Goal: Task Accomplishment & Management: Use online tool/utility

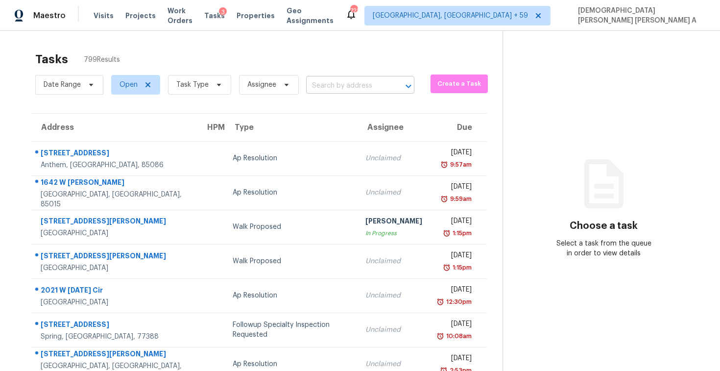
click at [344, 81] on input "text" at bounding box center [346, 85] width 81 height 15
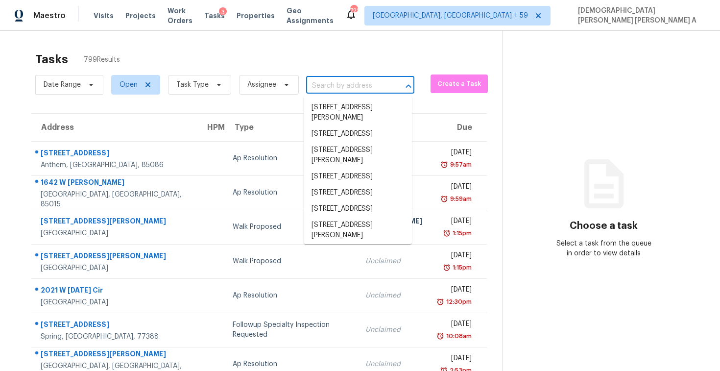
paste input "732 SE Bloomfield Rd, Port Saint Lucie, FL 34984"
type input "732 SE Bloomfield Rd, Port Saint Lucie, FL 34984"
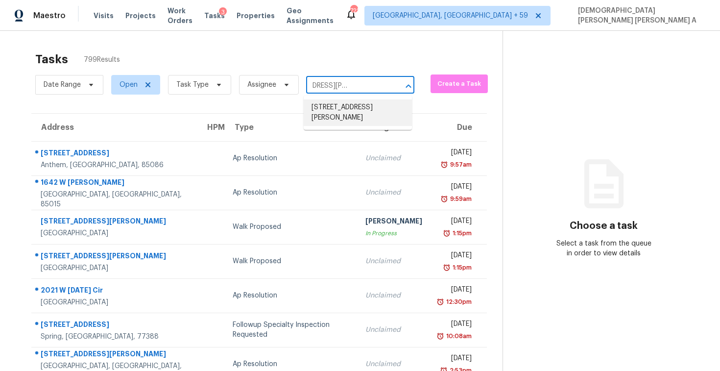
click at [349, 107] on li "732 SE Bloomfield Rd, Port Saint Lucie, FL 34984" at bounding box center [357, 112] width 108 height 26
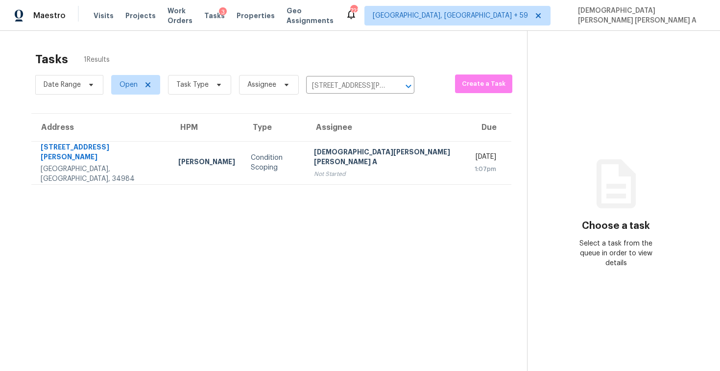
click at [349, 107] on section "Tasks 1 Results Date Range Open Task Type Assignee 732 SE Bloomfield Rd, Port S…" at bounding box center [271, 224] width 511 height 355
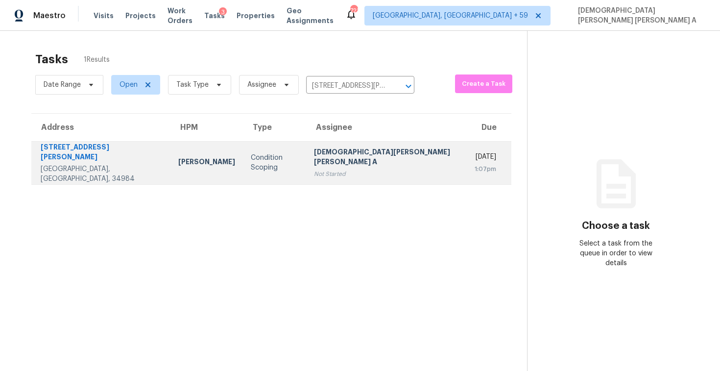
click at [339, 158] on div "[DEMOGRAPHIC_DATA][PERSON_NAME] [PERSON_NAME] A" at bounding box center [386, 158] width 145 height 22
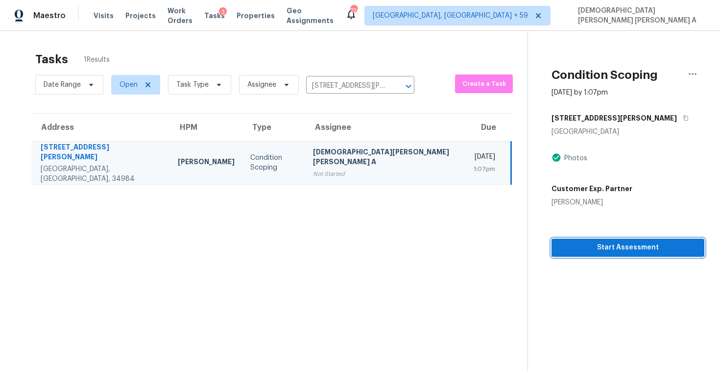
click at [577, 239] on button "Start Assessment" at bounding box center [627, 247] width 153 height 18
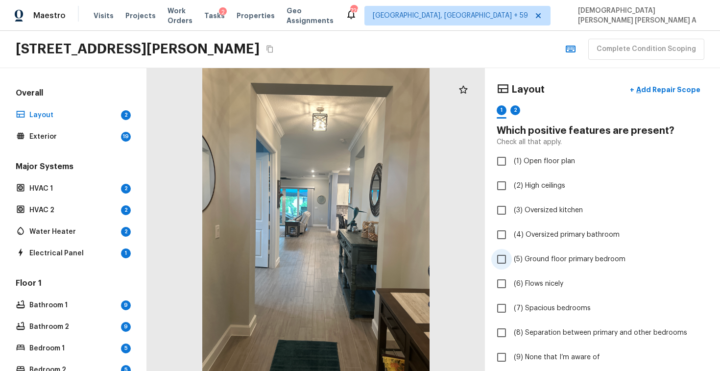
scroll to position [209, 0]
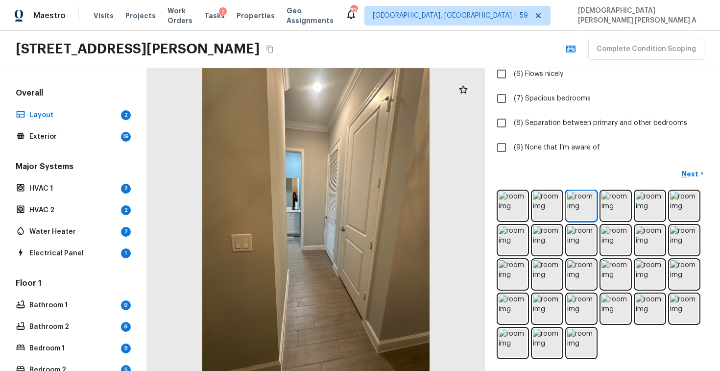
click at [383, 47] on div "732 SE Bloomfield Rd, Port Saint Lucie, FL 34984 Complete Condition Scoping" at bounding box center [360, 49] width 720 height 37
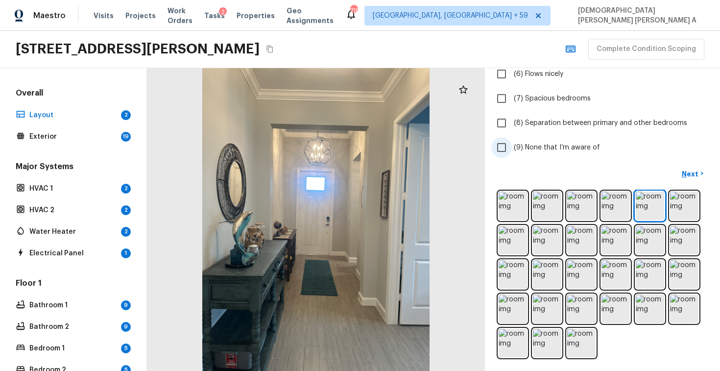
click at [496, 145] on input "(9) None that I’m aware of" at bounding box center [501, 147] width 21 height 21
checkbox input "true"
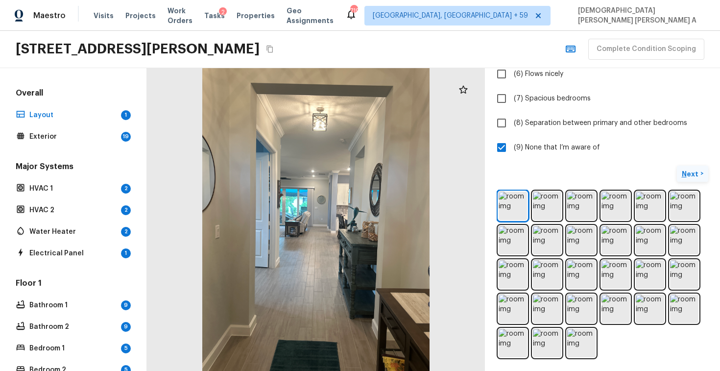
click at [690, 174] on p "Next" at bounding box center [690, 174] width 19 height 10
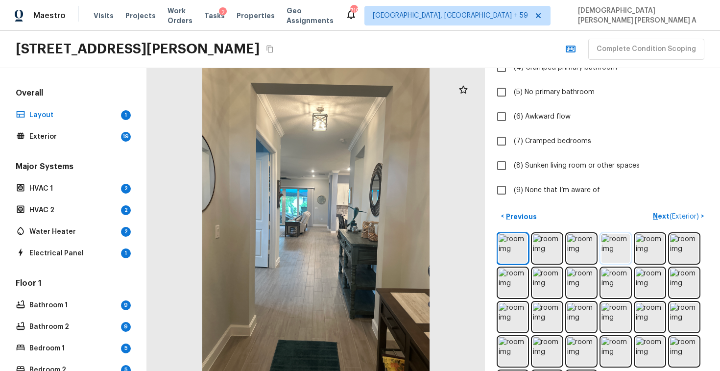
scroll to position [184, 0]
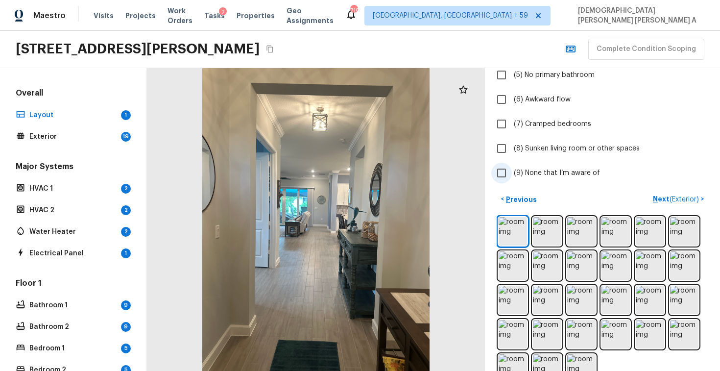
click at [501, 167] on input "(9) None that I’m aware of" at bounding box center [501, 173] width 21 height 21
checkbox input "true"
click at [689, 203] on p "Next ( Exterior )" at bounding box center [676, 199] width 48 height 10
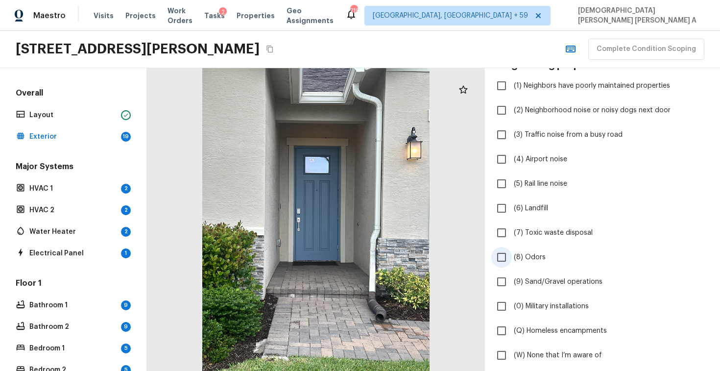
scroll to position [236, 0]
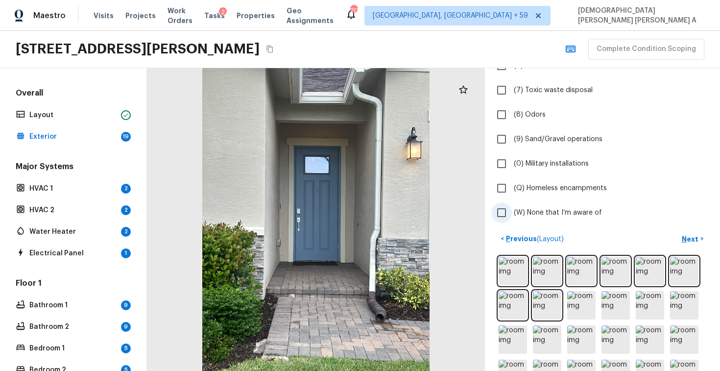
click at [505, 209] on input "(W) None that I’m aware of" at bounding box center [501, 212] width 21 height 21
checkbox input "true"
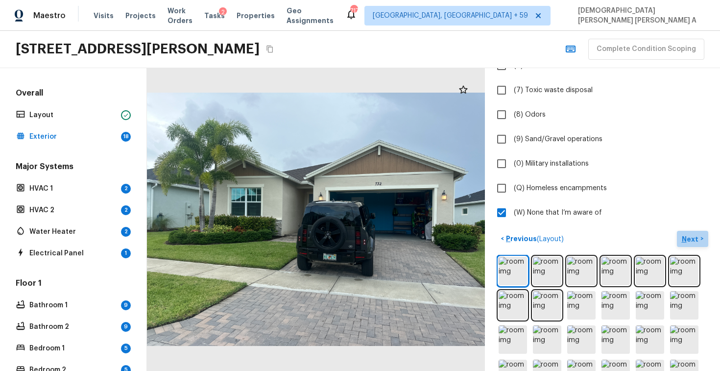
click at [695, 236] on p "Next" at bounding box center [690, 239] width 19 height 10
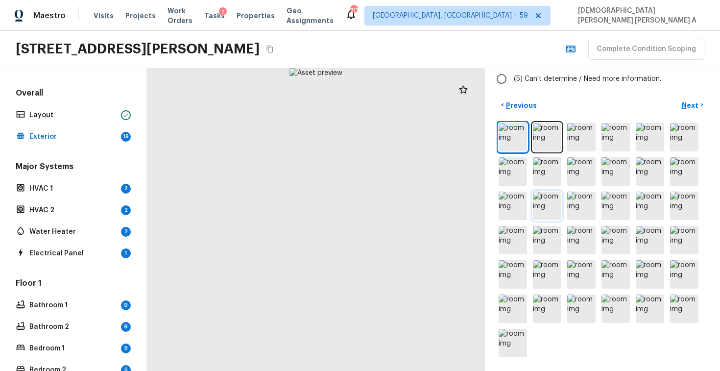
scroll to position [0, 0]
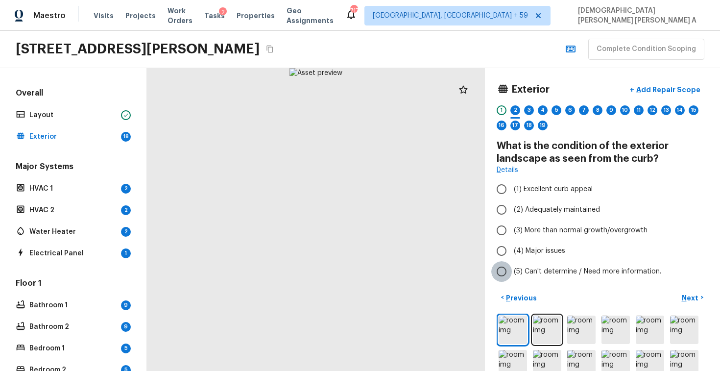
click at [509, 266] on input "(5) Can't determine / Need more information." at bounding box center [501, 271] width 21 height 21
radio input "true"
click at [508, 207] on input "(2) Adequately maintained" at bounding box center [501, 209] width 21 height 21
radio input "true"
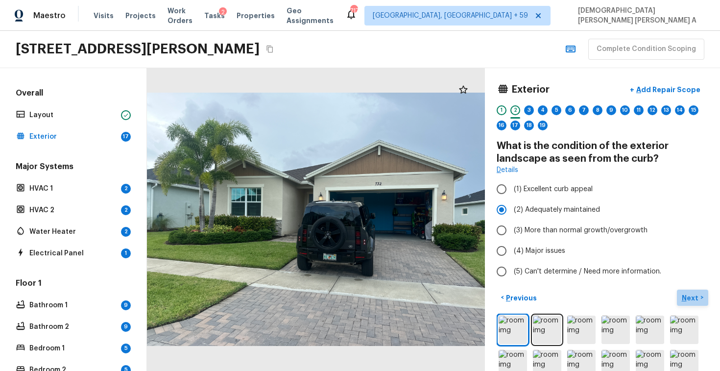
click at [689, 297] on p "Next" at bounding box center [690, 298] width 19 height 10
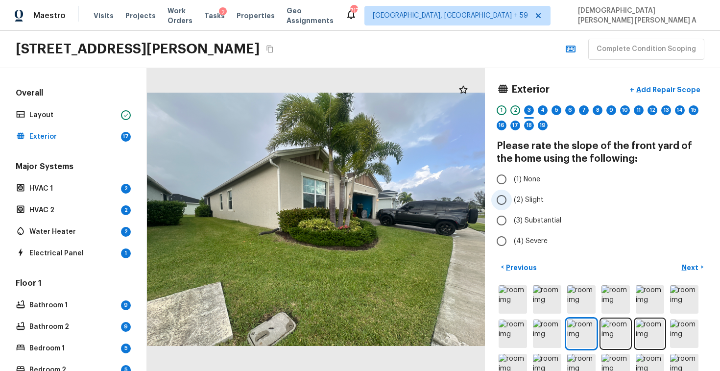
click at [516, 200] on span "(2) Slight" at bounding box center [528, 200] width 30 height 10
click at [512, 200] on input "(2) Slight" at bounding box center [501, 199] width 21 height 21
radio input "true"
click at [699, 261] on button "Next >" at bounding box center [691, 267] width 31 height 16
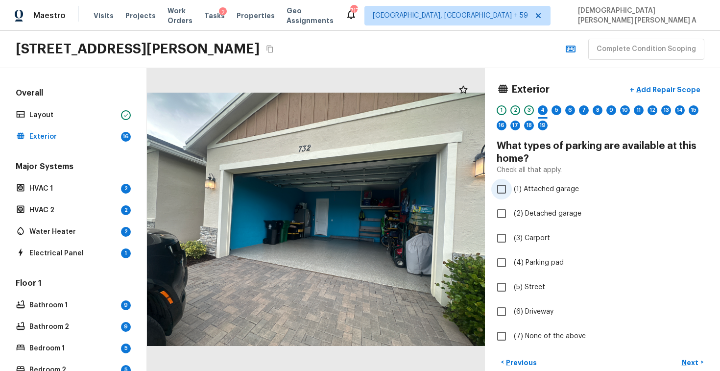
click at [509, 188] on input "(1) Attached garage" at bounding box center [501, 189] width 21 height 21
checkbox input "true"
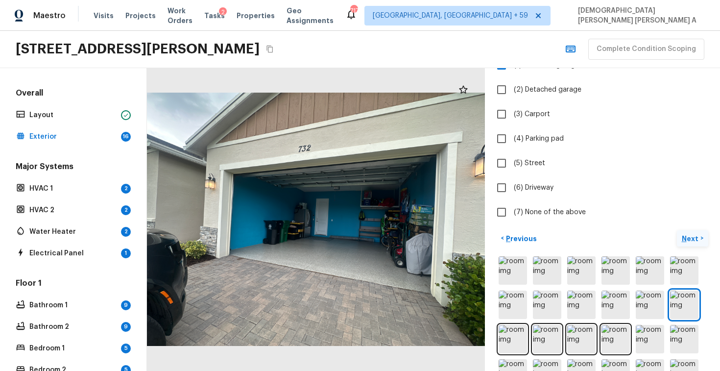
click at [689, 240] on p "Next" at bounding box center [690, 238] width 19 height 10
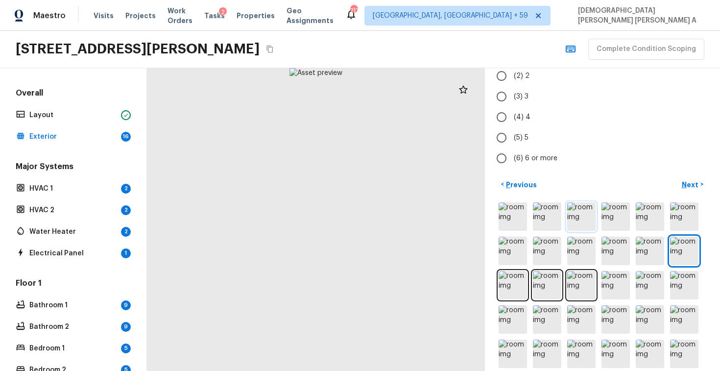
scroll to position [0, 0]
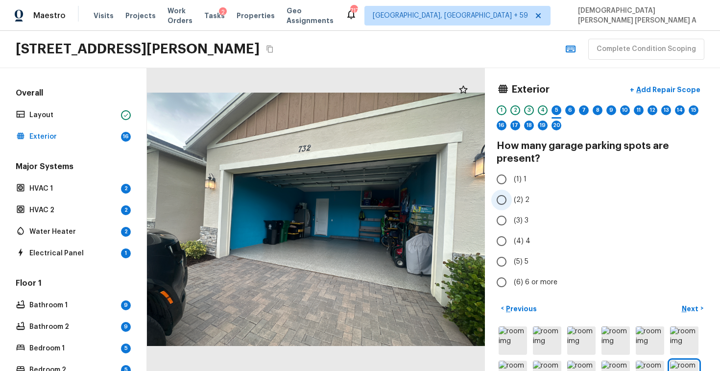
click at [507, 200] on input "(2) 2" at bounding box center [501, 199] width 21 height 21
radio input "true"
click at [691, 306] on p "Next" at bounding box center [690, 308] width 19 height 10
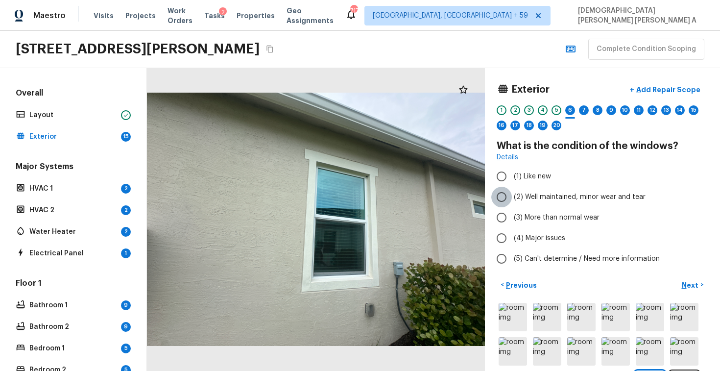
click at [508, 192] on input "(2) Well maintained, minor wear and tear" at bounding box center [501, 196] width 21 height 21
radio input "true"
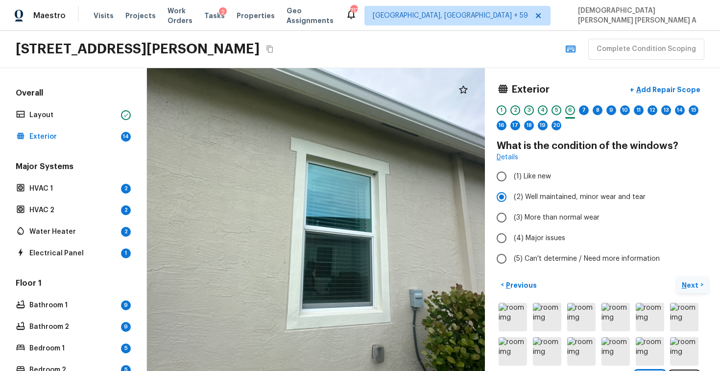
click at [692, 280] on p "Next" at bounding box center [690, 285] width 19 height 10
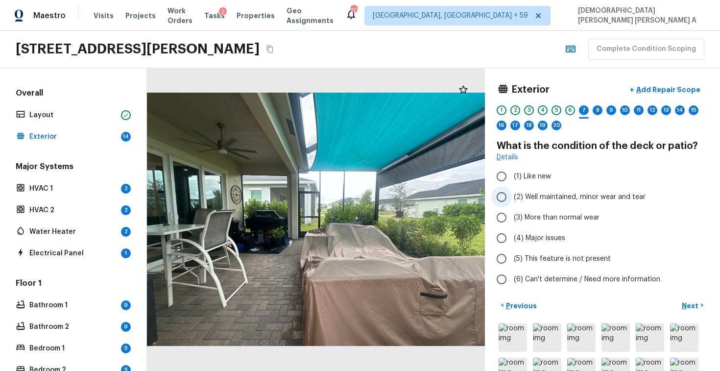
click at [504, 193] on input "(2) Well maintained, minor wear and tear" at bounding box center [501, 196] width 21 height 21
radio input "true"
click at [698, 303] on p "Next" at bounding box center [690, 306] width 19 height 10
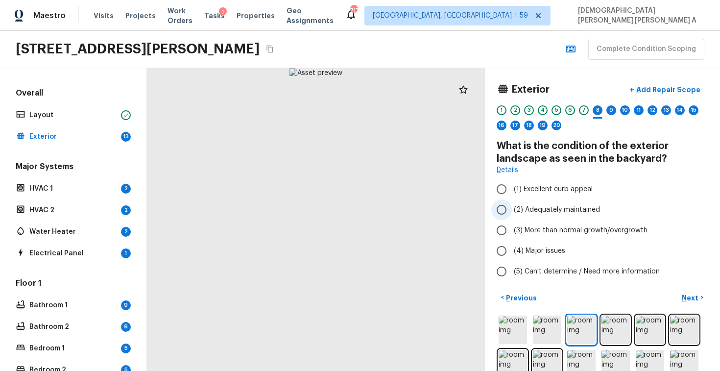
click at [505, 209] on input "(2) Adequately maintained" at bounding box center [501, 209] width 21 height 21
radio input "true"
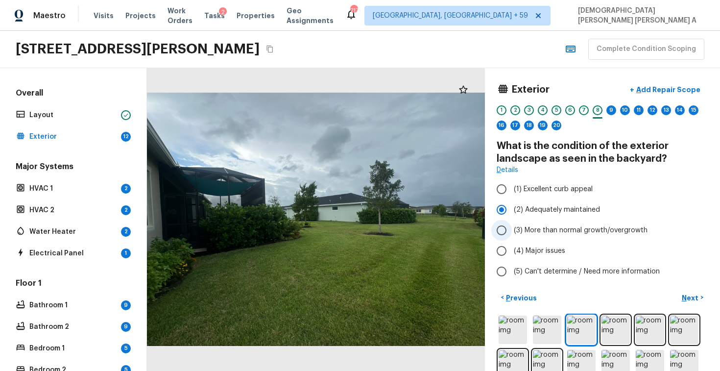
click at [517, 232] on span "(3) More than normal growth/overgrowth" at bounding box center [580, 230] width 134 height 10
click at [512, 232] on input "(3) More than normal growth/overgrowth" at bounding box center [501, 230] width 21 height 21
radio input "true"
click at [672, 87] on p "Add Repair Scope" at bounding box center [667, 90] width 66 height 10
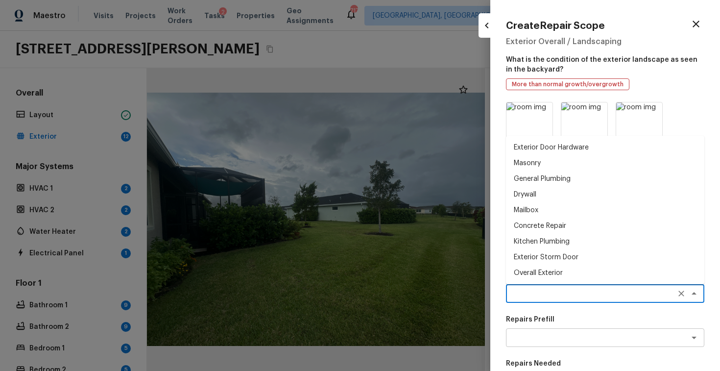
click at [561, 296] on textarea at bounding box center [591, 293] width 162 height 10
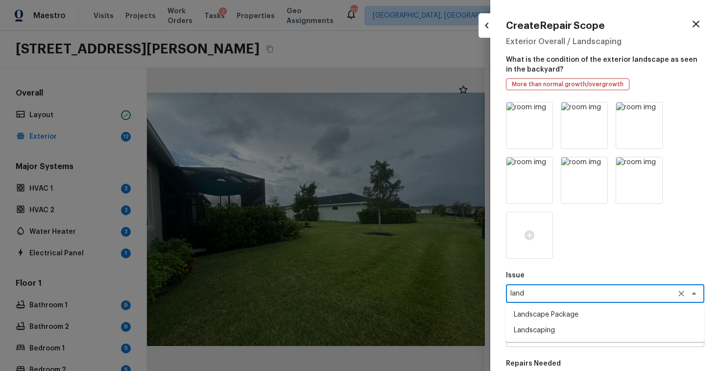
click at [571, 308] on li "Landscape Package" at bounding box center [605, 314] width 198 height 16
type textarea "Landscape Package"
click at [602, 337] on textarea at bounding box center [591, 337] width 162 height 10
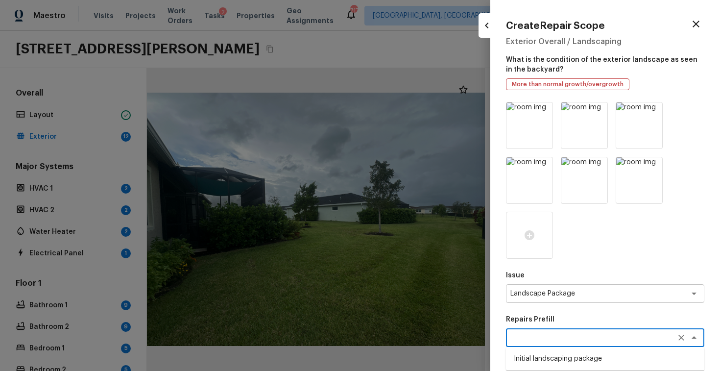
click at [582, 358] on li "Initial landscaping package" at bounding box center [605, 358] width 198 height 16
type textarea "Initial landscaping package"
type textarea "Mowing of grass up to 6" in height. Mow, edge along driveways & sidewalks, trim…"
type input "$300.00"
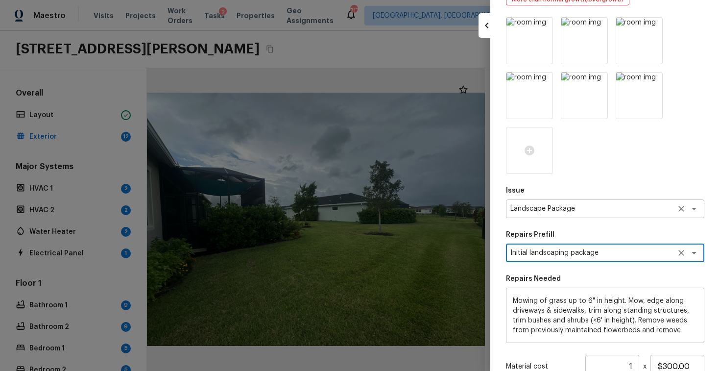
scroll to position [105, 0]
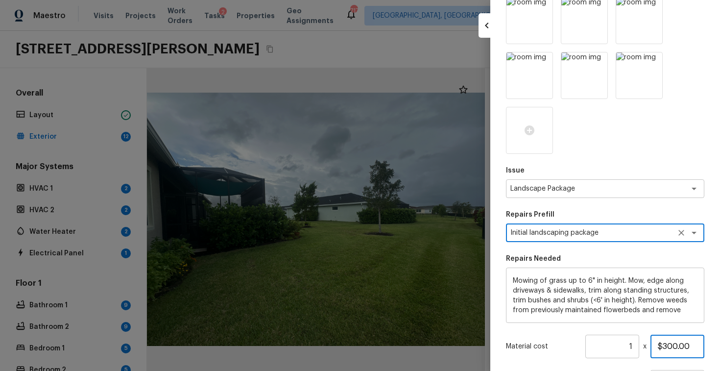
click at [671, 341] on input "$300.00" at bounding box center [677, 345] width 54 height 23
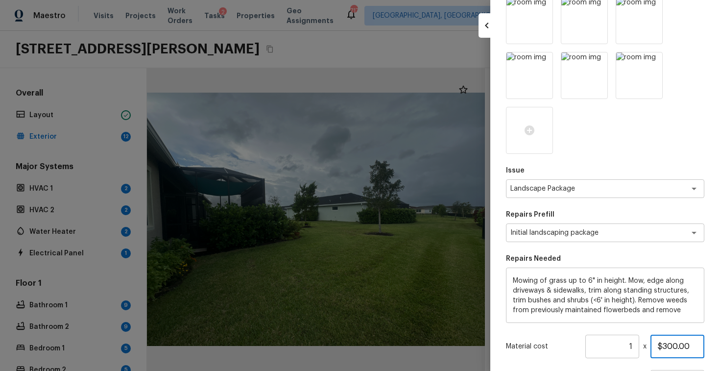
click at [671, 341] on input "$300.00" at bounding box center [677, 345] width 54 height 23
click at [672, 331] on div "Issue Landscape Package x ​ Repairs Prefill Initial landscaping package x ​ Rep…" at bounding box center [605, 223] width 198 height 452
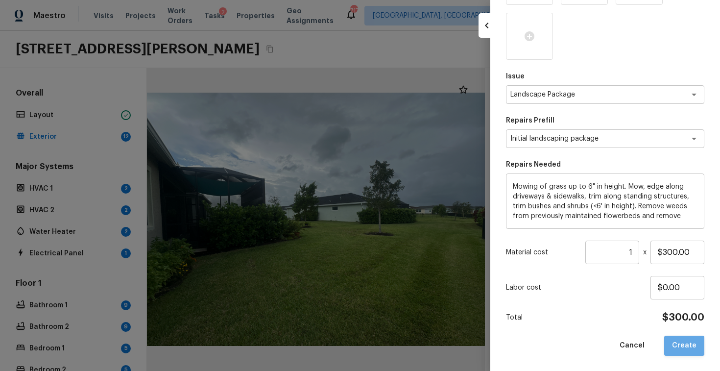
click at [689, 341] on button "Create" at bounding box center [684, 345] width 40 height 20
type input "$0.00"
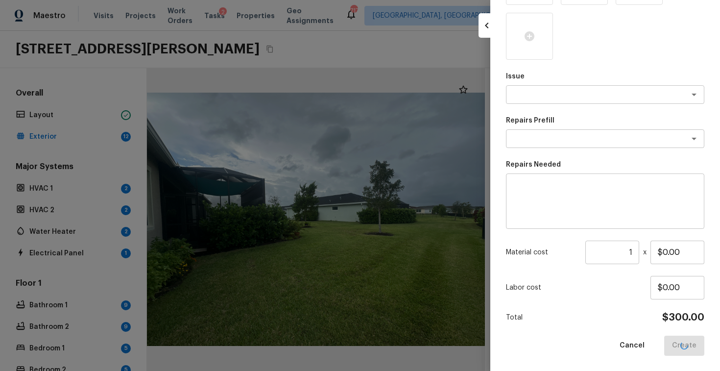
scroll to position [89, 0]
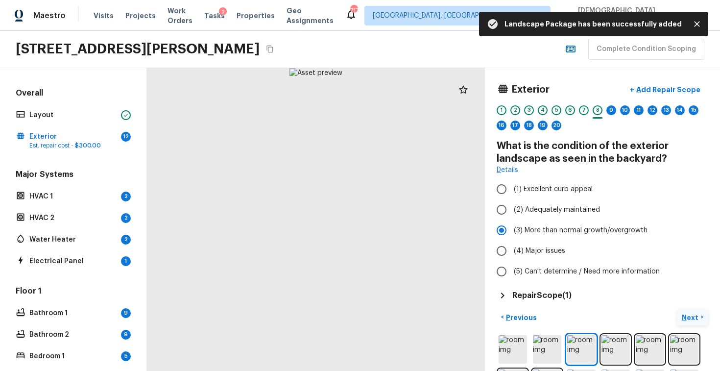
click at [686, 321] on p "Next" at bounding box center [690, 317] width 19 height 10
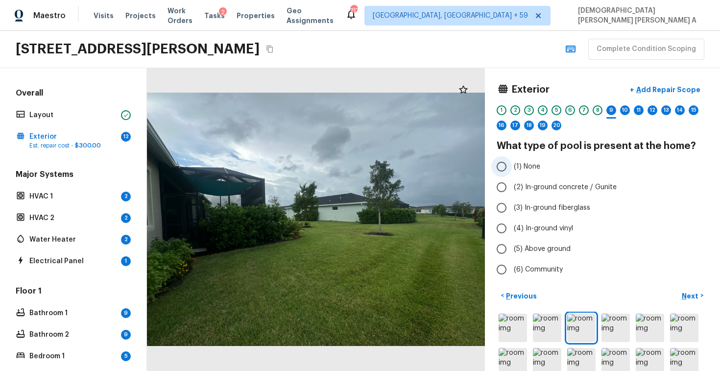
click at [503, 169] on input "(1) None" at bounding box center [501, 166] width 21 height 21
radio input "true"
click at [697, 291] on p "Next" at bounding box center [690, 296] width 19 height 10
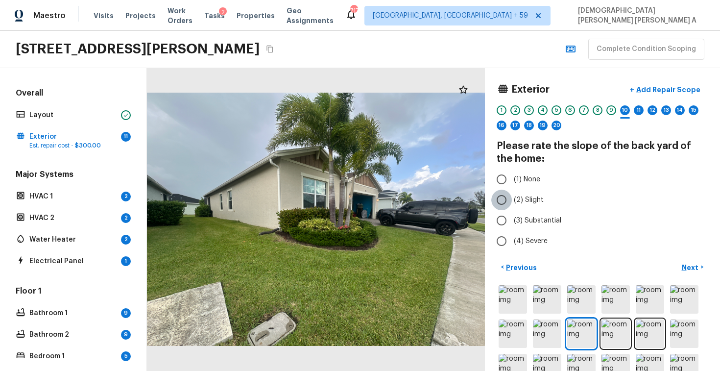
click at [507, 193] on input "(2) Slight" at bounding box center [501, 199] width 21 height 21
radio input "true"
click at [698, 263] on p "Next" at bounding box center [690, 267] width 19 height 10
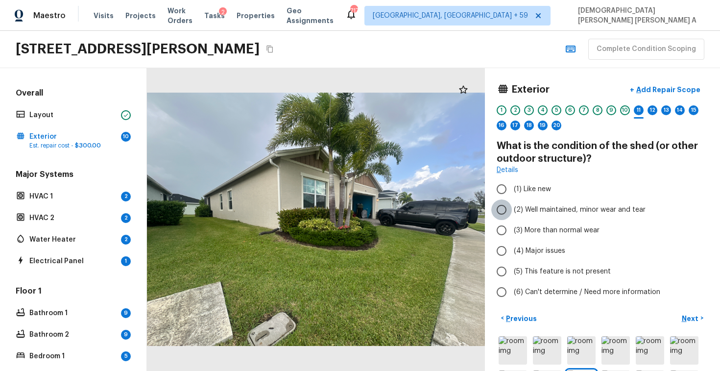
click at [495, 210] on input "(2) Well maintained, minor wear and tear" at bounding box center [501, 209] width 21 height 21
radio input "true"
click at [512, 275] on label "(5) This feature is not present" at bounding box center [595, 271] width 209 height 21
click at [512, 275] on input "(5) This feature is not present" at bounding box center [501, 271] width 21 height 21
radio input "true"
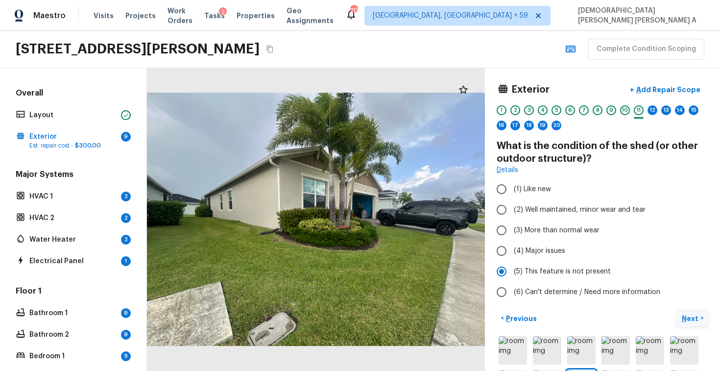
click at [697, 320] on p "Next" at bounding box center [690, 318] width 19 height 10
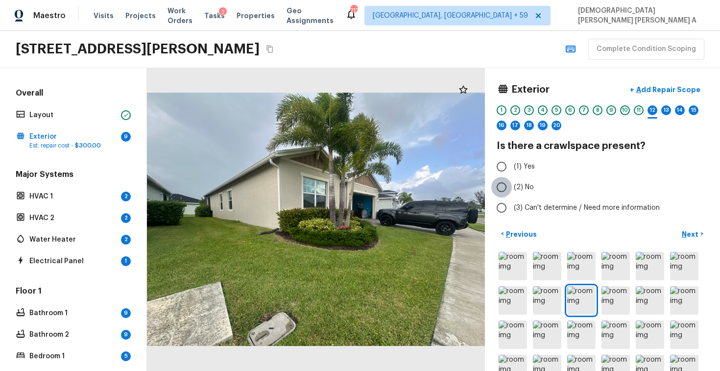
click at [501, 180] on input "(2) No" at bounding box center [501, 187] width 21 height 21
radio input "true"
click at [684, 233] on p "Next" at bounding box center [690, 234] width 19 height 10
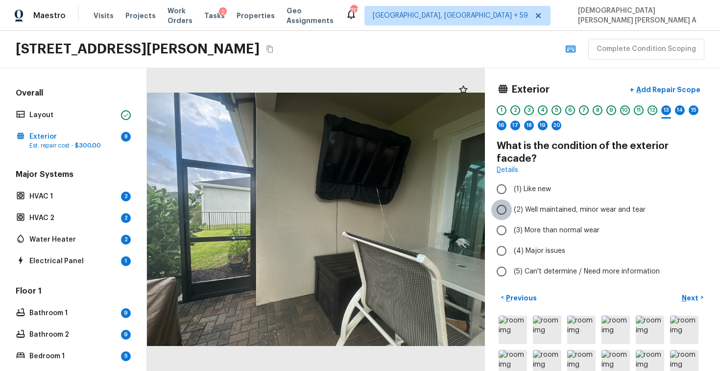
click at [503, 199] on input "(2) Well maintained, minor wear and tear" at bounding box center [501, 209] width 21 height 21
radio input "true"
click at [697, 293] on p "Next" at bounding box center [690, 298] width 19 height 10
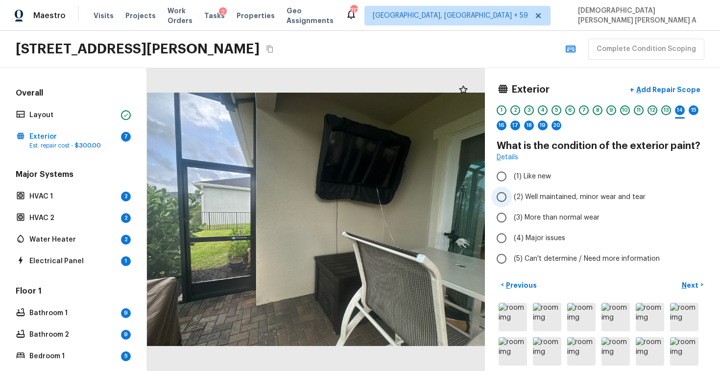
click at [519, 198] on span "(2) Well maintained, minor wear and tear" at bounding box center [579, 197] width 132 height 10
click at [512, 198] on input "(2) Well maintained, minor wear and tear" at bounding box center [501, 196] width 21 height 21
radio input "true"
click at [696, 282] on p "Next" at bounding box center [690, 285] width 19 height 10
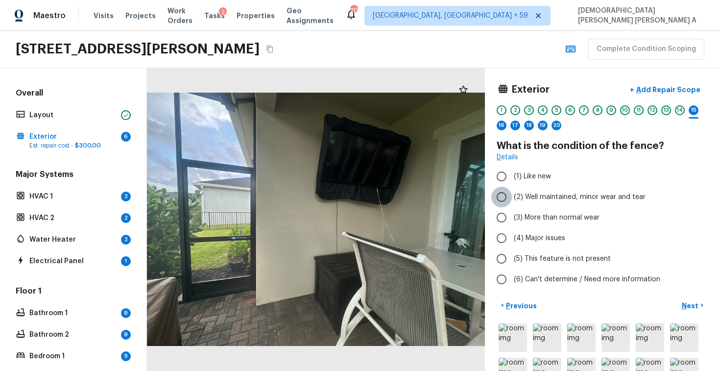
click at [502, 204] on input "(2) Well maintained, minor wear and tear" at bounding box center [501, 196] width 21 height 21
radio input "true"
click at [502, 204] on input "(2) Well maintained, minor wear and tear" at bounding box center [501, 196] width 21 height 21
click at [702, 305] on button "Next >" at bounding box center [691, 305] width 31 height 16
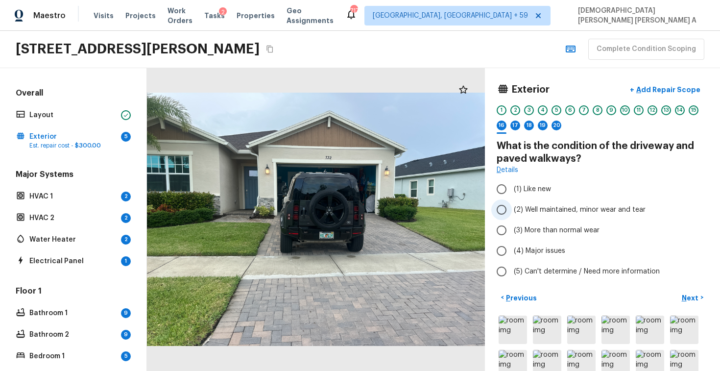
click at [510, 210] on input "(2) Well maintained, minor wear and tear" at bounding box center [501, 209] width 21 height 21
radio input "true"
click at [693, 298] on p "Next" at bounding box center [690, 298] width 19 height 10
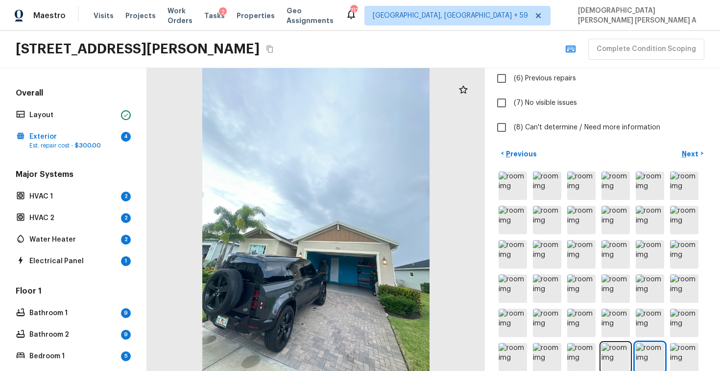
scroll to position [224, 0]
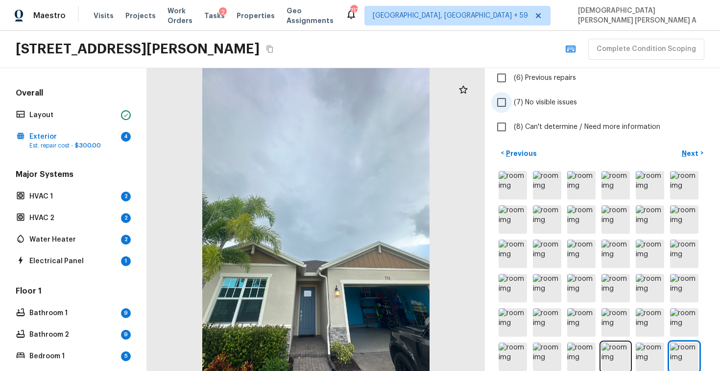
click at [501, 104] on input "(7) No visible issues" at bounding box center [501, 102] width 21 height 21
checkbox input "true"
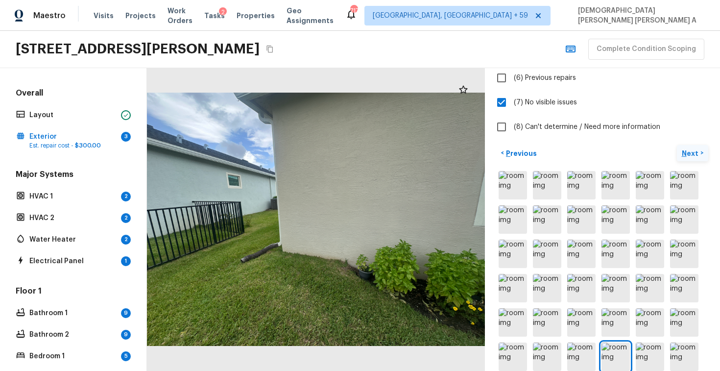
click at [692, 153] on p "Next" at bounding box center [690, 153] width 19 height 10
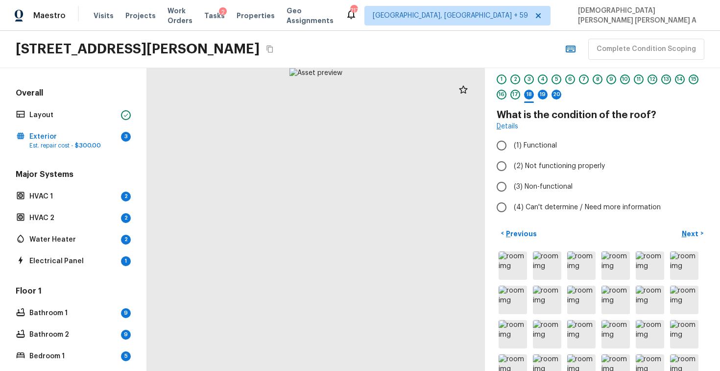
scroll to position [0, 0]
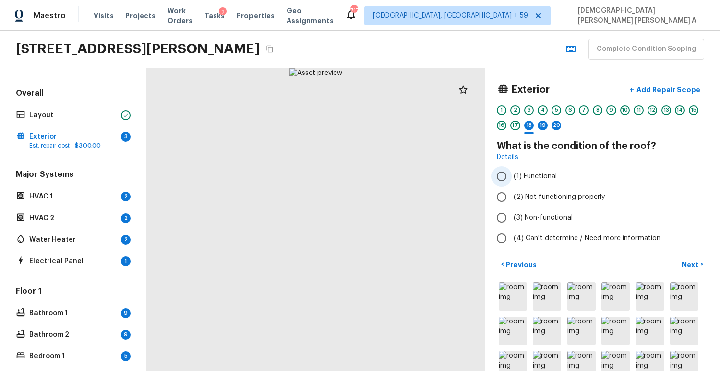
click at [499, 175] on input "(1) Functional" at bounding box center [501, 176] width 21 height 21
radio input "true"
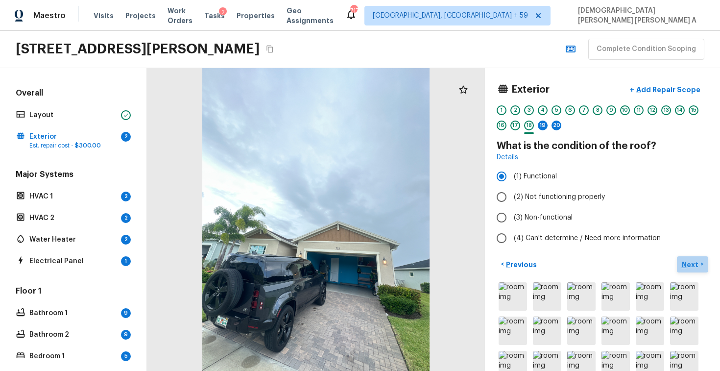
click at [702, 265] on button "Next >" at bounding box center [691, 264] width 31 height 16
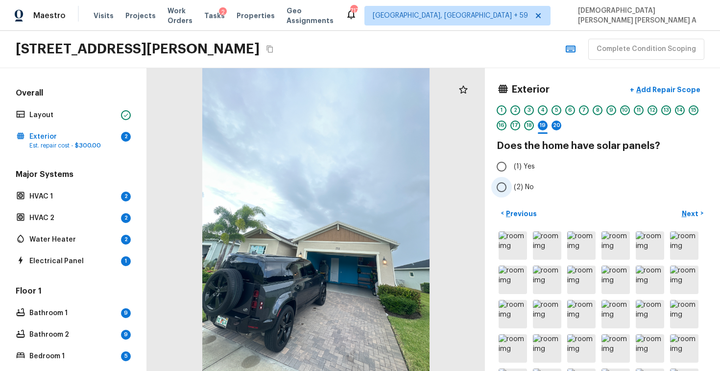
click at [504, 188] on input "(2) No" at bounding box center [501, 187] width 21 height 21
radio input "true"
click at [687, 212] on p "Next" at bounding box center [690, 214] width 19 height 10
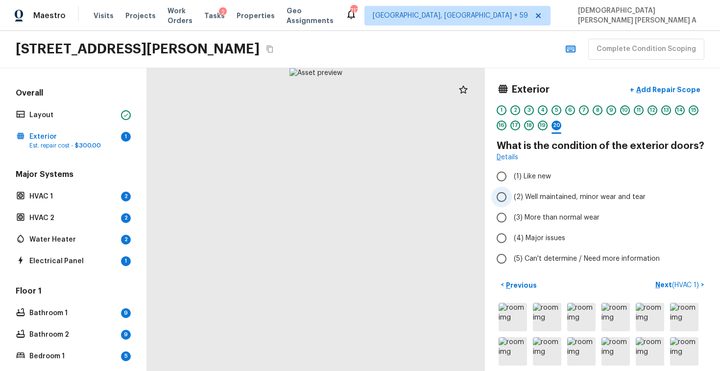
click at [507, 200] on input "(2) Well maintained, minor wear and tear" at bounding box center [501, 196] width 21 height 21
radio input "true"
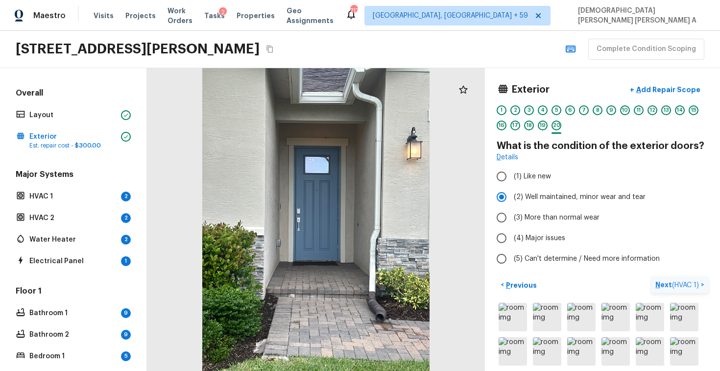
click at [679, 284] on span "( HVAC 1 )" at bounding box center [685, 284] width 27 height 7
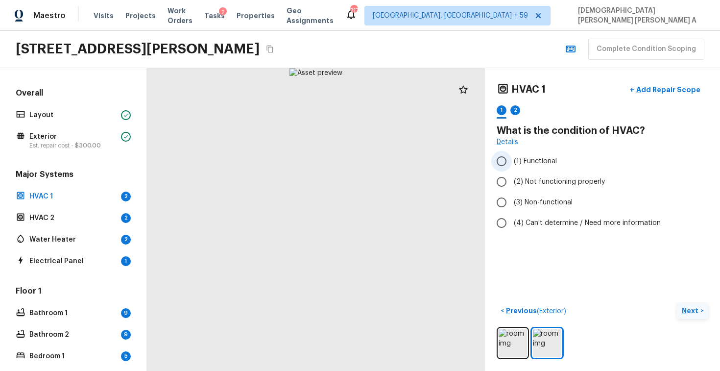
click at [502, 160] on input "(1) Functional" at bounding box center [501, 161] width 21 height 21
radio input "true"
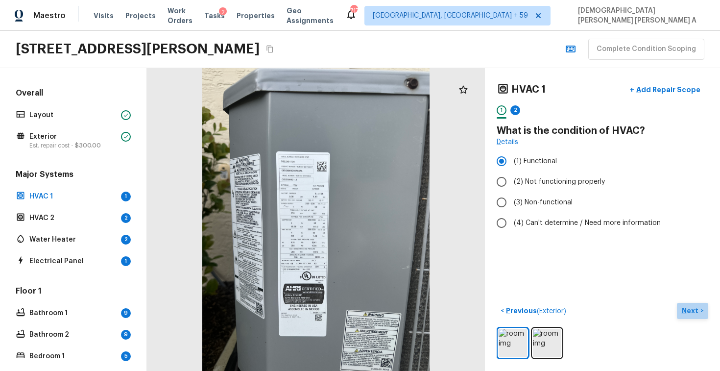
click at [698, 309] on p "Next" at bounding box center [690, 310] width 19 height 10
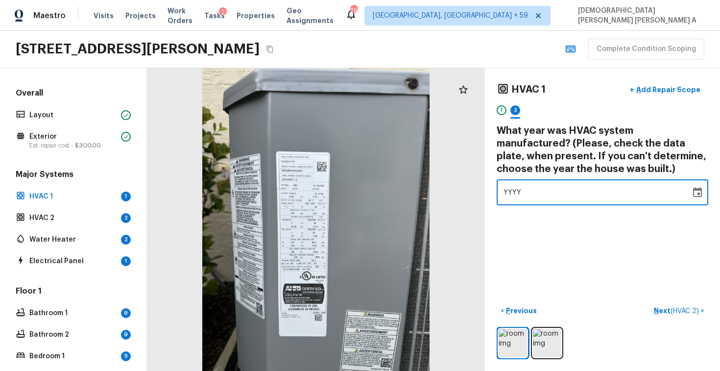
click at [519, 192] on span "YYYY" at bounding box center [512, 192] width 18 height 7
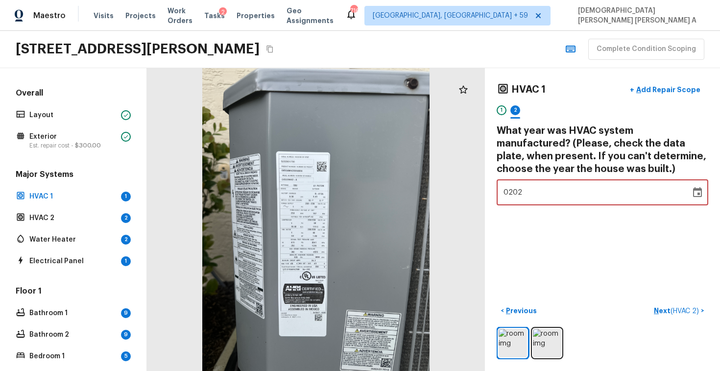
type input "2023"
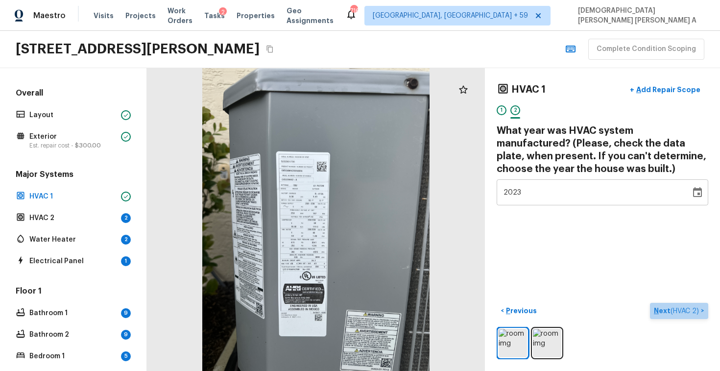
click at [680, 314] on p "Next ( HVAC 2 )" at bounding box center [676, 310] width 47 height 10
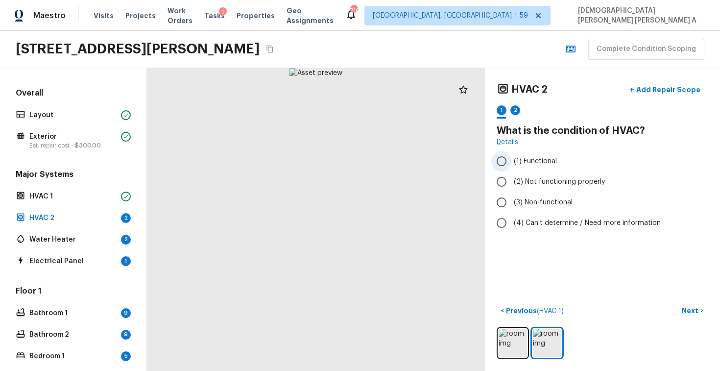
click at [505, 156] on input "(1) Functional" at bounding box center [501, 161] width 21 height 21
radio input "true"
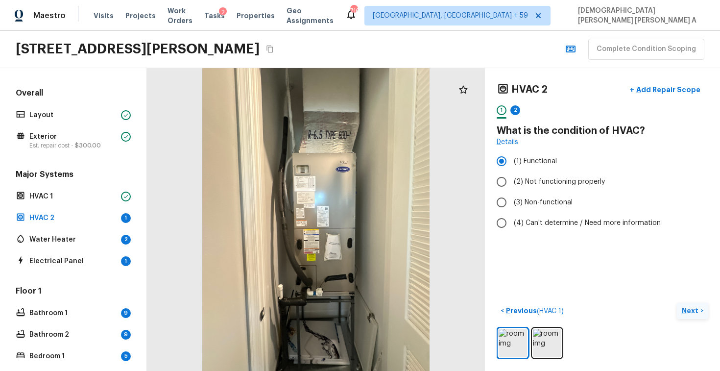
click at [695, 307] on p "Next" at bounding box center [690, 310] width 19 height 10
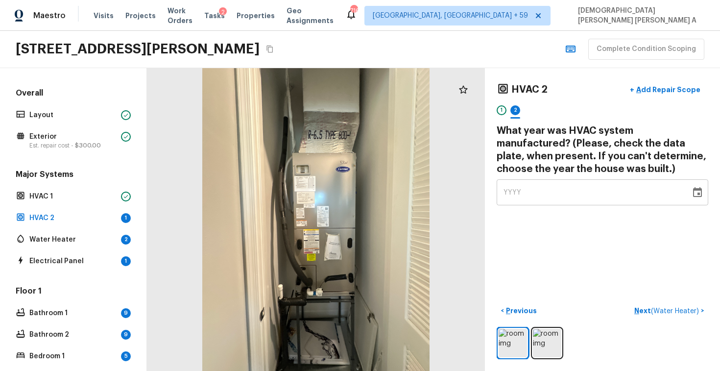
click at [518, 194] on span "YYYY" at bounding box center [512, 192] width 18 height 7
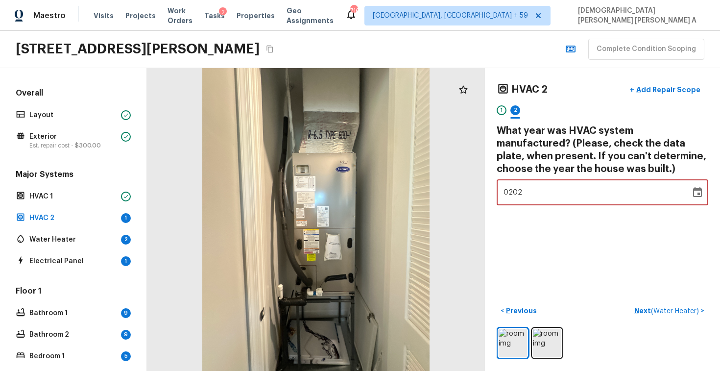
type input "2023"
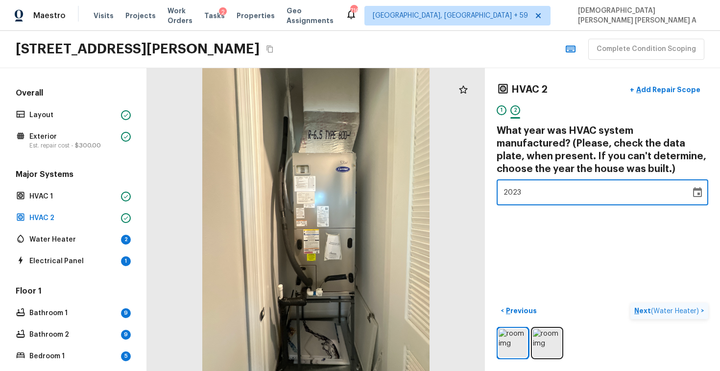
click at [662, 316] on button "Next ( Water Heater ) >" at bounding box center [669, 310] width 78 height 16
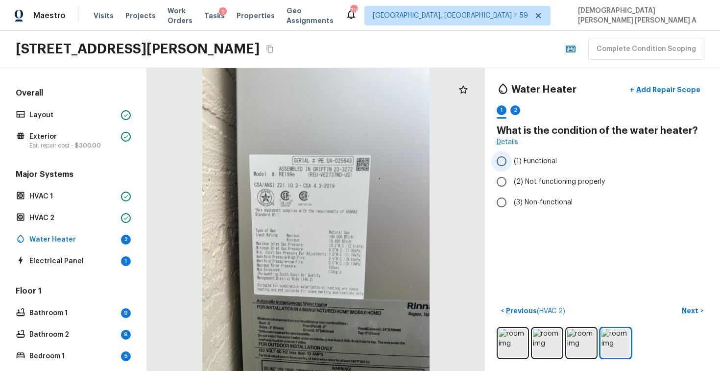
click at [509, 160] on input "(1) Functional" at bounding box center [501, 161] width 21 height 21
radio input "true"
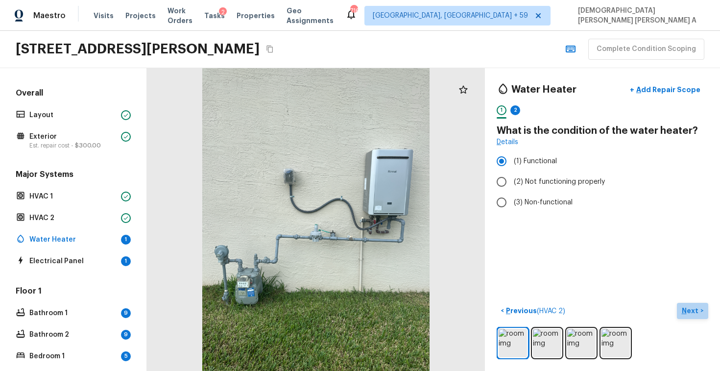
click at [705, 307] on button "Next >" at bounding box center [691, 310] width 31 height 16
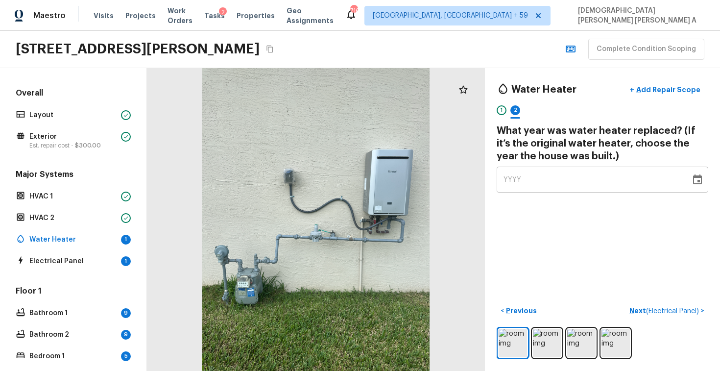
click at [524, 183] on div "YYYY" at bounding box center [593, 179] width 180 height 26
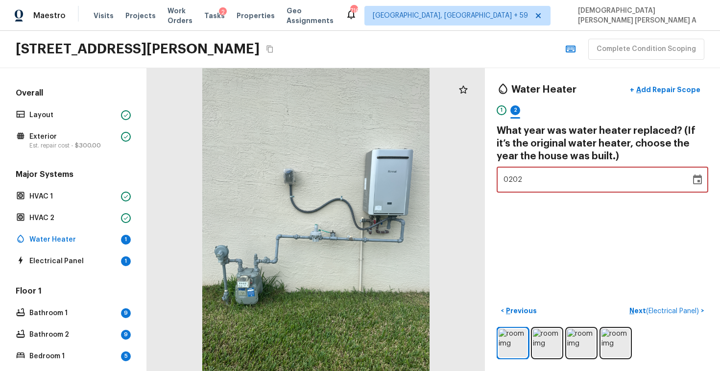
type input "2023"
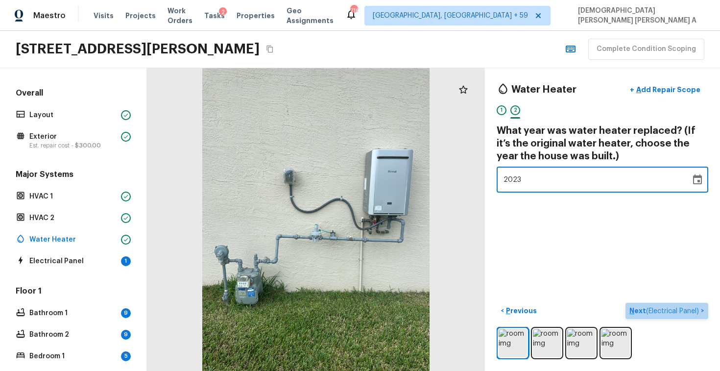
click at [677, 318] on button "Next ( Electrical Panel ) >" at bounding box center [666, 310] width 83 height 16
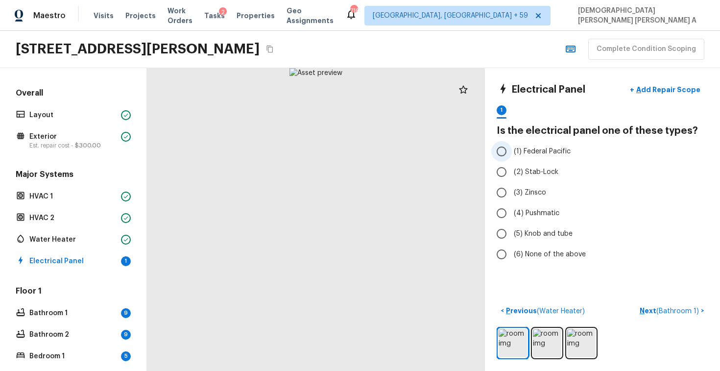
click at [510, 146] on input "(1) Federal Pacific" at bounding box center [501, 151] width 21 height 21
radio input "true"
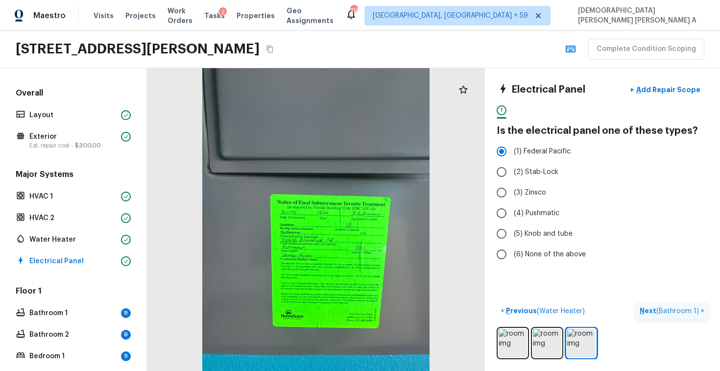
click at [681, 312] on span "( Bathroom 1 )" at bounding box center [677, 310] width 43 height 7
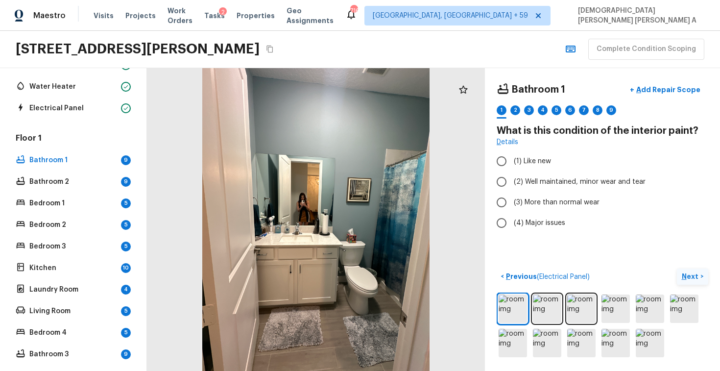
scroll to position [152, 0]
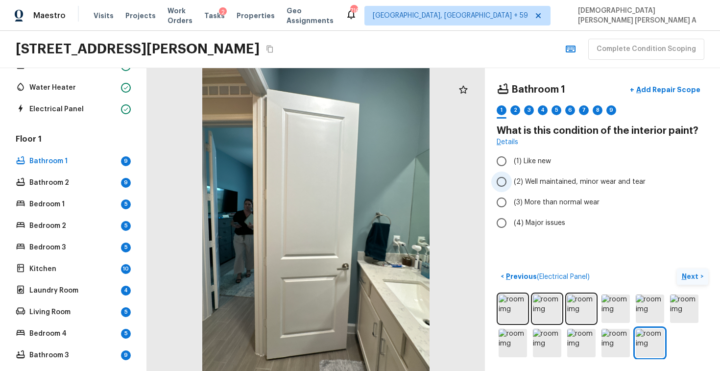
click at [502, 186] on input "(2) Well maintained, minor wear and tear" at bounding box center [501, 181] width 21 height 21
radio input "true"
click at [690, 278] on p "Next" at bounding box center [690, 276] width 19 height 10
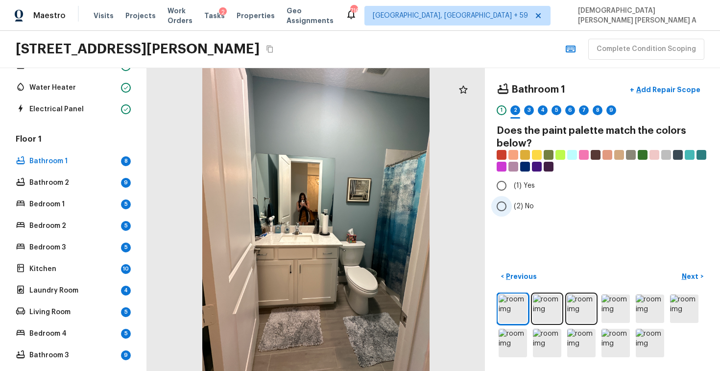
click at [501, 207] on input "(2) No" at bounding box center [501, 206] width 21 height 21
radio input "true"
click at [702, 279] on button "Next >" at bounding box center [691, 276] width 31 height 16
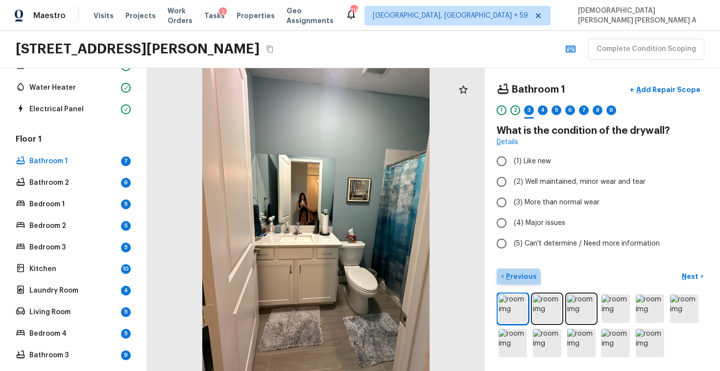
click at [516, 280] on p "Previous" at bounding box center [520, 276] width 33 height 10
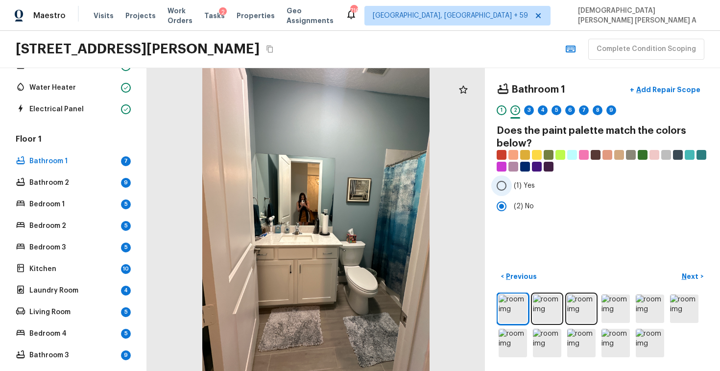
click at [498, 189] on input "(1) Yes" at bounding box center [501, 185] width 21 height 21
radio input "true"
click at [689, 278] on p "Next" at bounding box center [690, 276] width 19 height 10
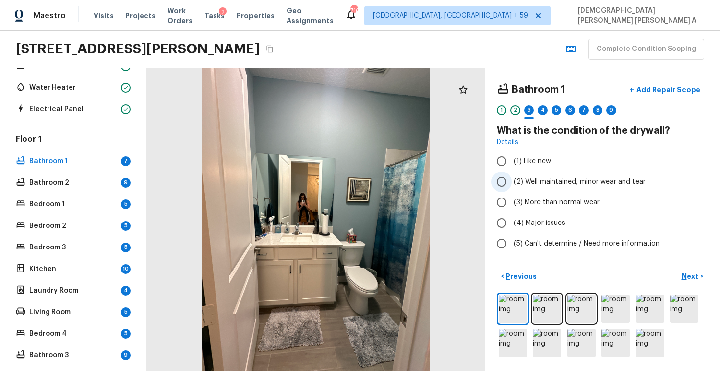
click at [504, 184] on input "(2) Well maintained, minor wear and tear" at bounding box center [501, 181] width 21 height 21
radio input "true"
click at [687, 271] on p "Next" at bounding box center [690, 276] width 19 height 10
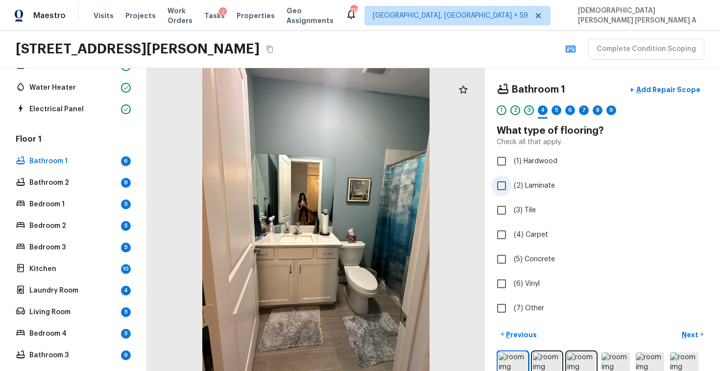
click at [500, 190] on input "(2) Laminate" at bounding box center [501, 185] width 21 height 21
checkbox input "true"
click at [684, 334] on p "Next" at bounding box center [690, 334] width 19 height 10
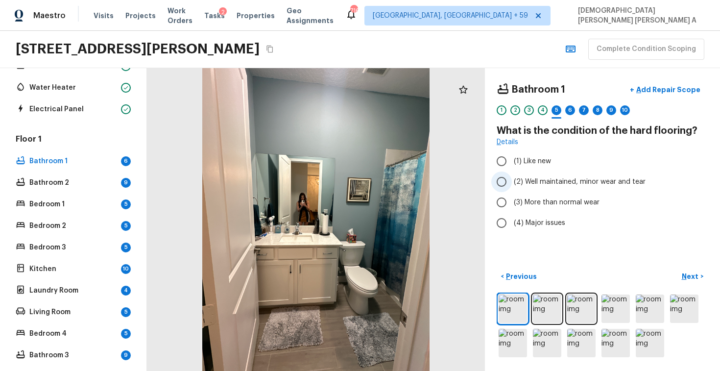
click at [497, 181] on input "(2) Well maintained, minor wear and tear" at bounding box center [501, 181] width 21 height 21
radio input "true"
click at [689, 273] on p "Next" at bounding box center [690, 276] width 19 height 10
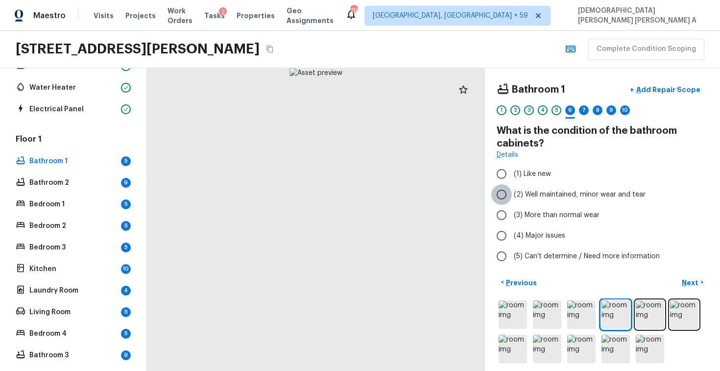
click at [511, 196] on input "(2) Well maintained, minor wear and tear" at bounding box center [501, 194] width 21 height 21
radio input "true"
click at [698, 280] on p "Next" at bounding box center [690, 283] width 19 height 10
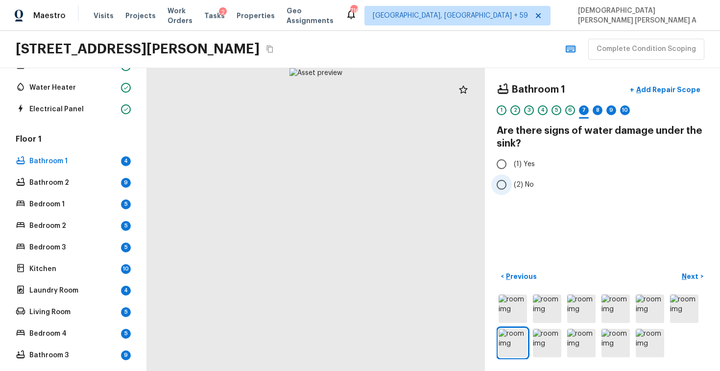
click at [501, 179] on input "(2) No" at bounding box center [501, 184] width 21 height 21
radio input "true"
click at [705, 271] on button "Next >" at bounding box center [691, 276] width 31 height 16
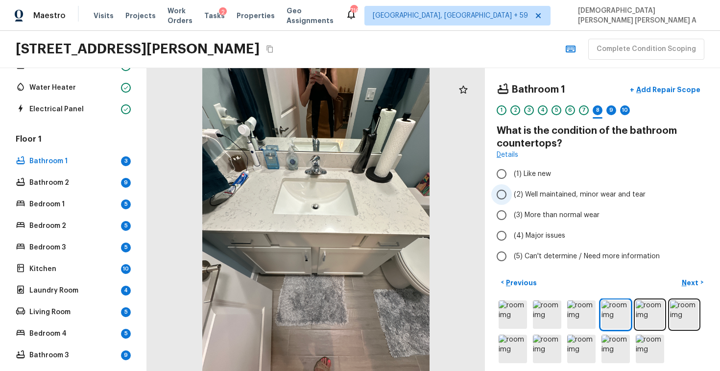
click at [502, 190] on input "(2) Well maintained, minor wear and tear" at bounding box center [501, 194] width 21 height 21
radio input "true"
click at [699, 282] on button "Next >" at bounding box center [691, 282] width 31 height 16
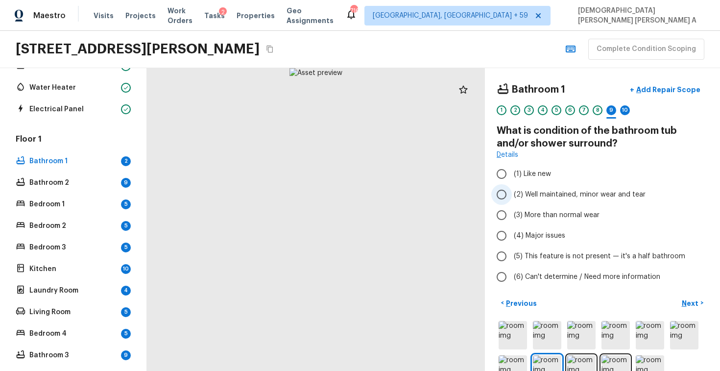
click at [501, 194] on input "(2) Well maintained, minor wear and tear" at bounding box center [501, 194] width 21 height 21
radio input "true"
click at [502, 214] on input "(3) More than normal wear" at bounding box center [501, 215] width 21 height 21
radio input "true"
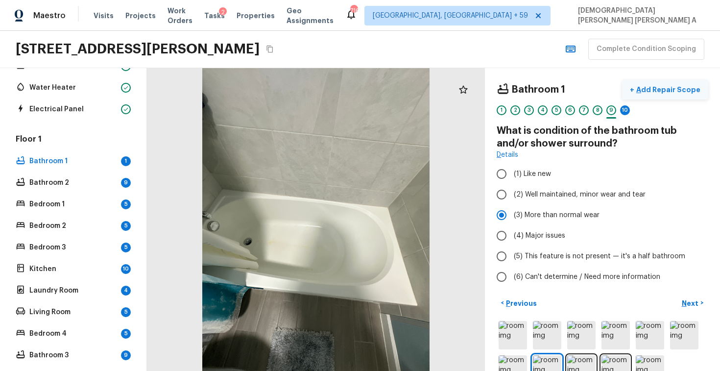
click at [663, 94] on button "+ Add Repair Scope" at bounding box center [665, 90] width 86 height 20
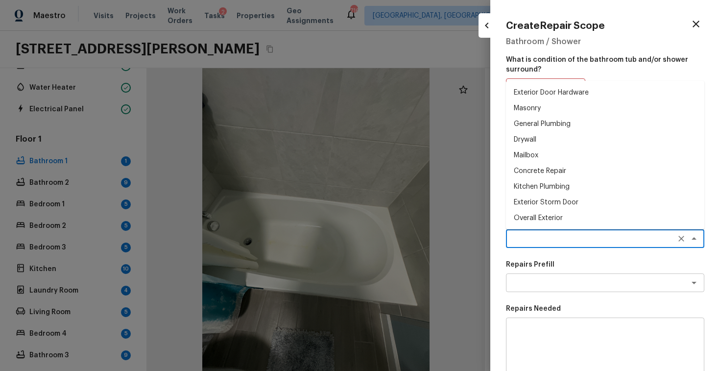
click at [553, 240] on textarea at bounding box center [591, 238] width 162 height 10
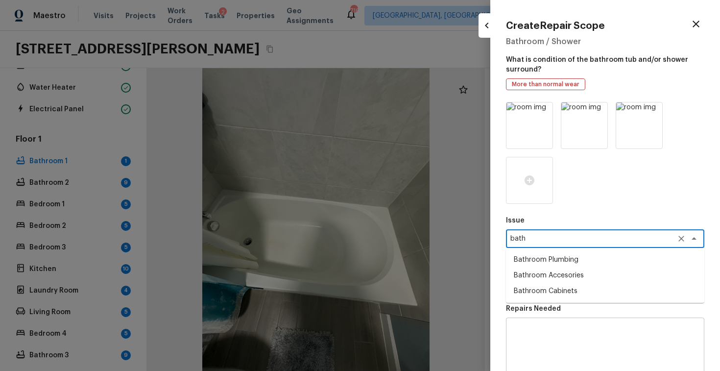
click at [591, 267] on li "Bathroom Accesories" at bounding box center [605, 275] width 198 height 16
type textarea "Bathroom Accesories"
click at [581, 242] on textarea "Bathroom Accesories" at bounding box center [591, 238] width 162 height 10
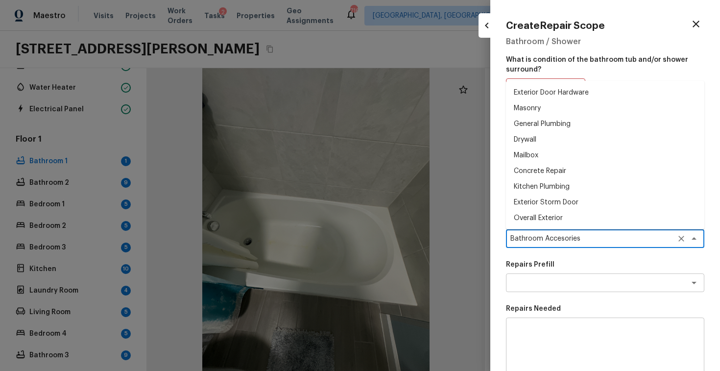
scroll to position [232, 0]
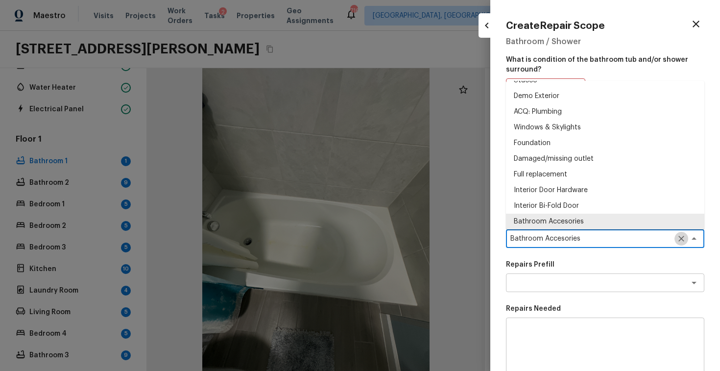
click at [679, 242] on icon "Clear" at bounding box center [681, 238] width 10 height 10
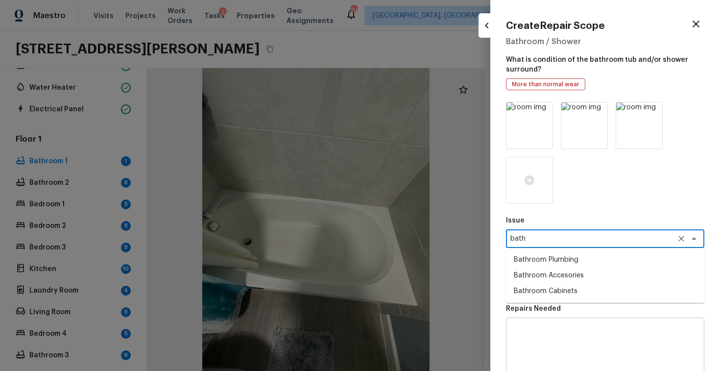
click at [614, 265] on li "Bathroom Plumbing" at bounding box center [605, 260] width 198 height 16
type textarea "Bathroom Plumbing"
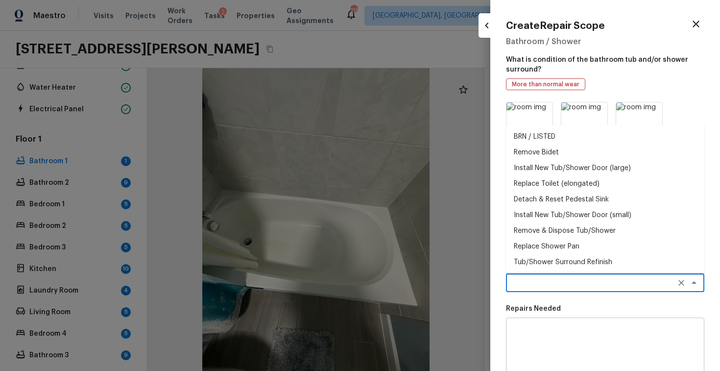
click at [581, 282] on textarea at bounding box center [591, 283] width 162 height 10
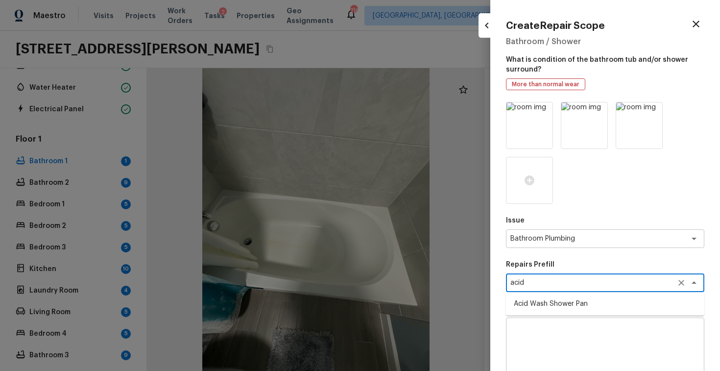
click at [566, 305] on li "Acid Wash Shower Pan" at bounding box center [605, 304] width 198 height 16
type textarea "Acid Wash Shower Pan"
type textarea "Prep and acid wash/deep clean the shower pan."
type input "$50.00"
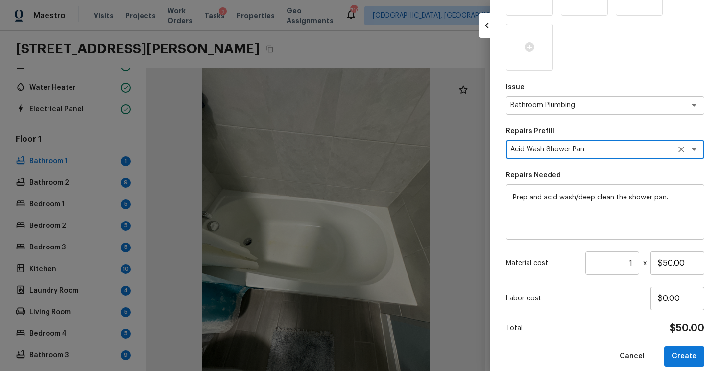
scroll to position [144, 0]
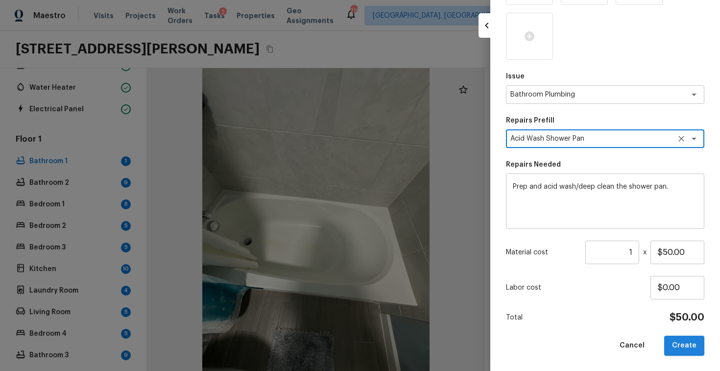
type textarea "Acid Wash Shower Pan"
click at [686, 347] on button "Create" at bounding box center [684, 345] width 40 height 20
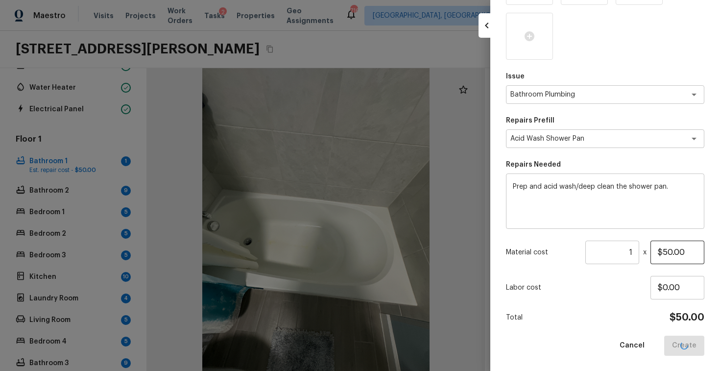
type input "$0.00"
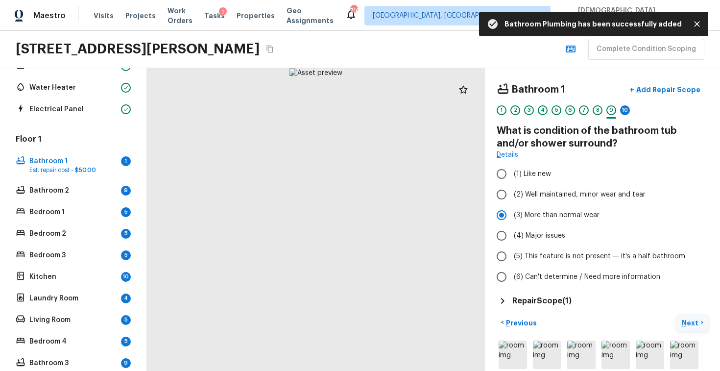
click at [692, 318] on p "Next" at bounding box center [690, 323] width 19 height 10
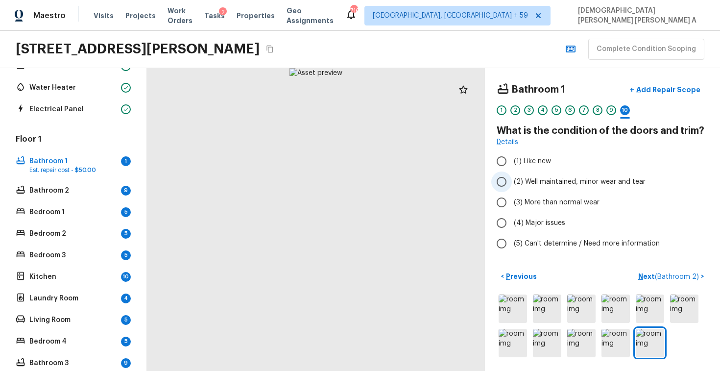
click at [506, 183] on input "(2) Well maintained, minor wear and tear" at bounding box center [501, 181] width 21 height 21
radio input "true"
click at [670, 273] on span "( Bathroom 2 )" at bounding box center [676, 276] width 44 height 7
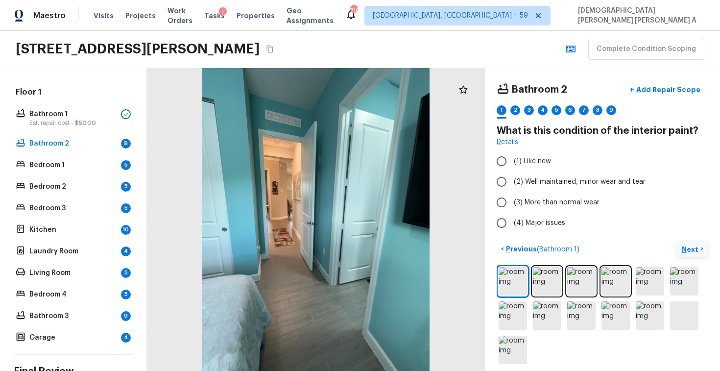
scroll to position [184, 0]
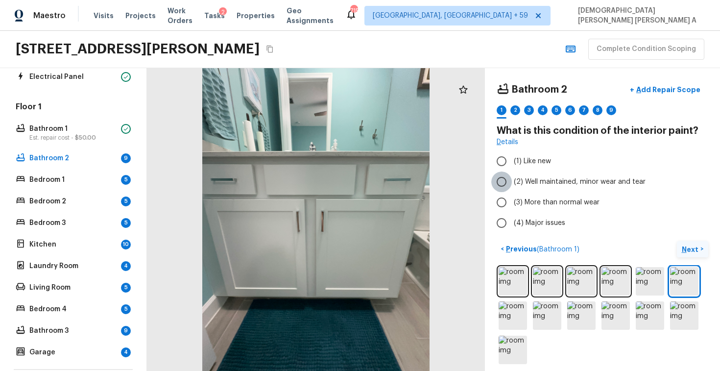
click at [504, 175] on input "(2) Well maintained, minor wear and tear" at bounding box center [501, 181] width 21 height 21
radio input "true"
click at [695, 245] on p "Next" at bounding box center [690, 249] width 19 height 10
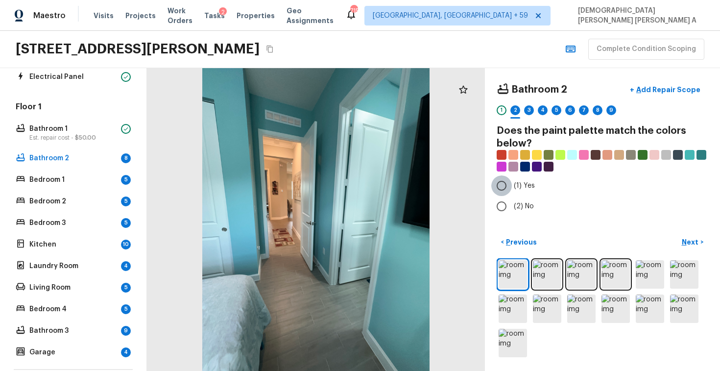
click at [504, 190] on input "(1) Yes" at bounding box center [501, 185] width 21 height 21
radio input "true"
click at [651, 95] on button "+ Add Repair Scope" at bounding box center [665, 90] width 86 height 20
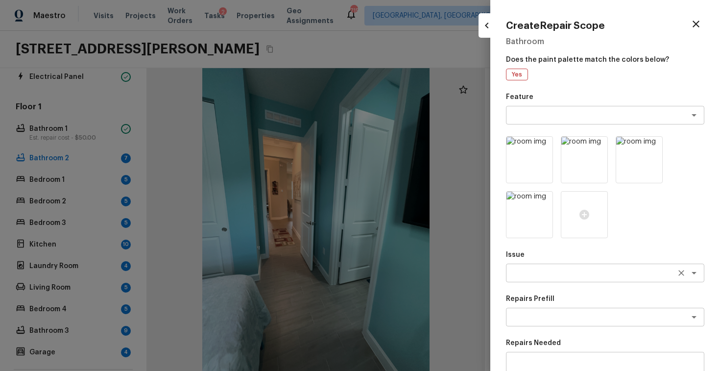
click at [535, 270] on textarea at bounding box center [591, 273] width 162 height 10
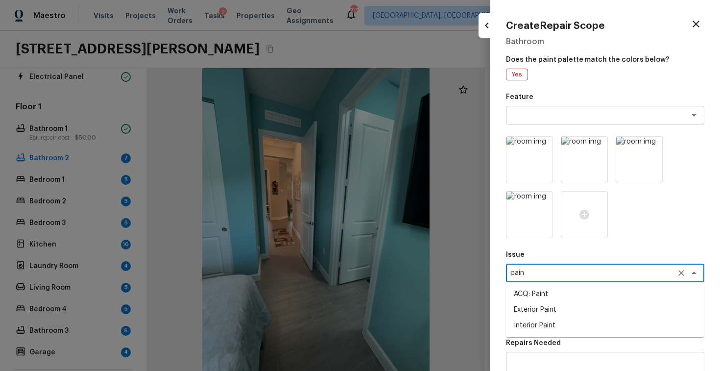
click at [535, 331] on li "Interior Paint" at bounding box center [605, 325] width 198 height 16
type textarea "Interior Paint"
click at [545, 316] on textarea at bounding box center [591, 317] width 162 height 10
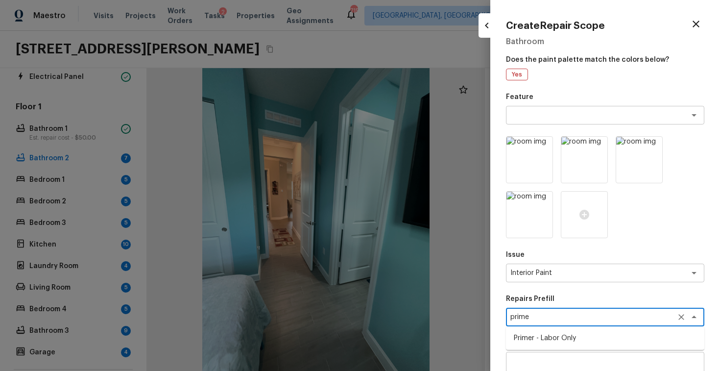
click at [546, 333] on li "Primer - Labor Only" at bounding box center [605, 338] width 198 height 16
type textarea "Primer - Labor Only"
type textarea "Interior primer - PRIMER PROVIDED BY OPENDOOR - All nails, screws, drywall anch…"
type input "$0.40"
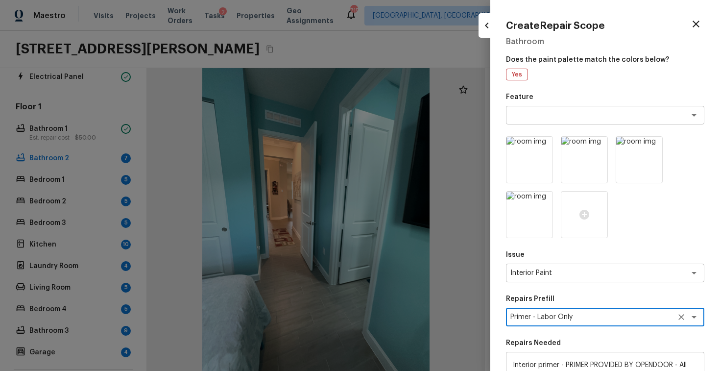
scroll to position [178, 0]
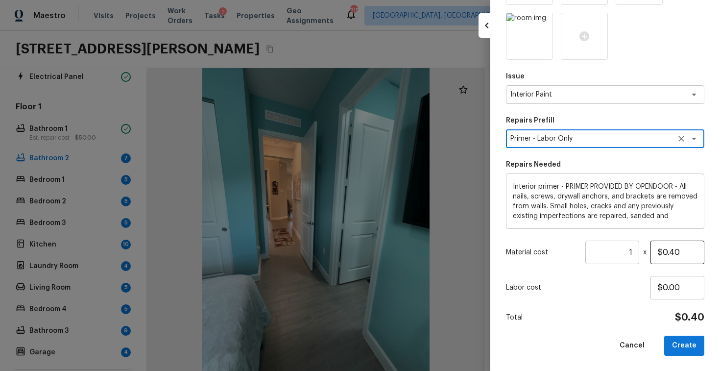
type textarea "Primer - Labor Only"
click at [665, 252] on input "$0.40" at bounding box center [677, 251] width 54 height 23
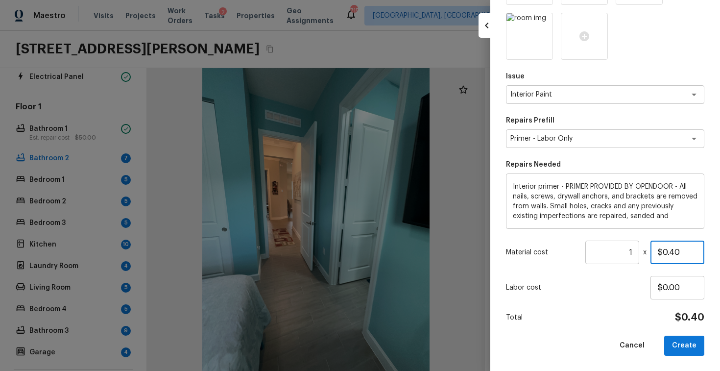
click at [665, 252] on input "$0.40" at bounding box center [677, 251] width 54 height 23
type input "$200.00"
click at [688, 352] on button "Create" at bounding box center [684, 345] width 40 height 20
type input "$0.00"
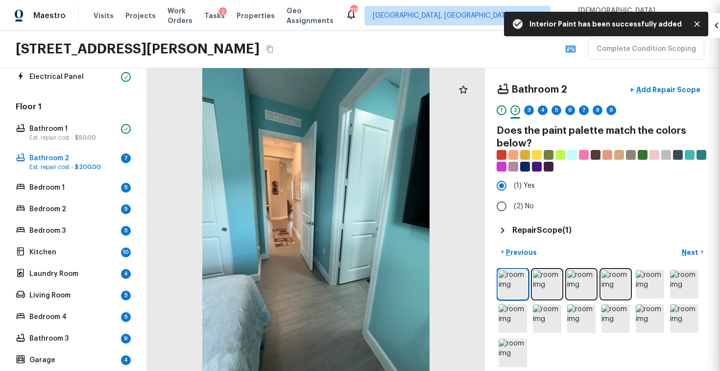
scroll to position [123, 0]
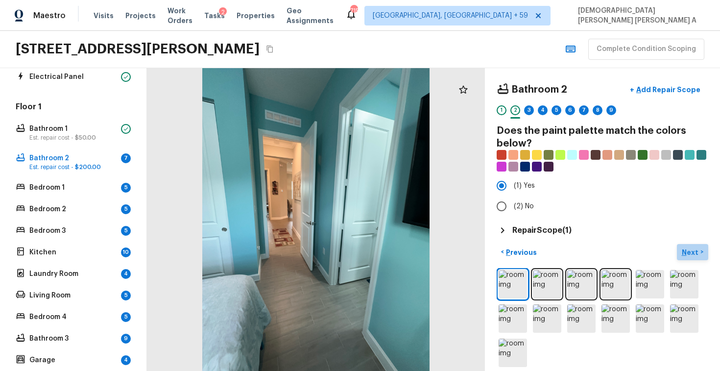
click at [682, 246] on button "Next >" at bounding box center [691, 252] width 31 height 16
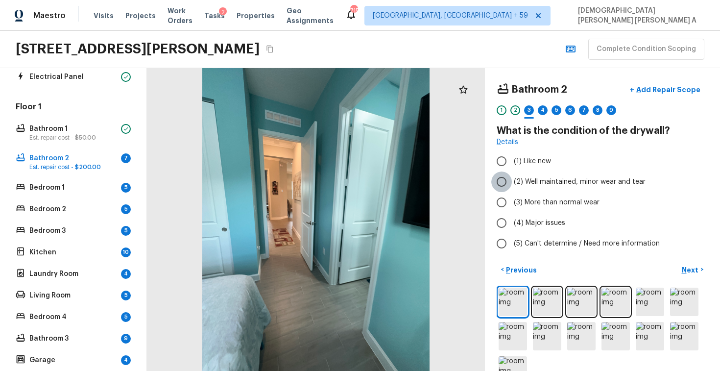
click at [503, 184] on input "(2) Well maintained, minor wear and tear" at bounding box center [501, 181] width 21 height 21
radio input "true"
click at [692, 266] on p "Next" at bounding box center [690, 270] width 19 height 10
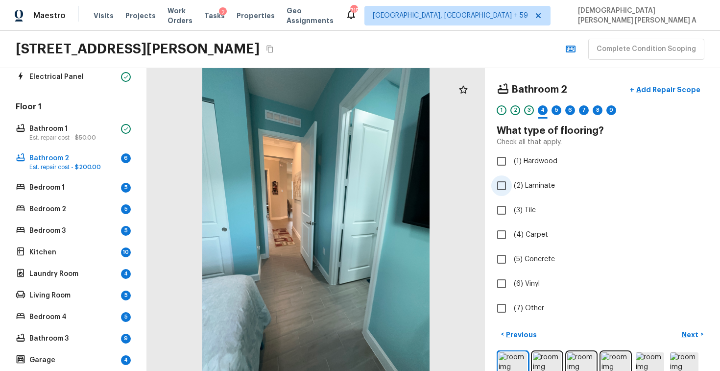
click at [500, 184] on input "(2) Laminate" at bounding box center [501, 185] width 21 height 21
checkbox input "true"
click at [695, 330] on p "Next" at bounding box center [690, 334] width 19 height 10
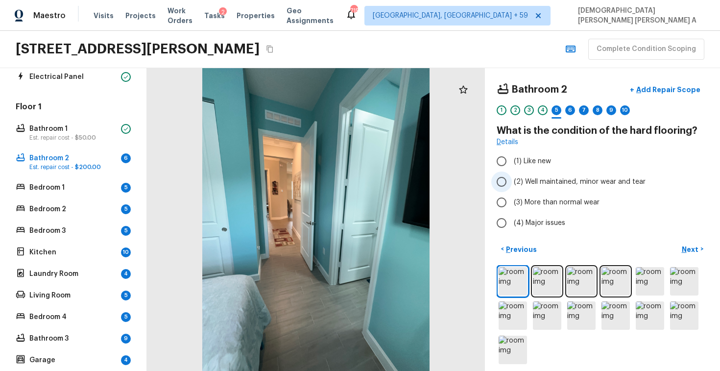
click at [496, 174] on input "(2) Well maintained, minor wear and tear" at bounding box center [501, 181] width 21 height 21
radio input "true"
click at [684, 252] on p "Next" at bounding box center [690, 249] width 19 height 10
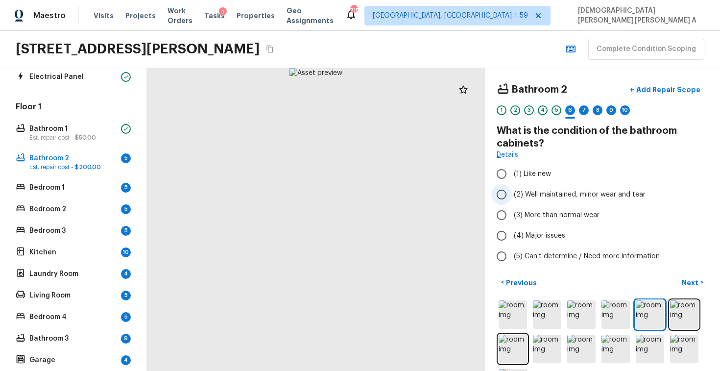
click at [511, 194] on input "(2) Well maintained, minor wear and tear" at bounding box center [501, 194] width 21 height 21
radio input "true"
click at [702, 286] on button "Next >" at bounding box center [691, 282] width 31 height 16
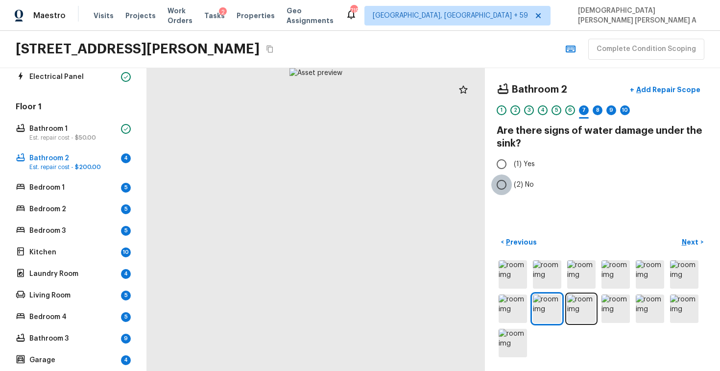
click at [507, 184] on input "(2) No" at bounding box center [501, 184] width 21 height 21
radio input "true"
click at [689, 237] on p "Next" at bounding box center [690, 242] width 19 height 10
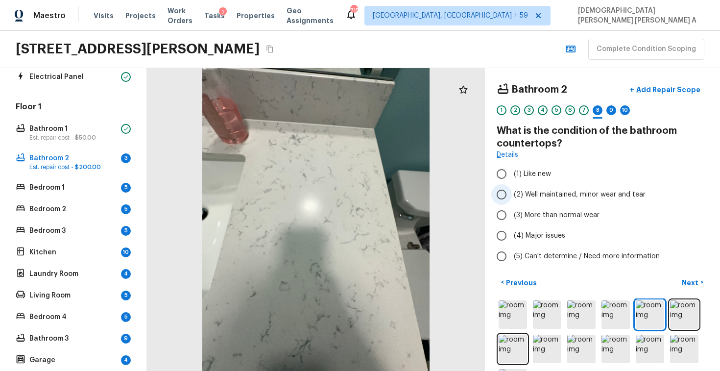
click at [503, 193] on input "(2) Well maintained, minor wear and tear" at bounding box center [501, 194] width 21 height 21
radio input "true"
click at [697, 284] on p "Next" at bounding box center [690, 283] width 19 height 10
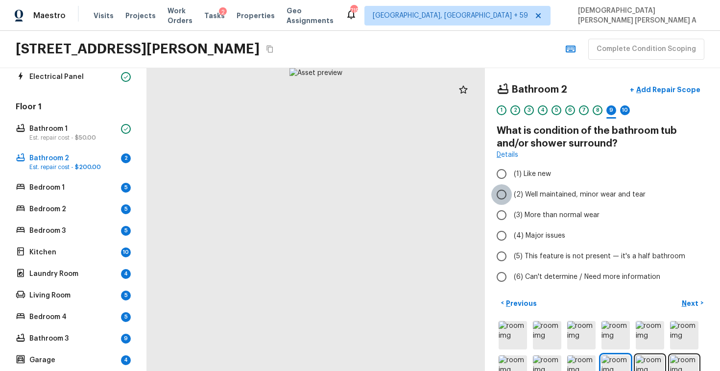
click at [511, 196] on input "(2) Well maintained, minor wear and tear" at bounding box center [501, 194] width 21 height 21
radio input "true"
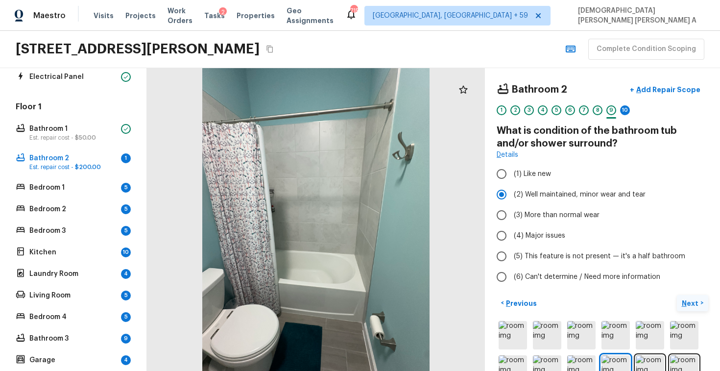
click at [696, 296] on button "Next >" at bounding box center [691, 303] width 31 height 16
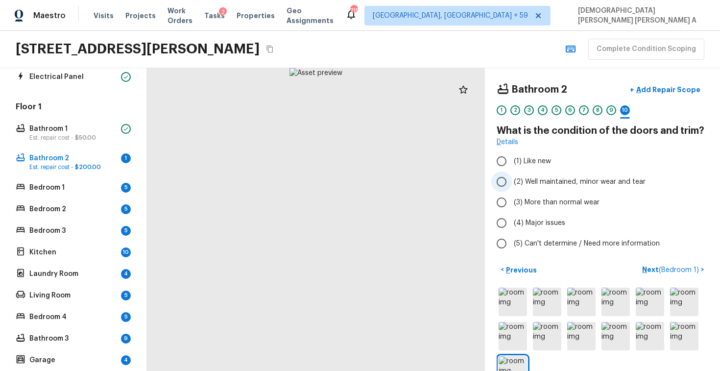
click at [501, 183] on input "(2) Well maintained, minor wear and tear" at bounding box center [501, 181] width 21 height 21
radio input "true"
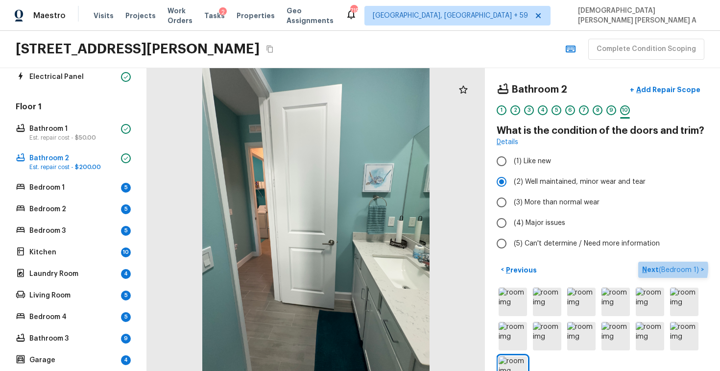
click at [667, 268] on span "( Bedroom 1 )" at bounding box center [678, 269] width 40 height 7
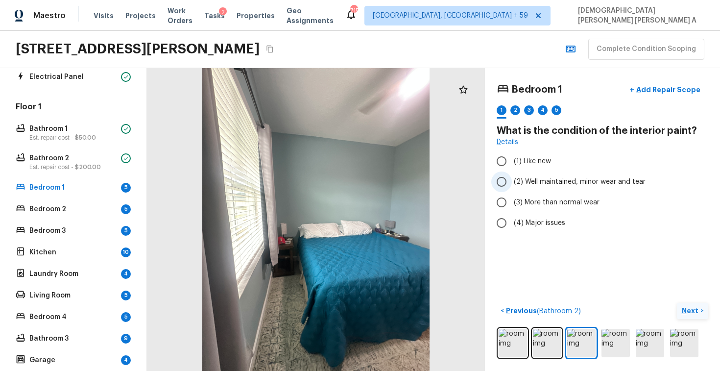
click at [502, 173] on input "(2) Well maintained, minor wear and tear" at bounding box center [501, 181] width 21 height 21
radio input "true"
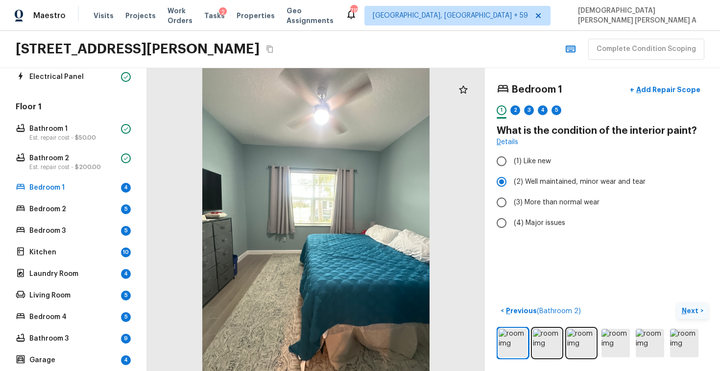
click at [684, 315] on button "Next >" at bounding box center [691, 310] width 31 height 16
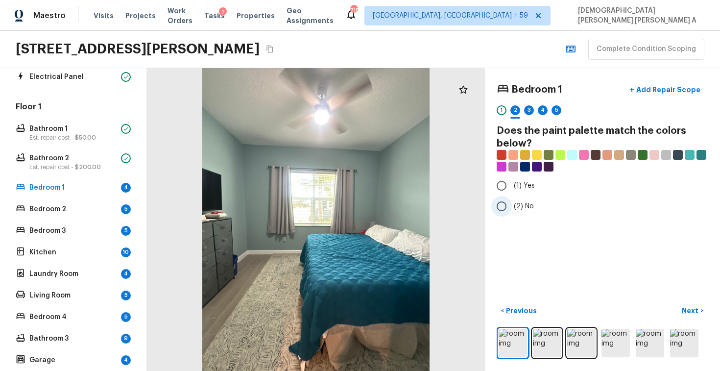
click at [503, 212] on input "(2) No" at bounding box center [501, 206] width 21 height 21
radio input "true"
click at [502, 190] on input "(1) Yes" at bounding box center [501, 185] width 21 height 21
radio input "true"
click at [685, 304] on button "Next >" at bounding box center [691, 310] width 31 height 16
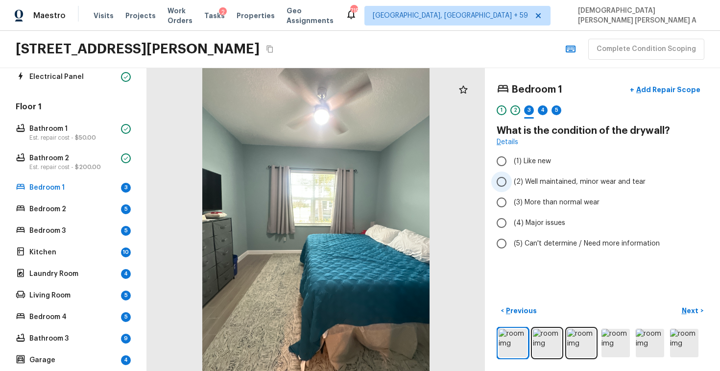
click at [510, 191] on input "(2) Well maintained, minor wear and tear" at bounding box center [501, 181] width 21 height 21
radio input "true"
click at [682, 311] on p "Next" at bounding box center [690, 310] width 19 height 10
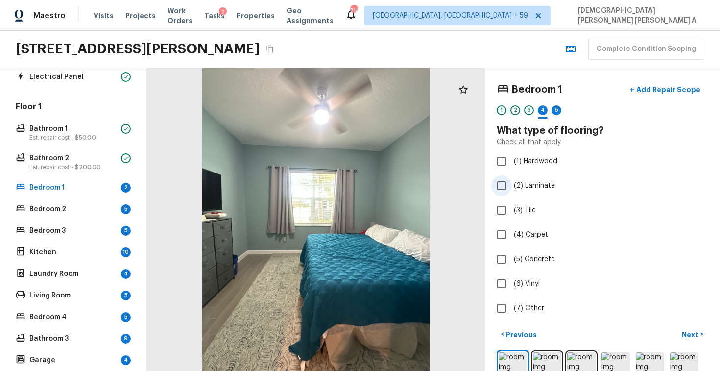
click at [498, 188] on input "(2) Laminate" at bounding box center [501, 185] width 21 height 21
checkbox input "true"
click at [689, 329] on p "Next" at bounding box center [690, 334] width 19 height 10
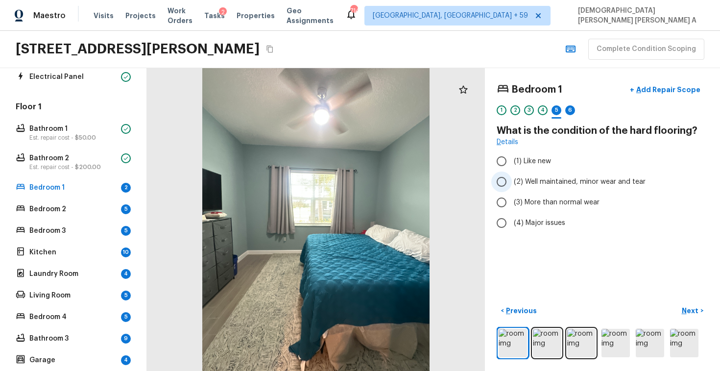
click at [504, 186] on input "(2) Well maintained, minor wear and tear" at bounding box center [501, 181] width 21 height 21
radio input "true"
click at [696, 311] on p "Next" at bounding box center [690, 310] width 19 height 10
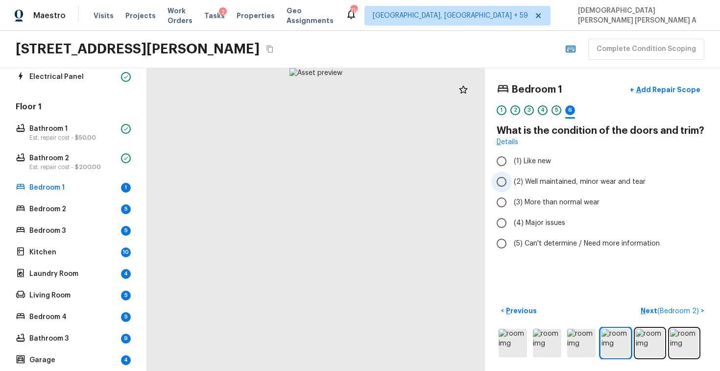
click at [522, 185] on span "(2) Well maintained, minor wear and tear" at bounding box center [579, 182] width 132 height 10
click at [512, 185] on input "(2) Well maintained, minor wear and tear" at bounding box center [501, 181] width 21 height 21
radio input "true"
click at [659, 310] on span "( Bedroom 2 )" at bounding box center [678, 310] width 42 height 7
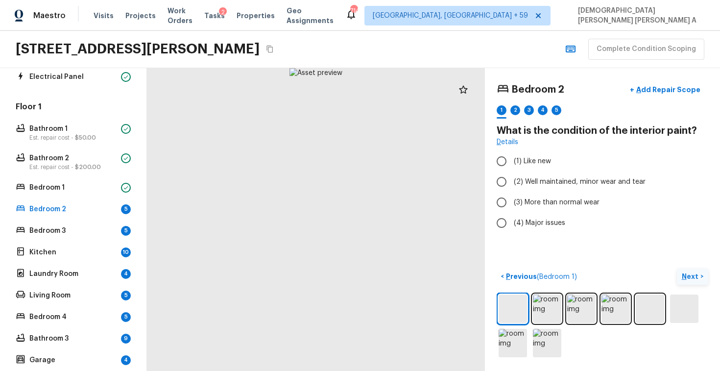
scroll to position [259, 0]
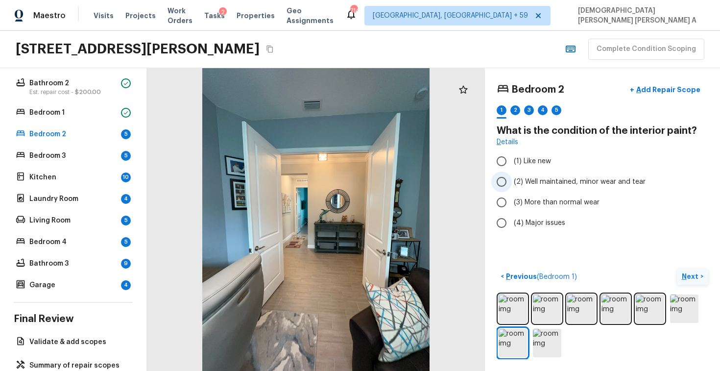
click at [504, 176] on input "(2) Well maintained, minor wear and tear" at bounding box center [501, 181] width 21 height 21
radio input "true"
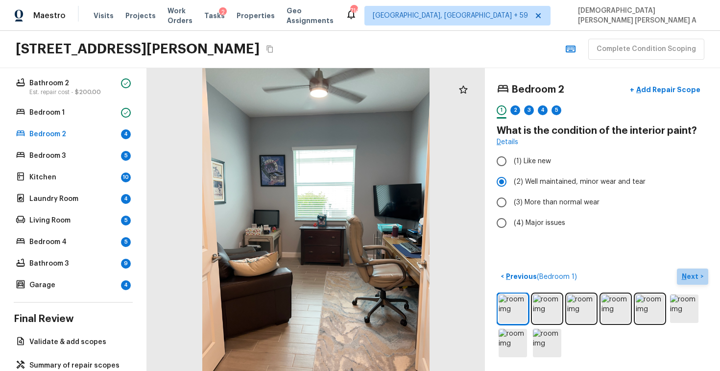
click at [694, 276] on p "Next" at bounding box center [690, 276] width 19 height 10
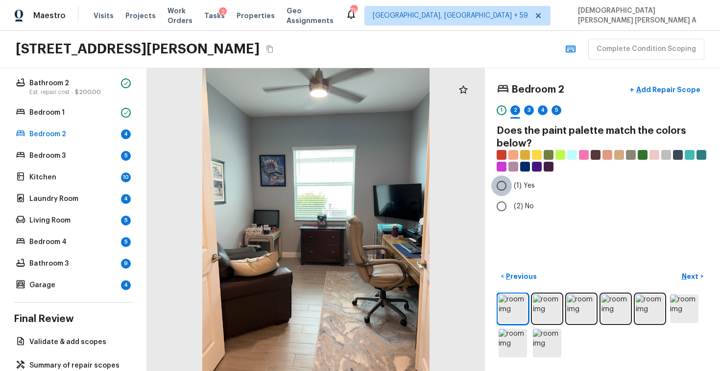
click at [504, 189] on input "(1) Yes" at bounding box center [501, 185] width 21 height 21
radio input "true"
click at [696, 269] on button "Next >" at bounding box center [691, 276] width 31 height 16
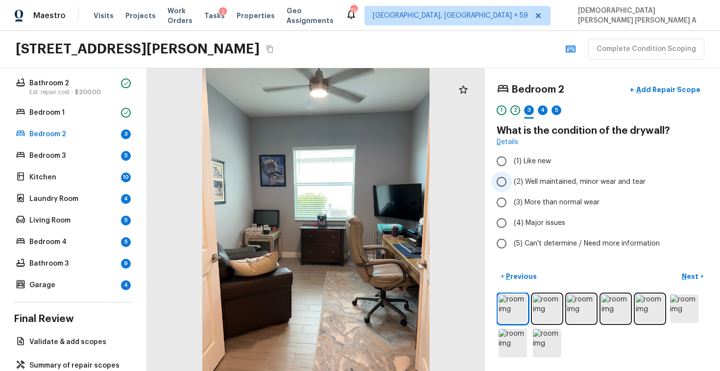
click at [508, 188] on input "(2) Well maintained, minor wear and tear" at bounding box center [501, 181] width 21 height 21
radio input "true"
click at [690, 274] on p "Next" at bounding box center [690, 276] width 19 height 10
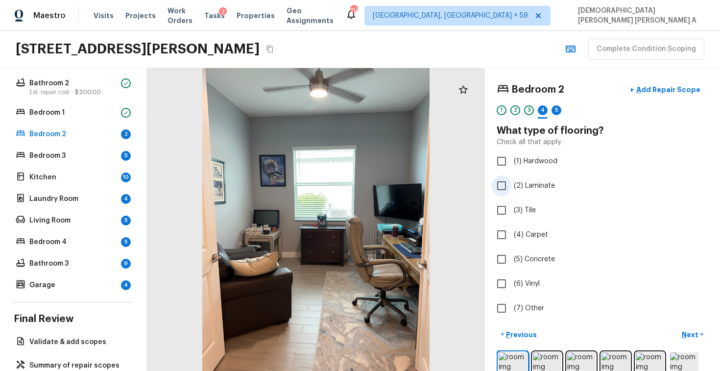
click at [501, 188] on input "(2) Laminate" at bounding box center [501, 185] width 21 height 21
checkbox input "true"
click at [683, 325] on div "Bedroom 2 + Add Repair Scope 1 2 3 4 5 6 What type of flooring? Check all that …" at bounding box center [602, 219] width 235 height 302
click at [688, 327] on button "Next >" at bounding box center [691, 334] width 31 height 16
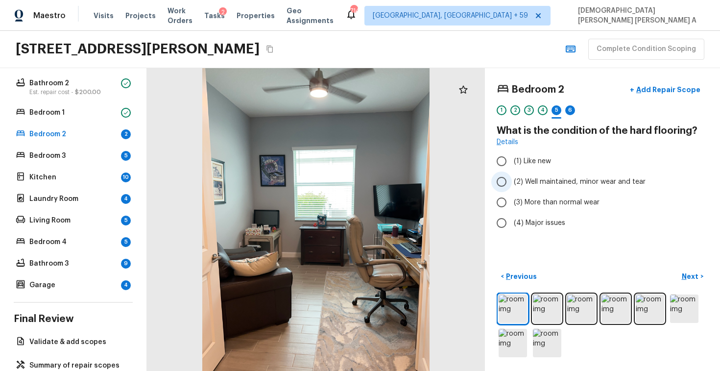
click at [494, 174] on input "(2) Well maintained, minor wear and tear" at bounding box center [501, 181] width 21 height 21
radio input "true"
click at [691, 280] on p "Next" at bounding box center [690, 276] width 19 height 10
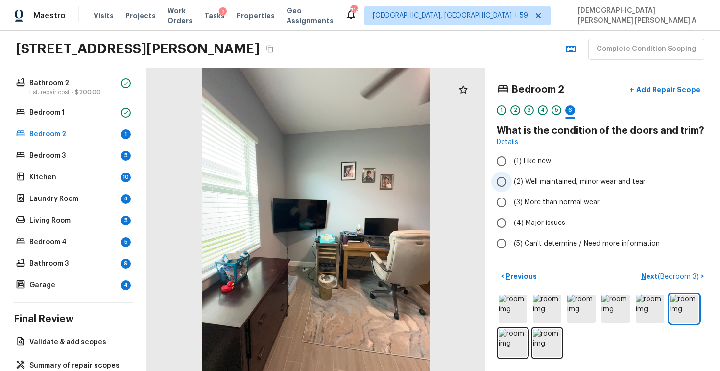
click at [501, 176] on input "(2) Well maintained, minor wear and tear" at bounding box center [501, 181] width 21 height 21
radio input "true"
click at [664, 275] on span "( Bedroom 3 )" at bounding box center [677, 276] width 41 height 7
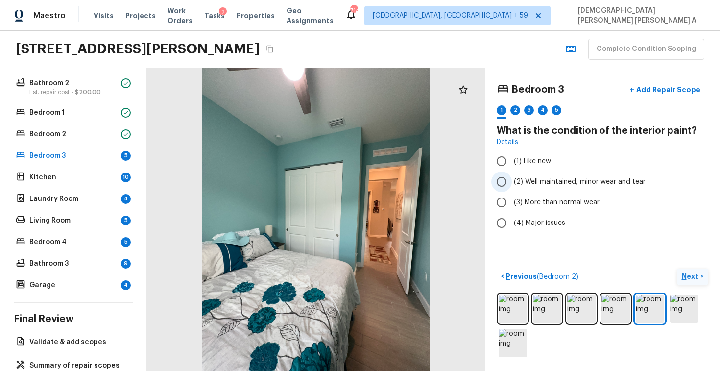
click at [492, 176] on input "(2) Well maintained, minor wear and tear" at bounding box center [501, 181] width 21 height 21
radio input "true"
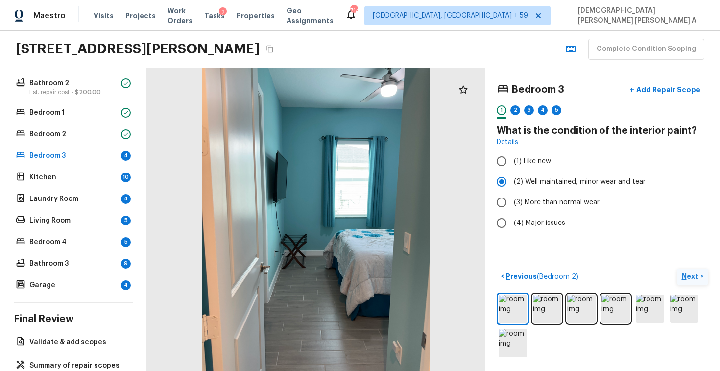
click at [694, 270] on button "Next >" at bounding box center [691, 276] width 31 height 16
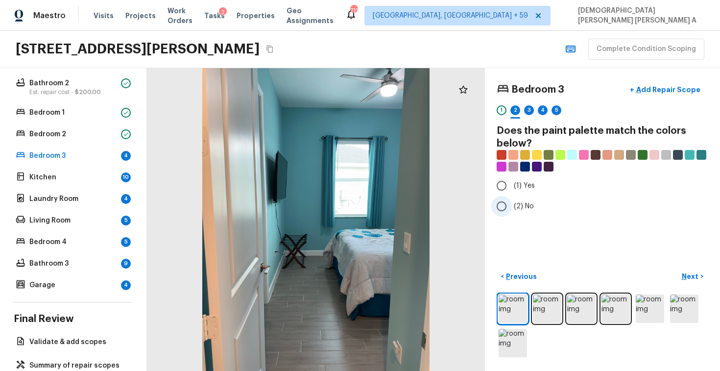
click at [499, 209] on input "(2) No" at bounding box center [501, 206] width 21 height 21
radio input "true"
click at [498, 189] on input "(1) Yes" at bounding box center [501, 185] width 21 height 21
radio input "true"
click at [697, 276] on p "Next" at bounding box center [690, 276] width 19 height 10
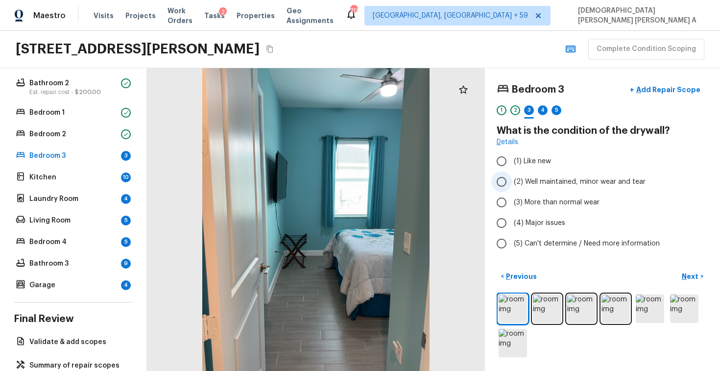
click at [504, 181] on input "(2) Well maintained, minor wear and tear" at bounding box center [501, 181] width 21 height 21
radio input "true"
click at [690, 276] on p "Next" at bounding box center [690, 276] width 19 height 10
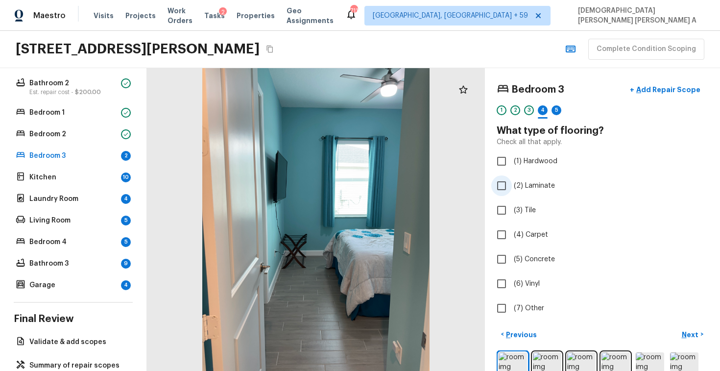
click at [503, 184] on input "(2) Laminate" at bounding box center [501, 185] width 21 height 21
checkbox input "true"
click at [692, 328] on button "Next >" at bounding box center [691, 334] width 31 height 16
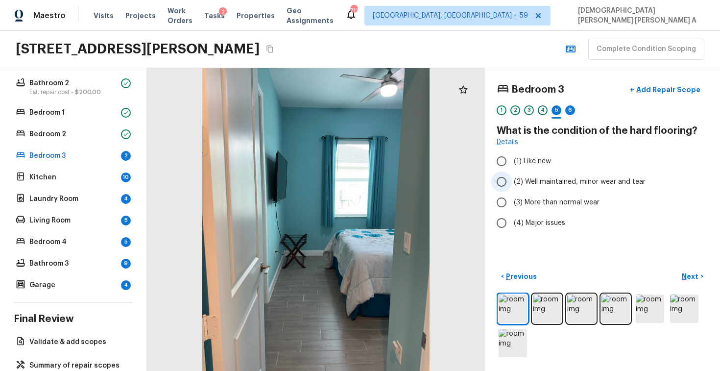
click at [507, 180] on input "(2) Well maintained, minor wear and tear" at bounding box center [501, 181] width 21 height 21
radio input "true"
click at [688, 270] on button "Next >" at bounding box center [691, 276] width 31 height 16
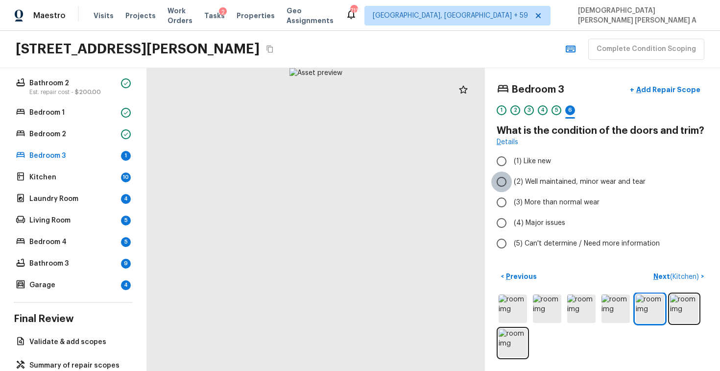
click at [502, 182] on input "(2) Well maintained, minor wear and tear" at bounding box center [501, 181] width 21 height 21
radio input "true"
click at [679, 281] on button "Next ( Kitchen ) >" at bounding box center [678, 276] width 59 height 16
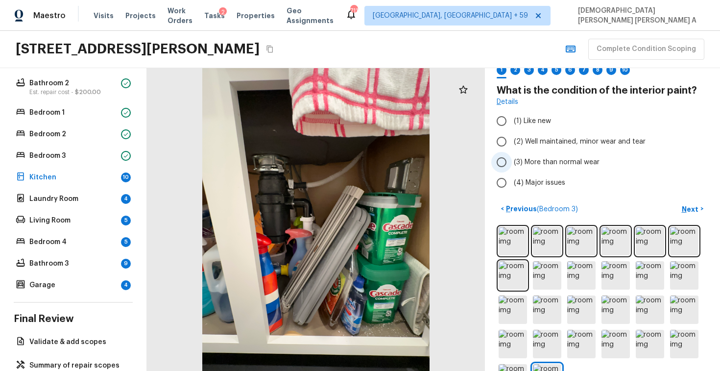
scroll to position [37, 0]
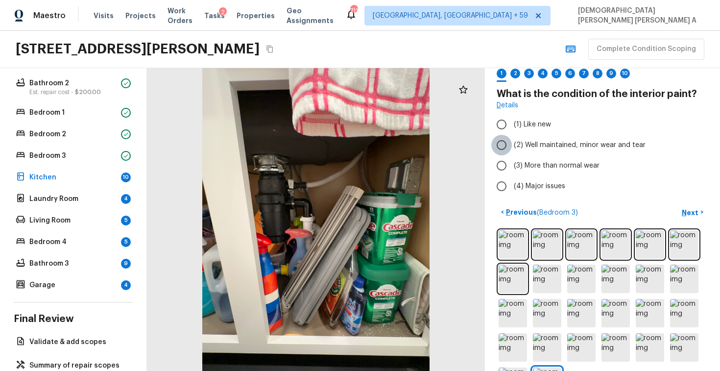
click at [496, 140] on input "(2) Well maintained, minor wear and tear" at bounding box center [501, 145] width 21 height 21
radio input "true"
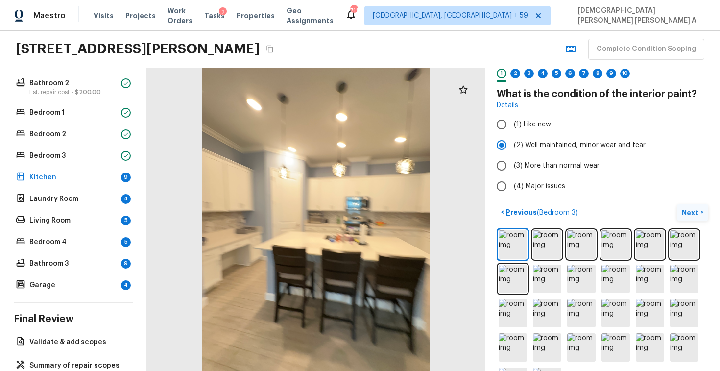
click at [684, 204] on button "Next >" at bounding box center [691, 212] width 31 height 16
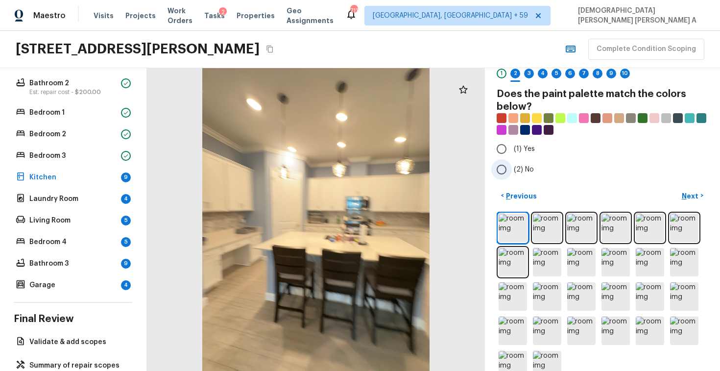
click at [500, 163] on input "(2) No" at bounding box center [501, 169] width 21 height 21
radio input "true"
click at [694, 196] on p "Next" at bounding box center [690, 196] width 19 height 10
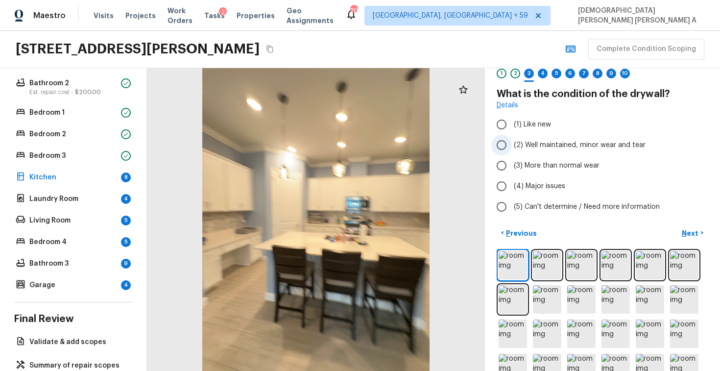
click at [509, 151] on input "(2) Well maintained, minor wear and tear" at bounding box center [501, 145] width 21 height 21
radio input "true"
click at [690, 235] on p "Next" at bounding box center [690, 233] width 19 height 10
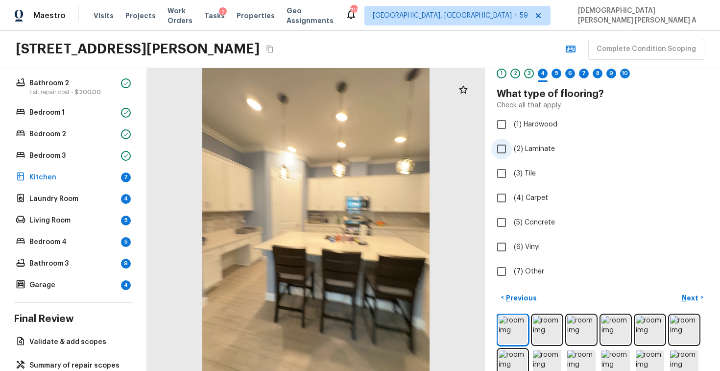
click at [502, 148] on input "(2) Laminate" at bounding box center [501, 149] width 21 height 21
checkbox input "true"
click at [696, 299] on p "Next" at bounding box center [690, 298] width 19 height 10
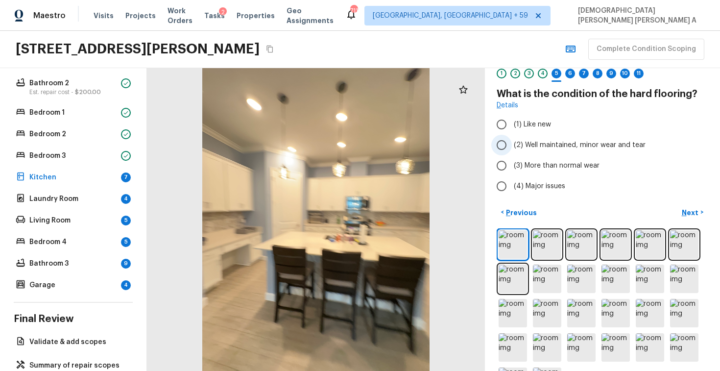
click at [507, 146] on input "(2) Well maintained, minor wear and tear" at bounding box center [501, 145] width 21 height 21
radio input "true"
click at [690, 212] on p "Next" at bounding box center [690, 213] width 19 height 10
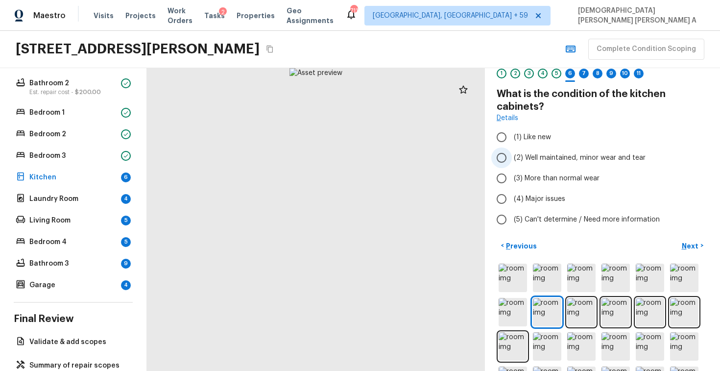
click at [501, 155] on input "(2) Well maintained, minor wear and tear" at bounding box center [501, 157] width 21 height 21
radio input "true"
click at [690, 241] on p "Next" at bounding box center [690, 246] width 19 height 10
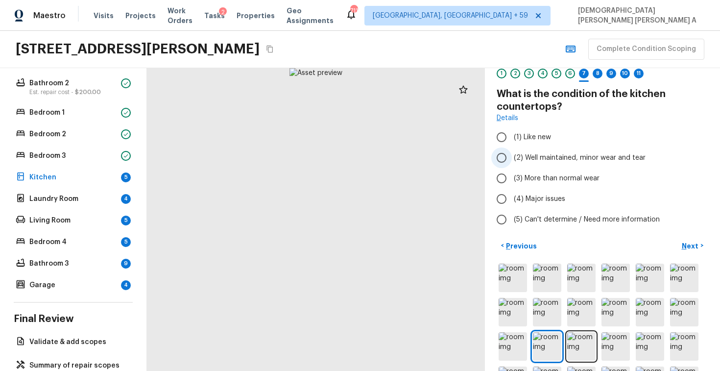
click at [493, 155] on input "(2) Well maintained, minor wear and tear" at bounding box center [501, 157] width 21 height 21
radio input "true"
click at [694, 243] on p "Next" at bounding box center [690, 246] width 19 height 10
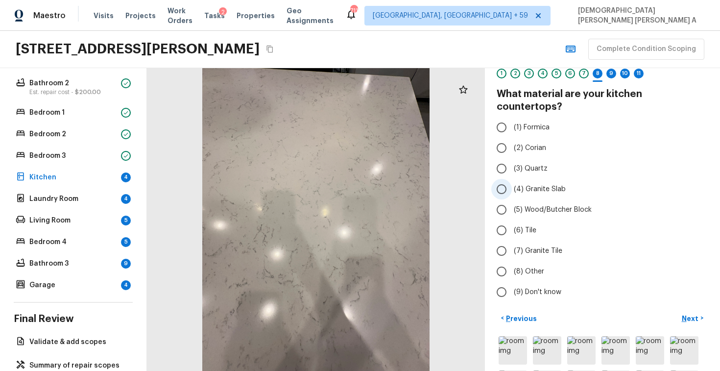
click at [500, 179] on input "(4) Granite Slab" at bounding box center [501, 189] width 21 height 21
radio input "true"
click at [502, 220] on input "(6) Tile" at bounding box center [501, 230] width 21 height 21
radio input "true"
click at [694, 313] on p "Next" at bounding box center [690, 318] width 19 height 10
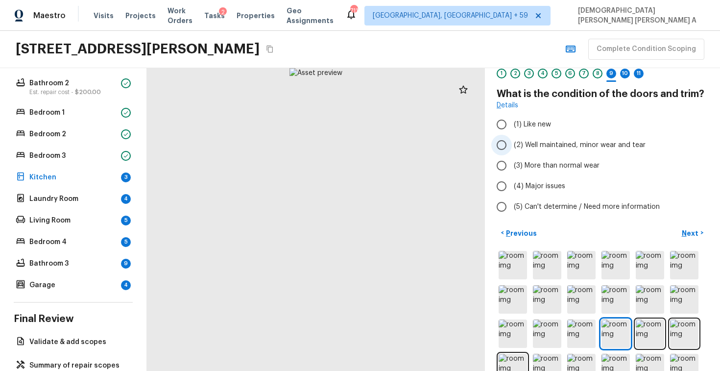
click at [503, 144] on input "(2) Well maintained, minor wear and tear" at bounding box center [501, 145] width 21 height 21
radio input "true"
click at [697, 231] on p "Next" at bounding box center [690, 233] width 19 height 10
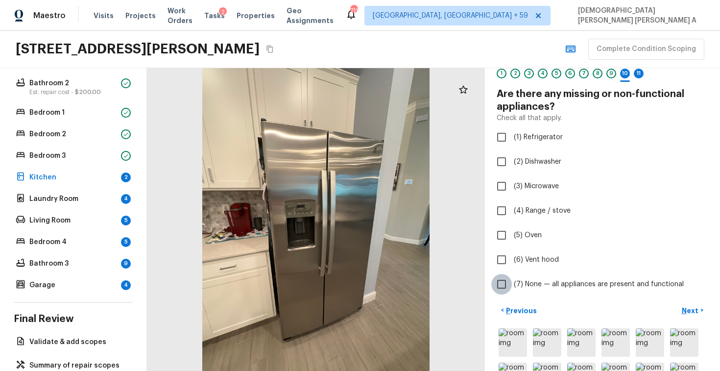
click at [496, 281] on input "(7) None — all appliances are present and functional" at bounding box center [501, 284] width 21 height 21
checkbox input "true"
click at [686, 301] on div "Kitchen + Add Repair Scope 1 2 3 4 5 6 7 8 9 10 11 Are there any missing or non…" at bounding box center [602, 219] width 235 height 302
click at [691, 308] on p "Next" at bounding box center [690, 310] width 19 height 10
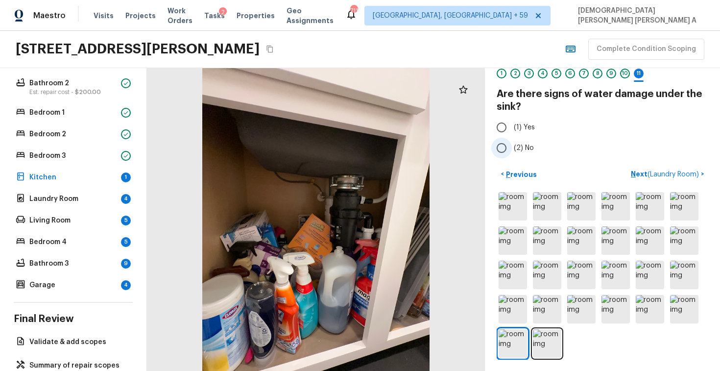
click at [494, 147] on input "(2) No" at bounding box center [501, 148] width 21 height 21
radio input "true"
click at [645, 166] on button "Next ( Laundry Room ) >" at bounding box center [667, 174] width 81 height 16
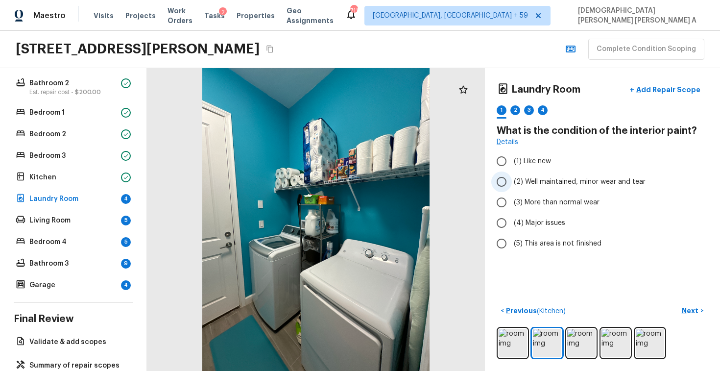
click at [495, 175] on input "(2) Well maintained, minor wear and tear" at bounding box center [501, 181] width 21 height 21
radio input "true"
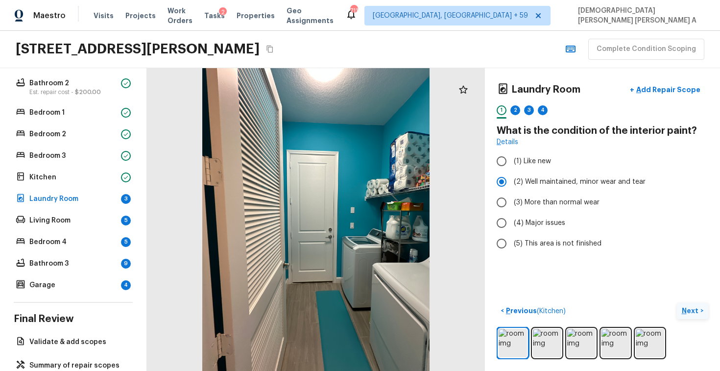
click at [694, 311] on p "Next" at bounding box center [690, 310] width 19 height 10
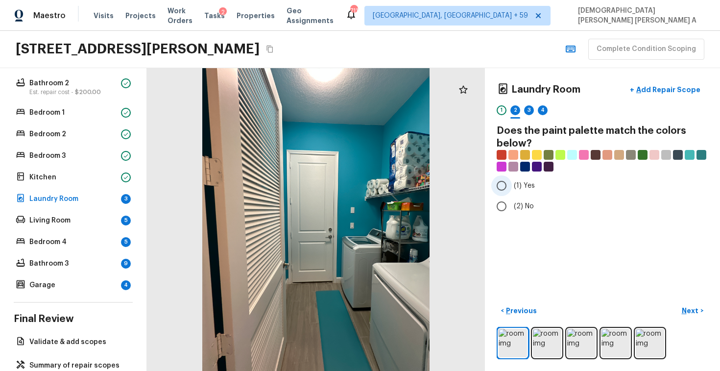
click at [499, 187] on input "(1) Yes" at bounding box center [501, 185] width 21 height 21
radio input "true"
click at [682, 307] on p "Next" at bounding box center [690, 310] width 19 height 10
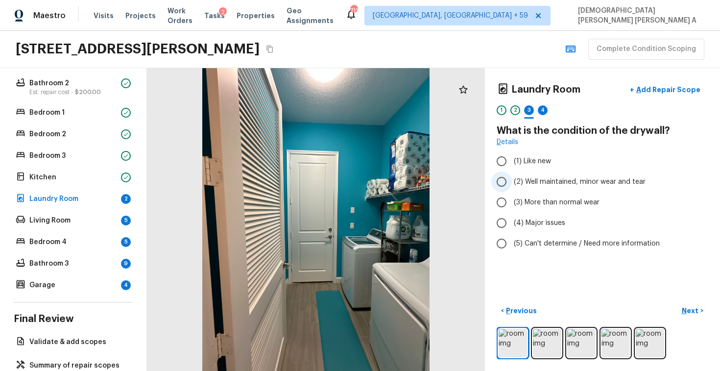
click at [507, 180] on input "(2) Well maintained, minor wear and tear" at bounding box center [501, 181] width 21 height 21
radio input "true"
click at [691, 303] on button "Next >" at bounding box center [691, 310] width 31 height 16
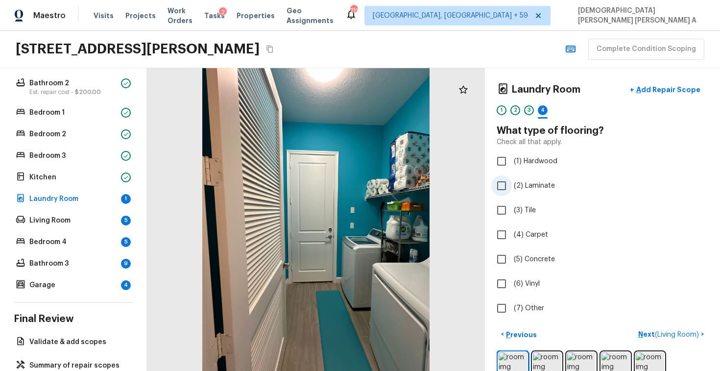
click at [507, 188] on input "(2) Laminate" at bounding box center [501, 185] width 21 height 21
checkbox input "true"
click at [687, 337] on p "Next" at bounding box center [690, 334] width 19 height 10
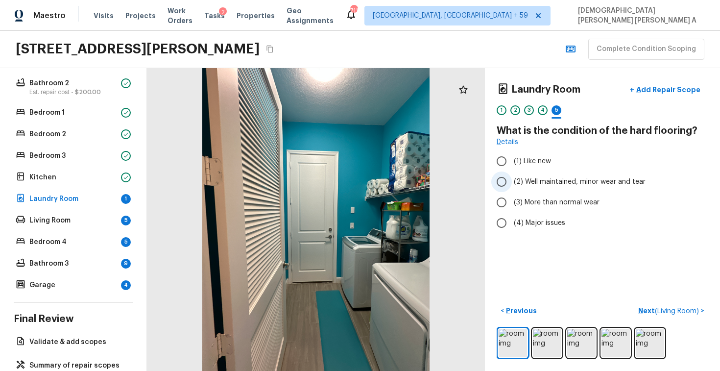
click at [502, 180] on input "(2) Well maintained, minor wear and tear" at bounding box center [501, 181] width 21 height 21
radio input "true"
click at [659, 311] on span "( Living Room )" at bounding box center [676, 310] width 44 height 7
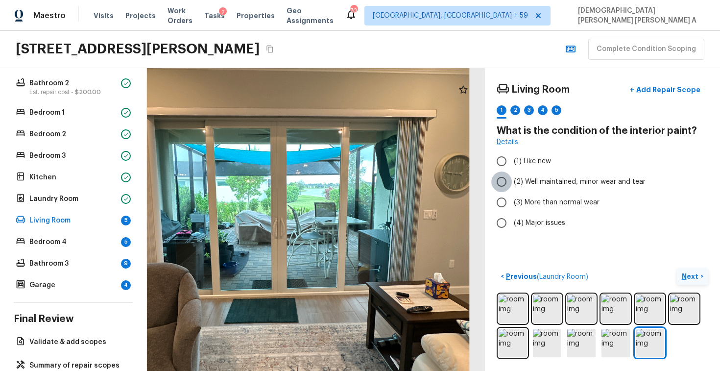
click at [494, 179] on input "(2) Well maintained, minor wear and tear" at bounding box center [501, 181] width 21 height 21
radio input "true"
click at [692, 272] on p "Next" at bounding box center [690, 276] width 19 height 10
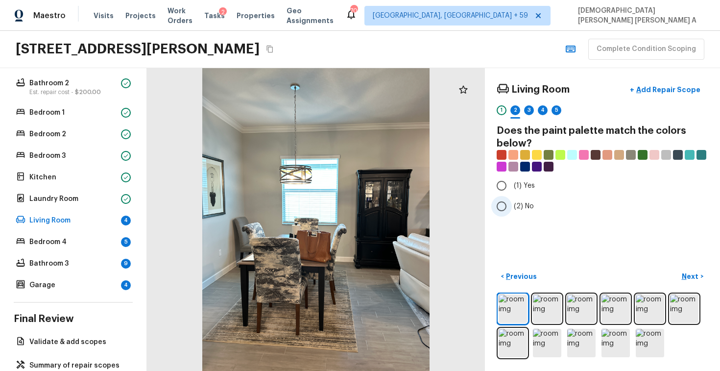
click at [506, 208] on input "(2) No" at bounding box center [501, 206] width 21 height 21
radio input "true"
click at [687, 275] on p "Next" at bounding box center [690, 276] width 19 height 10
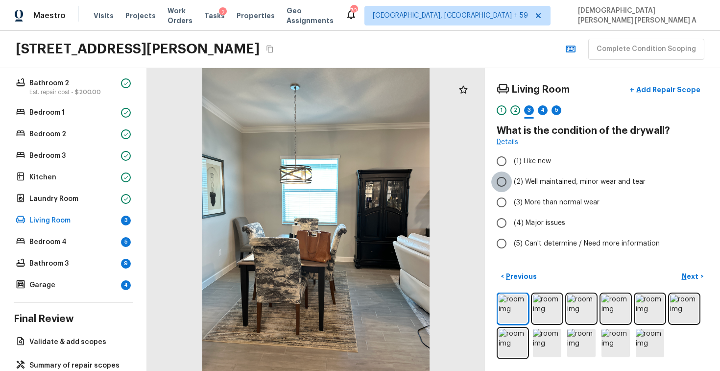
click at [506, 180] on input "(2) Well maintained, minor wear and tear" at bounding box center [501, 181] width 21 height 21
radio input "true"
click at [690, 276] on p "Next" at bounding box center [690, 276] width 19 height 10
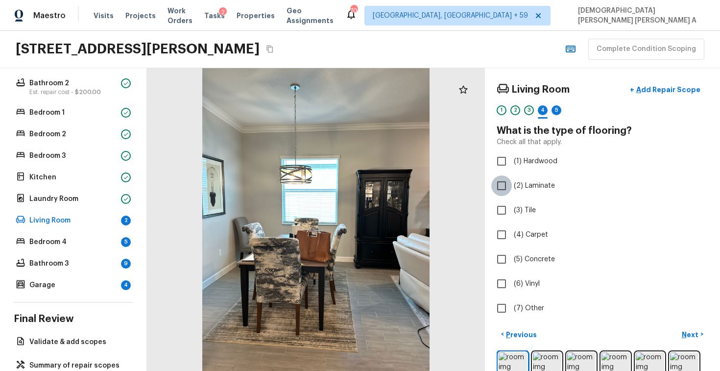
click at [507, 185] on input "(2) Laminate" at bounding box center [501, 185] width 21 height 21
checkbox input "true"
click at [692, 334] on p "Next" at bounding box center [690, 334] width 19 height 10
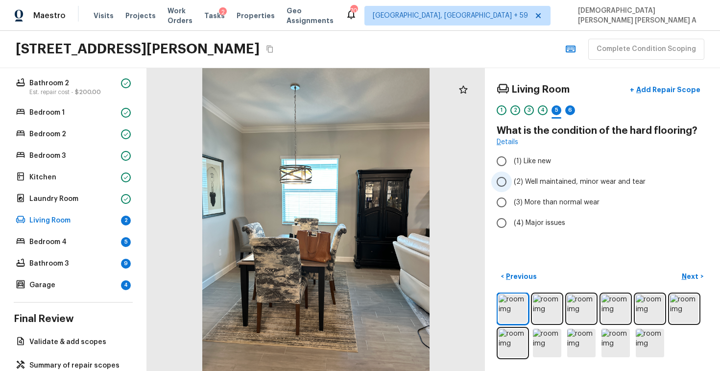
click at [505, 179] on input "(2) Well maintained, minor wear and tear" at bounding box center [501, 181] width 21 height 21
radio input "true"
click at [698, 274] on p "Next" at bounding box center [690, 276] width 19 height 10
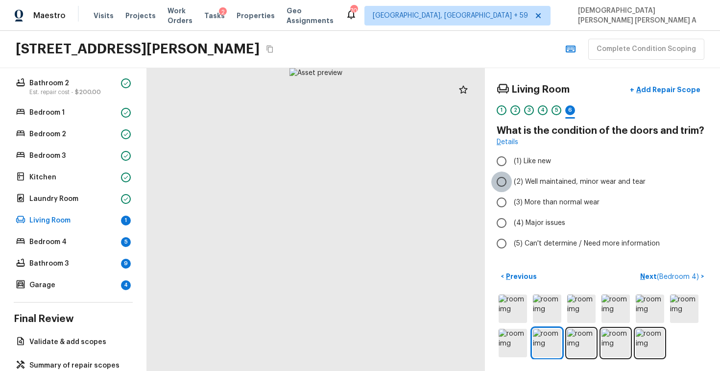
click at [496, 180] on input "(2) Well maintained, minor wear and tear" at bounding box center [501, 181] width 21 height 21
radio input "true"
click at [669, 272] on p "Next ( Bedroom 4 )" at bounding box center [670, 276] width 61 height 10
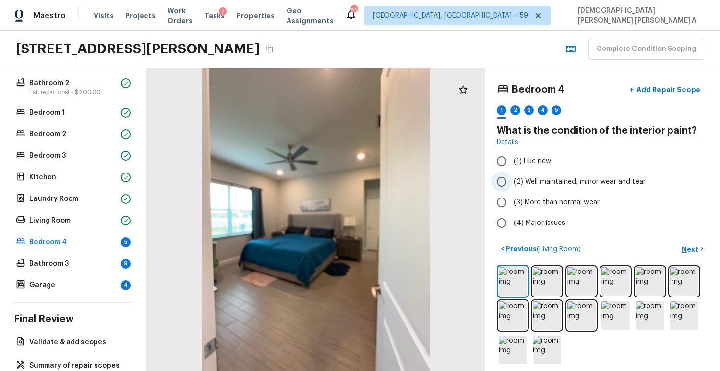
click at [509, 177] on input "(2) Well maintained, minor wear and tear" at bounding box center [501, 181] width 21 height 21
radio input "true"
click at [692, 245] on p "Next" at bounding box center [690, 249] width 19 height 10
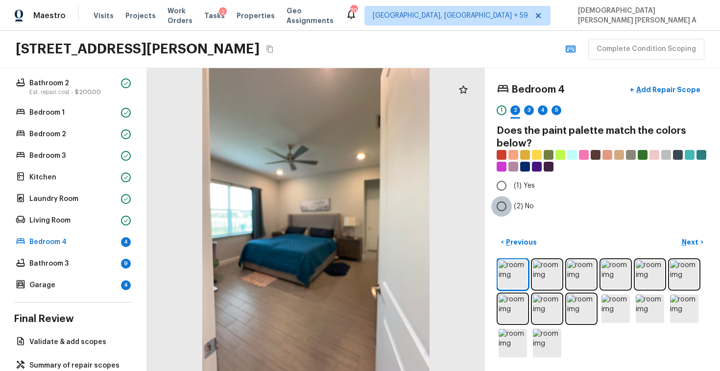
click at [503, 205] on input "(2) No" at bounding box center [501, 206] width 21 height 21
radio input "true"
click at [698, 243] on p "Next" at bounding box center [690, 242] width 19 height 10
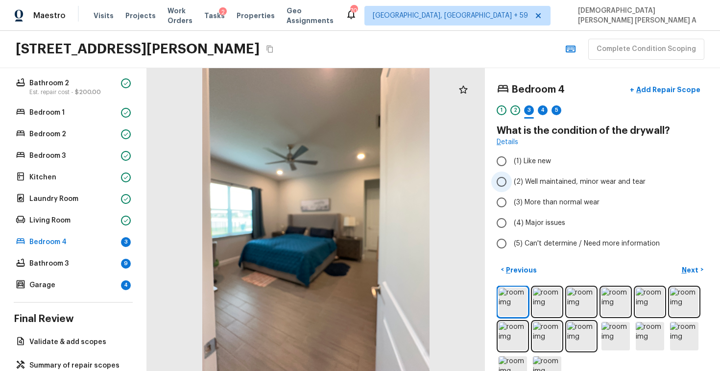
click at [508, 177] on input "(2) Well maintained, minor wear and tear" at bounding box center [501, 181] width 21 height 21
radio input "true"
click at [685, 270] on p "Next" at bounding box center [690, 270] width 19 height 10
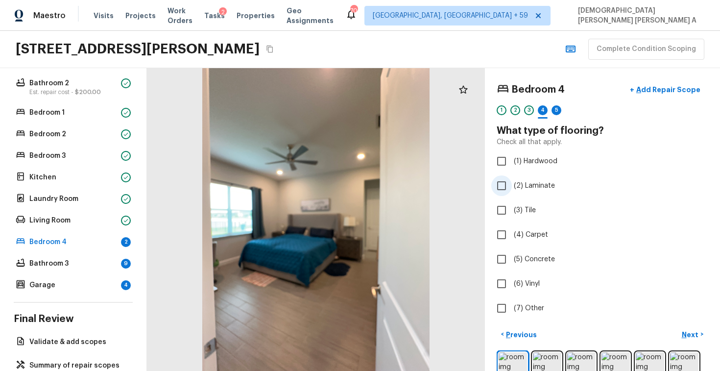
click at [510, 186] on input "(2) Laminate" at bounding box center [501, 185] width 21 height 21
checkbox input "true"
click at [698, 333] on p "Next" at bounding box center [690, 334] width 19 height 10
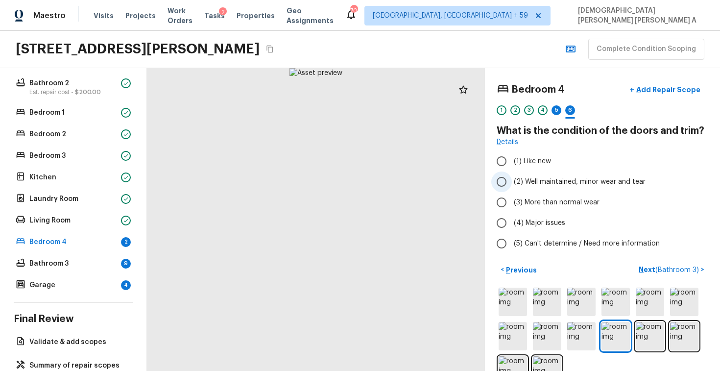
click at [499, 181] on input "(2) Well maintained, minor wear and tear" at bounding box center [501, 181] width 21 height 21
radio input "true"
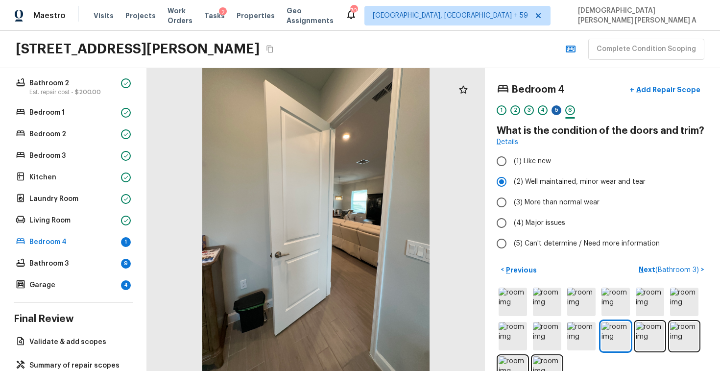
click at [556, 107] on div "5" at bounding box center [556, 110] width 10 height 10
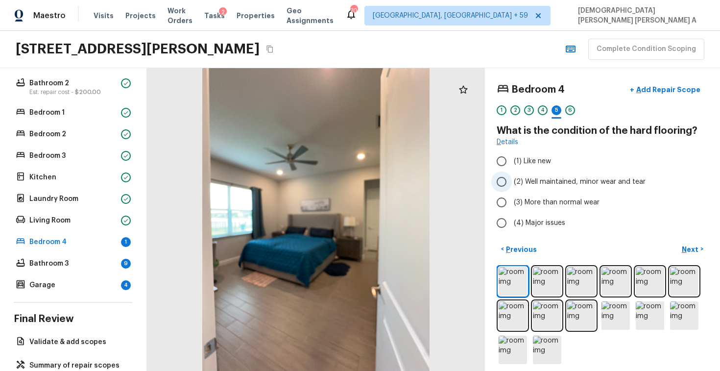
click at [500, 180] on input "(2) Well maintained, minor wear and tear" at bounding box center [501, 181] width 21 height 21
radio input "true"
click at [689, 243] on button "Next >" at bounding box center [691, 249] width 31 height 16
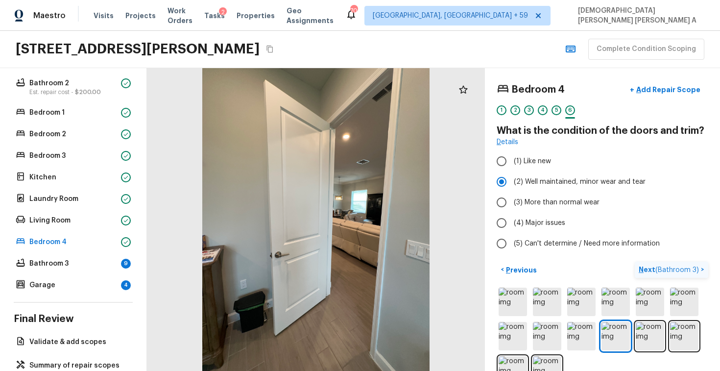
click at [672, 263] on button "Next ( Bathroom 3 ) >" at bounding box center [670, 269] width 73 height 16
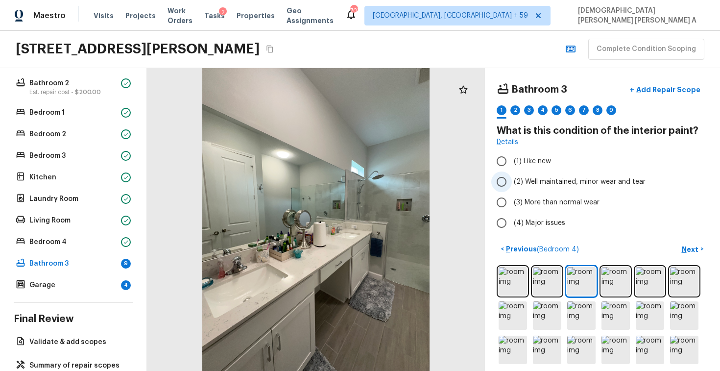
click at [523, 182] on span "(2) Well maintained, minor wear and tear" at bounding box center [579, 182] width 132 height 10
click at [512, 182] on input "(2) Well maintained, minor wear and tear" at bounding box center [501, 181] width 21 height 21
radio input "true"
click at [691, 246] on p "Next" at bounding box center [690, 249] width 19 height 10
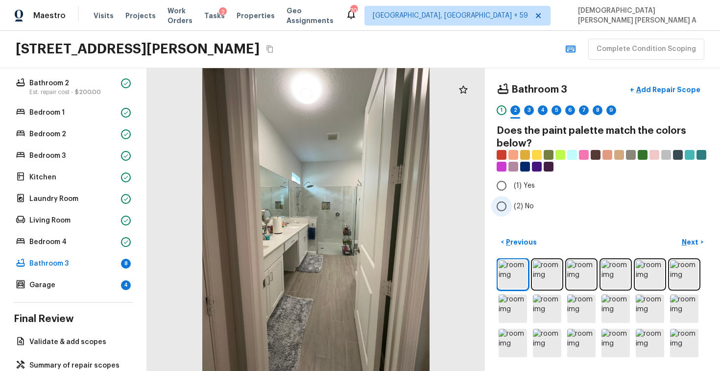
click at [511, 213] on input "(2) No" at bounding box center [501, 206] width 21 height 21
radio input "true"
click at [691, 243] on p "Next" at bounding box center [690, 242] width 19 height 10
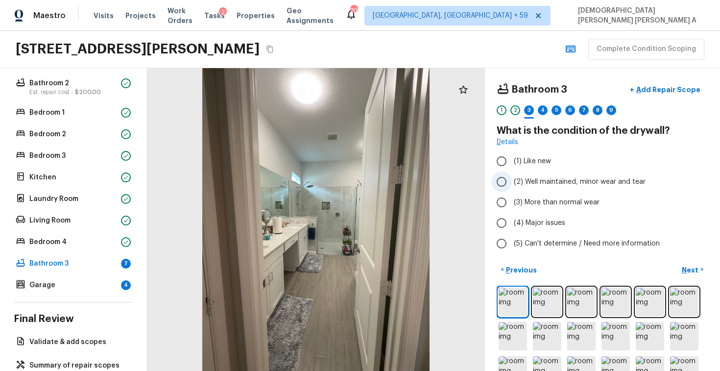
click at [511, 183] on input "(2) Well maintained, minor wear and tear" at bounding box center [501, 181] width 21 height 21
radio input "true"
click at [693, 263] on button "Next >" at bounding box center [691, 269] width 31 height 16
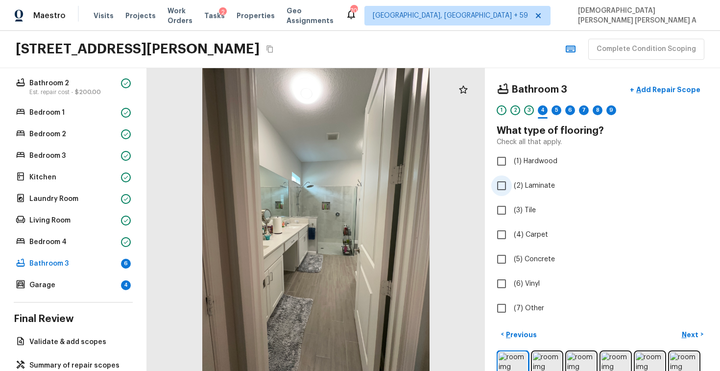
click at [497, 187] on input "(2) Laminate" at bounding box center [501, 185] width 21 height 21
checkbox input "true"
click at [695, 334] on p "Next" at bounding box center [690, 334] width 19 height 10
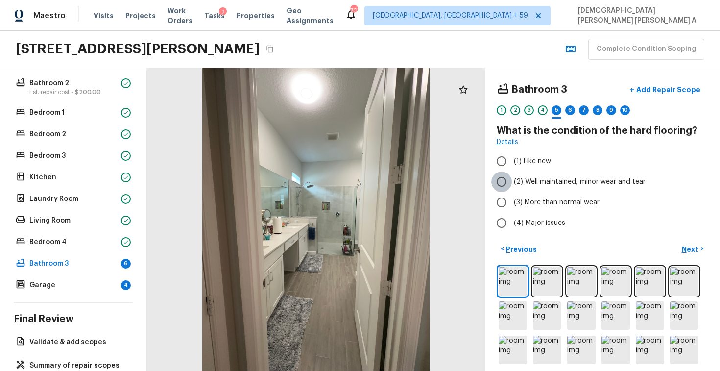
click at [498, 182] on input "(2) Well maintained, minor wear and tear" at bounding box center [501, 181] width 21 height 21
radio input "true"
click at [692, 252] on p "Next" at bounding box center [690, 249] width 19 height 10
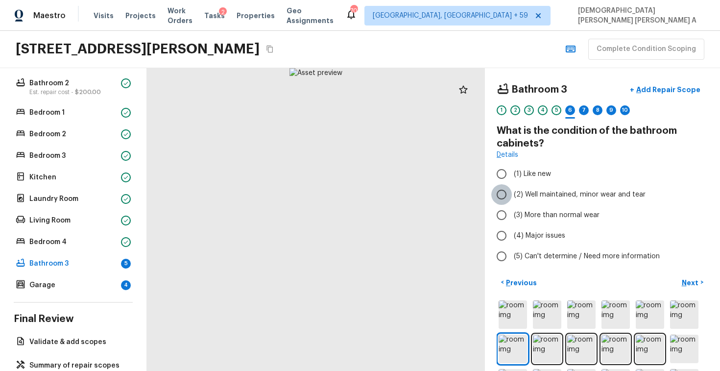
click at [506, 192] on input "(2) Well maintained, minor wear and tear" at bounding box center [501, 194] width 21 height 21
radio input "true"
click at [680, 275] on button "Next >" at bounding box center [691, 282] width 31 height 16
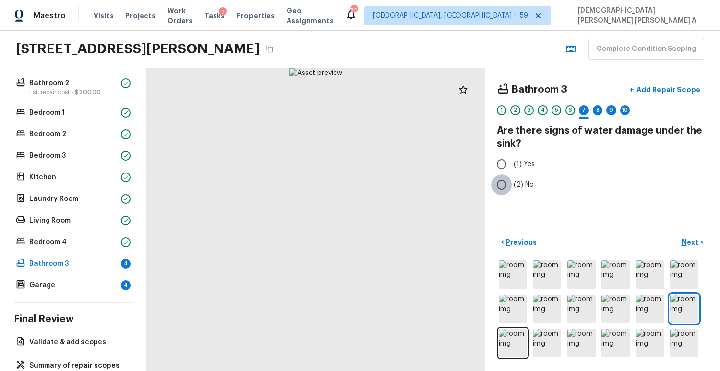
click at [497, 182] on input "(2) No" at bounding box center [501, 184] width 21 height 21
radio input "true"
click at [688, 240] on p "Next" at bounding box center [690, 242] width 19 height 10
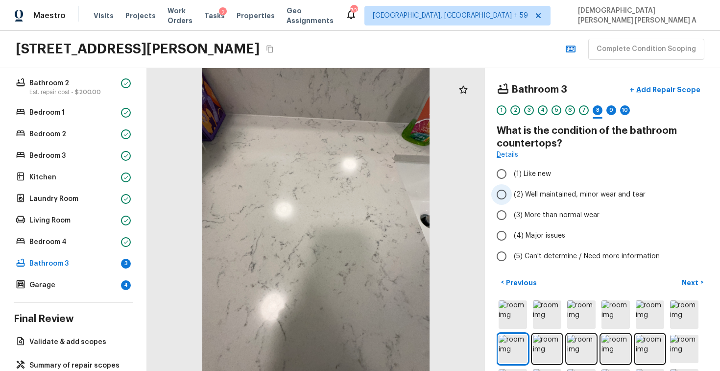
click at [505, 189] on input "(2) Well maintained, minor wear and tear" at bounding box center [501, 194] width 21 height 21
radio input "true"
click at [696, 287] on button "Next >" at bounding box center [691, 282] width 31 height 16
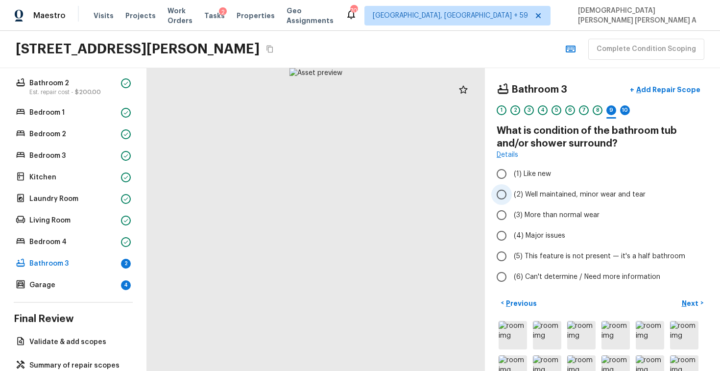
click at [504, 195] on input "(2) Well maintained, minor wear and tear" at bounding box center [501, 194] width 21 height 21
radio input "true"
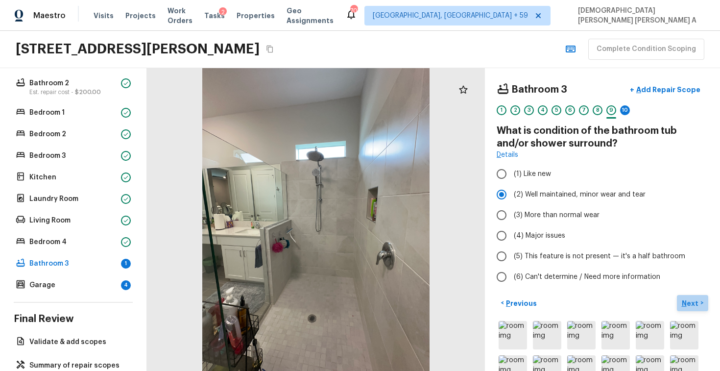
click at [699, 302] on button "Next >" at bounding box center [691, 303] width 31 height 16
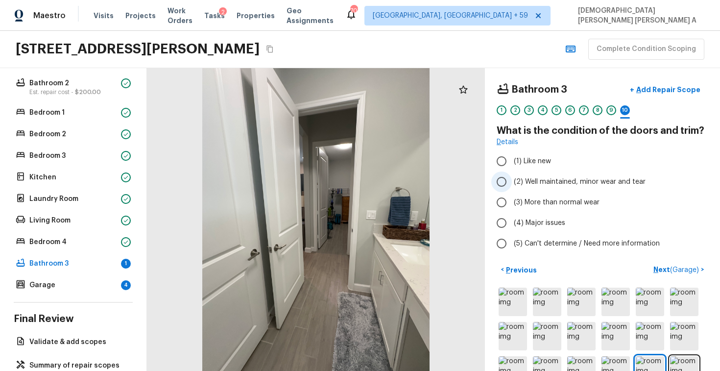
click at [512, 182] on label "(2) Well maintained, minor wear and tear" at bounding box center [595, 181] width 209 height 21
click at [512, 182] on input "(2) Well maintained, minor wear and tear" at bounding box center [501, 181] width 21 height 21
radio input "true"
click at [680, 263] on button "Next ( Garage ) >" at bounding box center [678, 269] width 59 height 16
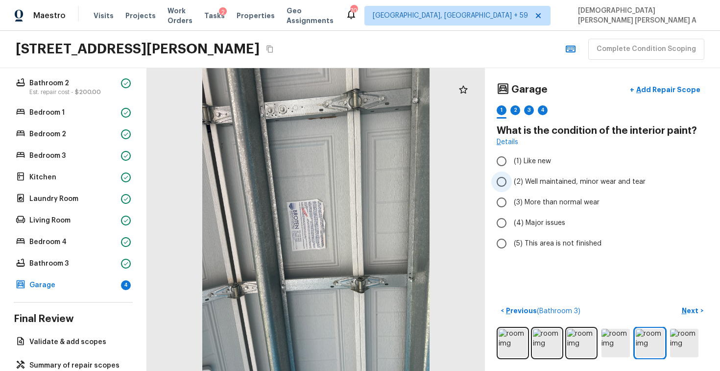
click at [508, 186] on input "(2) Well maintained, minor wear and tear" at bounding box center [501, 181] width 21 height 21
radio input "true"
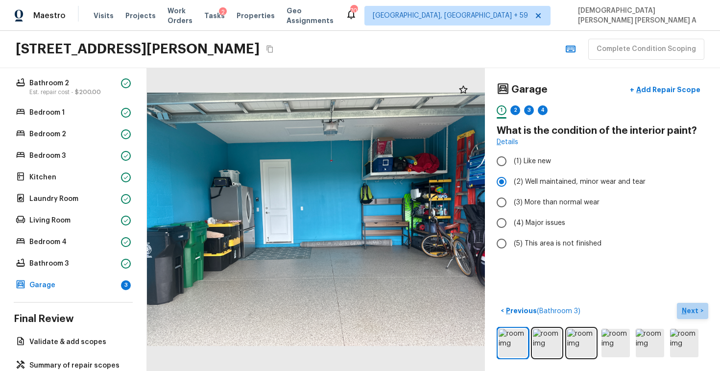
click at [687, 305] on p "Next" at bounding box center [690, 310] width 19 height 10
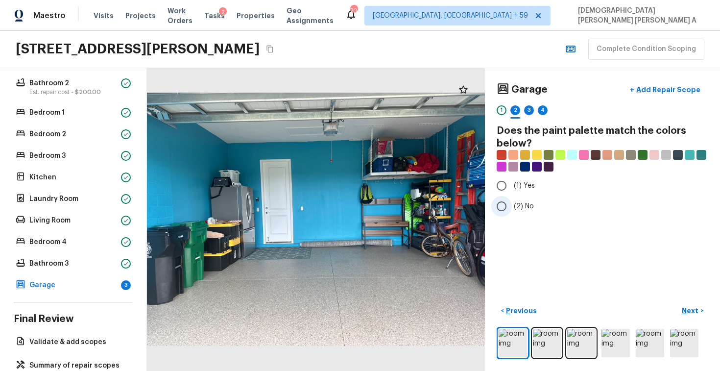
click at [502, 207] on input "(2) No" at bounding box center [501, 206] width 21 height 21
radio input "true"
click at [504, 189] on input "(1) Yes" at bounding box center [501, 185] width 21 height 21
radio input "true"
click at [689, 303] on button "Next >" at bounding box center [691, 310] width 31 height 16
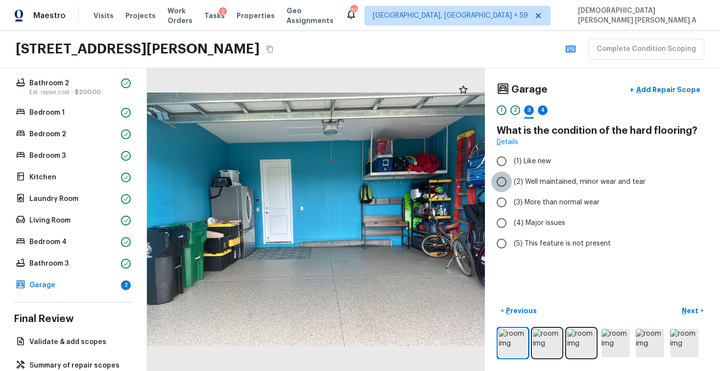
click at [504, 176] on input "(2) Well maintained, minor wear and tear" at bounding box center [501, 181] width 21 height 21
radio input "true"
click at [688, 309] on p "Next" at bounding box center [690, 310] width 19 height 10
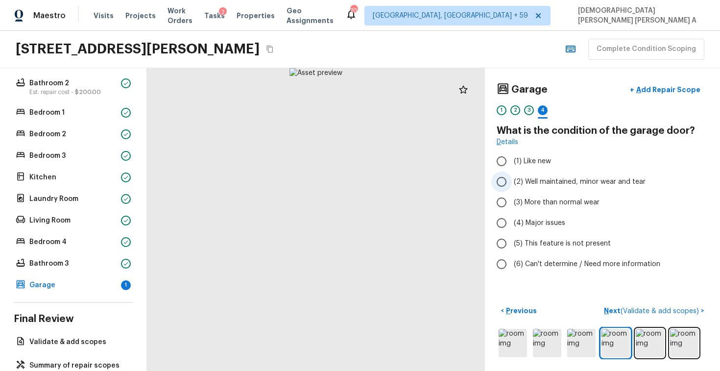
click at [510, 183] on input "(2) Well maintained, minor wear and tear" at bounding box center [501, 181] width 21 height 21
radio input "true"
click at [664, 311] on span "( Validate & add scopes )" at bounding box center [659, 310] width 78 height 7
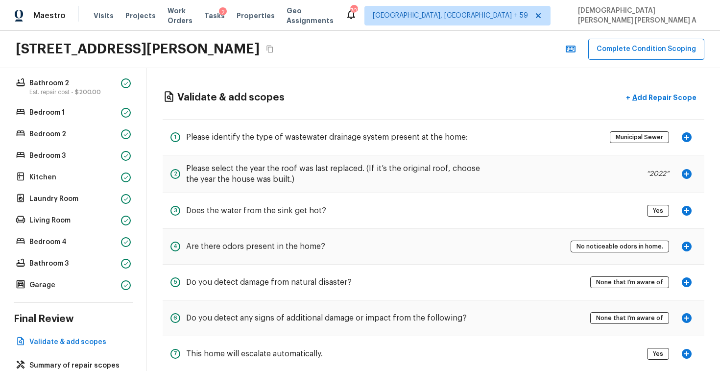
scroll to position [288, 0]
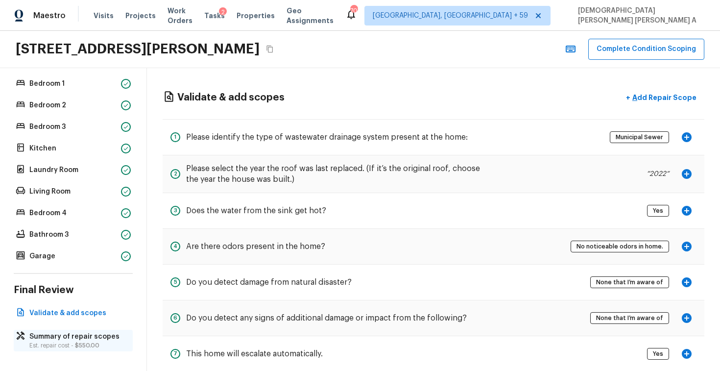
click at [102, 332] on p "Summary of repair scopes" at bounding box center [77, 336] width 97 height 10
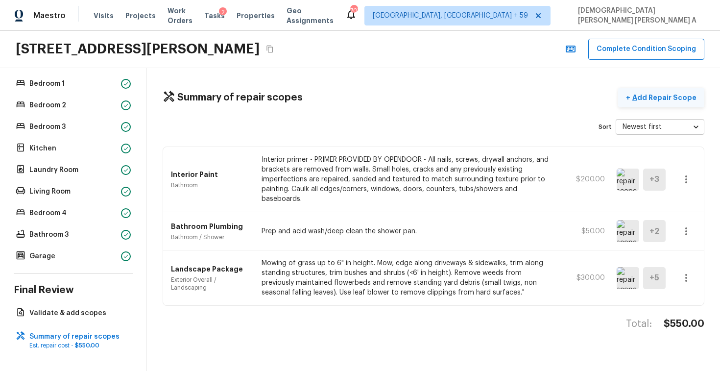
click at [635, 104] on button "+ Add Repair Scope" at bounding box center [661, 98] width 86 height 20
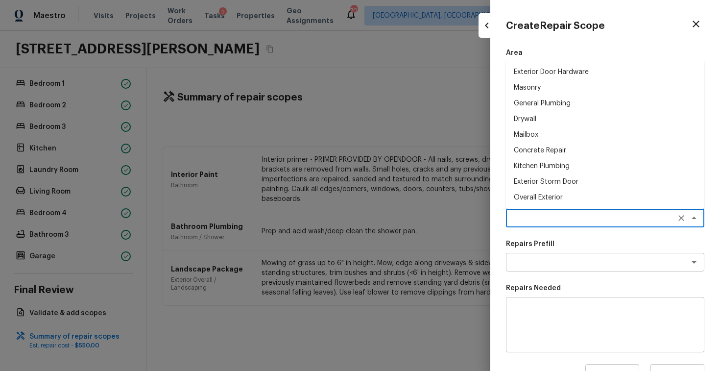
click at [551, 218] on textarea at bounding box center [591, 218] width 162 height 10
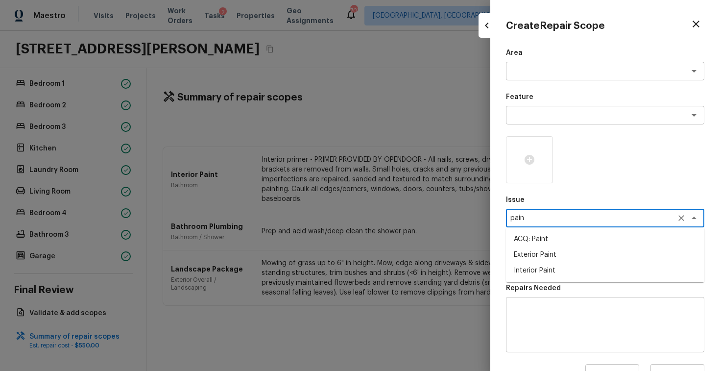
click at [539, 244] on li "ACQ: Paint" at bounding box center [605, 239] width 198 height 16
type textarea "ACQ: Paint"
click at [541, 261] on textarea at bounding box center [591, 262] width 162 height 10
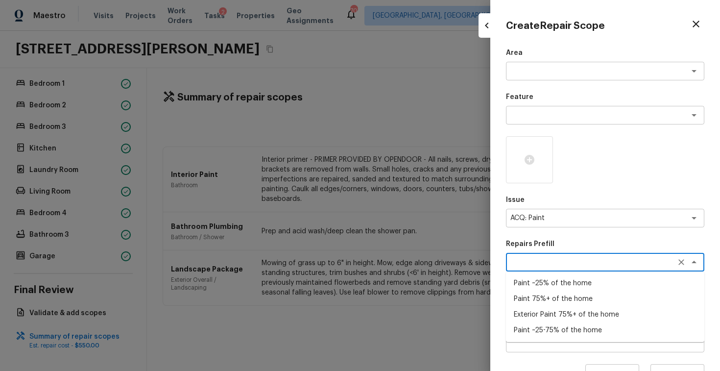
click at [540, 278] on li "Paint ~25% of the home" at bounding box center [605, 283] width 198 height 16
type textarea "Paint ~25% of the home"
type textarea "Acquisition Scope: ~25% of the home needs interior paint"
type input "$0.40"
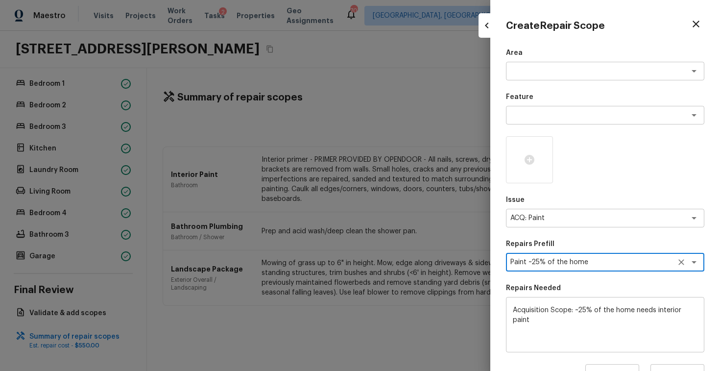
scroll to position [123, 0]
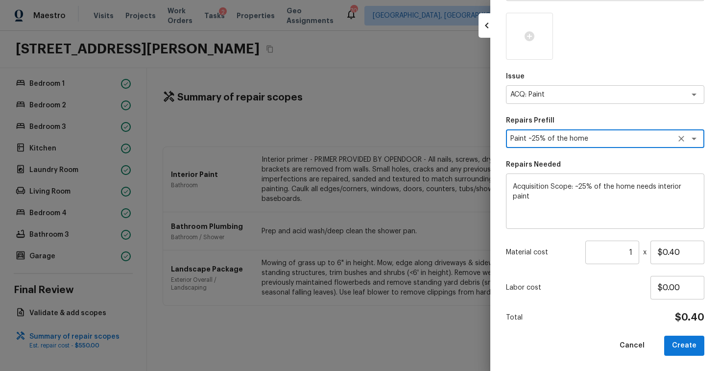
click at [634, 253] on input "1" at bounding box center [612, 251] width 54 height 23
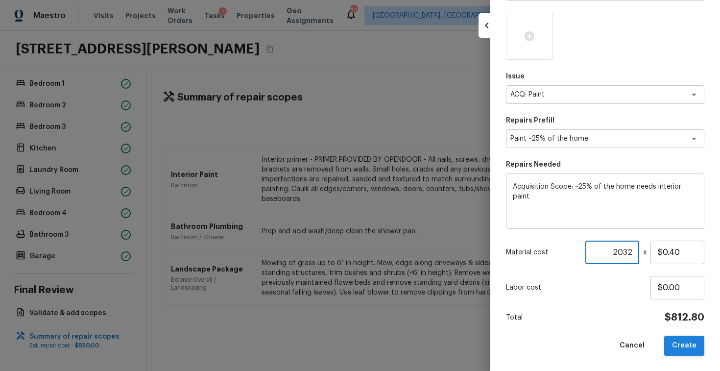
type input "2032"
click at [691, 348] on button "Create" at bounding box center [684, 345] width 40 height 20
type input "1"
type input "$0.00"
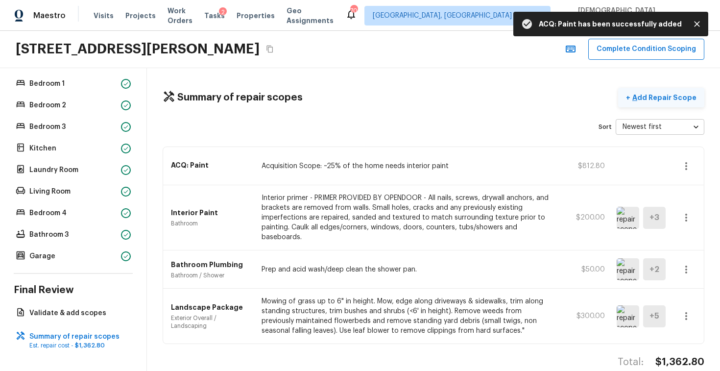
click at [653, 106] on button "+ Add Repair Scope" at bounding box center [661, 98] width 86 height 20
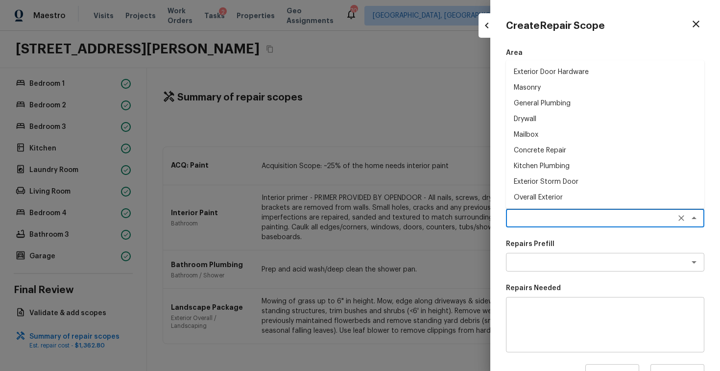
click at [535, 216] on textarea at bounding box center [591, 218] width 162 height 10
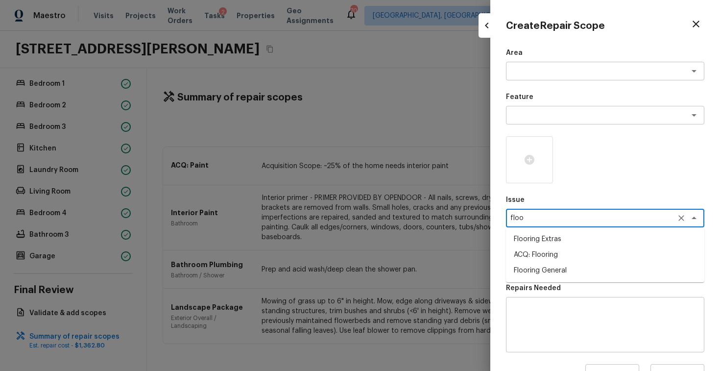
click at [545, 251] on li "ACQ: Flooring" at bounding box center [605, 255] width 198 height 16
click at [557, 268] on div "x ​" at bounding box center [605, 262] width 198 height 19
type textarea "ACQ: Flooring"
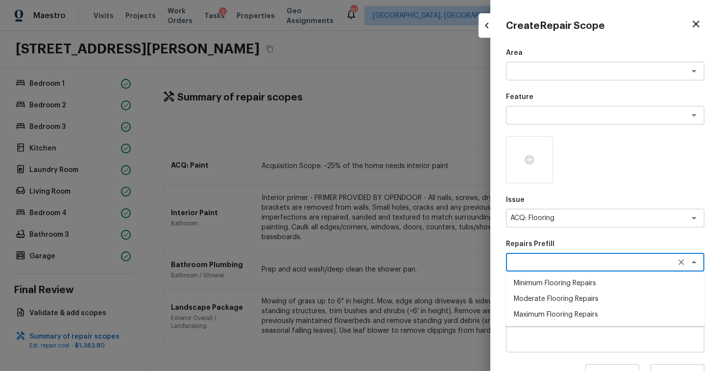
click at [552, 286] on li "Minimum Flooring Repairs" at bounding box center [605, 283] width 198 height 16
type textarea "Minimum Flooring Repairs"
type textarea "Acquisition Scope: Minimum flooring repairs"
type input "$0.20"
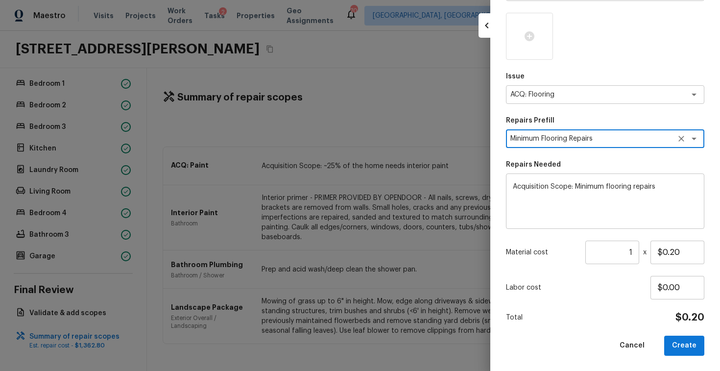
click at [631, 252] on input "1" at bounding box center [612, 251] width 54 height 23
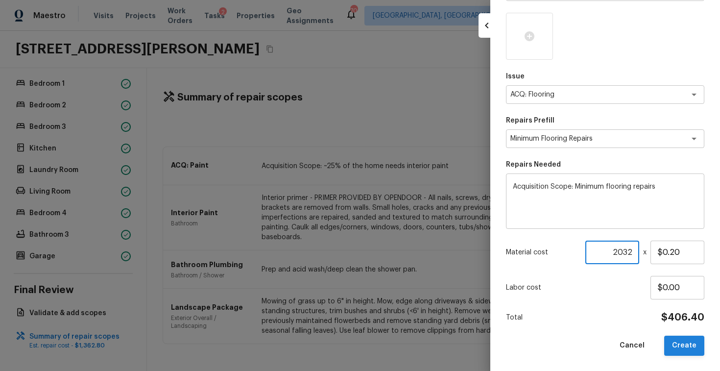
type input "2032"
click at [690, 349] on button "Create" at bounding box center [684, 345] width 40 height 20
type input "1"
type input "$0.00"
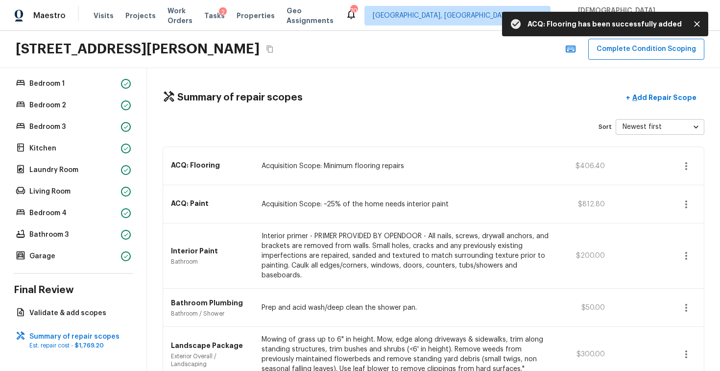
scroll to position [55, 0]
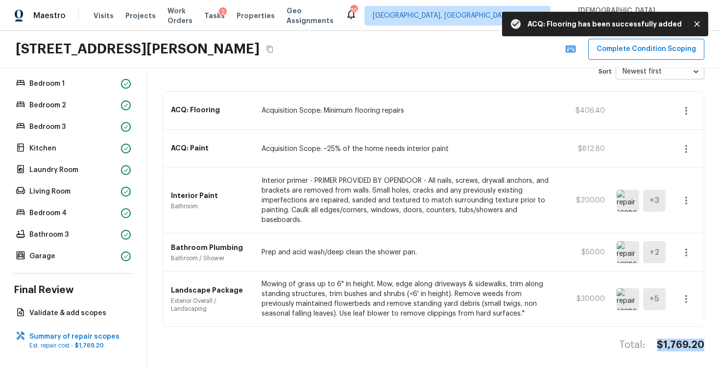
drag, startPoint x: 710, startPoint y: 343, endPoint x: 659, endPoint y: 343, distance: 50.9
click at [659, 343] on div "Summary of repair scopes + Add Repair Scope Sort Newest first newestFirst ​ ACQ…" at bounding box center [433, 219] width 573 height 302
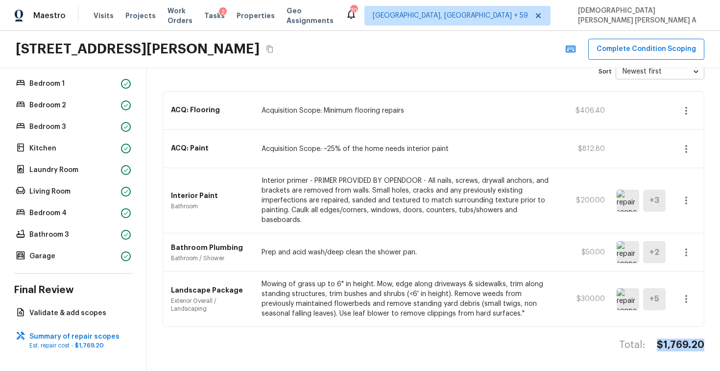
copy h4 "$1,769.20"
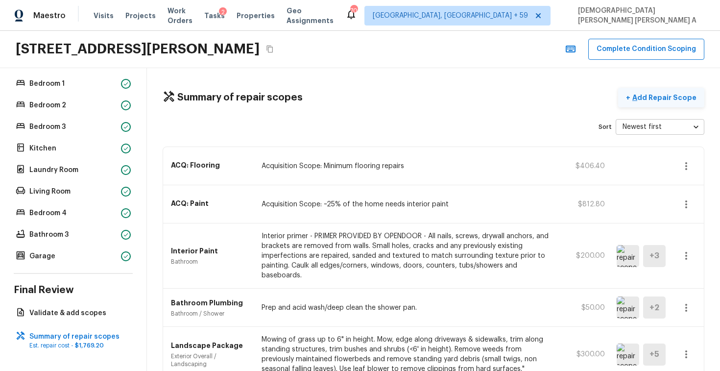
click at [675, 95] on p "Add Repair Scope" at bounding box center [663, 98] width 66 height 10
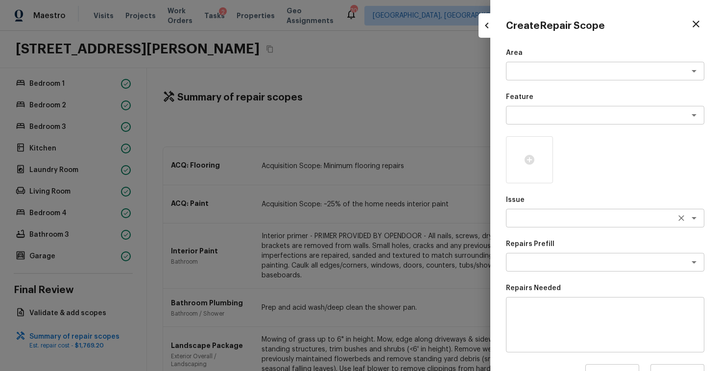
click at [553, 217] on textarea at bounding box center [591, 218] width 162 height 10
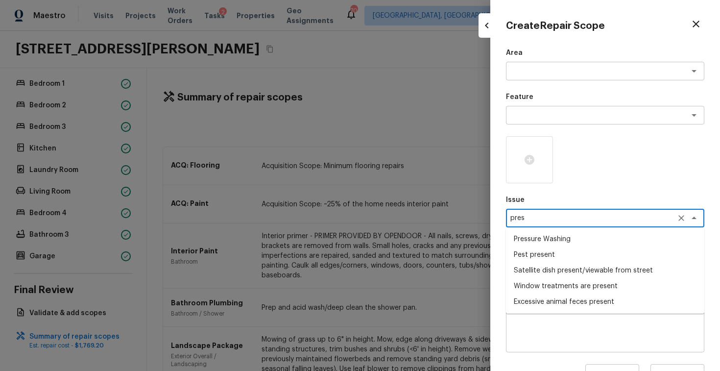
click at [557, 241] on li "Pressure Washing" at bounding box center [605, 239] width 198 height 16
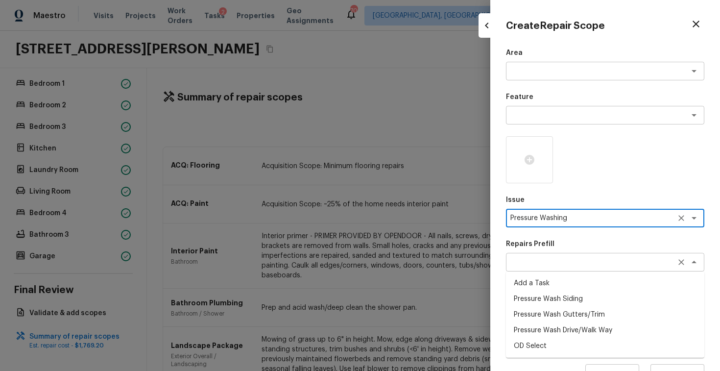
click at [580, 268] on div "x ​" at bounding box center [605, 262] width 198 height 19
type textarea "Pressure Washing"
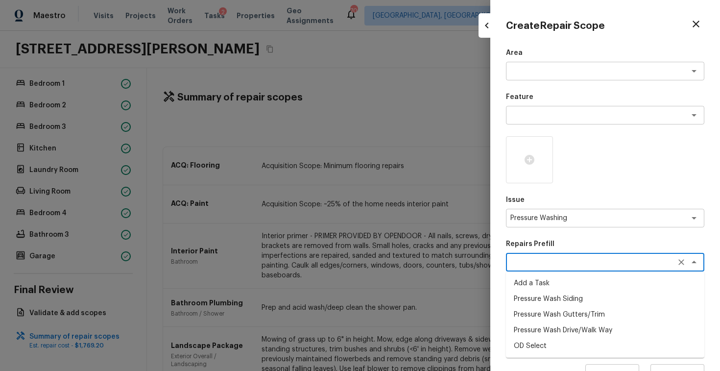
click at [577, 313] on li "Pressure Wash Gutters/Trim" at bounding box center [605, 314] width 198 height 16
type textarea "Pressure Wash Gutters/Trim"
type textarea "Protect areas as needed for pressure washing. Pressure wash the gutters and tri…"
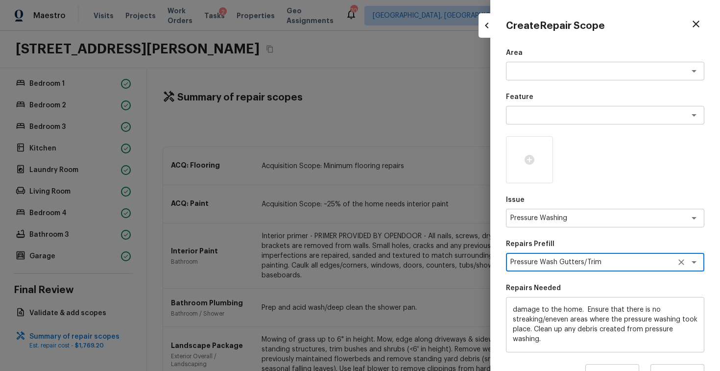
scroll to position [123, 0]
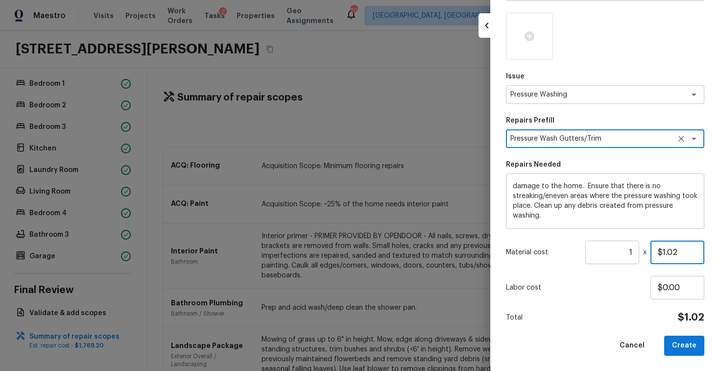
click at [685, 251] on input "$1.02" at bounding box center [677, 251] width 54 height 23
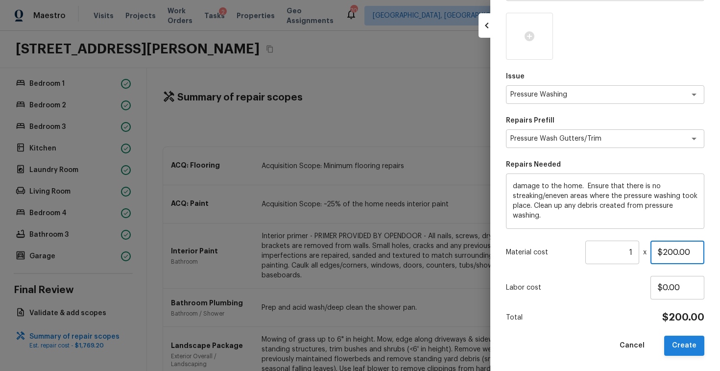
type input "$200.00"
click at [673, 351] on button "Create" at bounding box center [684, 345] width 40 height 20
type input "$0.00"
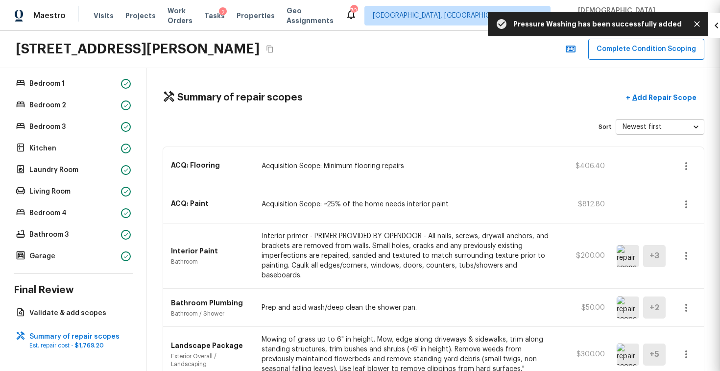
scroll to position [0, 0]
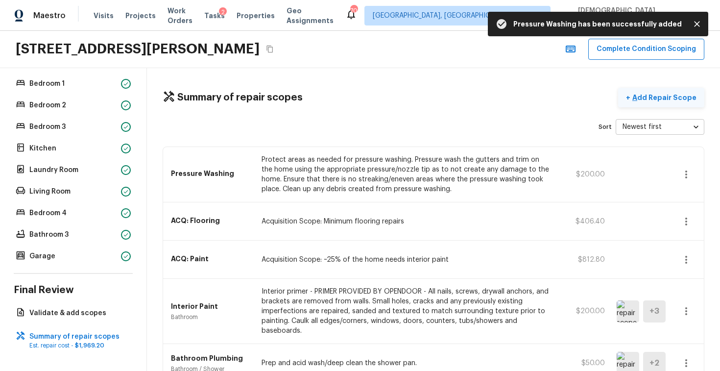
click at [670, 95] on p "Add Repair Scope" at bounding box center [663, 98] width 66 height 10
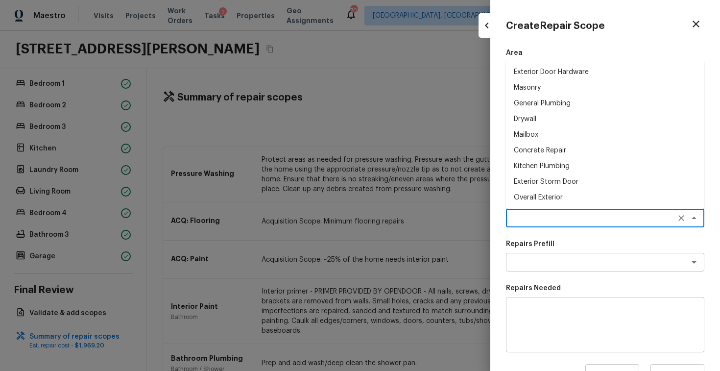
click at [553, 219] on textarea at bounding box center [591, 218] width 162 height 10
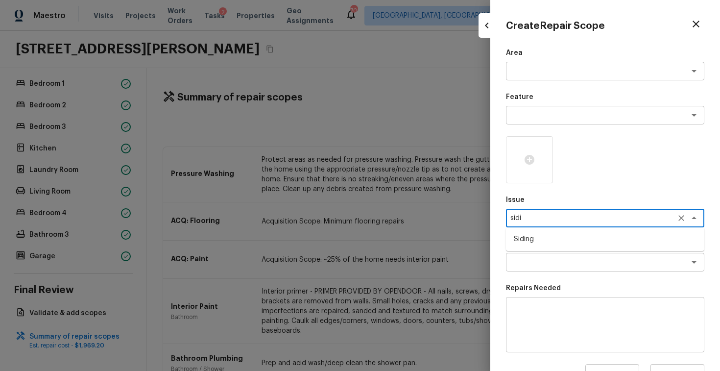
click at [552, 239] on li "Siding" at bounding box center [605, 239] width 198 height 16
click at [549, 269] on div "x ​" at bounding box center [605, 262] width 198 height 19
type textarea "Siding"
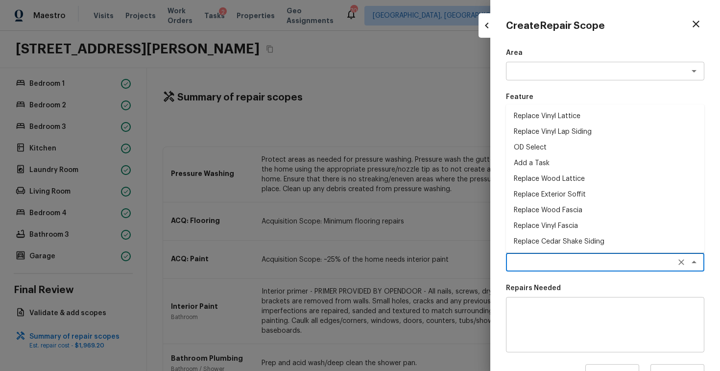
click at [556, 277] on div "Area x ​ Feature x ​ Issue Siding x ​ Repairs Prefill x ​ Replace Vinyl Lattice…" at bounding box center [605, 263] width 198 height 431
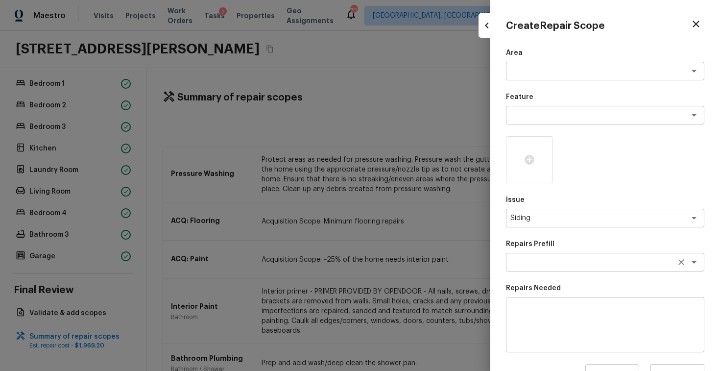
click at [558, 255] on div "x ​" at bounding box center [605, 262] width 198 height 19
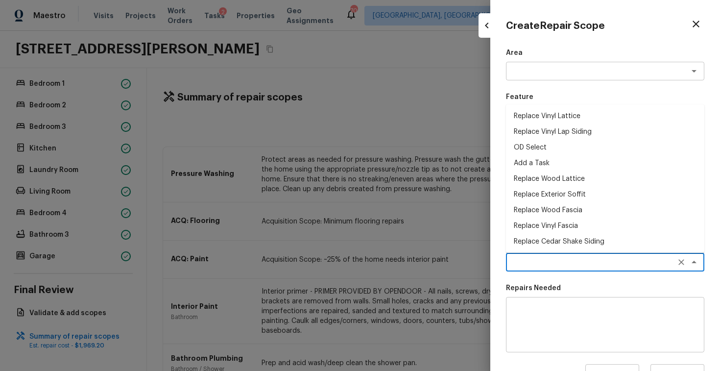
scroll to position [173, 0]
click at [551, 225] on li "Pressure Wash Gutters/Trim" at bounding box center [605, 225] width 198 height 16
type textarea "Pressure Wash Gutters/Trim"
type textarea "Protect areas as needed for pressure washing. Pressure wash the gutters and tri…"
type input "$1.00"
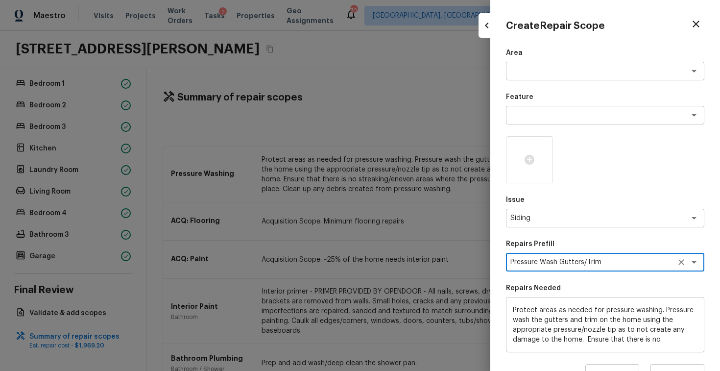
scroll to position [30, 0]
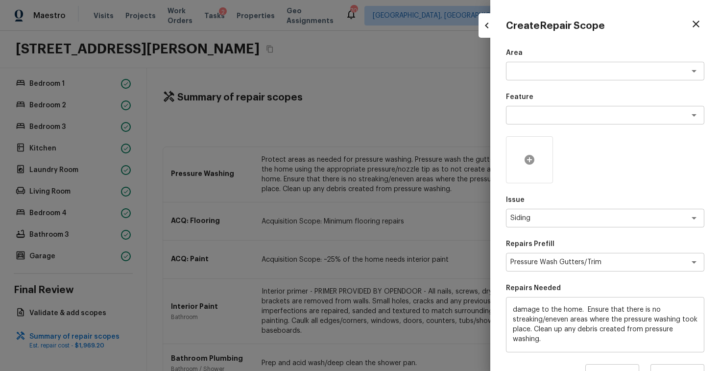
click at [535, 165] on icon at bounding box center [529, 160] width 12 height 12
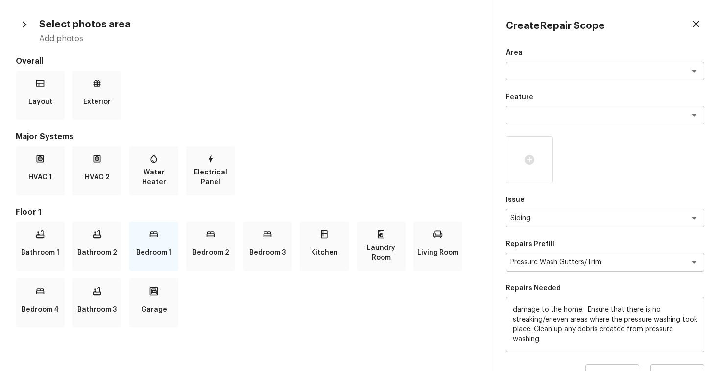
click at [134, 236] on div "Bedroom 1" at bounding box center [153, 245] width 49 height 49
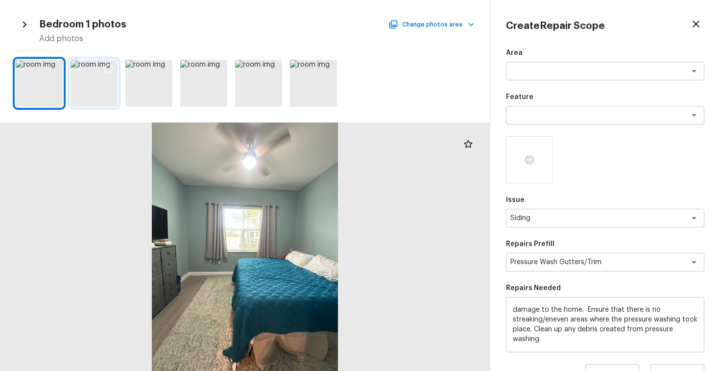
click at [108, 66] on icon at bounding box center [109, 69] width 10 height 10
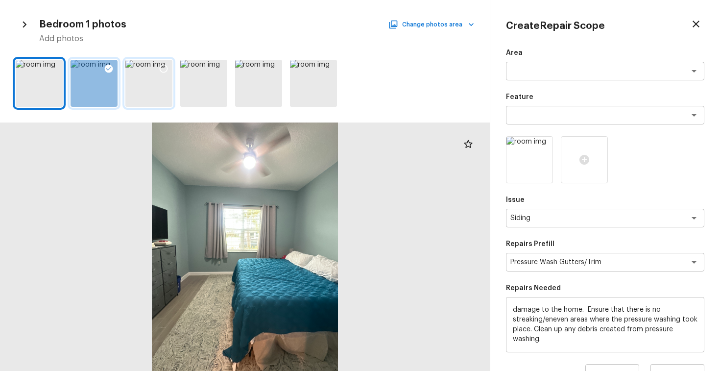
click at [162, 68] on icon at bounding box center [164, 69] width 10 height 10
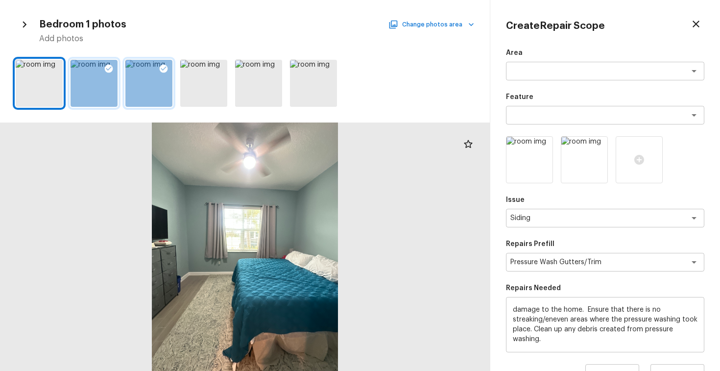
click at [414, 24] on button "Change photos area" at bounding box center [432, 24] width 84 height 13
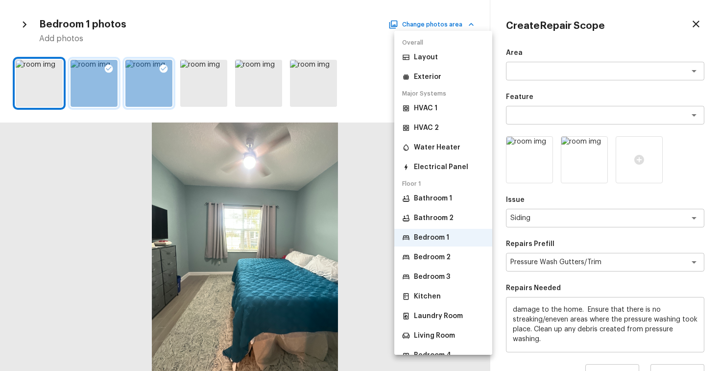
click at [433, 263] on li "Bedroom 2" at bounding box center [443, 257] width 98 height 18
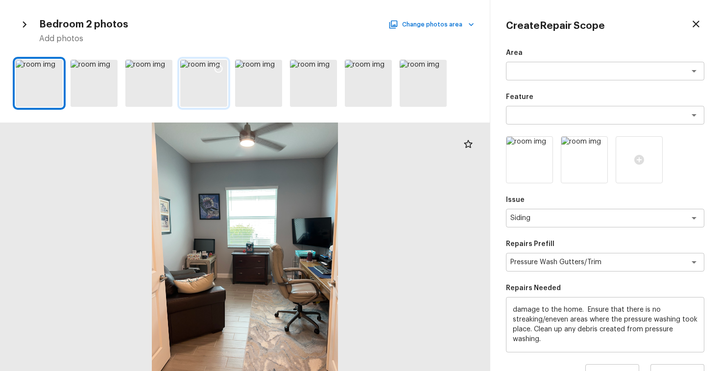
click at [221, 67] on icon at bounding box center [218, 69] width 10 height 10
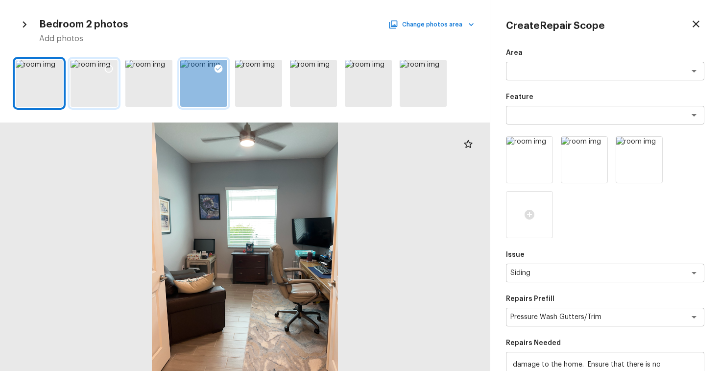
click at [109, 68] on icon at bounding box center [109, 69] width 10 height 10
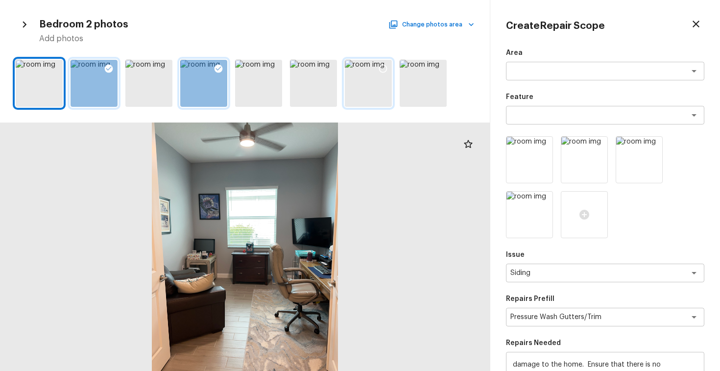
click at [379, 70] on icon at bounding box center [383, 69] width 8 height 8
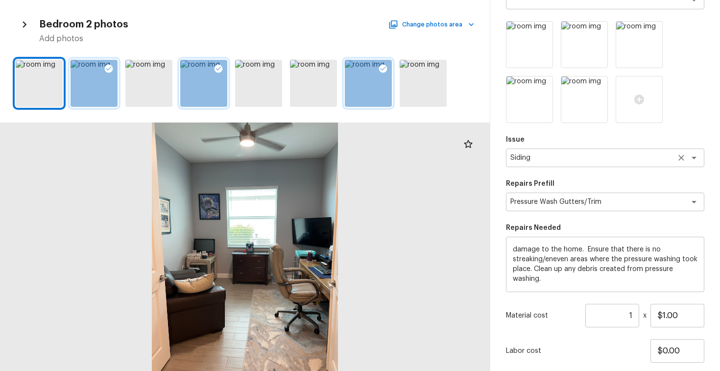
scroll to position [178, 0]
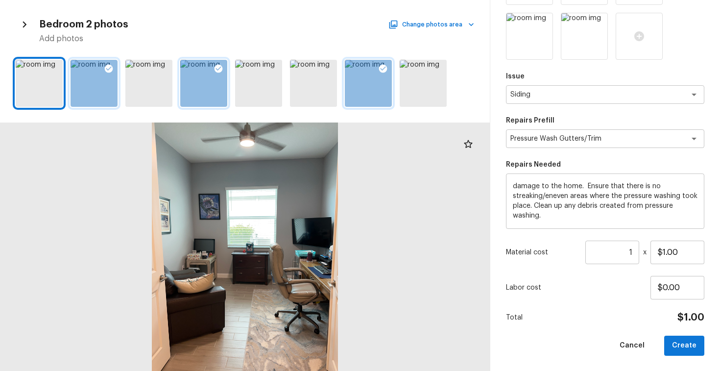
click at [631, 256] on input "1" at bounding box center [612, 251] width 54 height 23
click at [659, 253] on input "$1.00" at bounding box center [677, 251] width 54 height 23
click at [675, 254] on input "$1.00" at bounding box center [677, 251] width 54 height 23
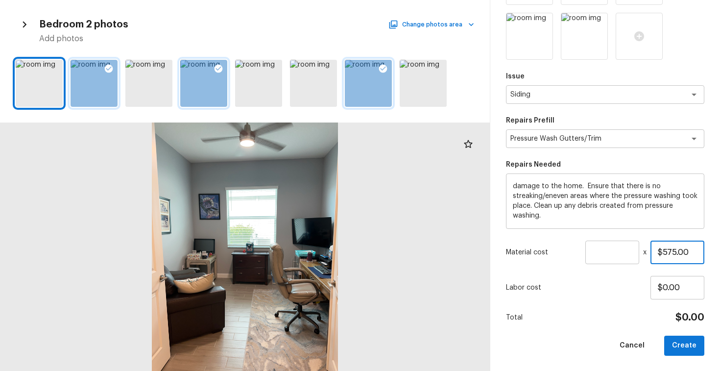
type input "$575.00"
click at [635, 288] on p "Labor cost" at bounding box center [578, 287] width 144 height 10
click at [633, 257] on input "number" at bounding box center [612, 251] width 54 height 23
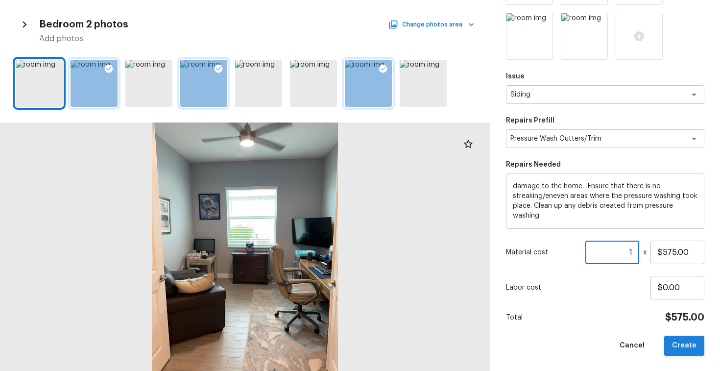
type input "1"
click at [681, 352] on button "Create" at bounding box center [684, 345] width 40 height 20
type input "$0.00"
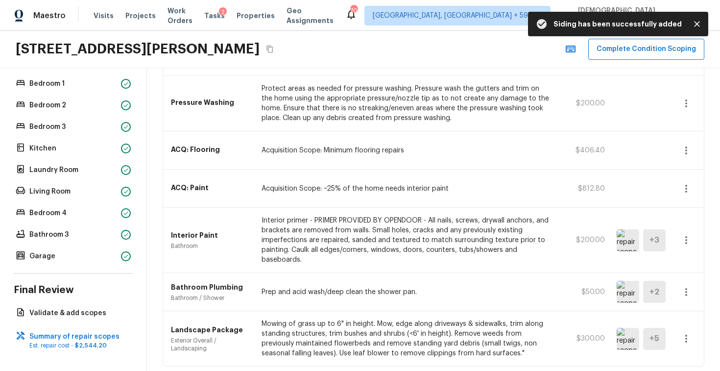
scroll to position [166, 0]
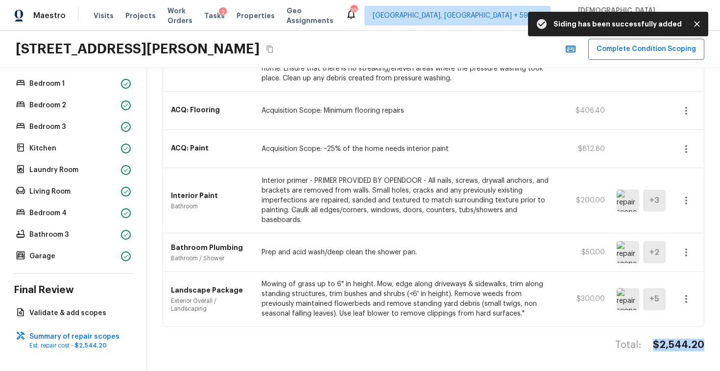
drag, startPoint x: 705, startPoint y: 346, endPoint x: 648, endPoint y: 346, distance: 57.3
click at [648, 346] on div "Summary of repair scopes + Add Repair Scope Sort Newest first newestFirst ​ Sid…" at bounding box center [433, 219] width 573 height 302
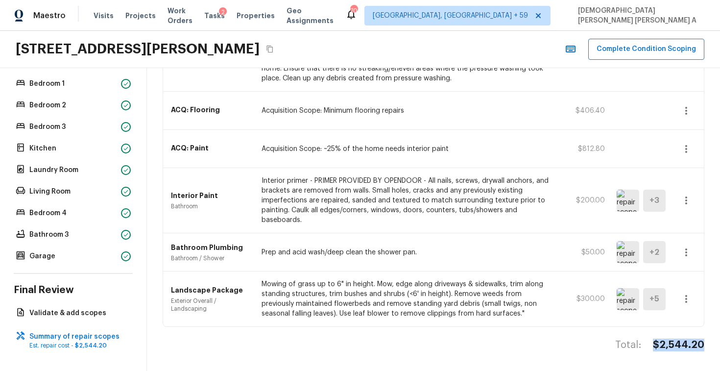
copy div "$2,544.20"
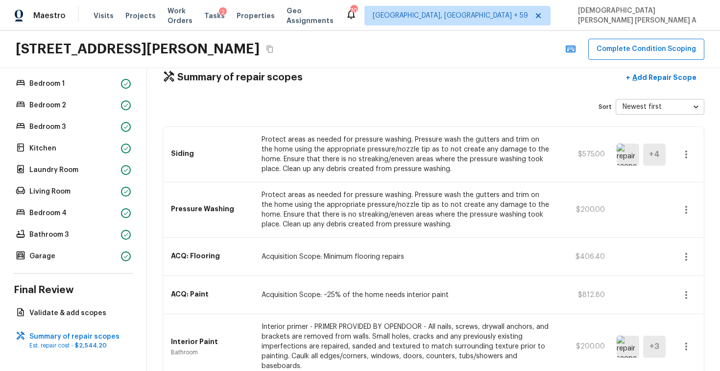
scroll to position [0, 0]
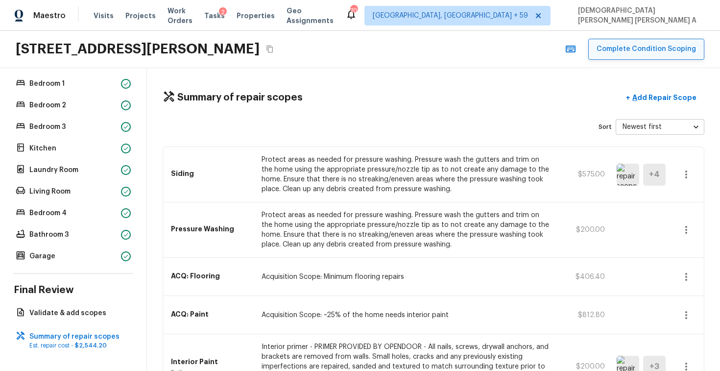
click at [632, 42] on button "Complete Condition Scoping" at bounding box center [646, 49] width 116 height 21
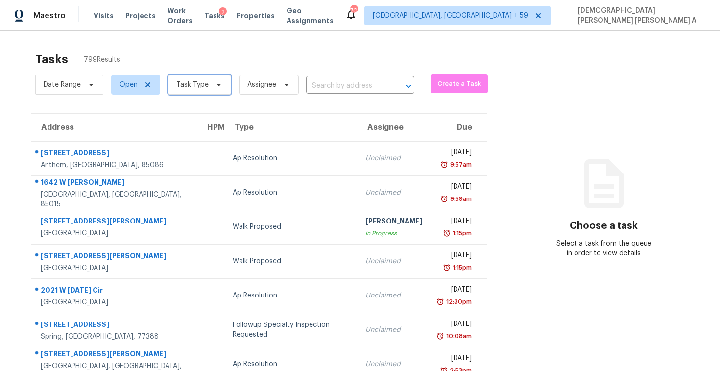
click at [194, 84] on span "Task Type" at bounding box center [192, 85] width 32 height 10
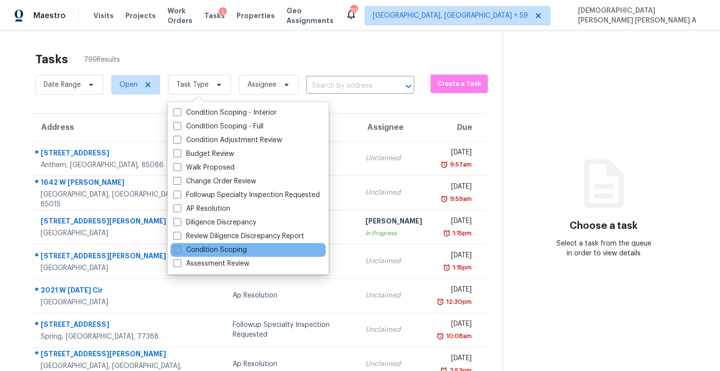
click at [212, 247] on label "Condition Scoping" at bounding box center [209, 250] width 73 height 10
click at [180, 247] on input "Condition Scoping" at bounding box center [176, 248] width 6 height 6
checkbox input "true"
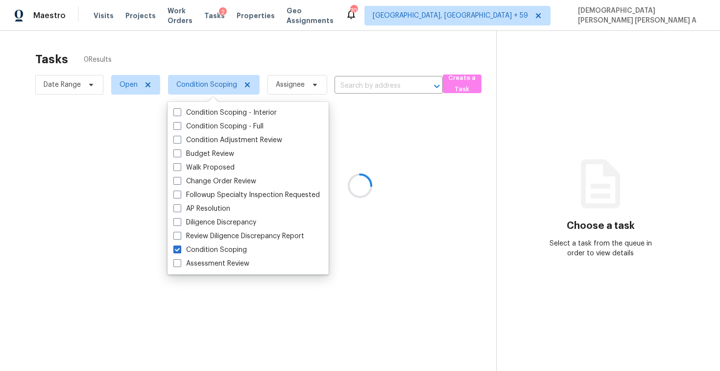
click at [232, 62] on div at bounding box center [360, 185] width 720 height 371
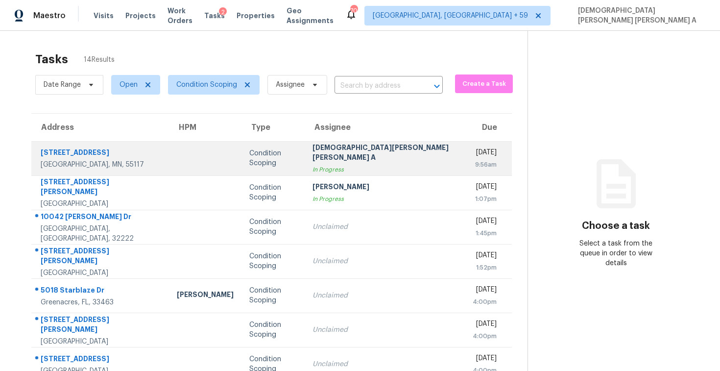
click at [375, 164] on div "In Progress" at bounding box center [384, 169] width 144 height 10
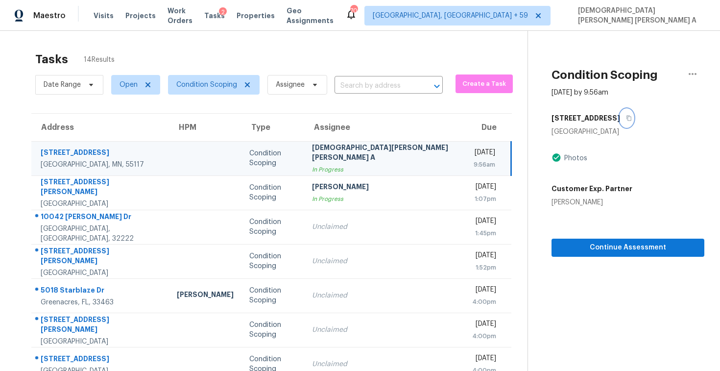
click at [620, 122] on button "button" at bounding box center [626, 118] width 13 height 18
click at [347, 148] on div "[DEMOGRAPHIC_DATA][PERSON_NAME] [PERSON_NAME] A" at bounding box center [384, 153] width 144 height 22
click at [378, 84] on input "text" at bounding box center [374, 85] width 81 height 15
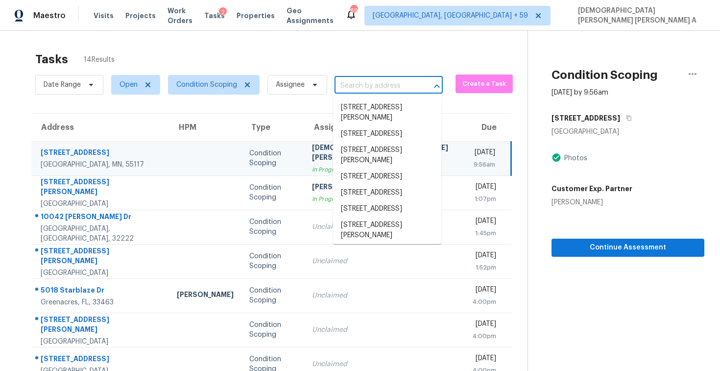
paste input "1411 36th Ave E, Ellenton, FL 34222"
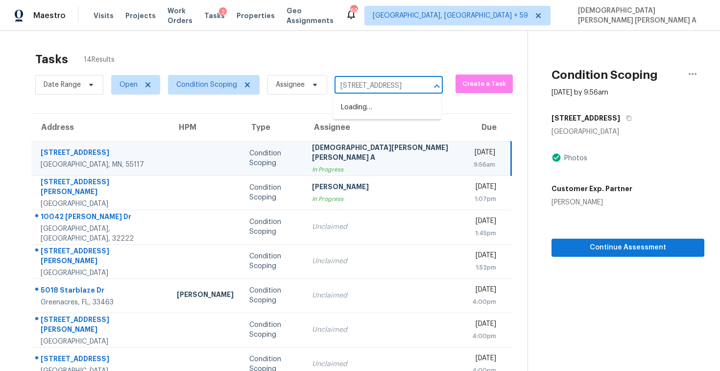
scroll to position [0, 36]
type input "1411 36th Ave E, Ellenton, FL 34222"
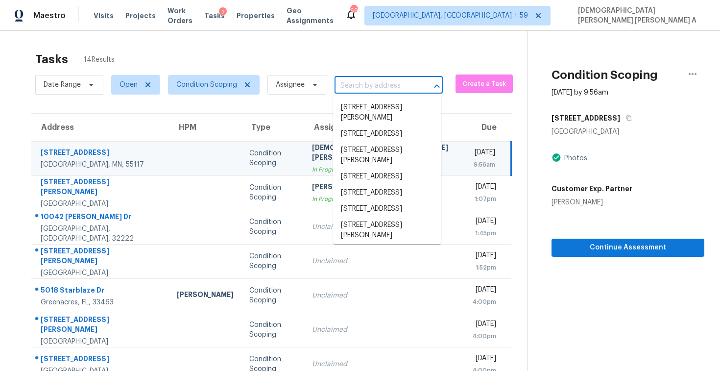
scroll to position [0, 0]
paste input "1411 36th Ave E, Ellenton, FL 34222"
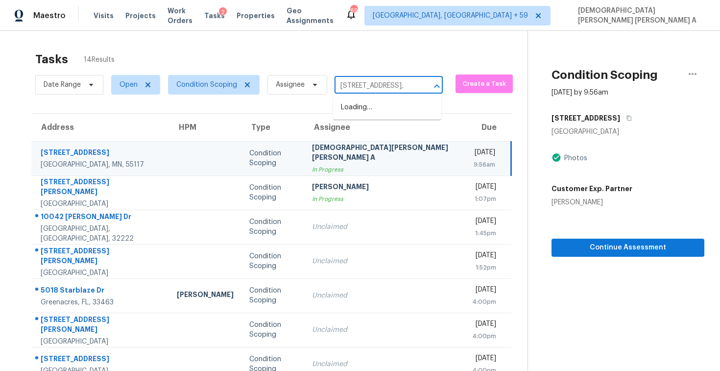
scroll to position [0, 5]
type input "1411 36th Ave E, Ellenton"
click at [391, 116] on li "1411 36th Ave E, Ellenton, FL 34222" at bounding box center [387, 107] width 108 height 16
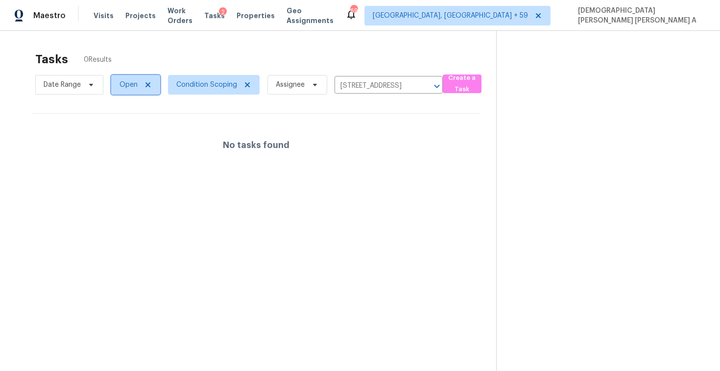
click at [147, 87] on icon at bounding box center [148, 85] width 8 height 8
click at [147, 87] on icon at bounding box center [151, 85] width 8 height 8
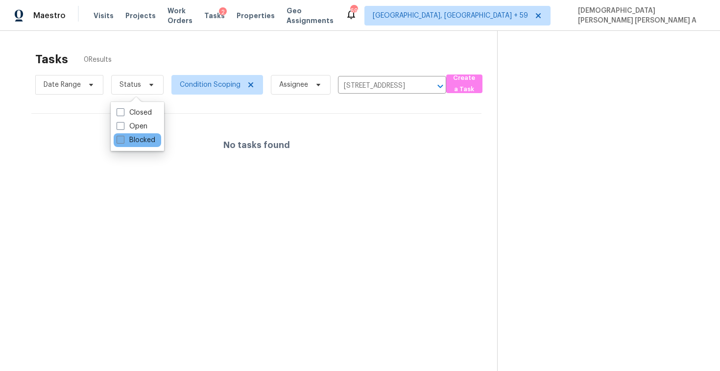
click at [131, 135] on label "Blocked" at bounding box center [135, 140] width 39 height 10
click at [123, 135] on input "Blocked" at bounding box center [119, 138] width 6 height 6
checkbox input "true"
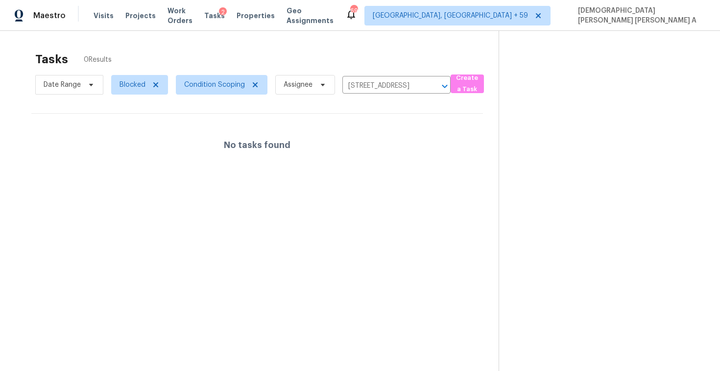
click at [196, 48] on div "Tasks 0 Results" at bounding box center [266, 59] width 463 height 25
click at [210, 86] on span "Condition Scoping" at bounding box center [214, 85] width 61 height 10
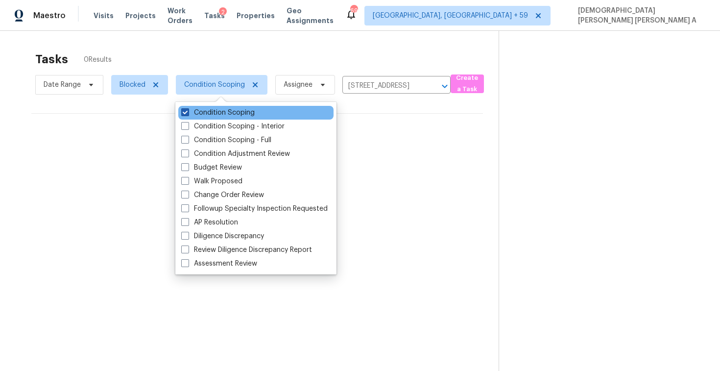
click at [224, 115] on label "Condition Scoping" at bounding box center [217, 113] width 73 height 10
click at [187, 114] on input "Condition Scoping" at bounding box center [184, 111] width 6 height 6
checkbox input "false"
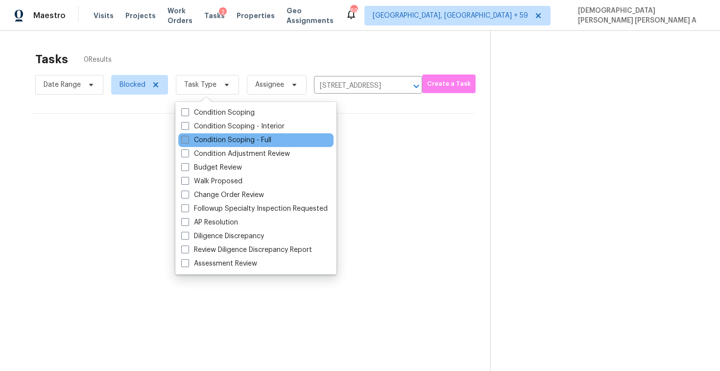
click at [221, 140] on label "Condition Scoping - Full" at bounding box center [226, 140] width 90 height 10
click at [187, 140] on input "Condition Scoping - Full" at bounding box center [184, 138] width 6 height 6
checkbox input "true"
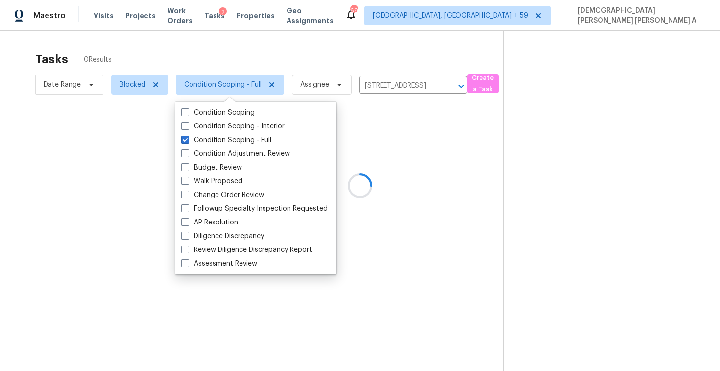
click at [231, 62] on div "Tasks 0 Results" at bounding box center [268, 59] width 467 height 25
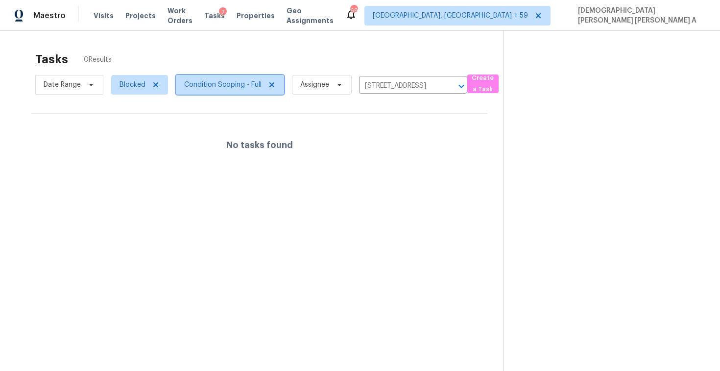
click at [233, 88] on span "Condition Scoping - Full" at bounding box center [222, 85] width 77 height 10
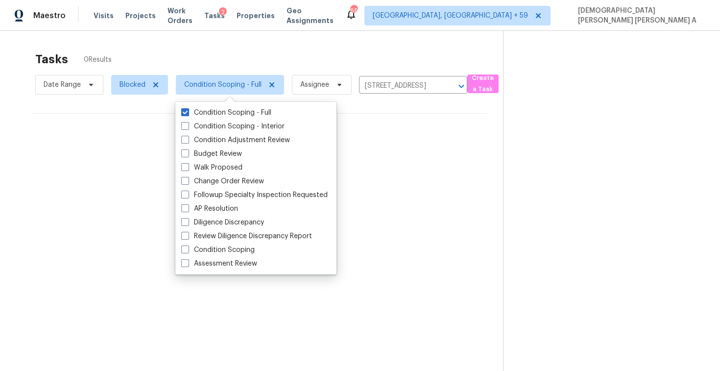
click at [152, 57] on div "Tasks 0 Results" at bounding box center [268, 59] width 467 height 25
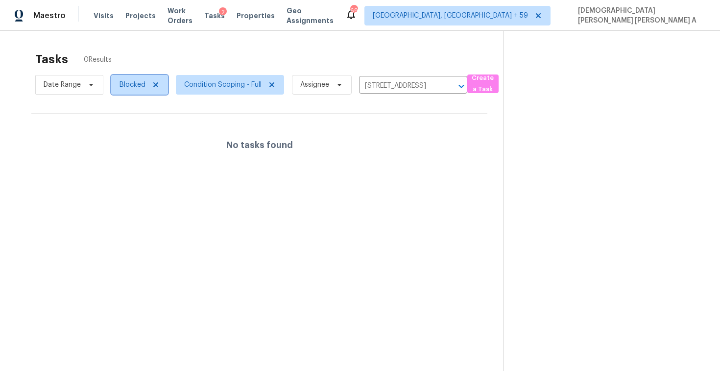
click at [131, 82] on span "Blocked" at bounding box center [132, 85] width 26 height 10
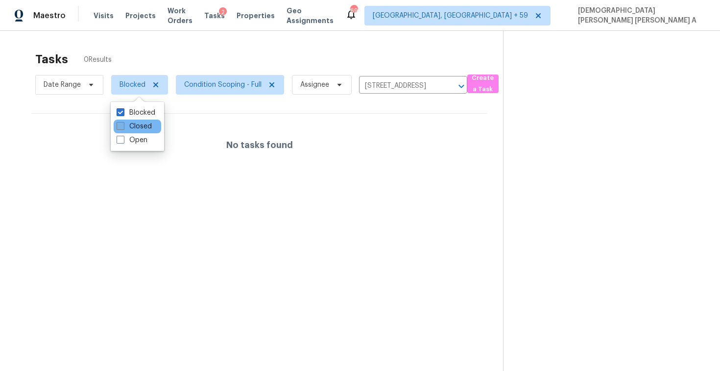
click at [127, 125] on label "Closed" at bounding box center [133, 126] width 35 height 10
click at [123, 125] on input "Closed" at bounding box center [119, 124] width 6 height 6
checkbox input "true"
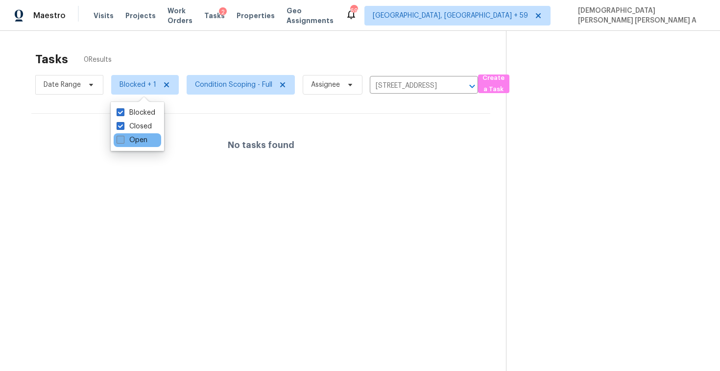
click at [127, 143] on label "Open" at bounding box center [131, 140] width 31 height 10
click at [123, 141] on input "Open" at bounding box center [119, 138] width 6 height 6
checkbox input "true"
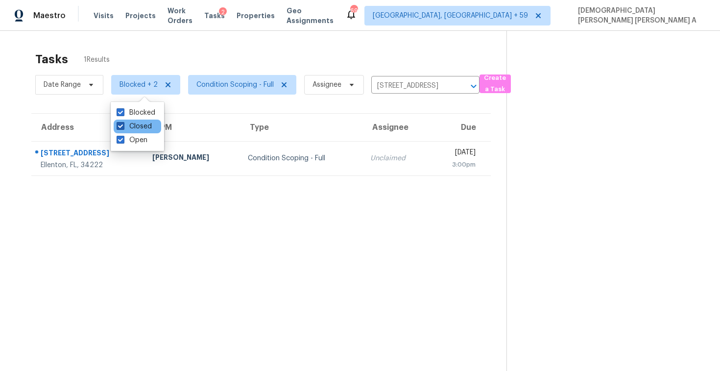
click at [129, 123] on label "Closed" at bounding box center [133, 126] width 35 height 10
click at [123, 123] on input "Closed" at bounding box center [119, 124] width 6 height 6
checkbox input "false"
click at [129, 108] on label "Blocked" at bounding box center [135, 113] width 39 height 10
click at [123, 108] on input "Blocked" at bounding box center [119, 111] width 6 height 6
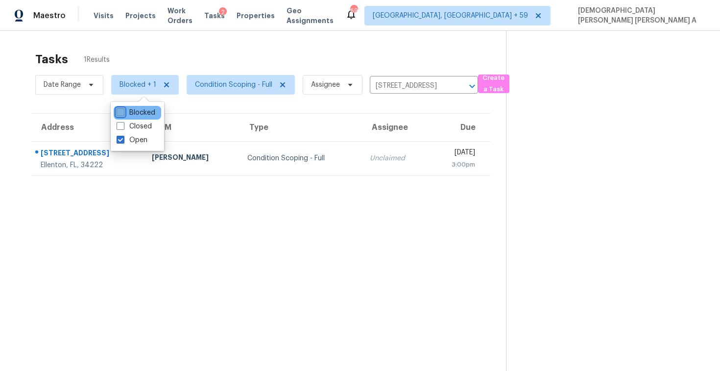
checkbox input "false"
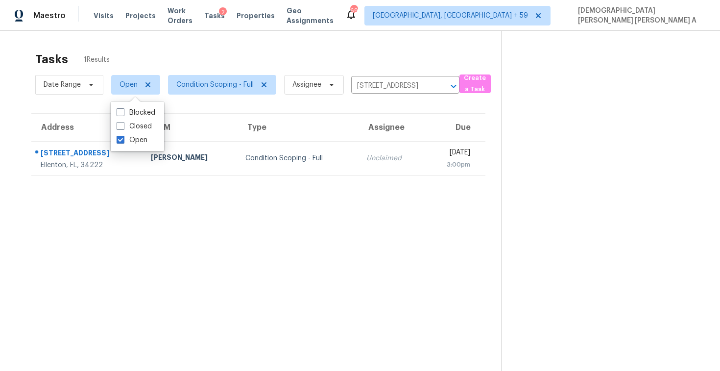
click at [150, 52] on div "Tasks 1 Results" at bounding box center [267, 59] width 465 height 25
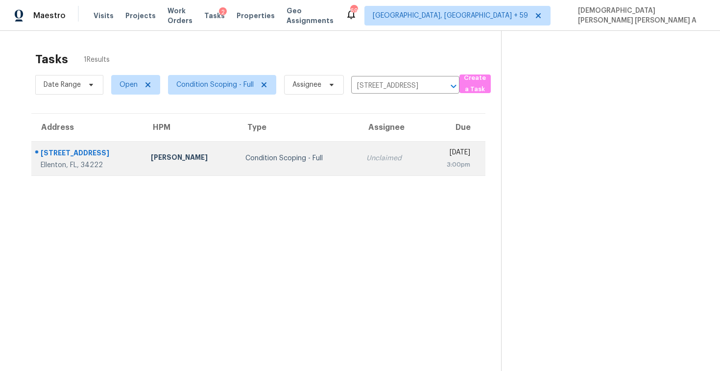
click at [299, 158] on div "Condition Scoping - Full" at bounding box center [297, 158] width 105 height 10
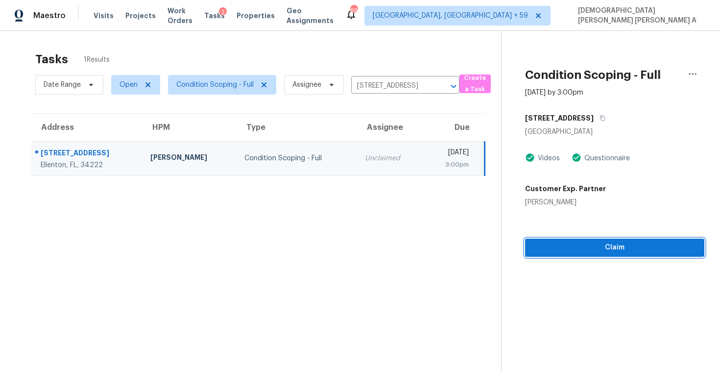
click at [591, 243] on span "Claim" at bounding box center [614, 247] width 163 height 12
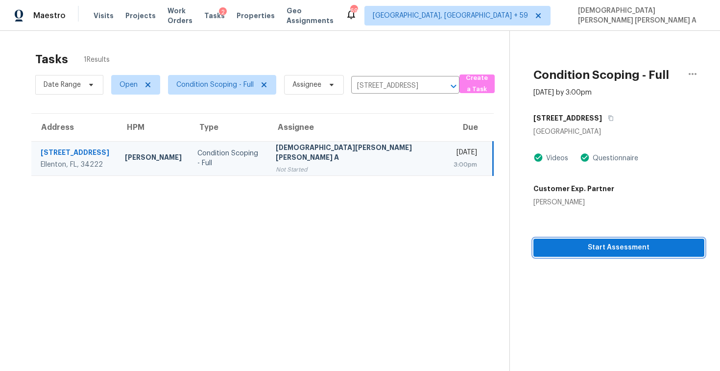
click at [557, 238] on button "Start Assessment" at bounding box center [618, 247] width 171 height 18
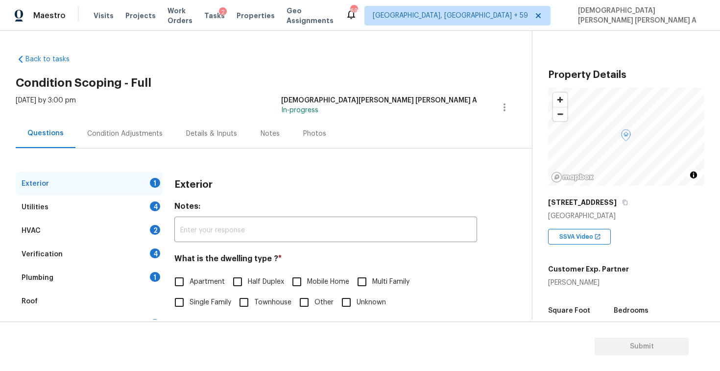
click at [314, 65] on div "Back to tasks Condition Scoping - Full Mon, Oct 06 2025 by 3:00 pm Mohamed Azee…" at bounding box center [274, 233] width 516 height 373
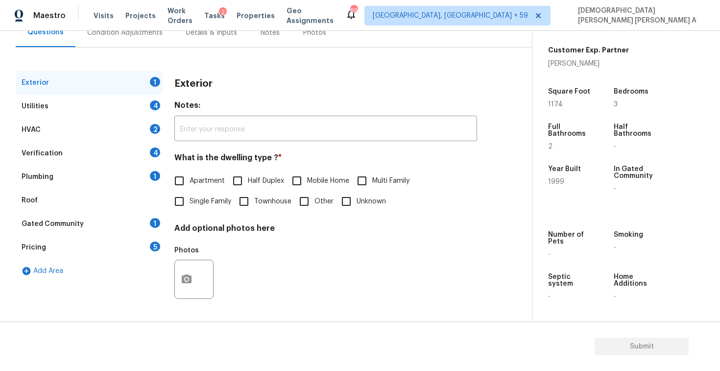
scroll to position [58, 0]
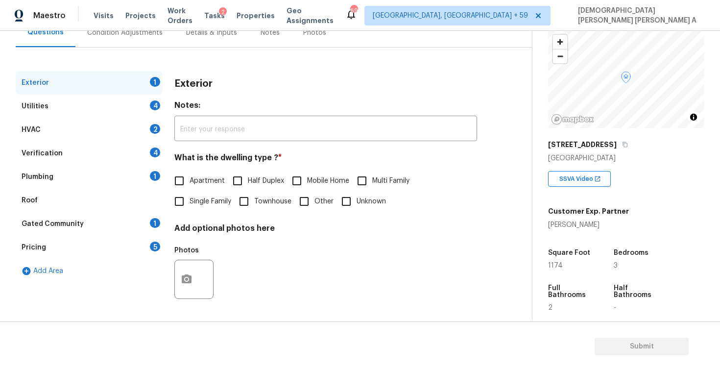
click at [178, 201] on input "Single Family" at bounding box center [179, 201] width 21 height 21
click at [102, 95] on div "Utilities 4" at bounding box center [89, 105] width 147 height 23
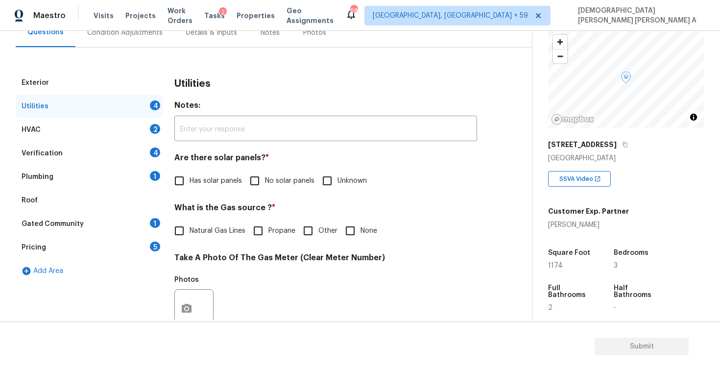
click at [258, 186] on input "No solar panels" at bounding box center [254, 180] width 21 height 21
click at [183, 233] on input "Natural Gas Lines" at bounding box center [179, 230] width 21 height 21
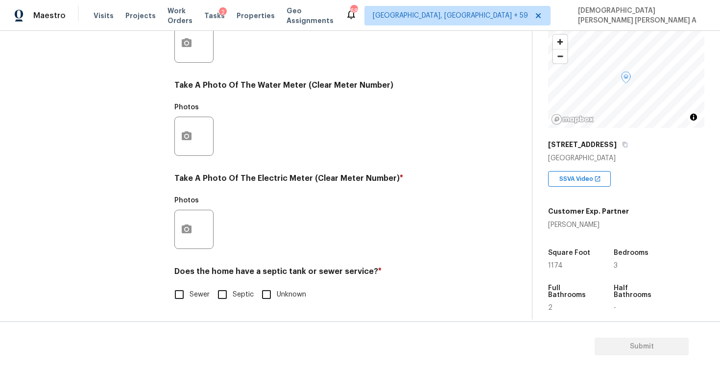
click at [216, 290] on input "Septic" at bounding box center [222, 294] width 21 height 21
click at [190, 233] on icon "button" at bounding box center [187, 229] width 12 height 12
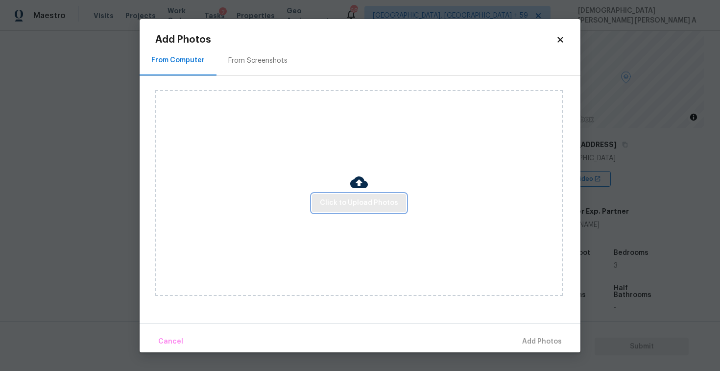
click at [381, 205] on span "Click to Upload Photos" at bounding box center [359, 203] width 78 height 12
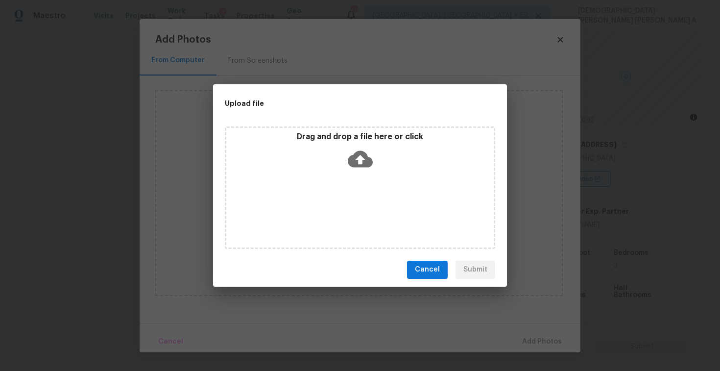
click at [363, 163] on icon at bounding box center [360, 158] width 25 height 17
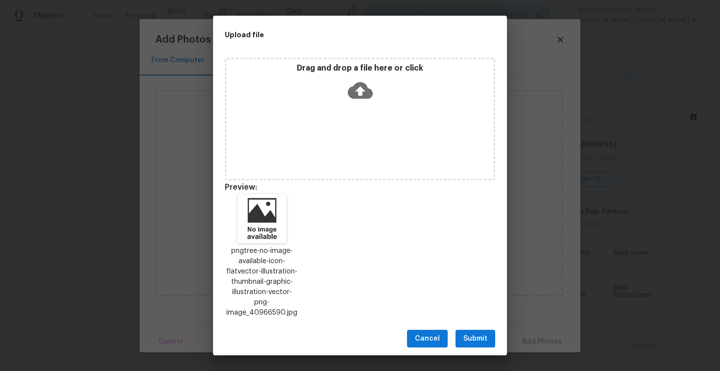
click at [473, 332] on span "Submit" at bounding box center [475, 338] width 24 height 12
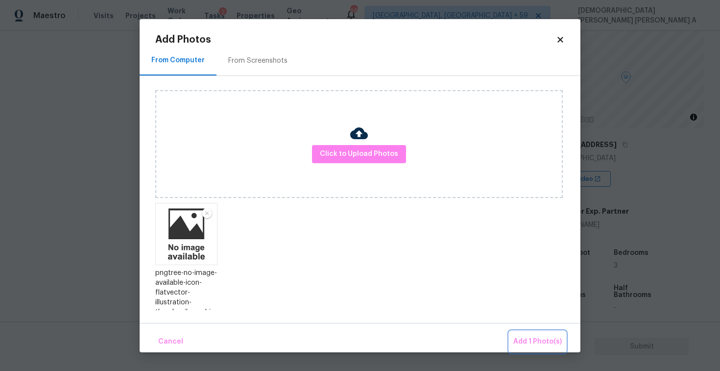
click at [539, 349] on button "Add 1 Photo(s)" at bounding box center [537, 341] width 56 height 21
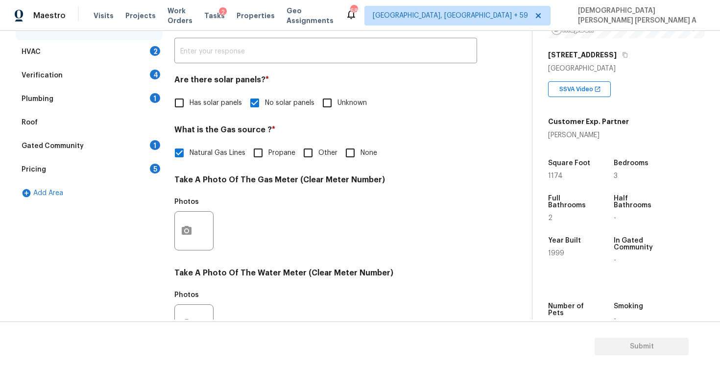
scroll to position [60, 0]
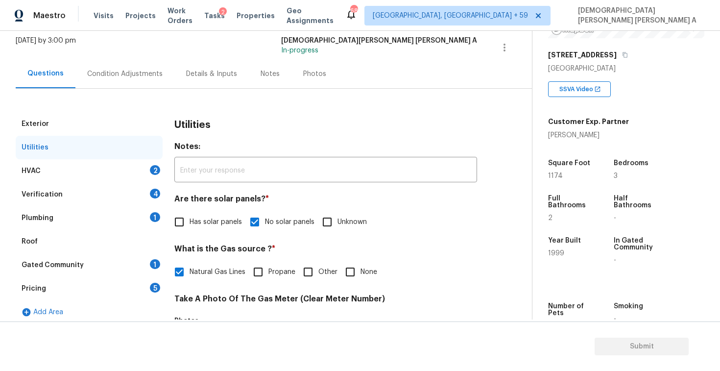
click at [103, 167] on div "HVAC 2" at bounding box center [89, 170] width 147 height 23
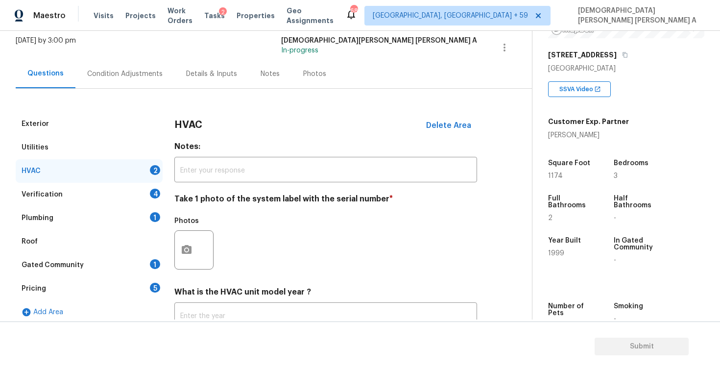
scroll to position [133, 0]
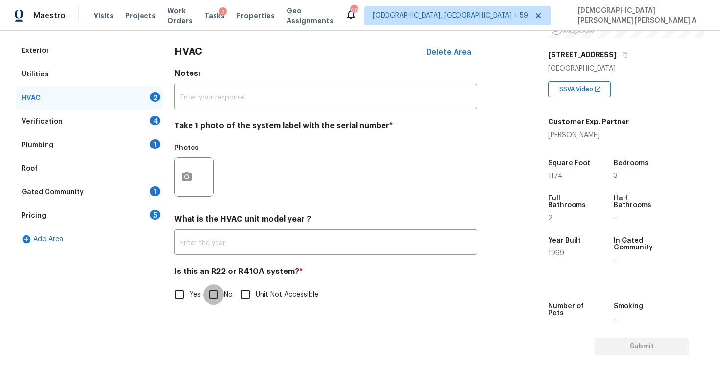
click at [213, 287] on input "No" at bounding box center [213, 294] width 21 height 21
click at [188, 172] on icon "button" at bounding box center [187, 176] width 10 height 9
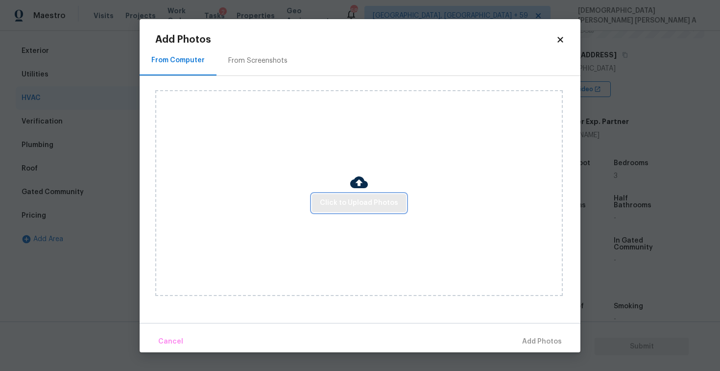
click at [370, 206] on span "Click to Upload Photos" at bounding box center [359, 203] width 78 height 12
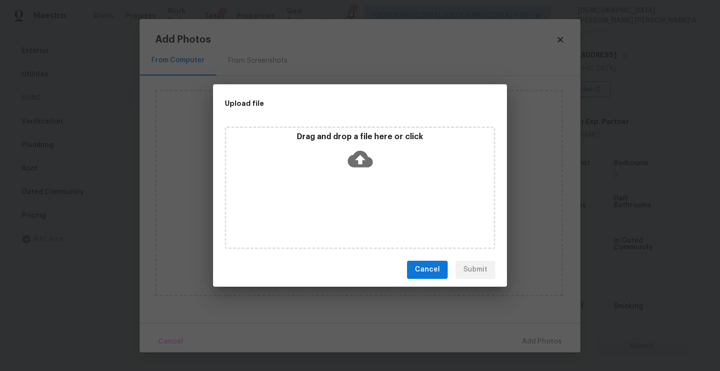
click at [364, 162] on icon at bounding box center [360, 158] width 25 height 17
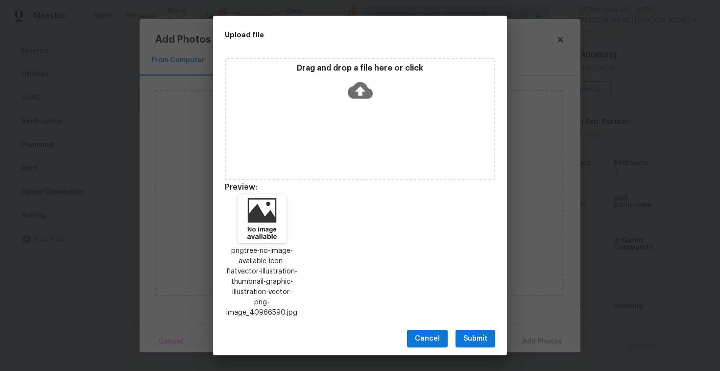
click at [478, 334] on span "Submit" at bounding box center [475, 338] width 24 height 12
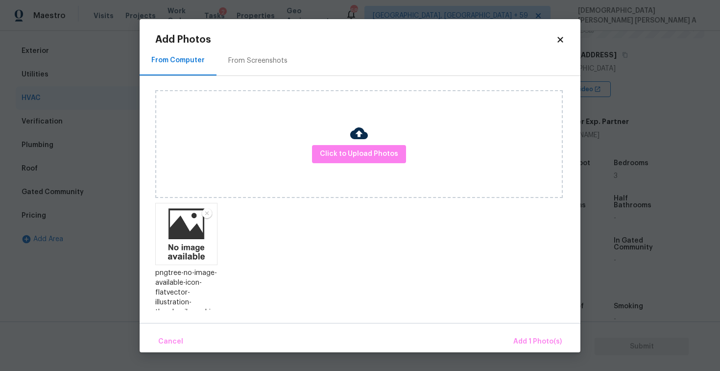
click at [549, 358] on body "Maestro Visits Projects Work Orders Tasks 2 Properties Geo Assignments 688 Albu…" at bounding box center [360, 185] width 720 height 371
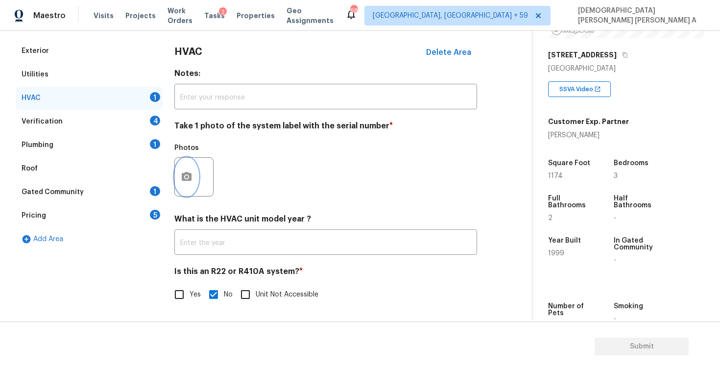
click at [187, 177] on icon "button" at bounding box center [187, 177] width 12 height 12
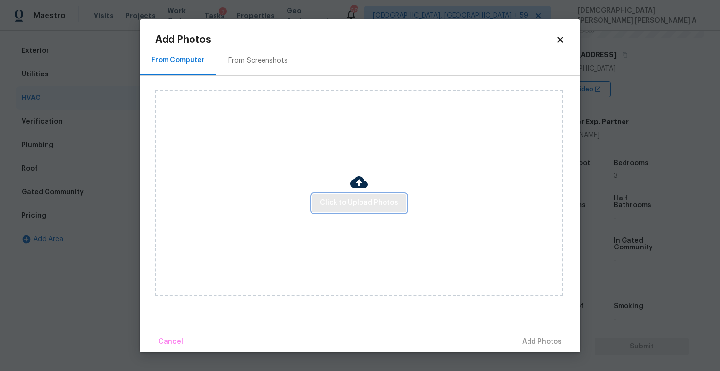
click at [362, 210] on button "Click to Upload Photos" at bounding box center [359, 203] width 94 height 18
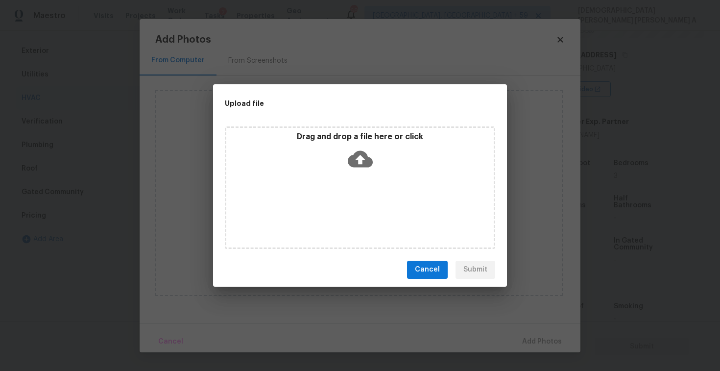
click at [355, 156] on icon at bounding box center [360, 158] width 25 height 17
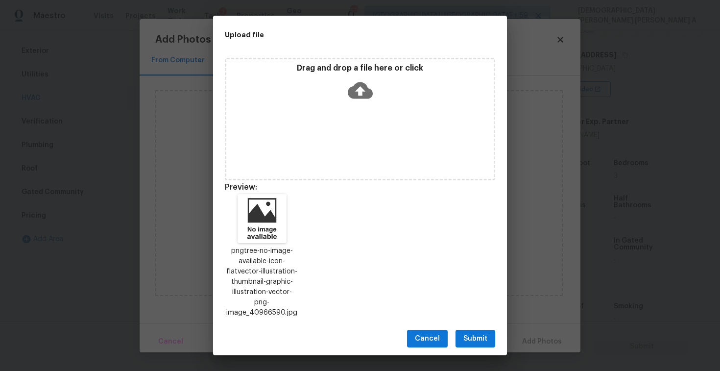
click at [481, 332] on span "Submit" at bounding box center [475, 338] width 24 height 12
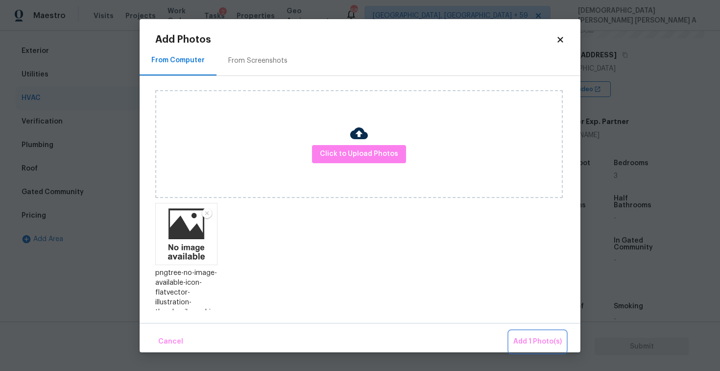
click at [545, 349] on button "Add 1 Photo(s)" at bounding box center [537, 341] width 56 height 21
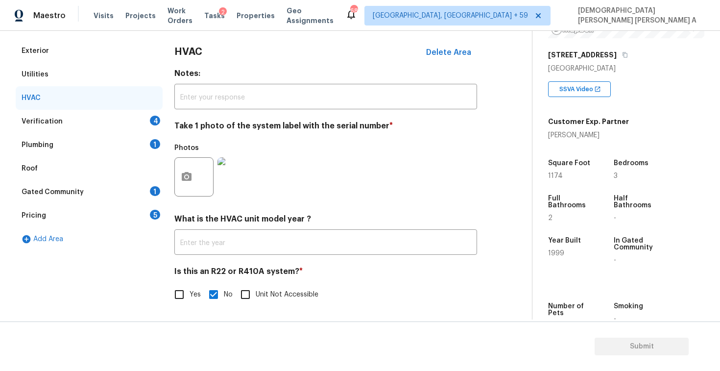
click at [94, 119] on div "Verification 4" at bounding box center [89, 121] width 147 height 23
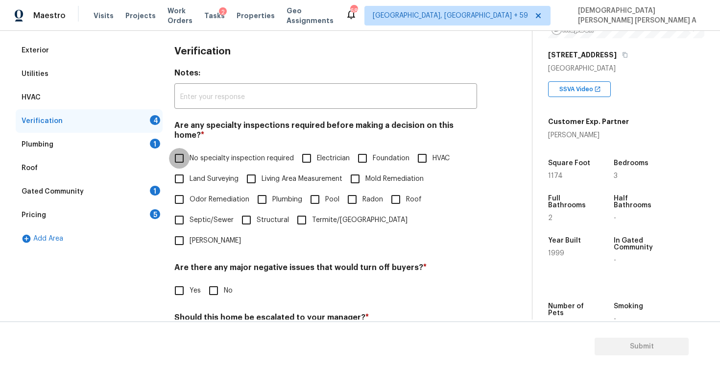
click at [186, 152] on input "No specialty inspection required" at bounding box center [179, 158] width 21 height 21
click at [216, 280] on input "No" at bounding box center [213, 290] width 21 height 21
click at [217, 331] on input "No" at bounding box center [213, 341] width 21 height 21
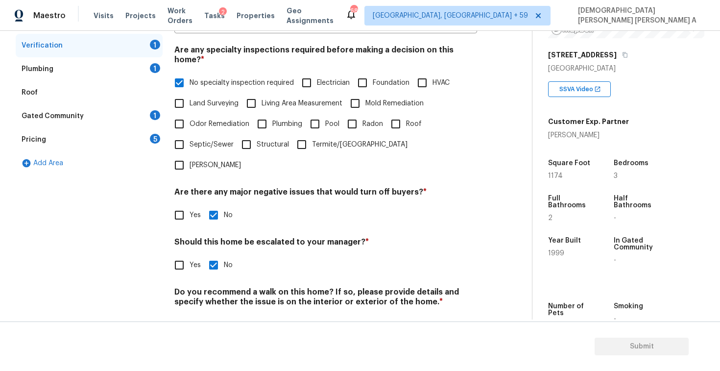
click at [215, 314] on input "No" at bounding box center [213, 324] width 21 height 21
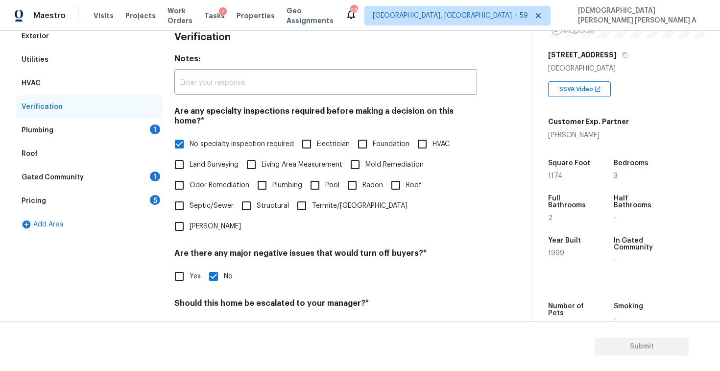
click at [134, 127] on div "Plumbing 1" at bounding box center [89, 129] width 147 height 23
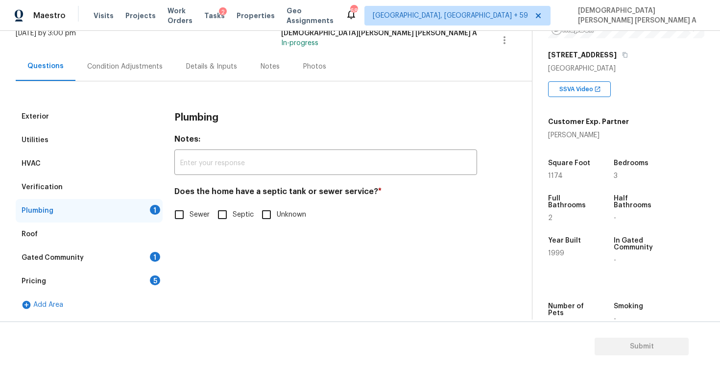
scroll to position [67, 0]
click at [229, 222] on input "Septic" at bounding box center [222, 214] width 21 height 21
click at [127, 246] on div "Gated Community 1" at bounding box center [89, 257] width 147 height 23
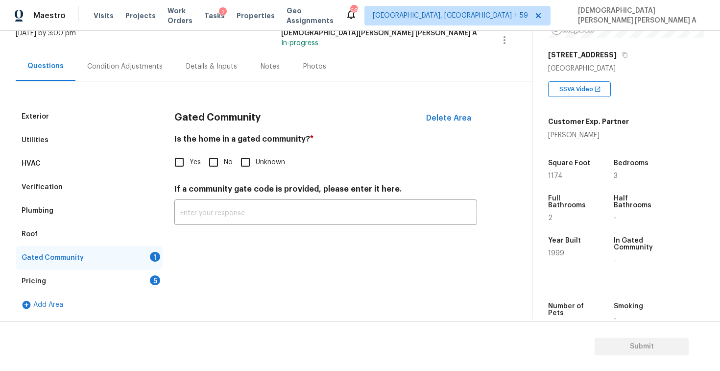
click at [210, 162] on input "No" at bounding box center [213, 162] width 21 height 21
click at [106, 293] on div "Add Area" at bounding box center [89, 304] width 147 height 23
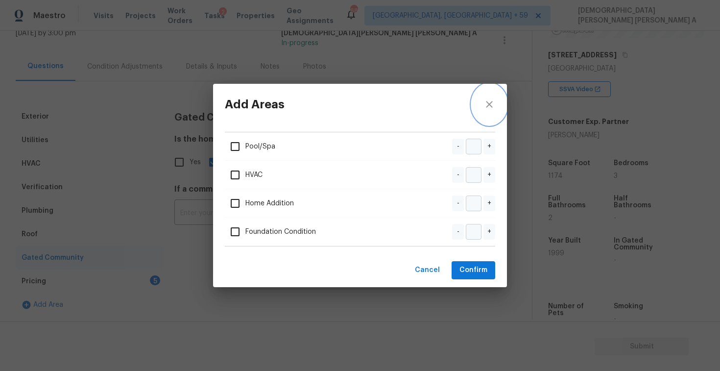
click at [487, 107] on icon "close" at bounding box center [489, 104] width 6 height 6
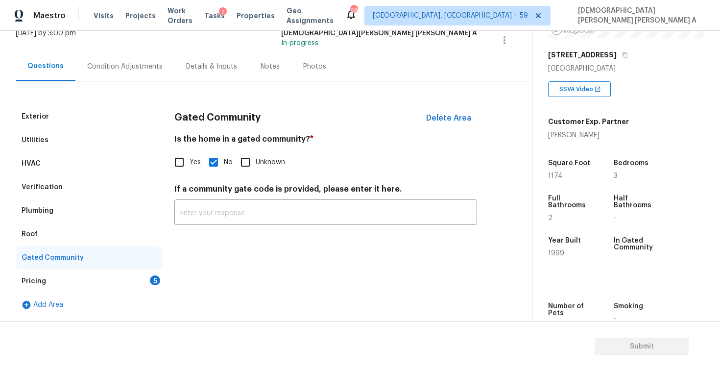
click at [134, 288] on div "Pricing 5" at bounding box center [89, 280] width 147 height 23
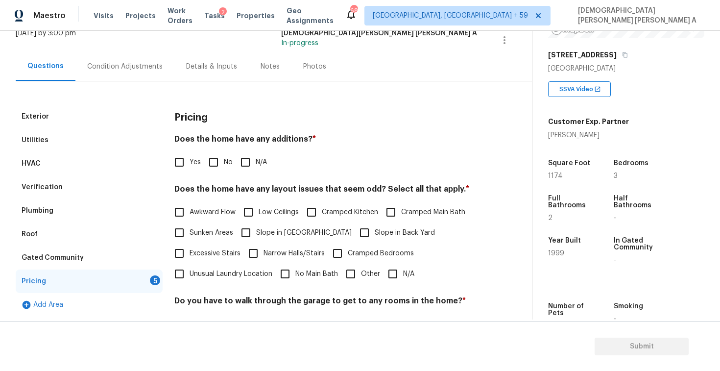
click at [208, 172] on input "No" at bounding box center [213, 162] width 21 height 21
click at [403, 283] on div "Pricing Does the home have any additions? * Yes No N/A Does the home have any l…" at bounding box center [325, 276] width 302 height 342
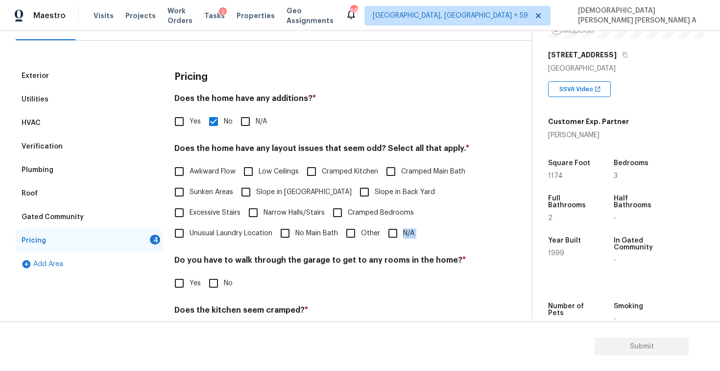
click at [393, 241] on input "N/A" at bounding box center [392, 233] width 21 height 21
click at [215, 281] on input "No" at bounding box center [213, 283] width 21 height 21
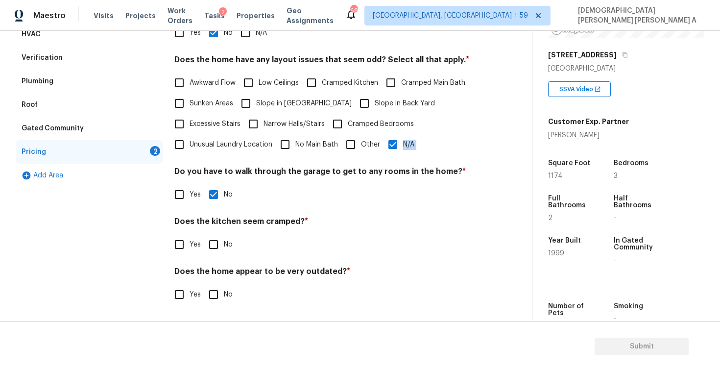
click at [216, 238] on input "No" at bounding box center [213, 244] width 21 height 21
click at [215, 297] on input "No" at bounding box center [213, 295] width 21 height 21
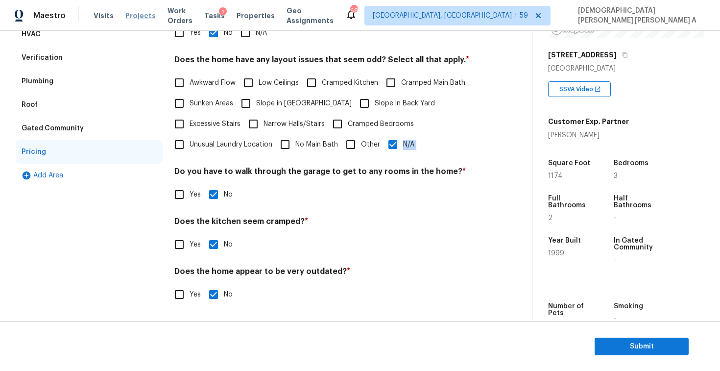
scroll to position [0, 0]
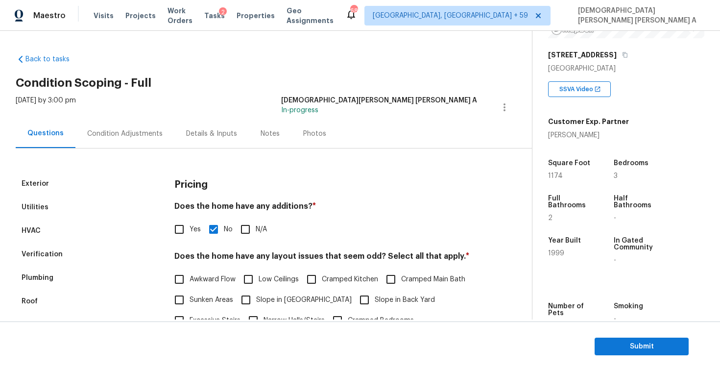
click at [296, 133] on div "Photos" at bounding box center [314, 133] width 47 height 29
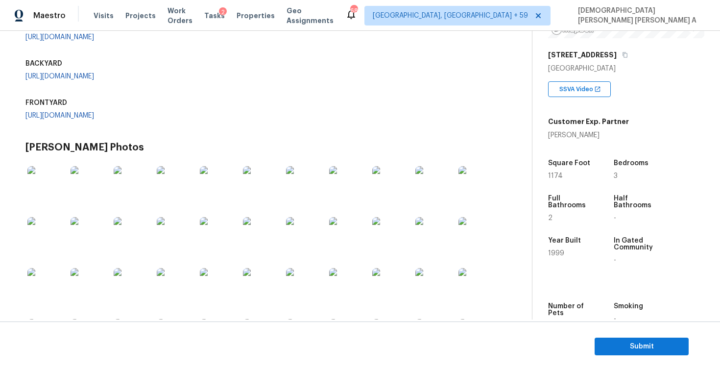
scroll to position [258, 0]
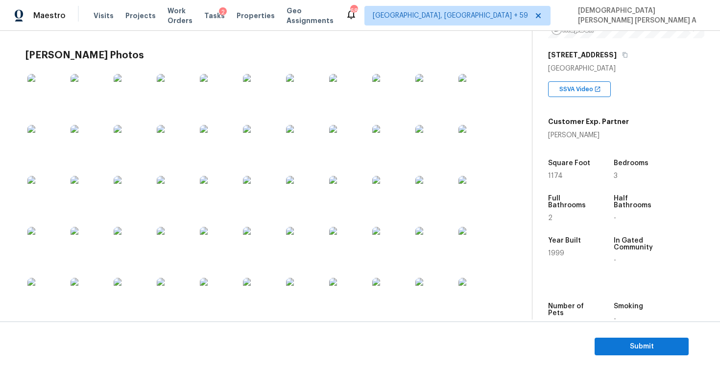
click at [94, 27] on link "https://opendoor-admin-client-upload-production.s3.amazonaws.com/uploads/Cake/S…" at bounding box center [59, 23] width 69 height 7
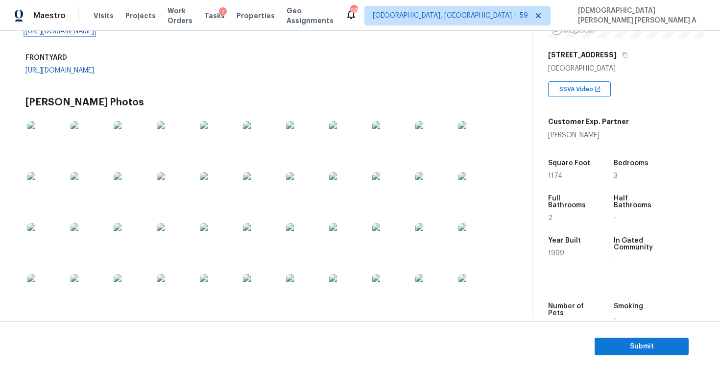
scroll to position [149, 0]
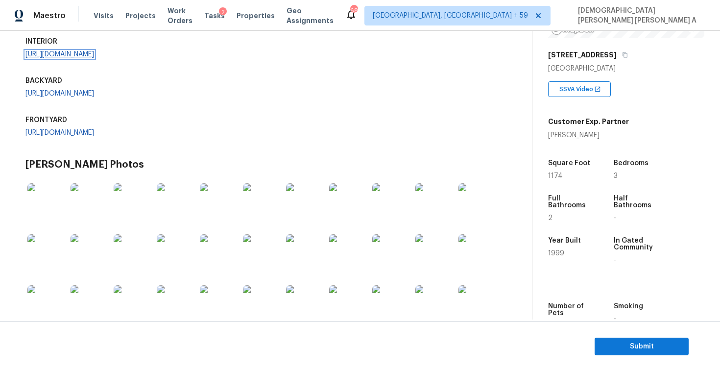
click at [90, 58] on link "https://opendoor-admin-client-upload-production.s3.amazonaws.com/uploads/Cake/S…" at bounding box center [59, 54] width 69 height 7
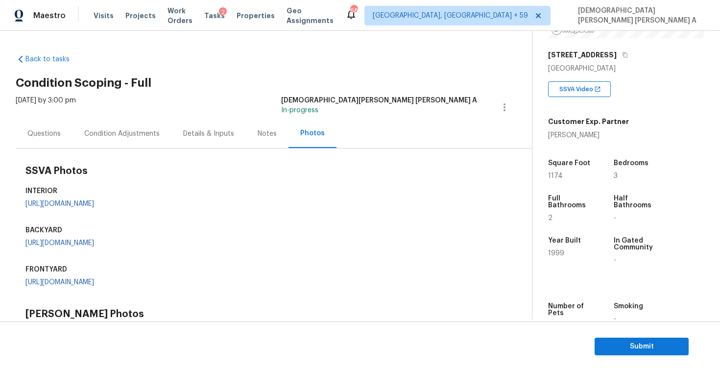
click at [121, 143] on div "Condition Adjustments" at bounding box center [121, 133] width 99 height 29
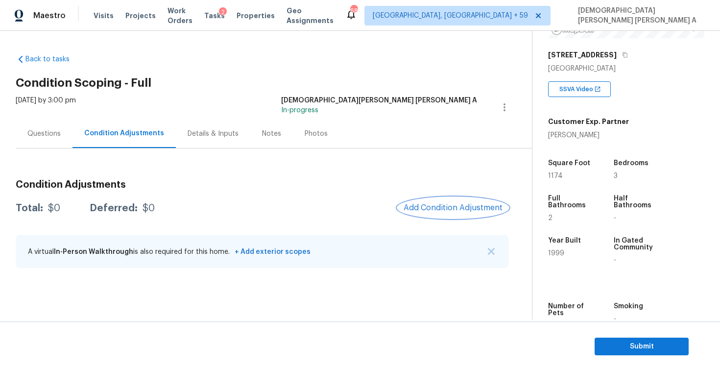
click at [453, 208] on span "Add Condition Adjustment" at bounding box center [452, 207] width 99 height 9
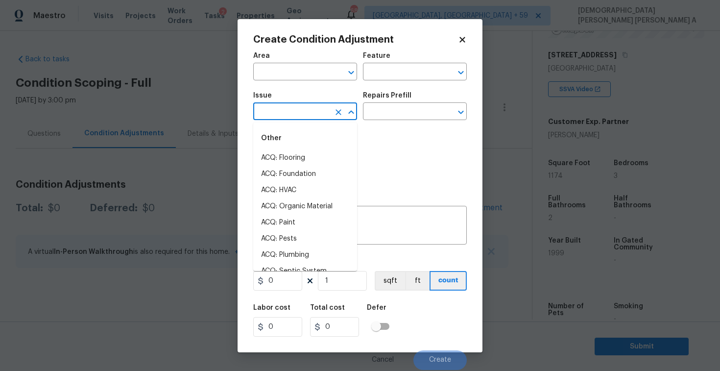
click at [302, 116] on input "text" at bounding box center [291, 112] width 76 height 15
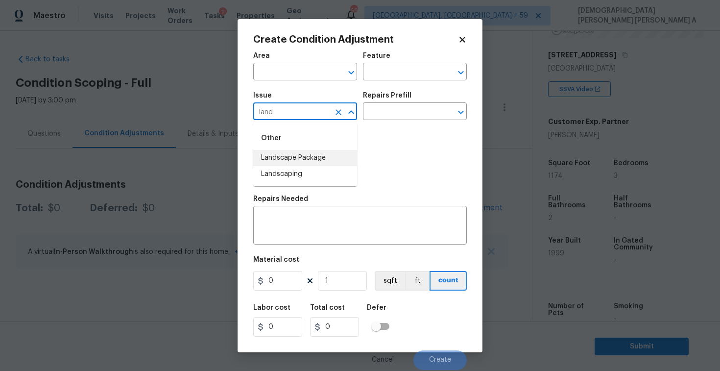
click at [320, 162] on li "Landscape Package" at bounding box center [305, 158] width 104 height 16
click at [397, 115] on input "text" at bounding box center [401, 112] width 76 height 15
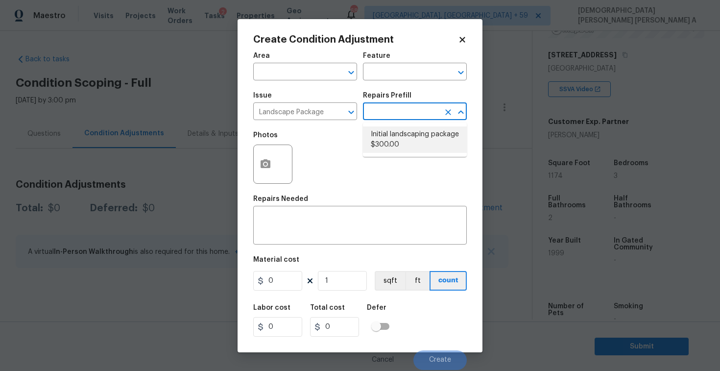
click at [399, 147] on li "Initial landscaping package $300.00" at bounding box center [415, 139] width 104 height 26
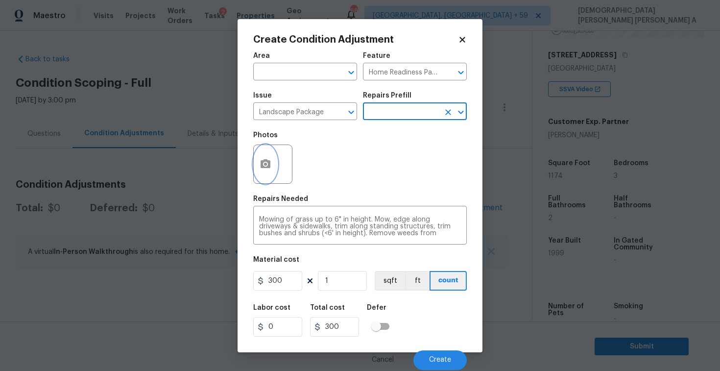
click at [262, 157] on button "button" at bounding box center [265, 164] width 23 height 38
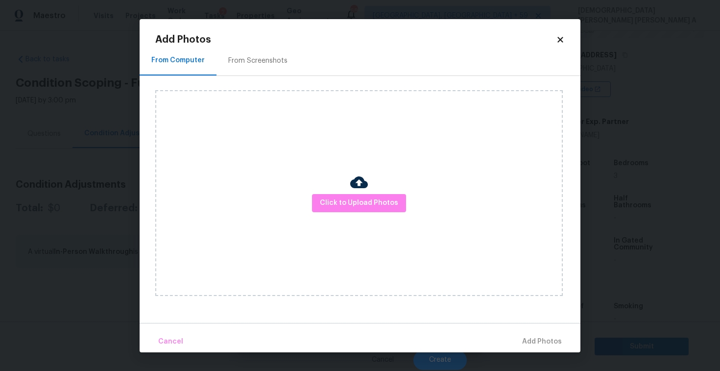
click at [257, 48] on div "From Screenshots" at bounding box center [257, 61] width 83 height 29
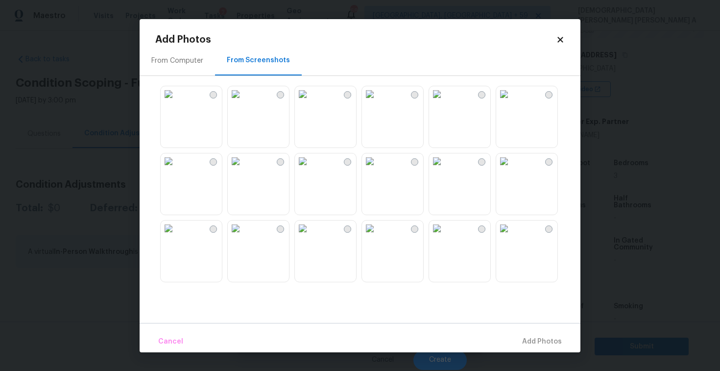
click at [310, 236] on img at bounding box center [303, 228] width 16 height 16
click at [377, 236] on img at bounding box center [370, 228] width 16 height 16
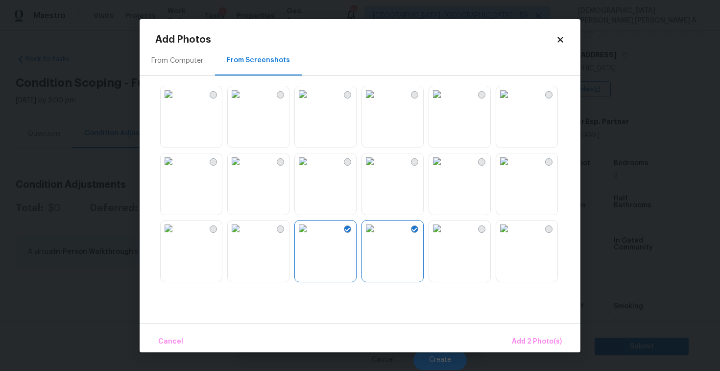
click at [512, 169] on img at bounding box center [504, 161] width 16 height 16
click at [536, 340] on span "Add 3 Photo(s)" at bounding box center [536, 341] width 49 height 12
click at [536, 340] on body "Maestro Visits Projects Work Orders Tasks 2 Properties Geo Assignments 688 Albu…" at bounding box center [360, 185] width 720 height 371
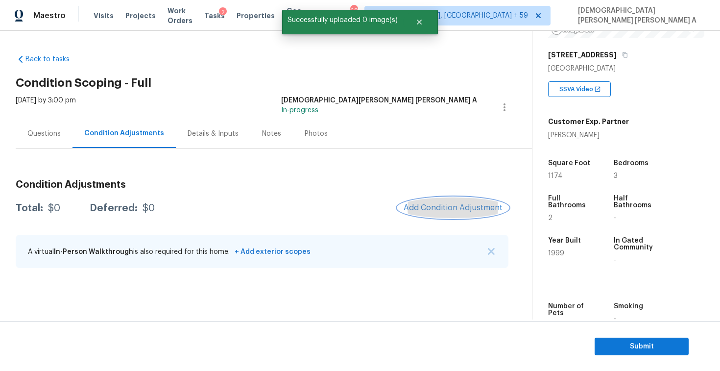
click at [460, 202] on button "Add Condition Adjustment" at bounding box center [452, 207] width 111 height 21
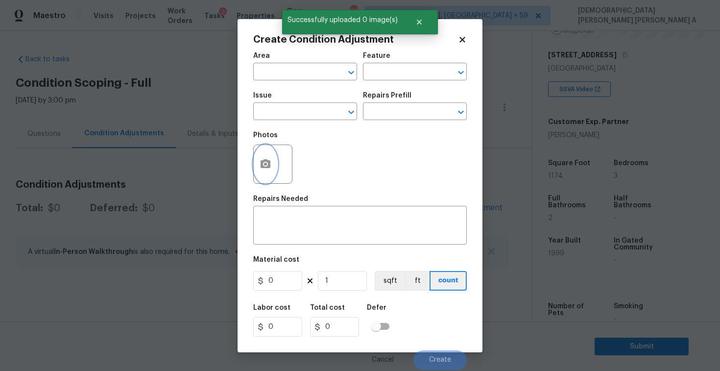
click at [274, 166] on button "button" at bounding box center [265, 164] width 23 height 38
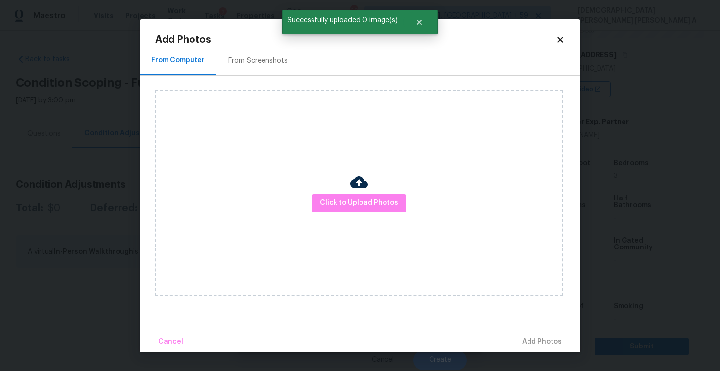
click at [277, 62] on div "From Screenshots" at bounding box center [257, 61] width 59 height 10
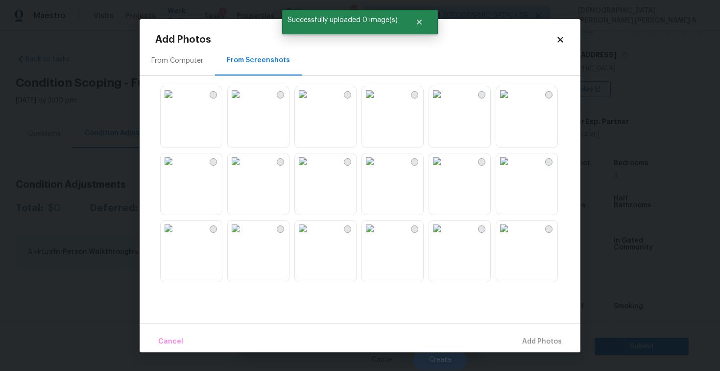
click at [512, 169] on img at bounding box center [504, 161] width 16 height 16
click at [176, 236] on img at bounding box center [169, 228] width 16 height 16
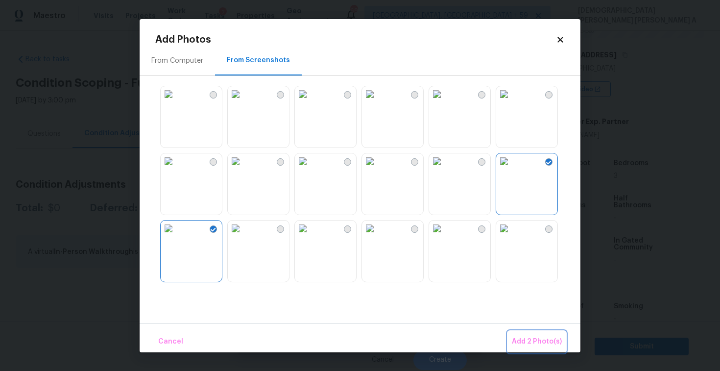
click at [564, 341] on button "Add 2 Photo(s)" at bounding box center [537, 341] width 58 height 21
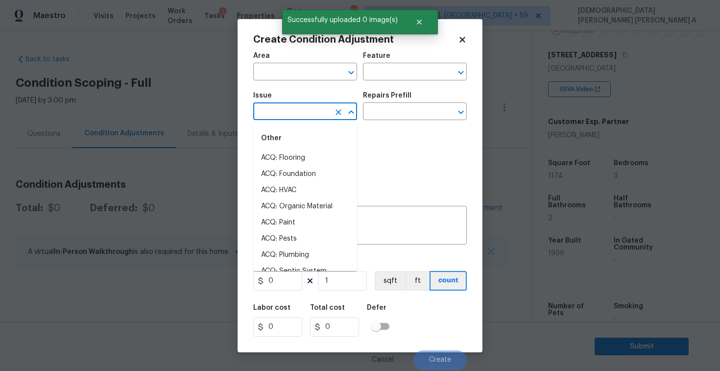
click at [310, 115] on input "text" at bounding box center [291, 112] width 76 height 15
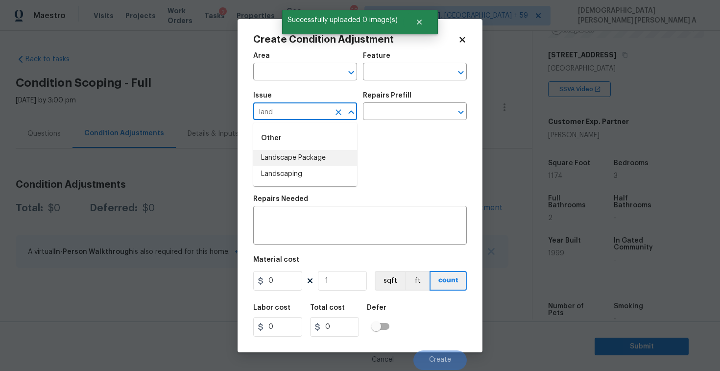
click at [327, 156] on li "Landscape Package" at bounding box center [305, 158] width 104 height 16
click at [394, 117] on input "text" at bounding box center [401, 112] width 76 height 15
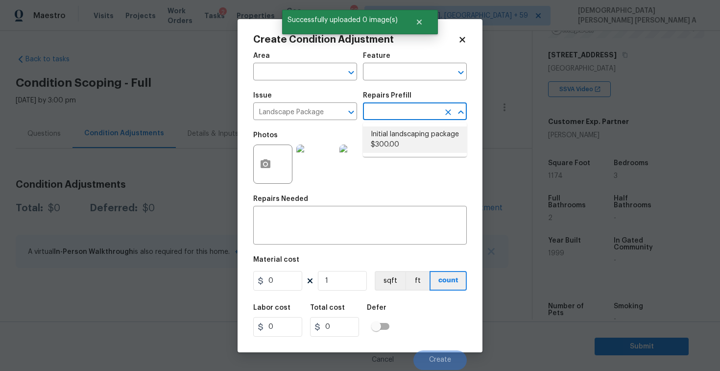
click at [391, 149] on li "Initial landscaping package $300.00" at bounding box center [415, 139] width 104 height 26
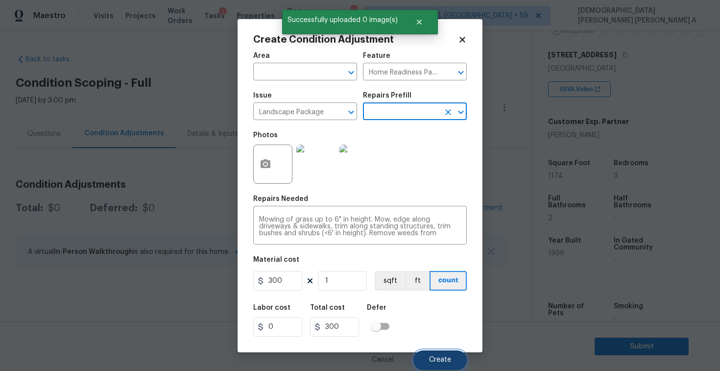
click at [435, 354] on button "Create" at bounding box center [439, 360] width 53 height 20
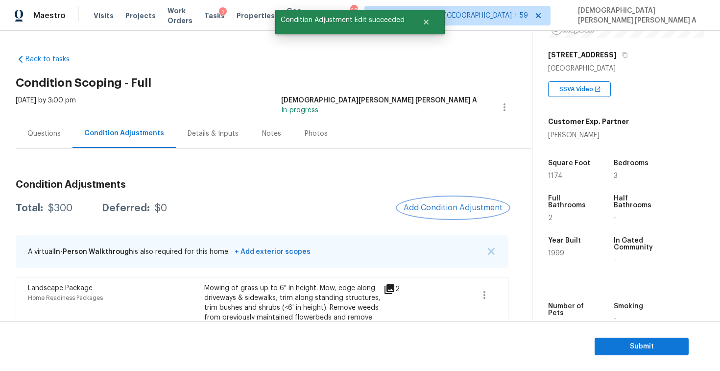
click at [451, 211] on span "Add Condition Adjustment" at bounding box center [452, 207] width 99 height 9
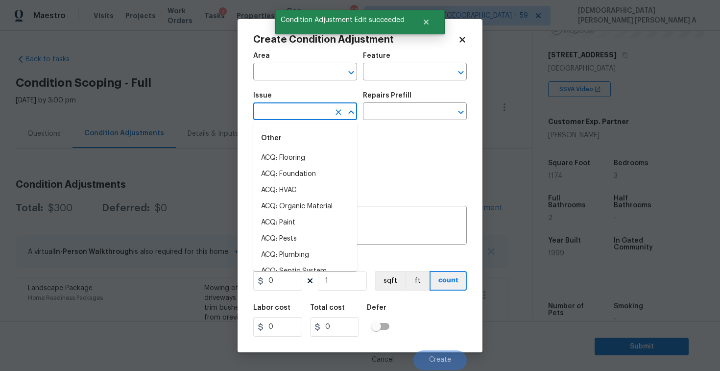
click at [293, 111] on input "text" at bounding box center [291, 112] width 76 height 15
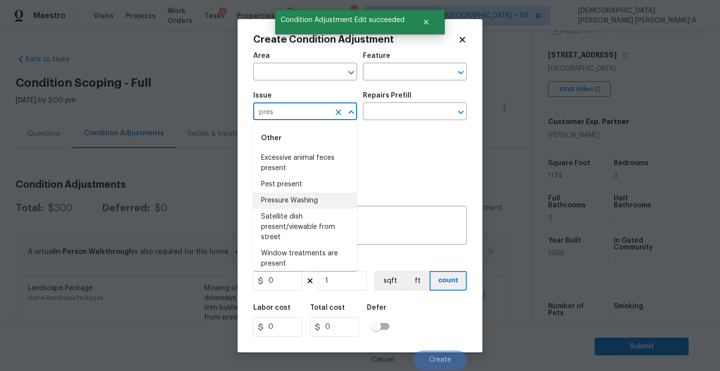
click at [310, 200] on li "Pressure Washing" at bounding box center [305, 200] width 104 height 16
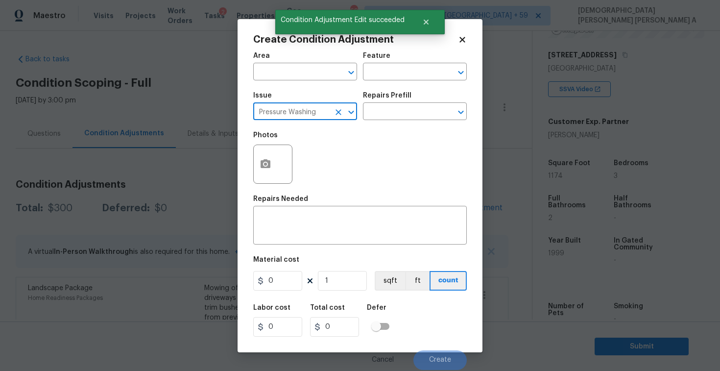
click at [401, 123] on div "Issue Pressure Washing ​ Repairs Prefill ​" at bounding box center [359, 106] width 213 height 40
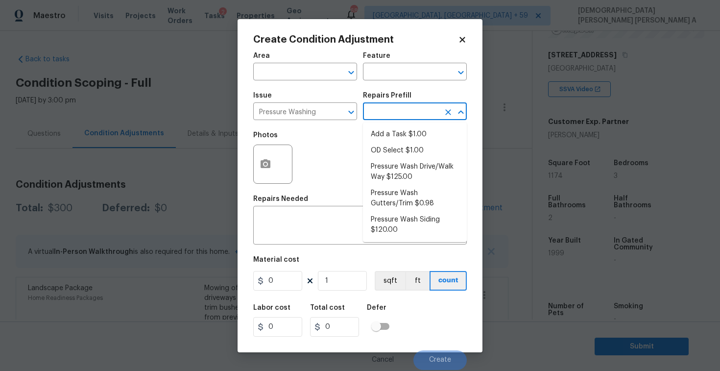
click at [401, 109] on input "text" at bounding box center [401, 112] width 76 height 15
click at [386, 165] on li "Pressure Wash Drive/Walk Way $125.00" at bounding box center [415, 172] width 104 height 26
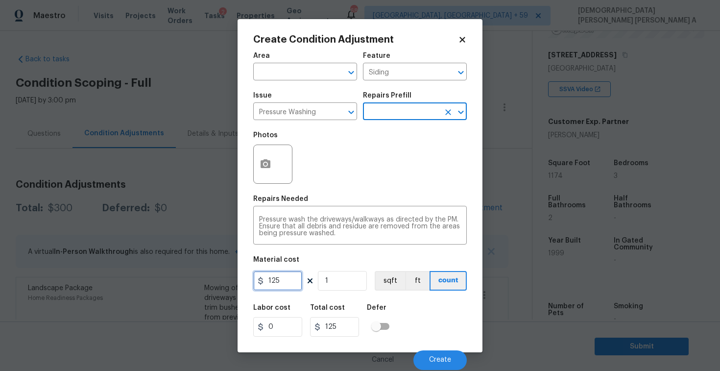
click at [282, 277] on input "125" at bounding box center [277, 281] width 49 height 20
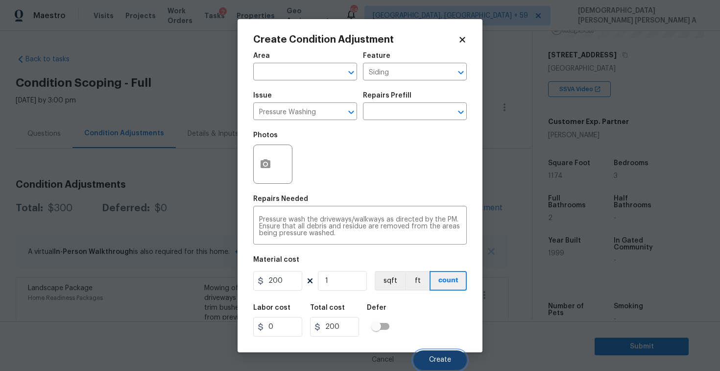
click at [428, 354] on button "Create" at bounding box center [439, 360] width 53 height 20
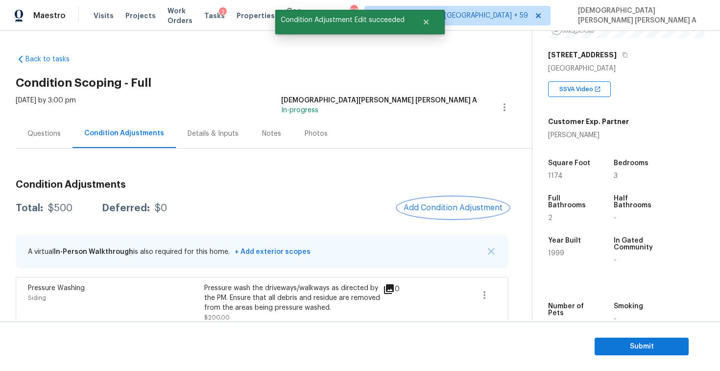
click at [442, 201] on button "Add Condition Adjustment" at bounding box center [452, 207] width 111 height 21
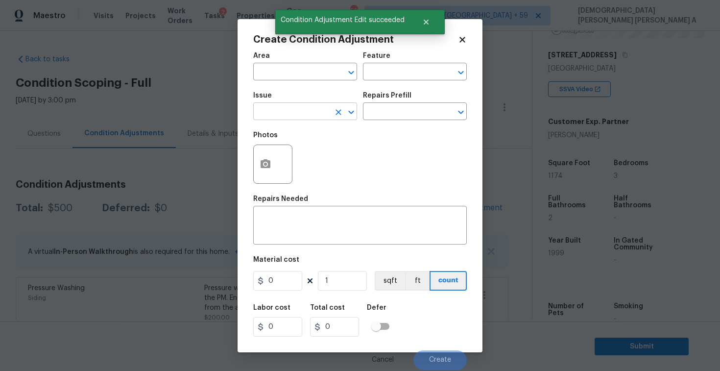
click at [288, 110] on input "text" at bounding box center [291, 112] width 76 height 15
click at [307, 157] on li "Debris/garbage on site" at bounding box center [305, 158] width 104 height 16
click at [430, 112] on input "text" at bounding box center [401, 112] width 76 height 15
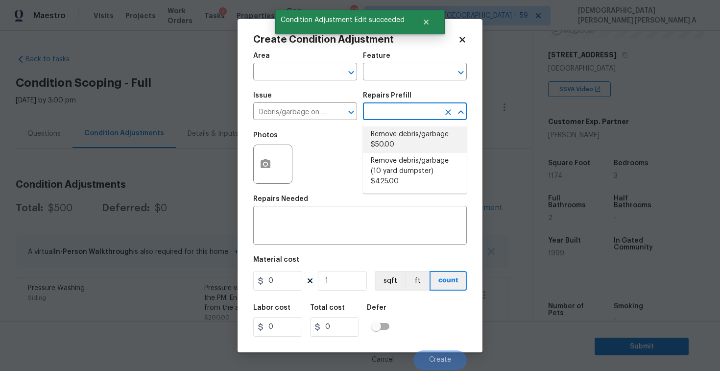
click at [397, 135] on li "Remove debris/garbage $50.00" at bounding box center [415, 139] width 104 height 26
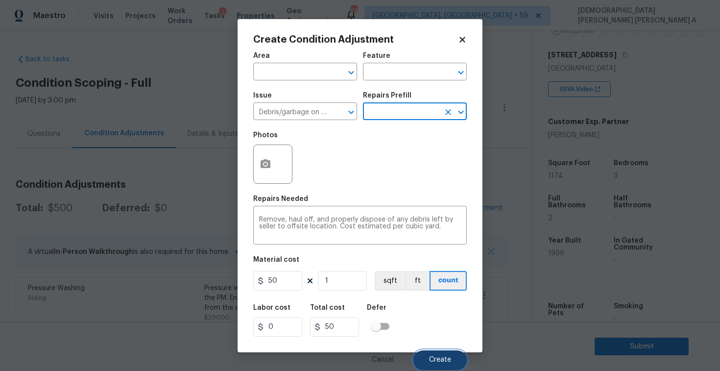
click at [434, 360] on span "Create" at bounding box center [440, 359] width 22 height 7
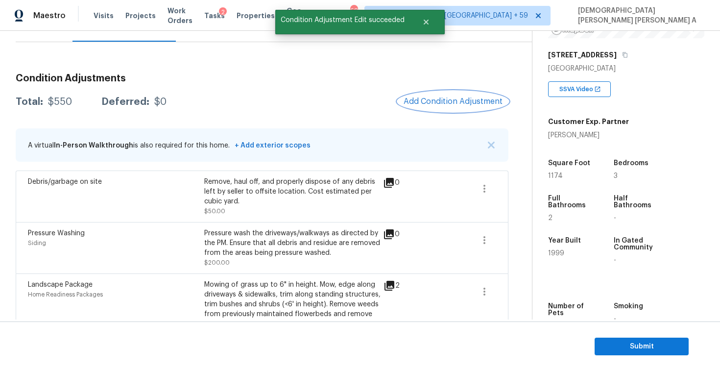
scroll to position [106, 0]
click at [439, 96] on button "Add Condition Adjustment" at bounding box center [452, 102] width 111 height 21
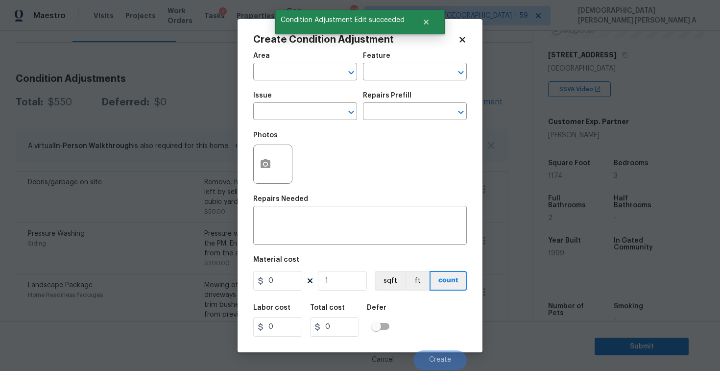
click at [299, 122] on span "Issue ​" at bounding box center [305, 106] width 104 height 40
click at [300, 109] on input "text" at bounding box center [291, 112] width 76 height 15
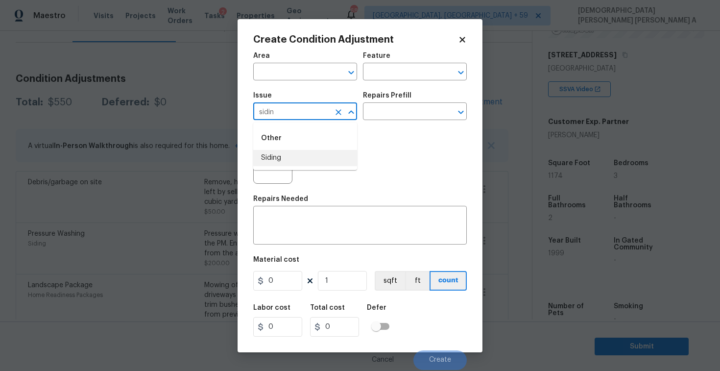
click at [310, 151] on li "Siding" at bounding box center [305, 158] width 104 height 16
drag, startPoint x: 310, startPoint y: 151, endPoint x: 400, endPoint y: 134, distance: 91.6
click at [314, 148] on div "Photos" at bounding box center [359, 158] width 213 height 64
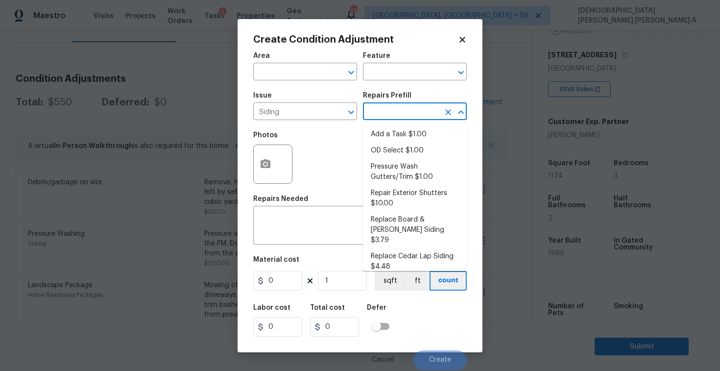
click at [393, 119] on input "text" at bounding box center [401, 112] width 76 height 15
click at [389, 175] on li "Pressure Wash Gutters/Trim $1.00" at bounding box center [415, 172] width 104 height 26
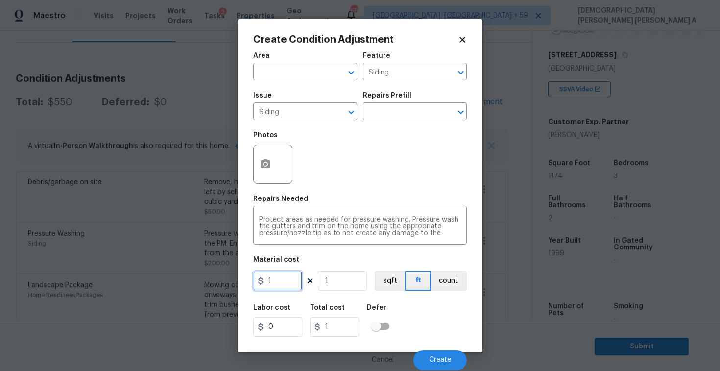
click at [287, 279] on input "1" at bounding box center [277, 281] width 49 height 20
click at [262, 167] on icon "button" at bounding box center [265, 163] width 10 height 9
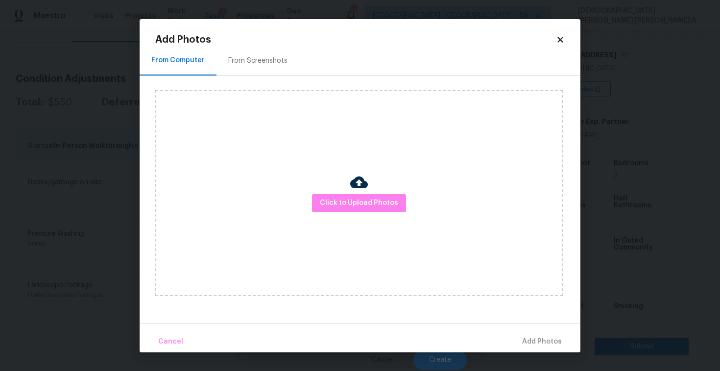
click at [255, 68] on div "From Screenshots" at bounding box center [257, 61] width 83 height 29
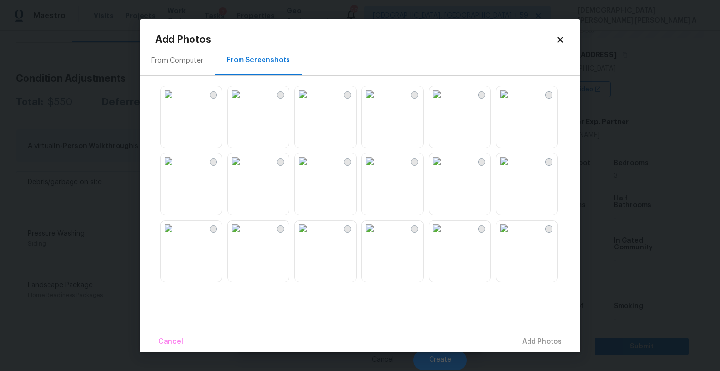
click at [310, 236] on img at bounding box center [303, 228] width 16 height 16
click at [512, 230] on img at bounding box center [504, 228] width 16 height 16
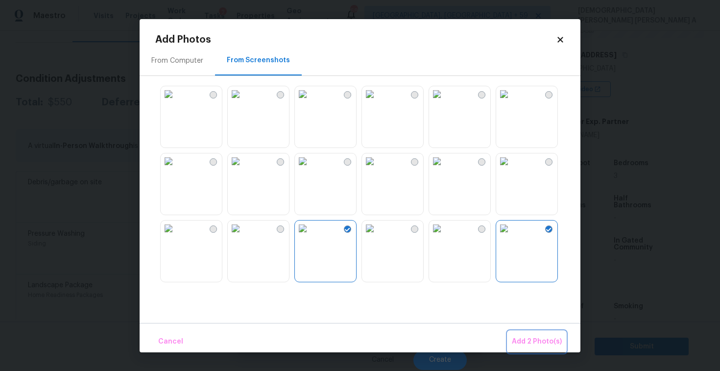
click at [528, 335] on span "Add 2 Photo(s)" at bounding box center [537, 341] width 50 height 12
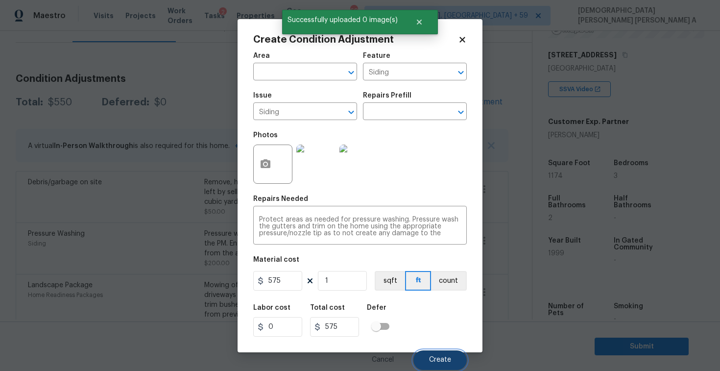
click at [436, 363] on span "Create" at bounding box center [440, 359] width 22 height 7
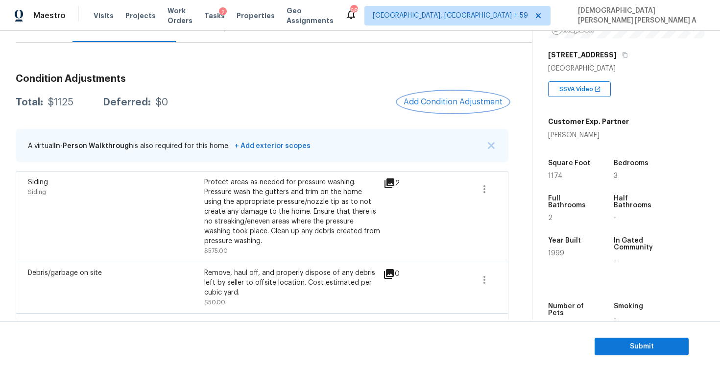
click at [447, 103] on span "Add Condition Adjustment" at bounding box center [452, 101] width 99 height 9
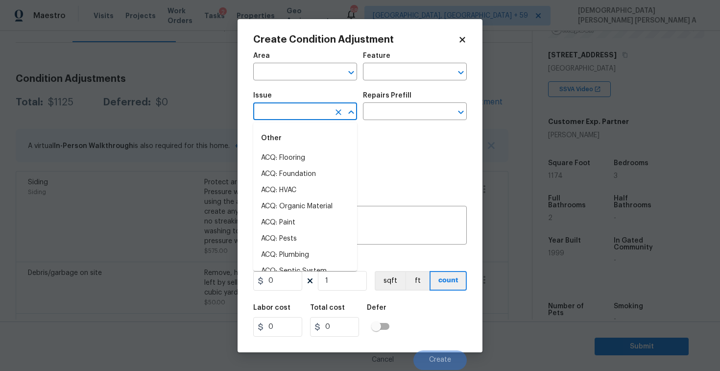
click at [279, 108] on input "text" at bounding box center [291, 112] width 76 height 15
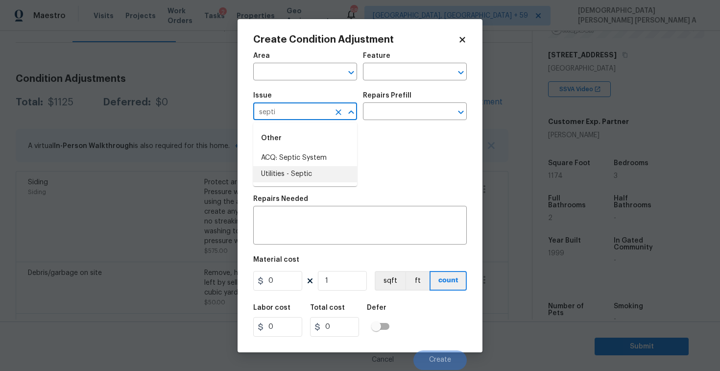
click at [297, 172] on li "Utilities - Septic" at bounding box center [305, 174] width 104 height 16
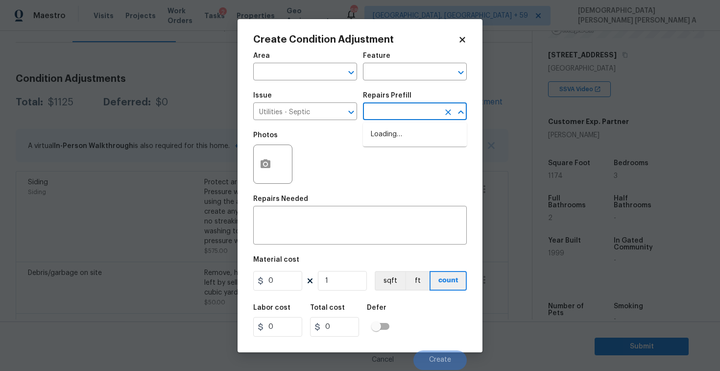
click at [412, 117] on input "text" at bounding box center [401, 112] width 76 height 15
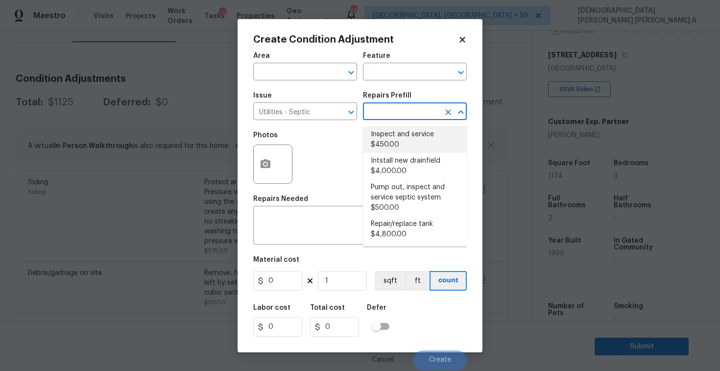
click at [403, 149] on li "Inspect and service $450.00" at bounding box center [415, 139] width 104 height 26
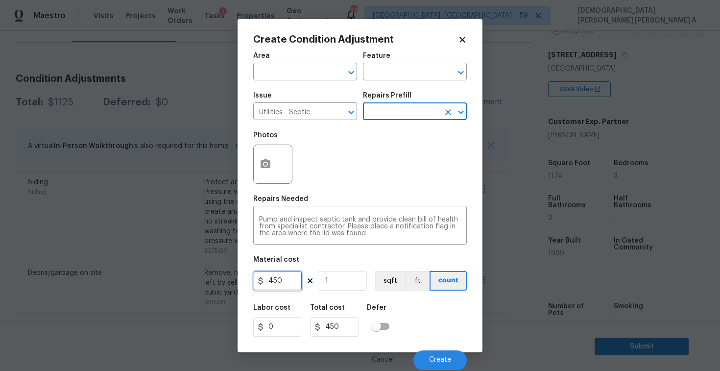
click at [293, 282] on input "450" at bounding box center [277, 281] width 49 height 20
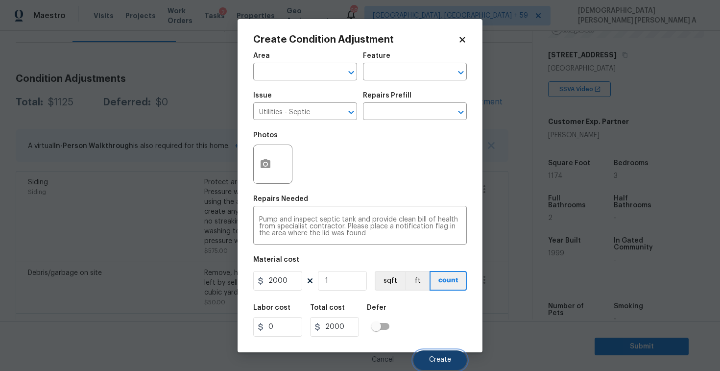
click at [439, 350] on button "Create" at bounding box center [439, 360] width 53 height 20
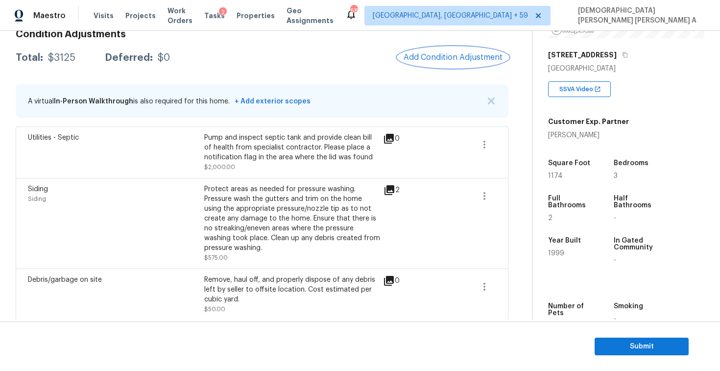
scroll to position [133, 0]
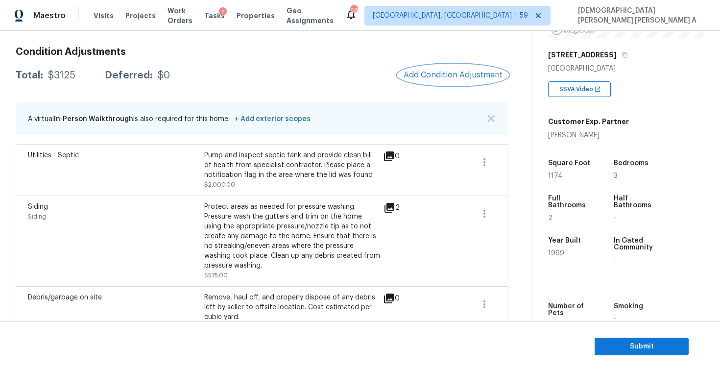
click at [453, 79] on span "Add Condition Adjustment" at bounding box center [452, 74] width 99 height 9
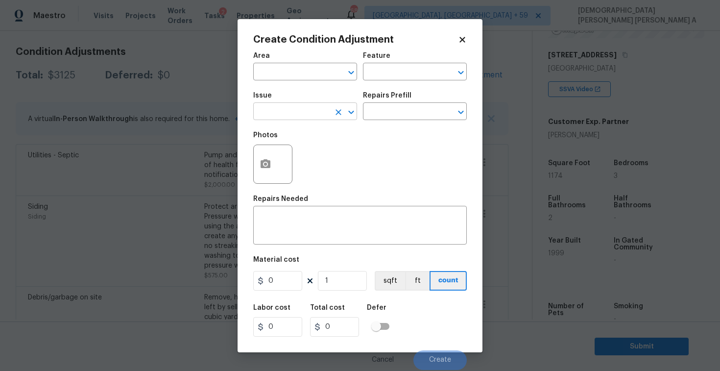
click at [312, 108] on input "text" at bounding box center [291, 112] width 76 height 15
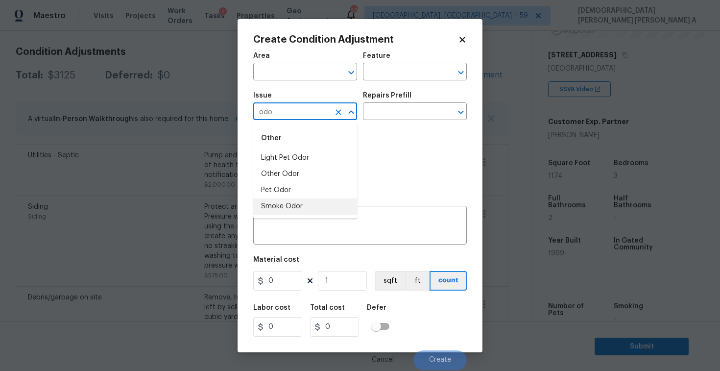
click at [303, 209] on li "Smoke Odor" at bounding box center [305, 206] width 104 height 16
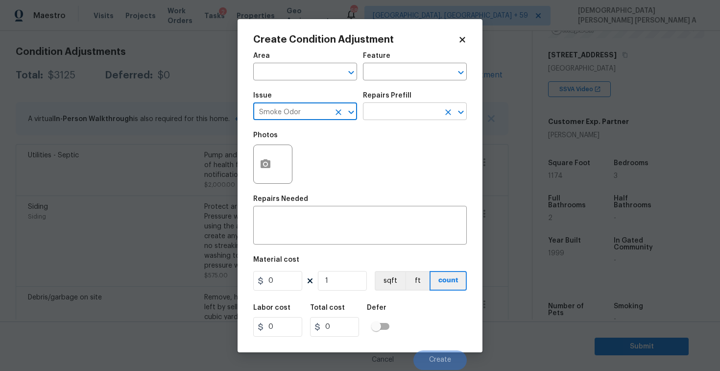
click at [400, 113] on input "text" at bounding box center [401, 112] width 76 height 15
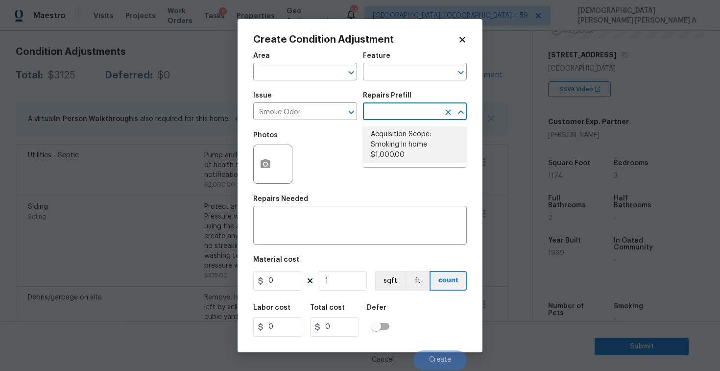
click at [398, 141] on li "Acquisition Scope: Smoking in home $1,000.00" at bounding box center [415, 144] width 104 height 37
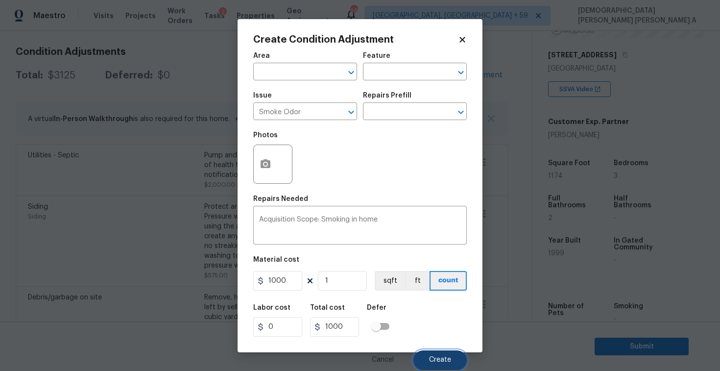
click at [445, 362] on span "Create" at bounding box center [440, 359] width 22 height 7
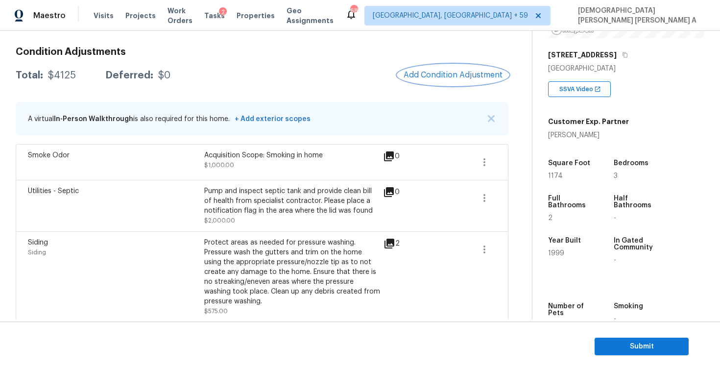
click at [442, 72] on span "Add Condition Adjustment" at bounding box center [452, 74] width 99 height 9
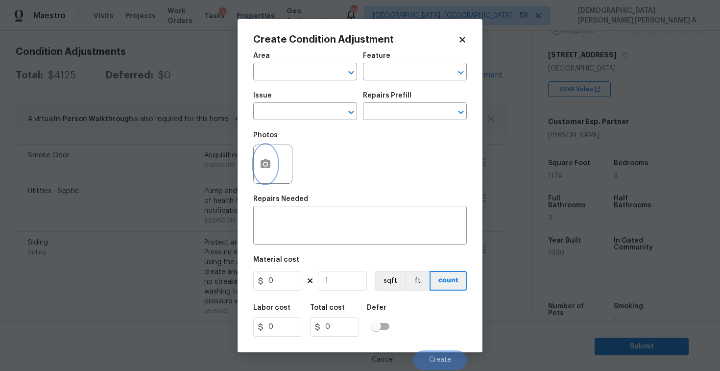
click at [267, 167] on icon "button" at bounding box center [265, 163] width 10 height 9
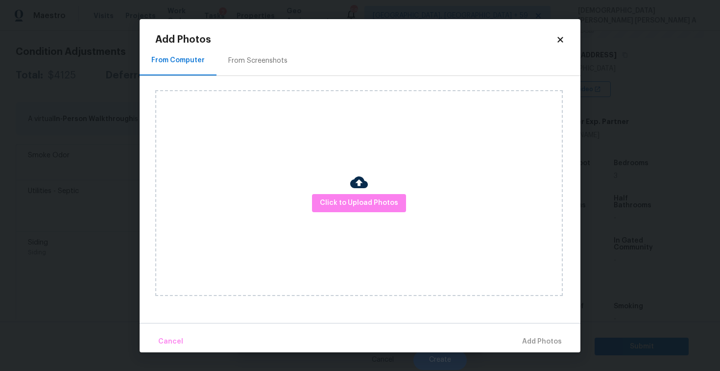
click at [257, 58] on div "From Screenshots" at bounding box center [257, 61] width 59 height 10
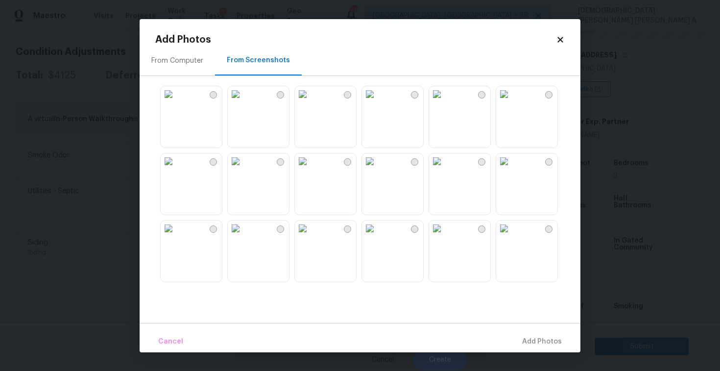
click at [243, 102] on img at bounding box center [236, 94] width 16 height 16
click at [243, 169] on img at bounding box center [236, 161] width 16 height 16
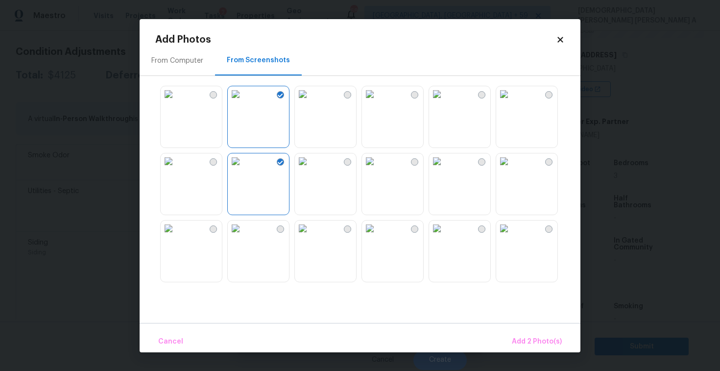
click at [176, 102] on img at bounding box center [169, 94] width 16 height 16
click at [310, 102] on img at bounding box center [303, 94] width 16 height 16
click at [432, 102] on img at bounding box center [437, 94] width 16 height 16
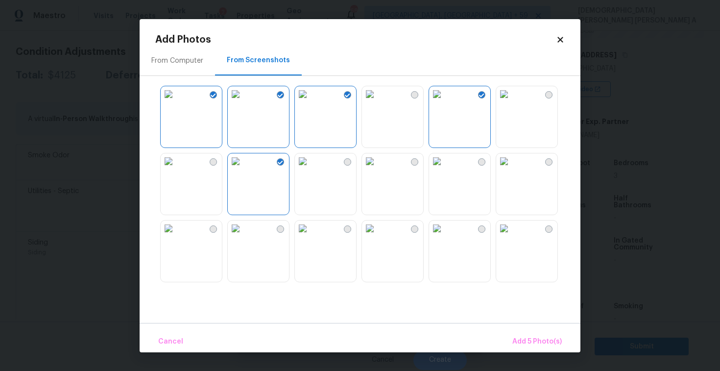
click at [492, 112] on div at bounding box center [367, 184] width 425 height 206
click at [444, 169] on img at bounding box center [437, 161] width 16 height 16
click at [543, 345] on span "Add 6 Photo(s)" at bounding box center [537, 341] width 50 height 12
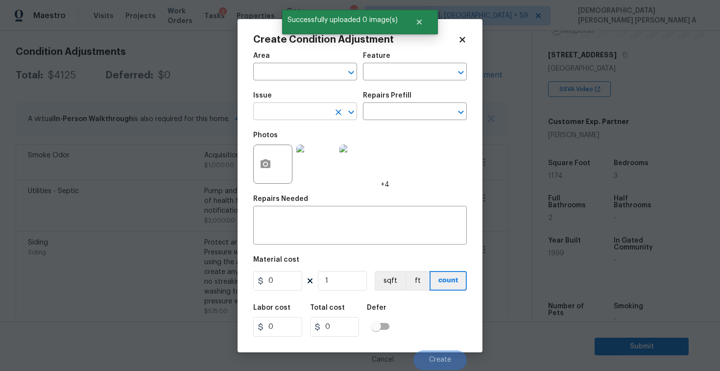
click at [280, 116] on input "text" at bounding box center [291, 112] width 76 height 15
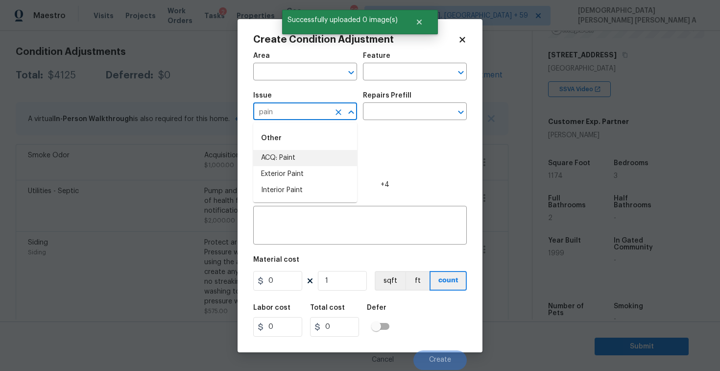
click at [279, 162] on li "ACQ: Paint" at bounding box center [305, 158] width 104 height 16
click at [405, 109] on input "text" at bounding box center [401, 112] width 76 height 15
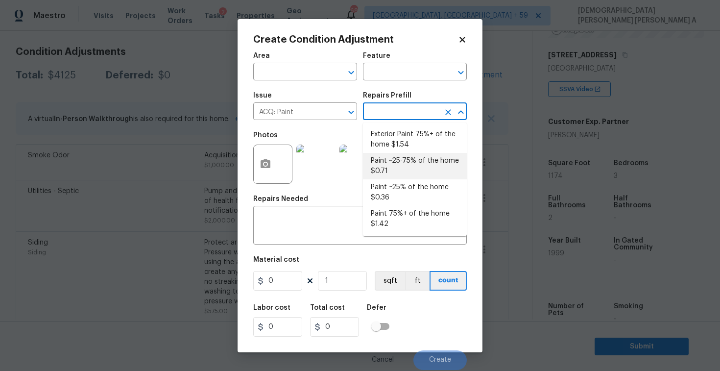
click at [422, 162] on li "Paint ~25-75% of the home $0.71" at bounding box center [415, 166] width 104 height 26
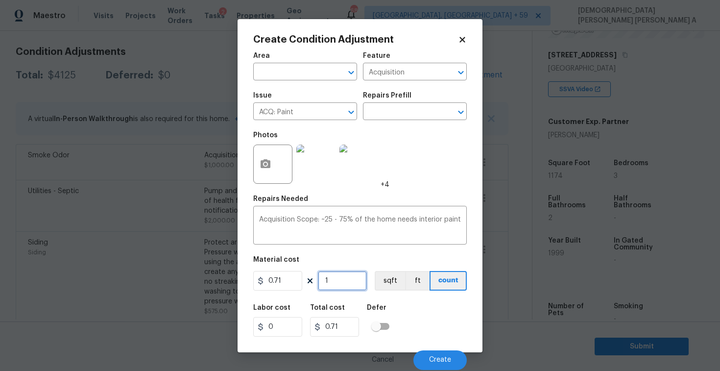
click at [348, 282] on input "1" at bounding box center [342, 281] width 49 height 20
click at [387, 279] on button "sqft" at bounding box center [389, 281] width 30 height 20
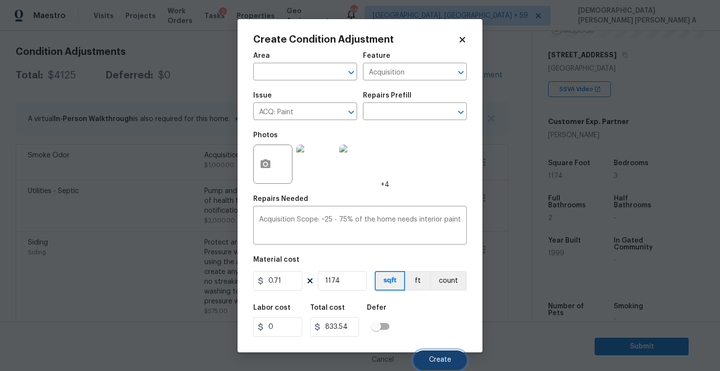
click at [457, 365] on button "Create" at bounding box center [439, 360] width 53 height 20
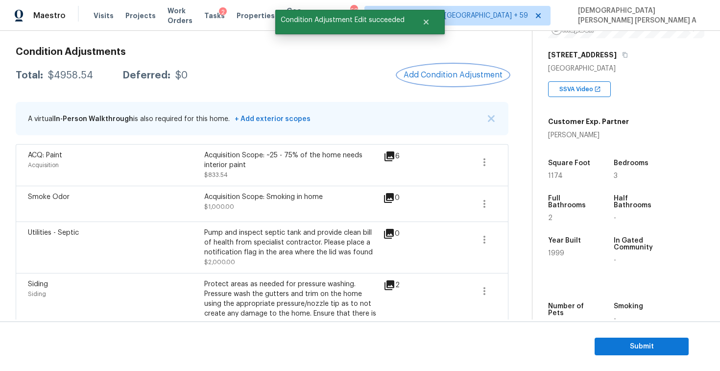
click at [449, 79] on button "Add Condition Adjustment" at bounding box center [452, 75] width 111 height 21
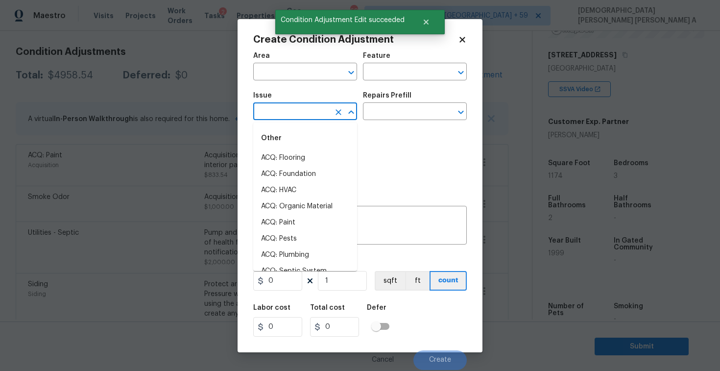
click at [297, 111] on input "text" at bounding box center [291, 112] width 76 height 15
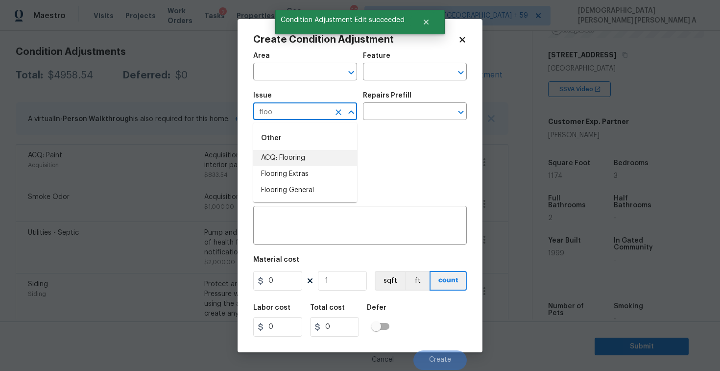
click at [309, 162] on li "ACQ: Flooring" at bounding box center [305, 158] width 104 height 16
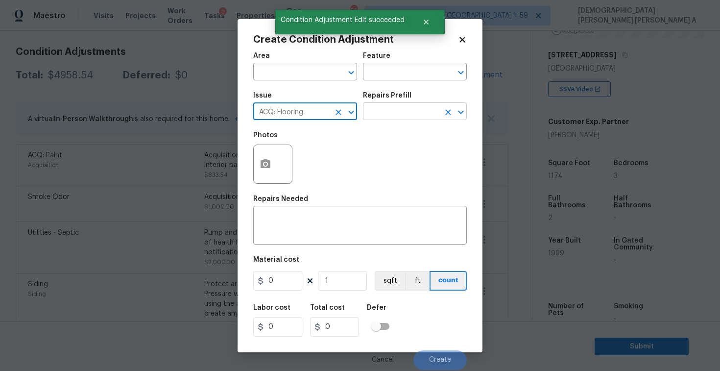
click at [400, 113] on input "text" at bounding box center [401, 112] width 76 height 15
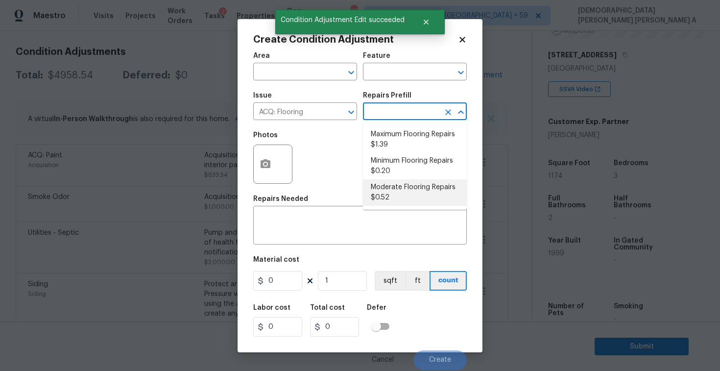
click at [388, 189] on li "Moderate Flooring Repairs $0.52" at bounding box center [415, 192] width 104 height 26
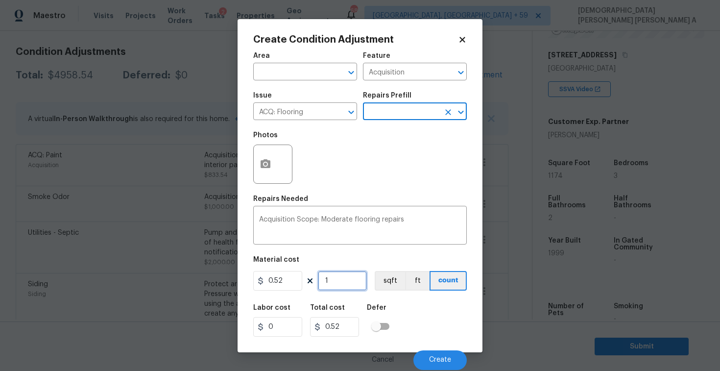
click at [343, 282] on input "1" at bounding box center [342, 281] width 49 height 20
click at [254, 173] on div at bounding box center [272, 163] width 39 height 39
click at [265, 143] on div "Photos" at bounding box center [273, 138] width 41 height 13
click at [262, 158] on button "button" at bounding box center [265, 164] width 23 height 38
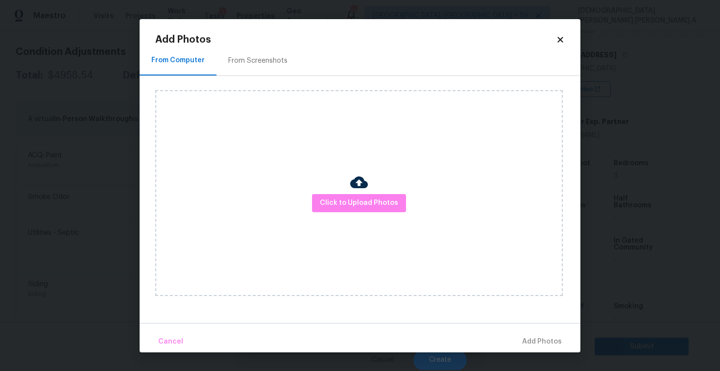
click at [242, 48] on div "From Screenshots" at bounding box center [257, 61] width 83 height 29
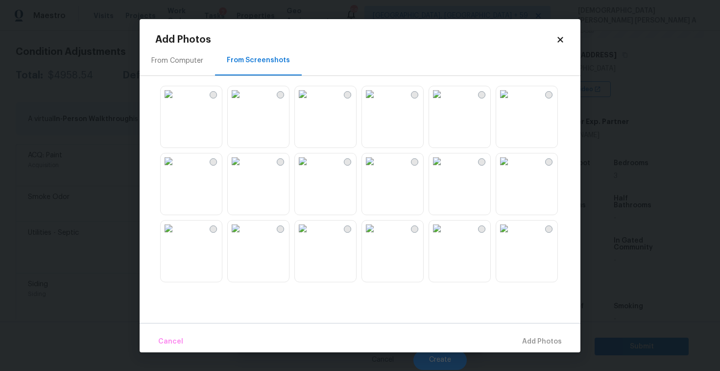
click at [243, 102] on img at bounding box center [236, 94] width 16 height 16
click at [310, 102] on img at bounding box center [303, 94] width 16 height 16
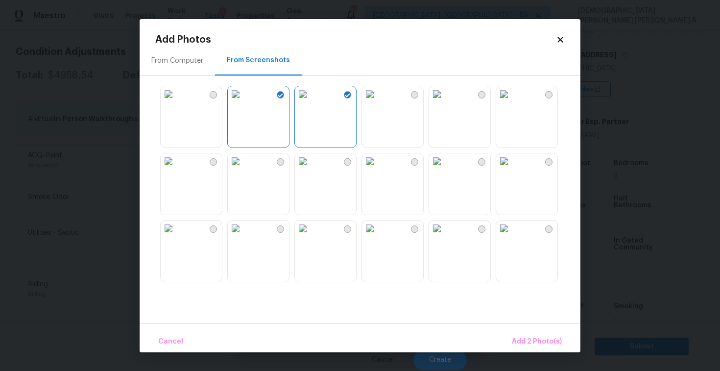
click at [243, 236] on img at bounding box center [236, 228] width 16 height 16
click at [176, 102] on img at bounding box center [169, 94] width 16 height 16
click at [440, 102] on img at bounding box center [437, 94] width 16 height 16
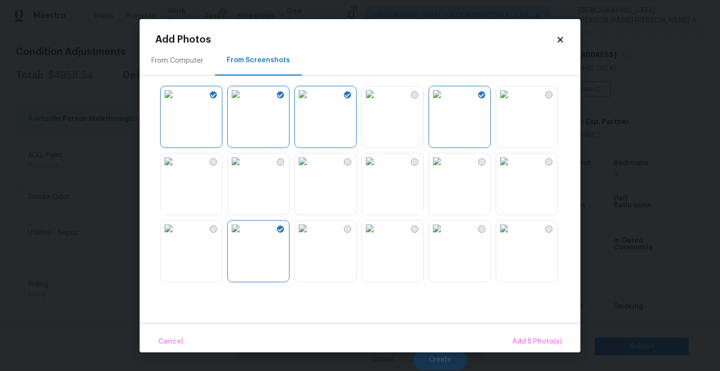
click at [444, 169] on img at bounding box center [437, 161] width 16 height 16
click at [444, 236] on img at bounding box center [437, 228] width 16 height 16
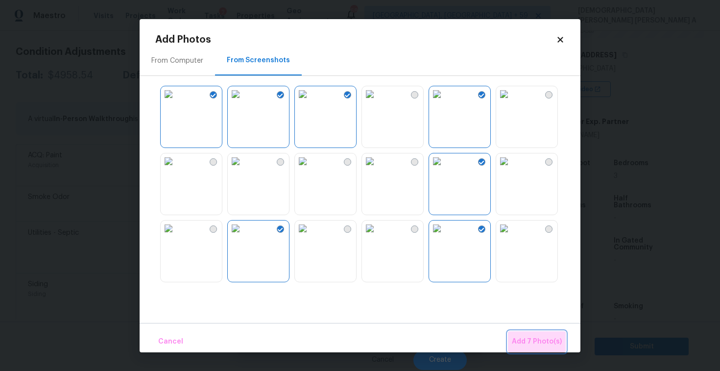
click at [538, 334] on button "Add 7 Photo(s)" at bounding box center [537, 341] width 58 height 21
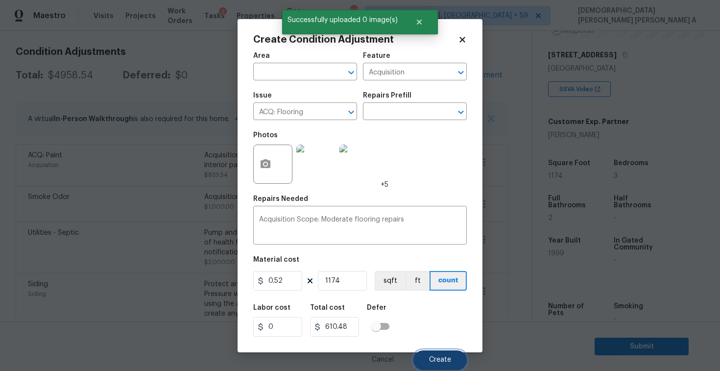
click at [439, 356] on span "Create" at bounding box center [440, 359] width 22 height 7
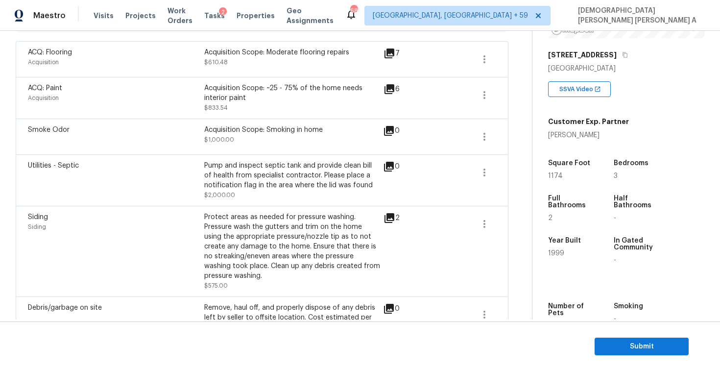
scroll to position [102, 0]
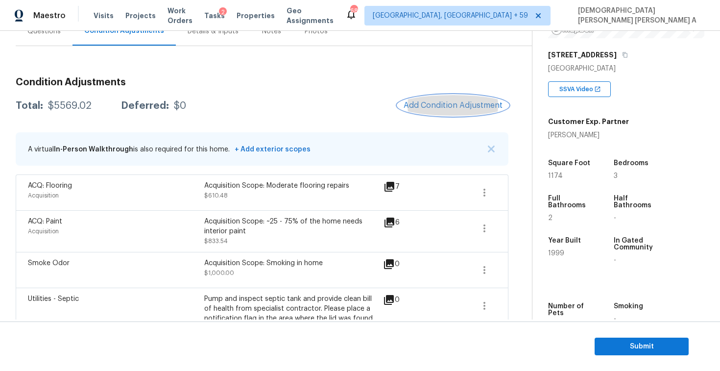
click at [460, 108] on span "Add Condition Adjustment" at bounding box center [452, 105] width 99 height 9
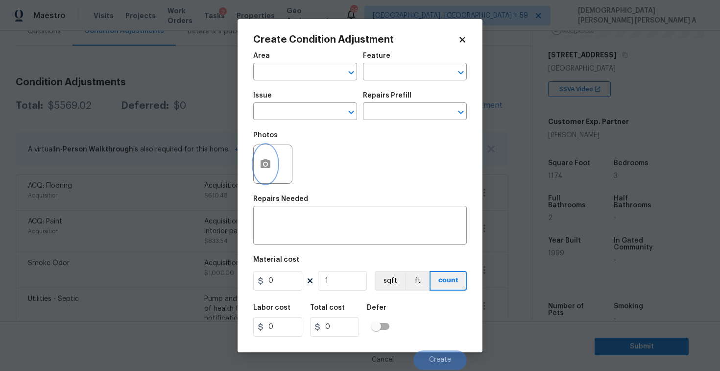
click at [266, 163] on circle "button" at bounding box center [265, 163] width 3 height 3
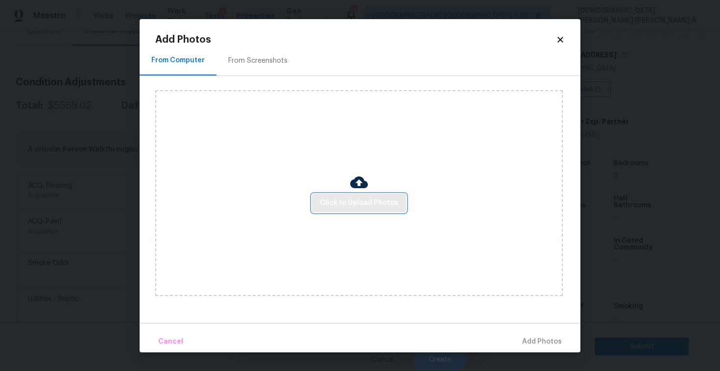
click at [380, 201] on span "Click to Upload Photos" at bounding box center [359, 203] width 78 height 12
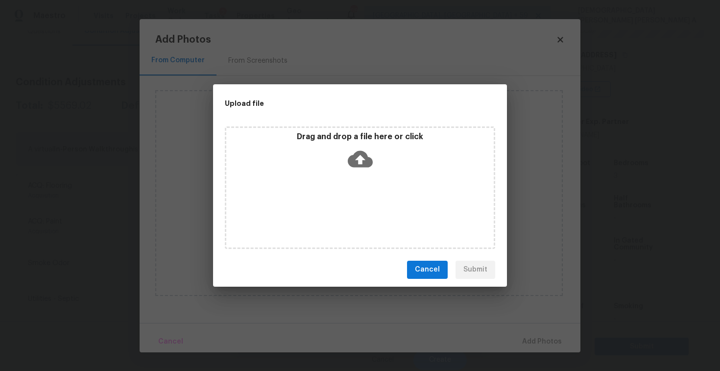
drag, startPoint x: 380, startPoint y: 201, endPoint x: 377, endPoint y: 193, distance: 8.4
click at [380, 200] on div "Drag and drop a file here or click" at bounding box center [360, 187] width 270 height 122
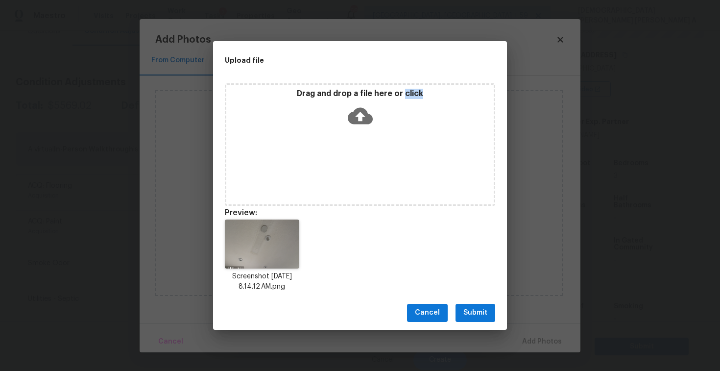
click at [478, 312] on span "Submit" at bounding box center [475, 312] width 24 height 12
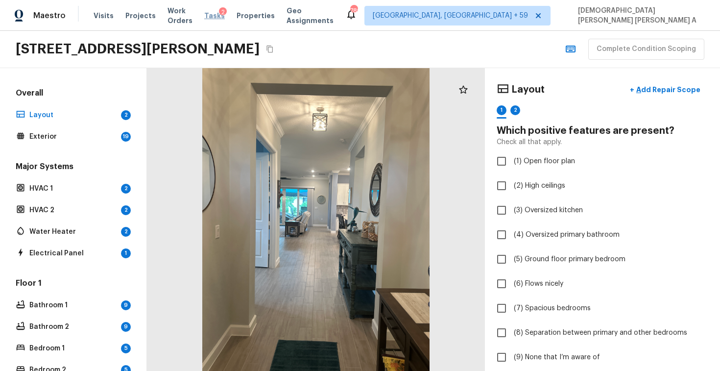
click at [223, 17] on span "Tasks" at bounding box center [214, 15] width 21 height 7
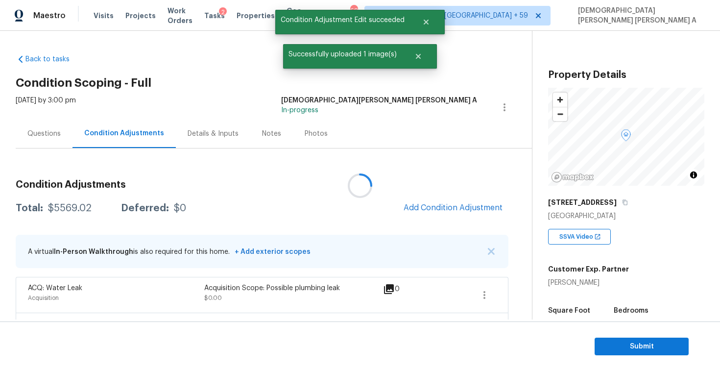
scroll to position [147, 0]
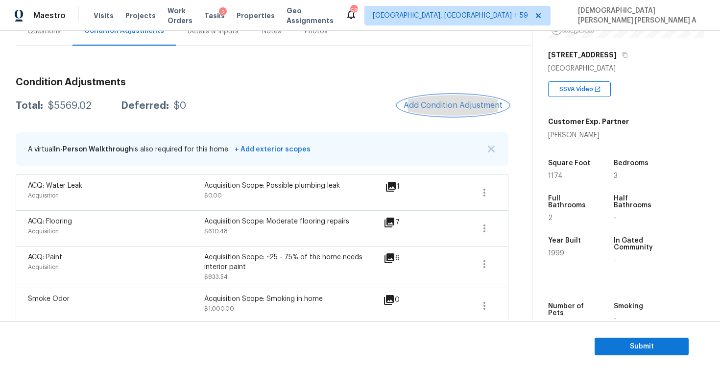
click at [445, 101] on span "Add Condition Adjustment" at bounding box center [452, 105] width 99 height 9
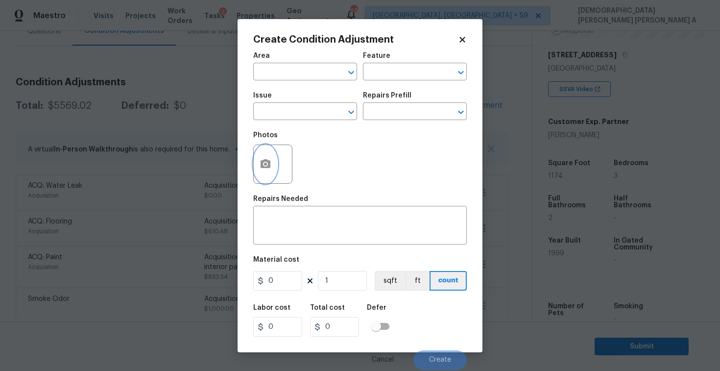
click at [265, 165] on circle "button" at bounding box center [265, 163] width 3 height 3
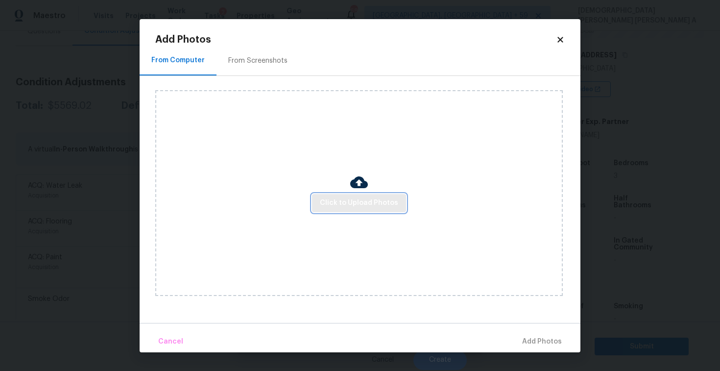
click at [365, 195] on button "Click to Upload Photos" at bounding box center [359, 203] width 94 height 18
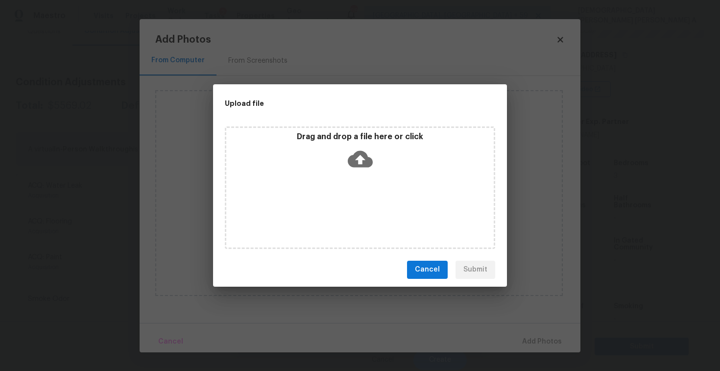
click at [352, 164] on icon at bounding box center [360, 158] width 25 height 17
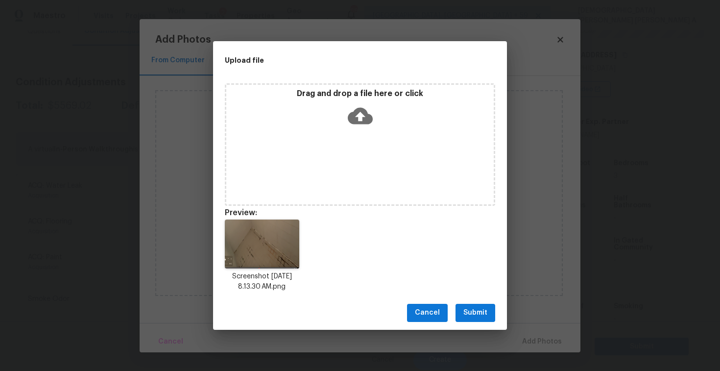
click at [474, 312] on span "Submit" at bounding box center [475, 312] width 24 height 12
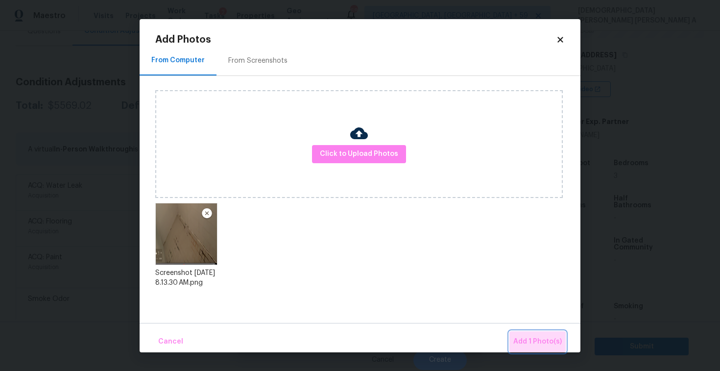
click at [539, 333] on button "Add 1 Photo(s)" at bounding box center [537, 341] width 56 height 21
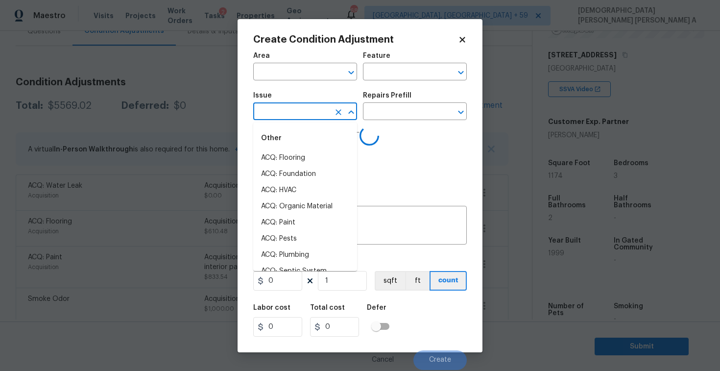
click at [292, 120] on input "text" at bounding box center [291, 112] width 76 height 15
type input "bath"
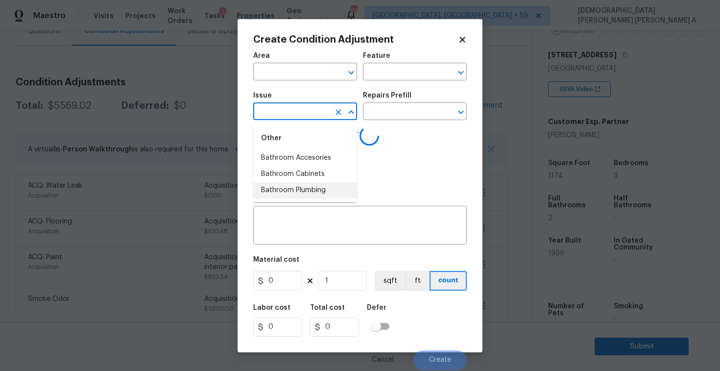
click at [304, 195] on li "Bathroom Plumbing" at bounding box center [305, 190] width 104 height 16
type input "ACQ: HVAC"
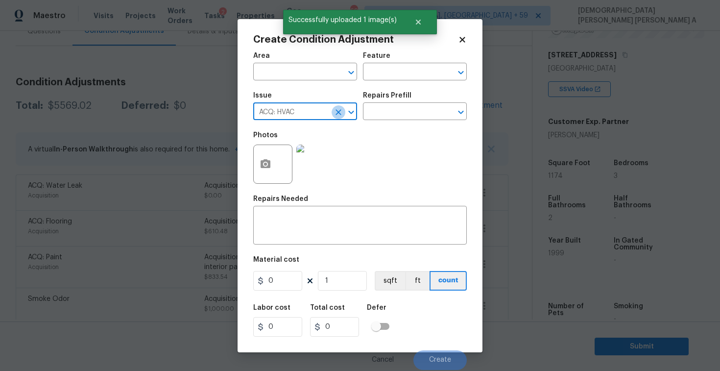
click at [336, 110] on icon "Clear" at bounding box center [338, 112] width 6 height 6
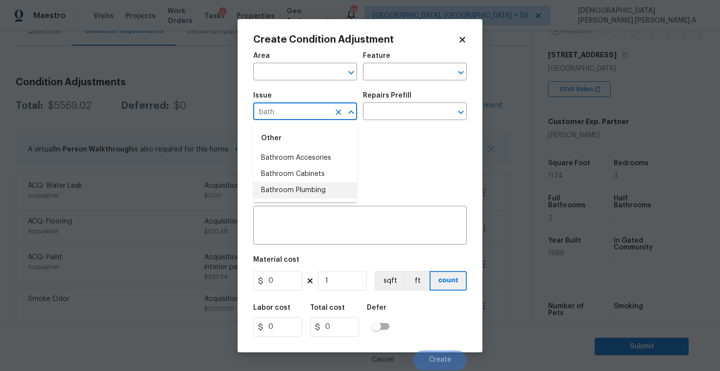
click at [307, 194] on li "Bathroom Plumbing" at bounding box center [305, 190] width 104 height 16
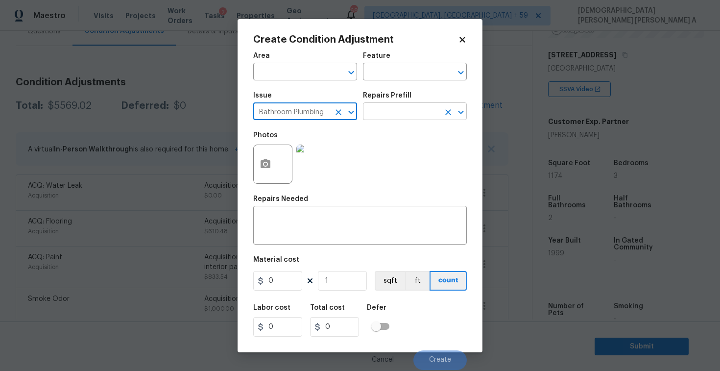
type input "Bathroom Plumbing"
click at [394, 113] on input "text" at bounding box center [401, 112] width 76 height 15
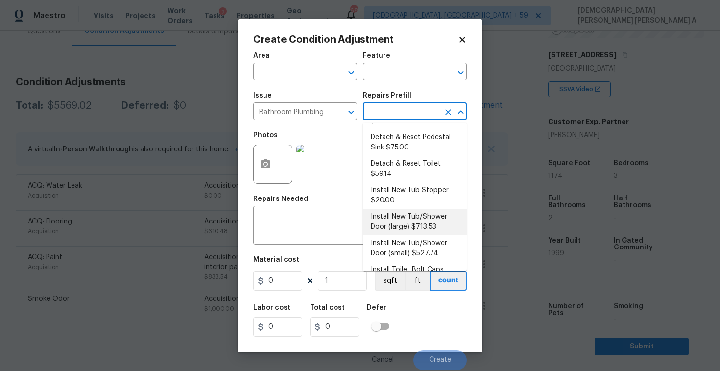
scroll to position [82, 0]
click at [413, 238] on li "Install New Tub/Shower Door (small) $527.74" at bounding box center [415, 248] width 104 height 26
type input "Plumbing"
type textarea "Prep the tub/shower surround and install a new 32''-36'' tempered shower door. …"
type input "527.74"
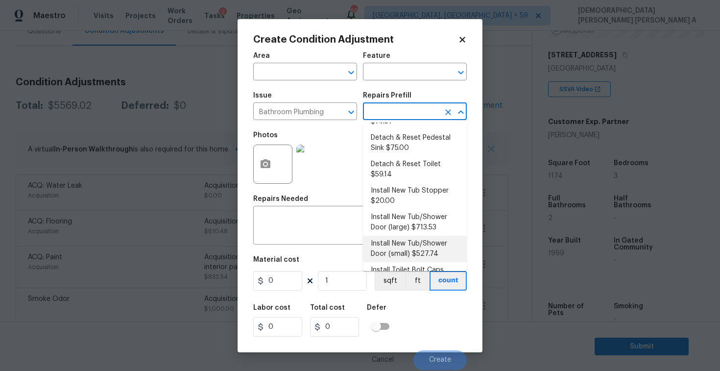
type input "527.74"
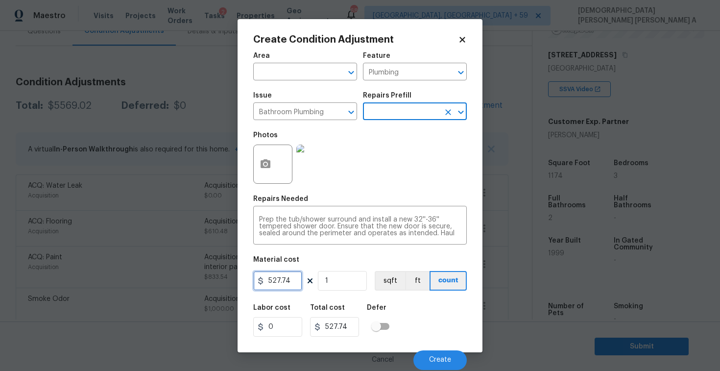
click at [285, 279] on input "527.74" at bounding box center [277, 281] width 49 height 20
type input "450"
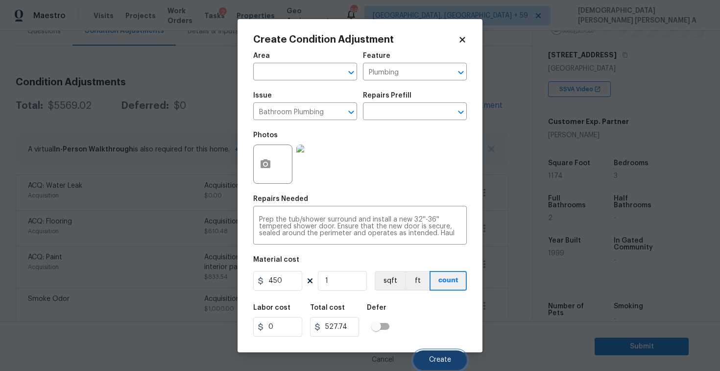
type input "450"
click at [439, 357] on span "Create" at bounding box center [440, 359] width 22 height 7
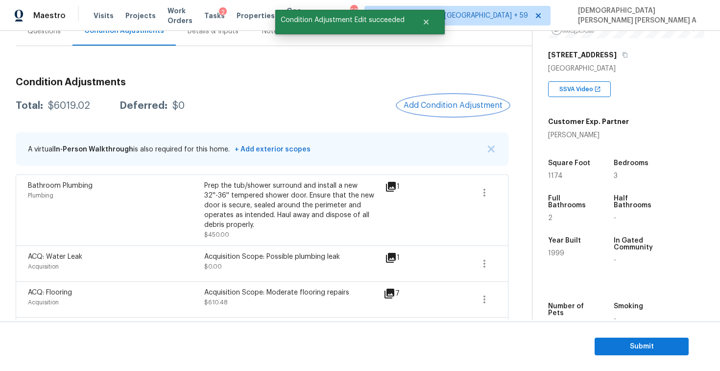
click at [451, 105] on span "Add Condition Adjustment" at bounding box center [452, 105] width 99 height 9
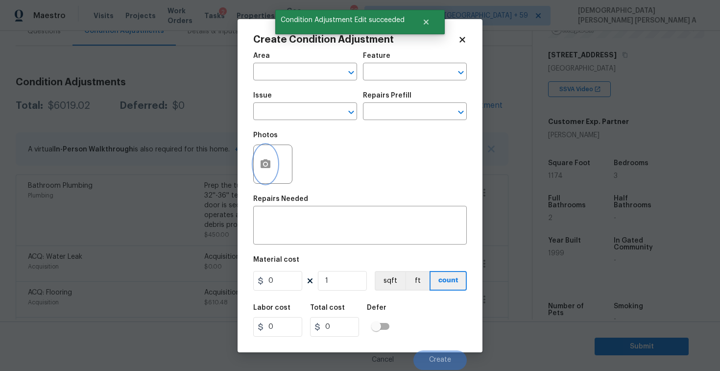
click at [266, 159] on icon "button" at bounding box center [265, 164] width 12 height 12
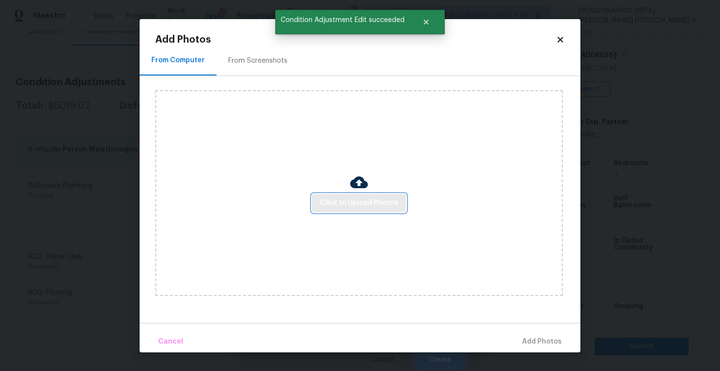
click at [371, 200] on span "Click to Upload Photos" at bounding box center [359, 203] width 78 height 12
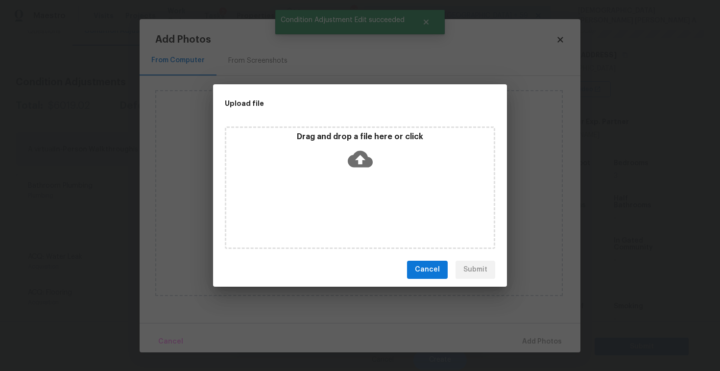
click at [358, 160] on icon at bounding box center [360, 158] width 25 height 25
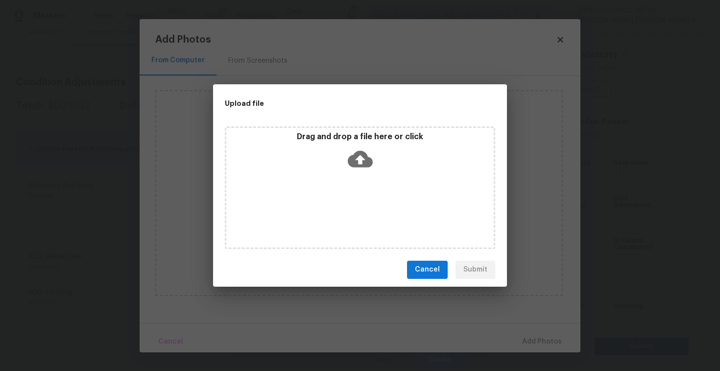
click at [432, 276] on button "Cancel" at bounding box center [427, 269] width 41 height 18
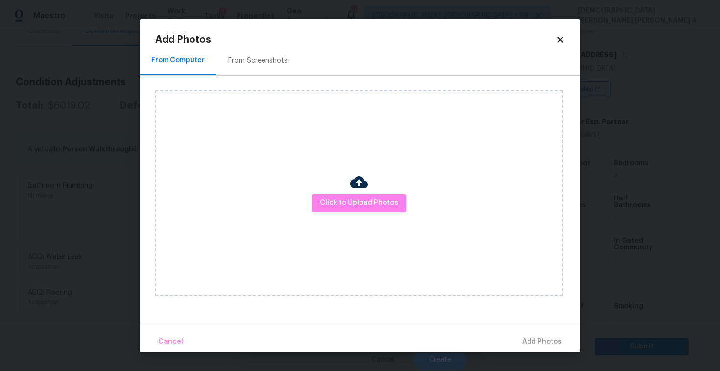
click at [562, 39] on icon at bounding box center [560, 39] width 9 height 9
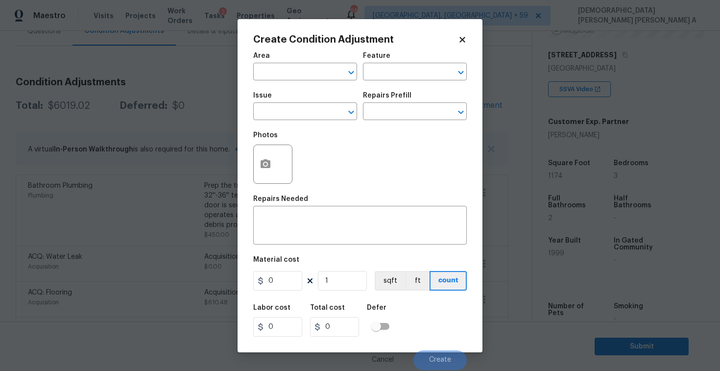
click at [463, 42] on icon at bounding box center [462, 39] width 9 height 9
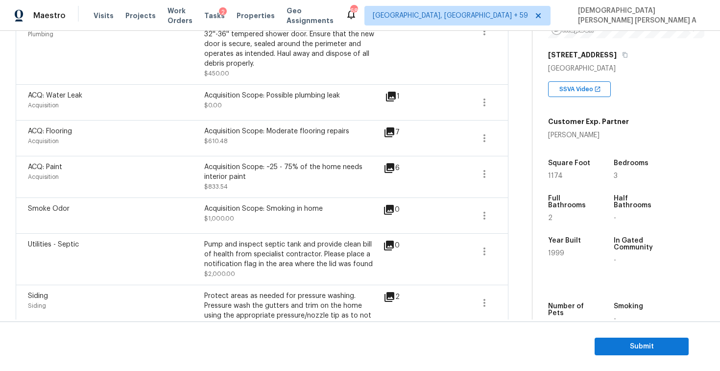
scroll to position [145, 0]
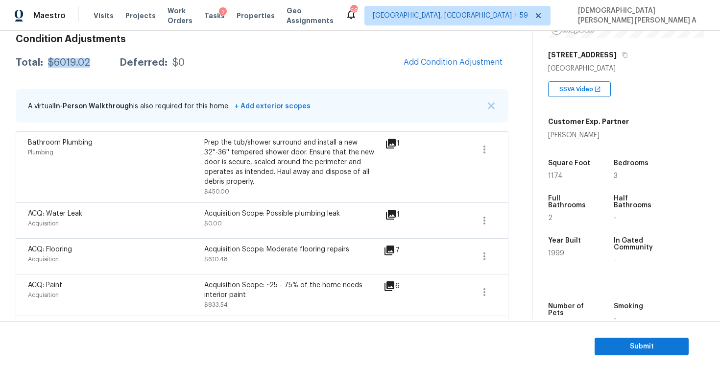
drag, startPoint x: 90, startPoint y: 65, endPoint x: 47, endPoint y: 65, distance: 42.6
click at [47, 65] on div "Total: $6019.02 Deferred: $0" at bounding box center [100, 63] width 169 height 10
copy div "$6019.02"
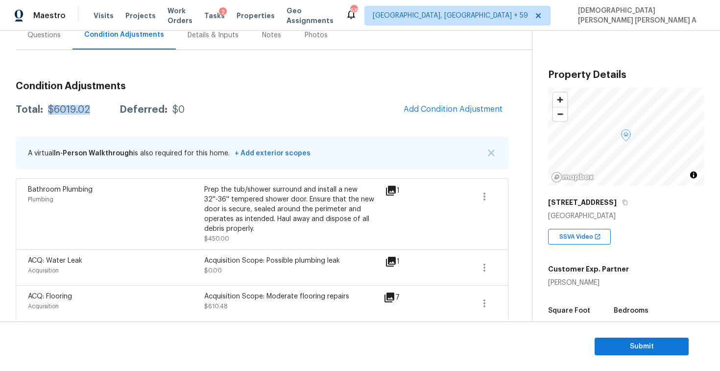
scroll to position [158, 0]
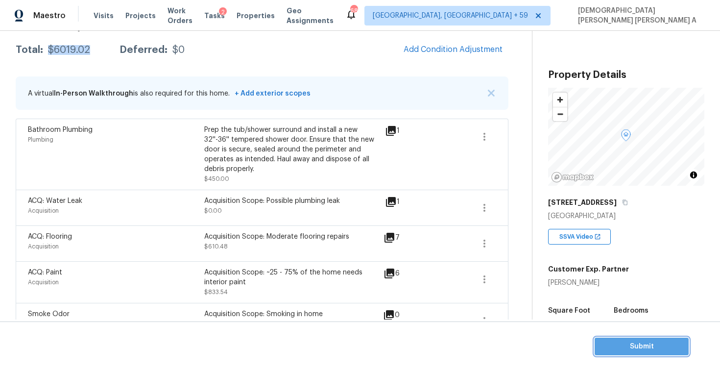
click at [643, 347] on span "Submit" at bounding box center [641, 346] width 78 height 12
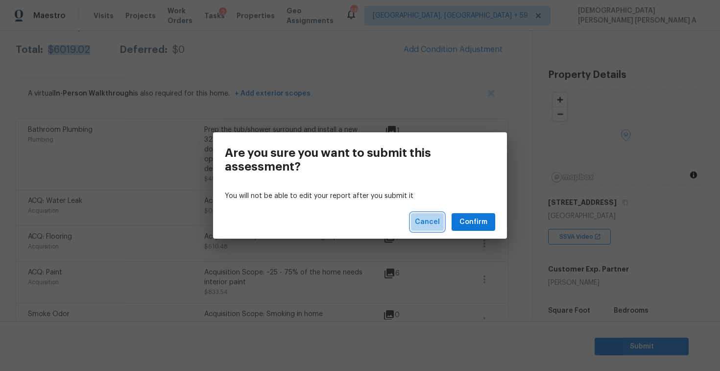
click at [430, 223] on span "Cancel" at bounding box center [427, 222] width 25 height 12
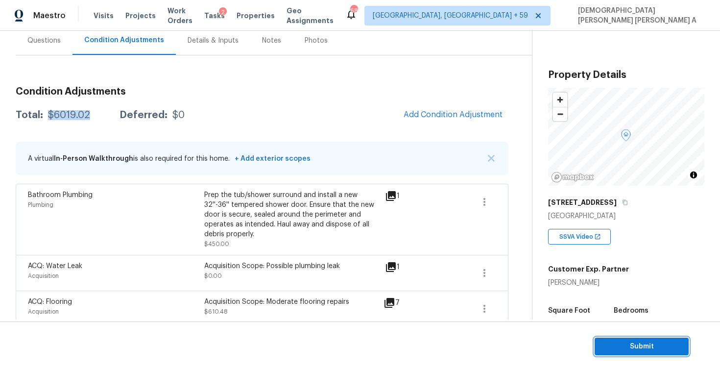
scroll to position [0, 0]
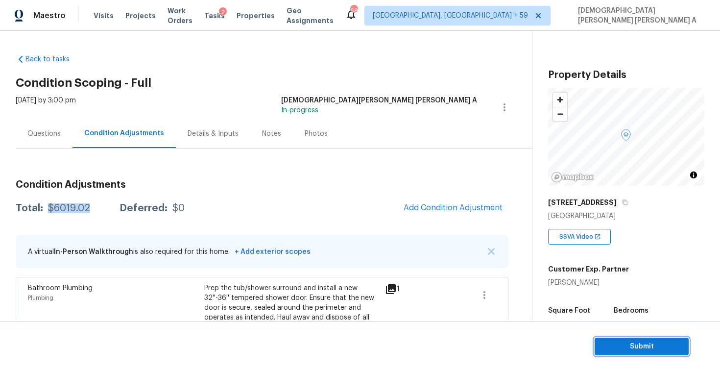
click at [636, 338] on button "Submit" at bounding box center [641, 346] width 94 height 18
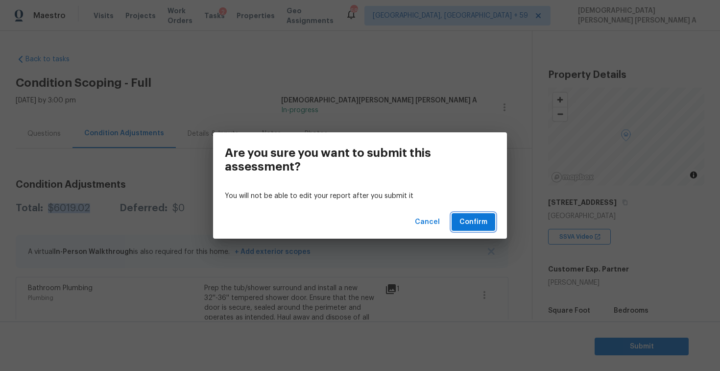
click at [481, 217] on span "Confirm" at bounding box center [473, 222] width 28 height 12
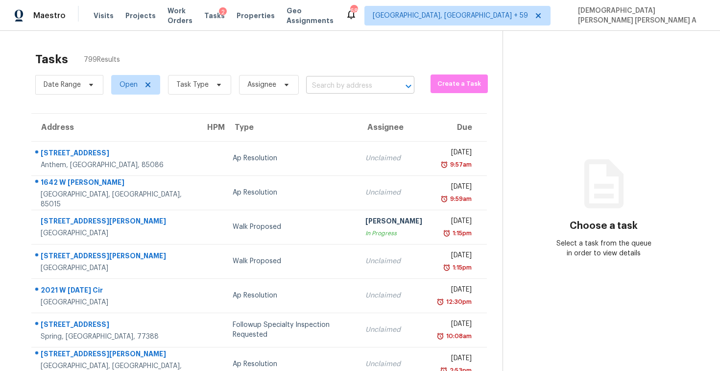
click at [336, 80] on input "text" at bounding box center [346, 85] width 81 height 15
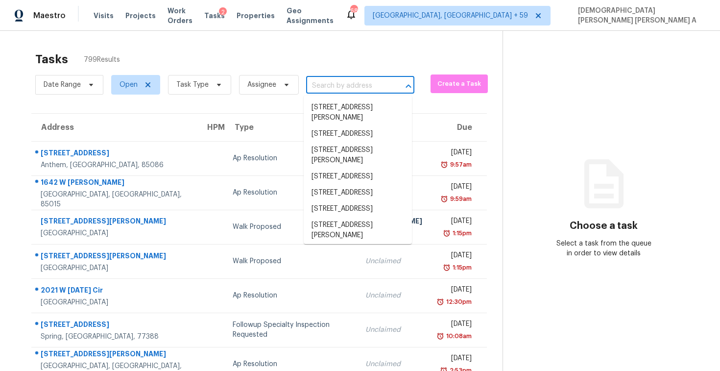
paste input "[STREET_ADDRESS]"
type input "[STREET_ADDRESS]"
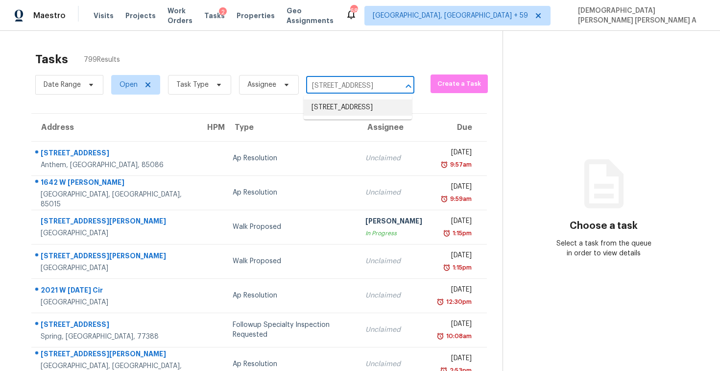
click at [348, 104] on li "[STREET_ADDRESS]" at bounding box center [357, 107] width 108 height 16
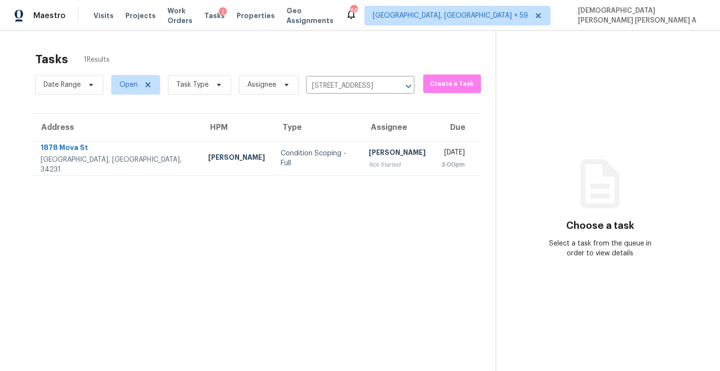
click at [369, 147] on div "[PERSON_NAME]" at bounding box center [397, 153] width 57 height 12
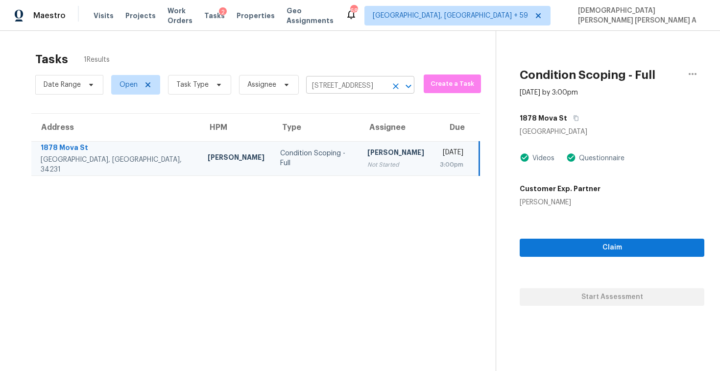
click at [393, 84] on icon "Clear" at bounding box center [396, 86] width 6 height 6
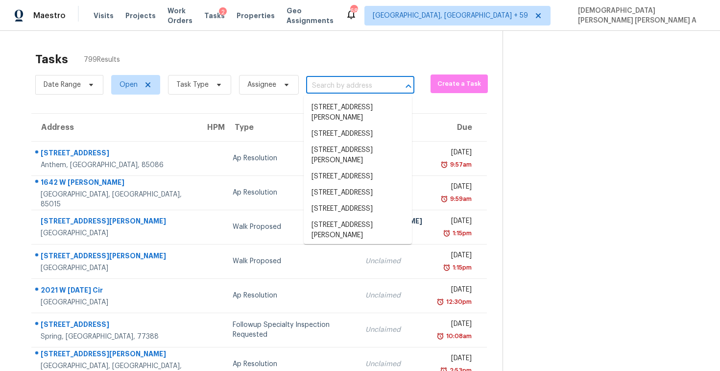
click at [328, 79] on input "text" at bounding box center [346, 85] width 81 height 15
paste input "[STREET_ADDRESS]"
type input "[STREET_ADDRESS]"
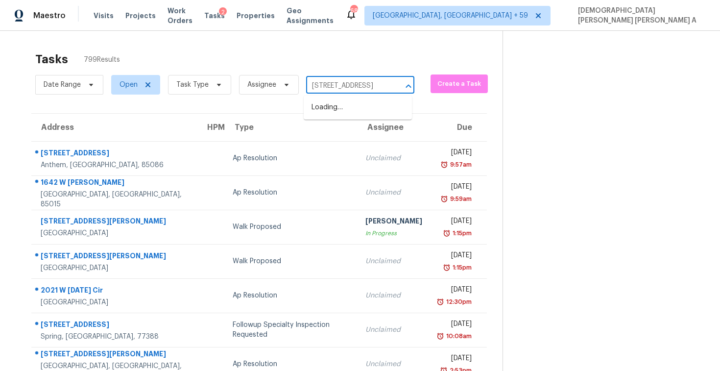
scroll to position [0, 57]
click at [350, 105] on li "[STREET_ADDRESS]" at bounding box center [357, 107] width 108 height 16
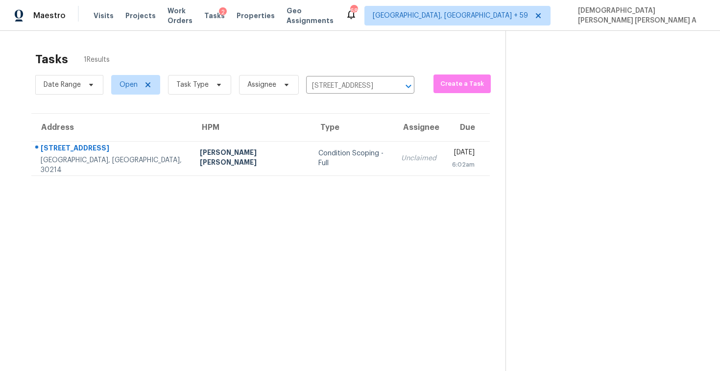
click at [321, 149] on td "Condition Scoping - Full" at bounding box center [351, 158] width 83 height 34
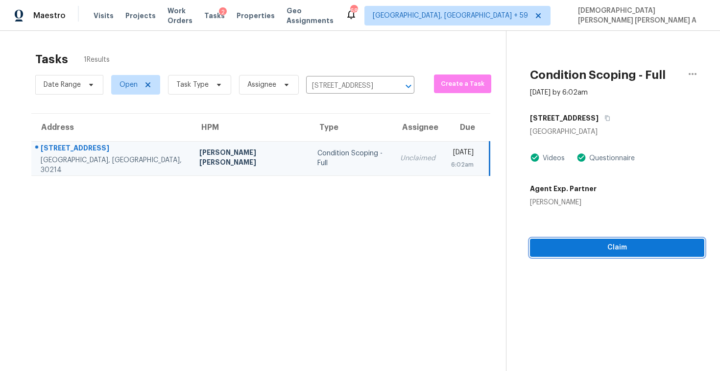
click at [574, 243] on span "Claim" at bounding box center [616, 247] width 159 height 12
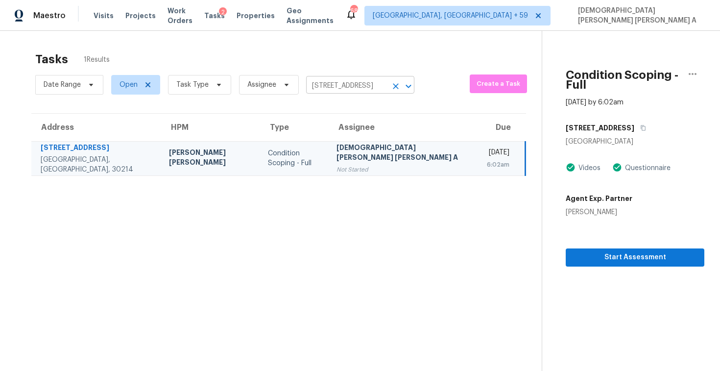
click at [363, 90] on input "[STREET_ADDRESS]" at bounding box center [346, 85] width 81 height 15
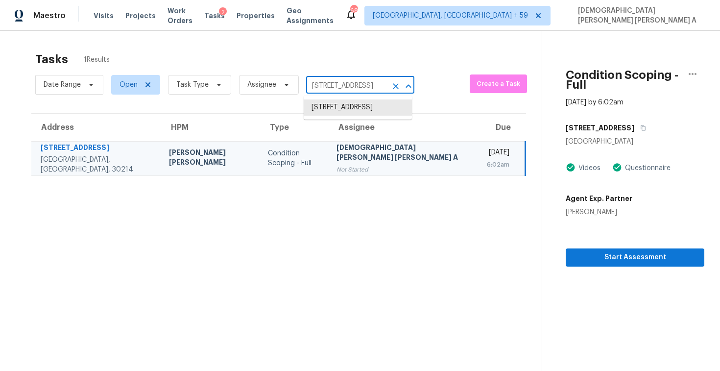
click at [363, 90] on input "[STREET_ADDRESS]" at bounding box center [346, 85] width 81 height 15
paste input "[STREET_ADDRESS]"
click at [352, 82] on input "[STREET_ADDRESS]" at bounding box center [346, 85] width 81 height 15
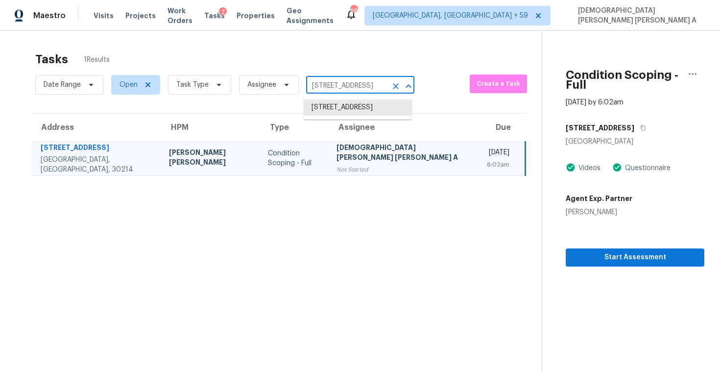
paste input "[STREET_ADDRESS]"
type input "[STREET_ADDRESS]"
click at [349, 108] on li "[STREET_ADDRESS]" at bounding box center [357, 107] width 108 height 16
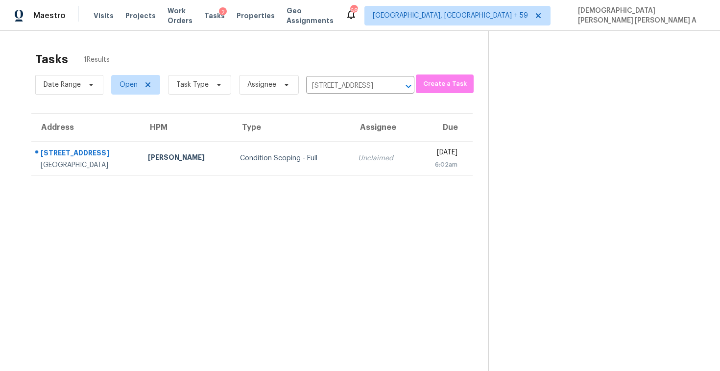
click at [372, 154] on div "Unclaimed" at bounding box center [382, 158] width 49 height 10
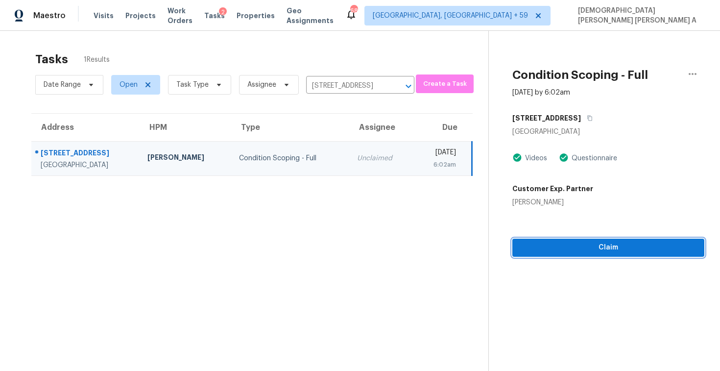
click at [592, 251] on span "Claim" at bounding box center [608, 247] width 176 height 12
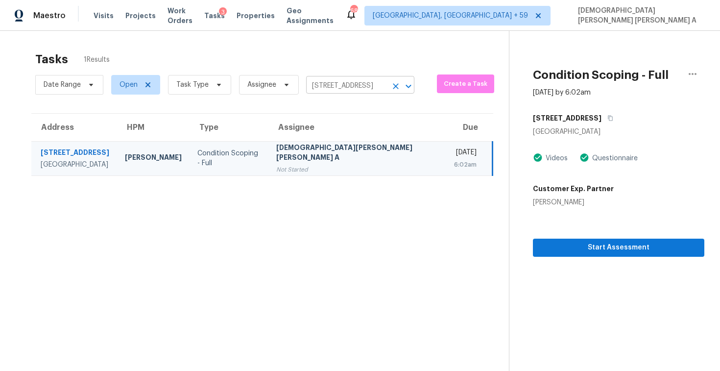
click at [333, 83] on input "[STREET_ADDRESS]" at bounding box center [346, 85] width 81 height 15
paste input "[STREET_ADDRESS]"
click at [350, 87] on input "[STREET_ADDRESS]" at bounding box center [346, 85] width 81 height 15
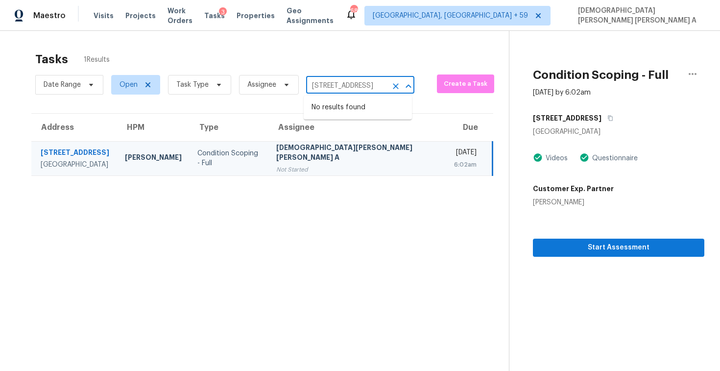
click at [350, 87] on input "[STREET_ADDRESS]" at bounding box center [346, 85] width 81 height 15
paste input "[STREET_ADDRESS]"
type input "[STREET_ADDRESS]"
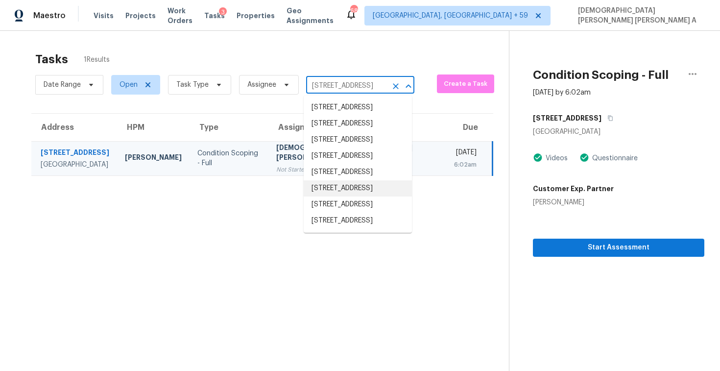
scroll to position [71, 0]
click at [353, 229] on li "[STREET_ADDRESS]" at bounding box center [357, 220] width 108 height 16
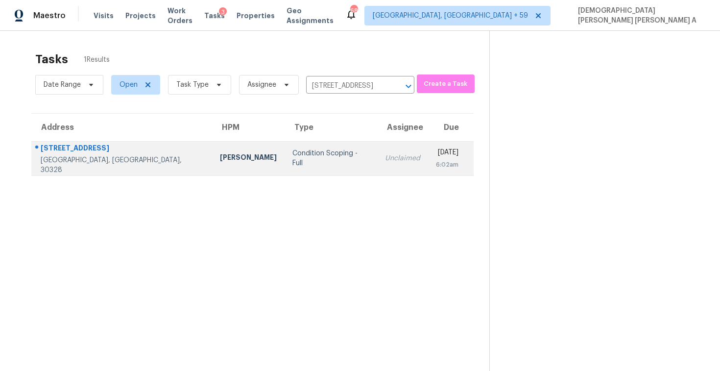
click at [377, 147] on td "Unclaimed" at bounding box center [402, 158] width 51 height 34
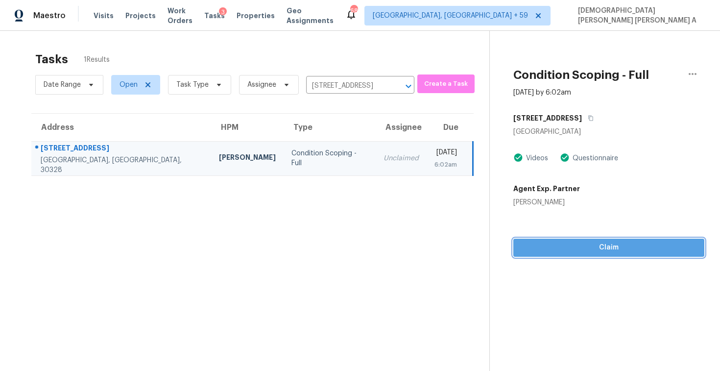
click at [605, 247] on span "Claim" at bounding box center [608, 247] width 175 height 12
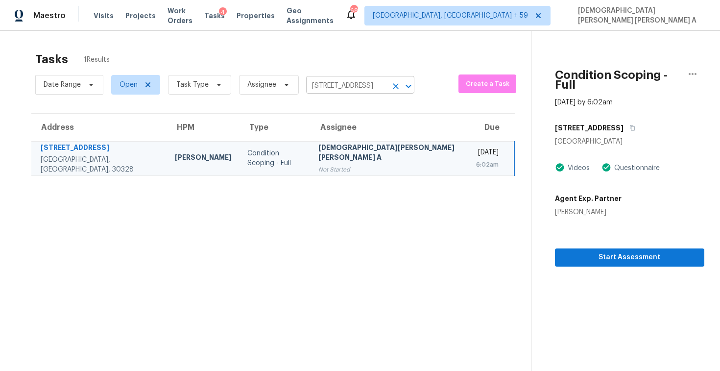
click at [391, 85] on icon "Clear" at bounding box center [396, 86] width 10 height 10
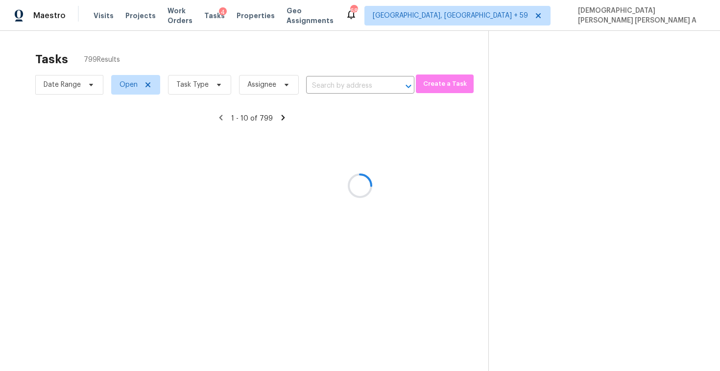
click at [211, 84] on div at bounding box center [360, 185] width 720 height 371
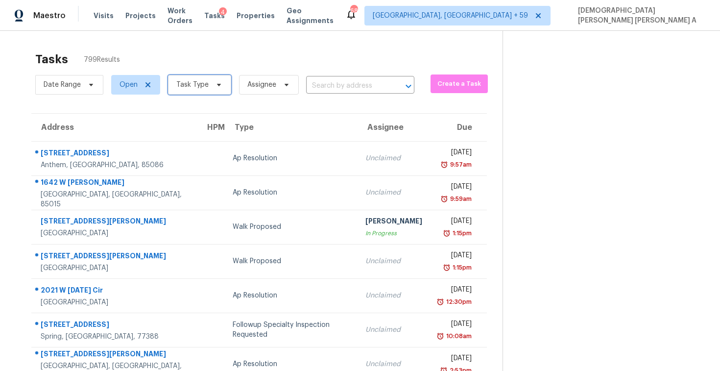
click at [212, 84] on span at bounding box center [217, 85] width 11 height 8
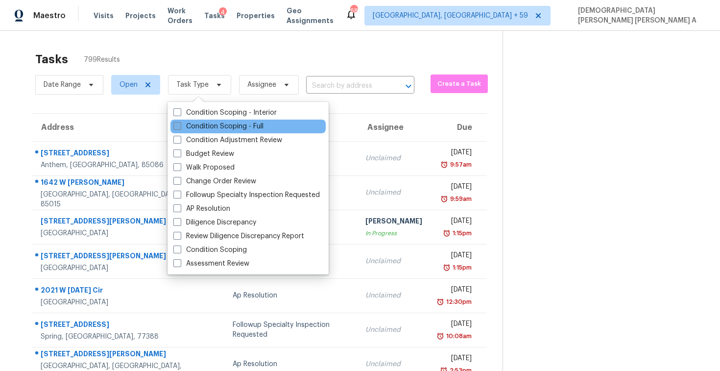
click at [208, 123] on label "Condition Scoping - Full" at bounding box center [218, 126] width 90 height 10
click at [180, 123] on input "Condition Scoping - Full" at bounding box center [176, 124] width 6 height 6
checkbox input "true"
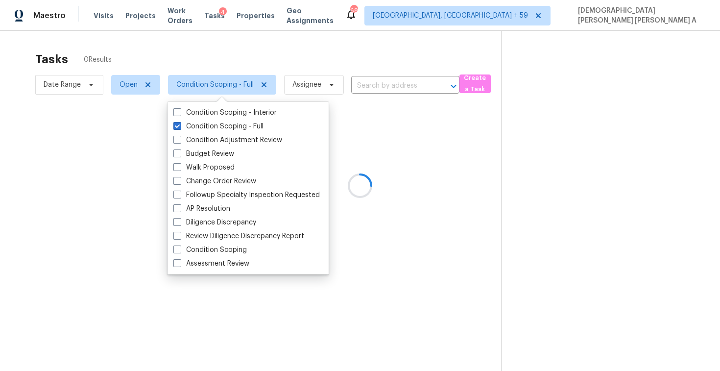
click at [203, 56] on div at bounding box center [360, 185] width 720 height 371
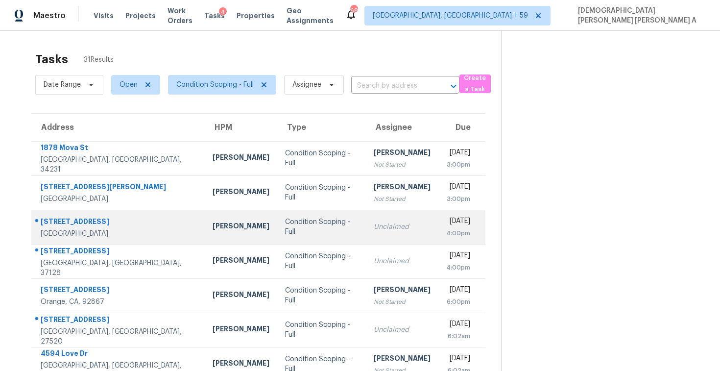
click at [285, 229] on div "Condition Scoping - Full" at bounding box center [321, 227] width 73 height 20
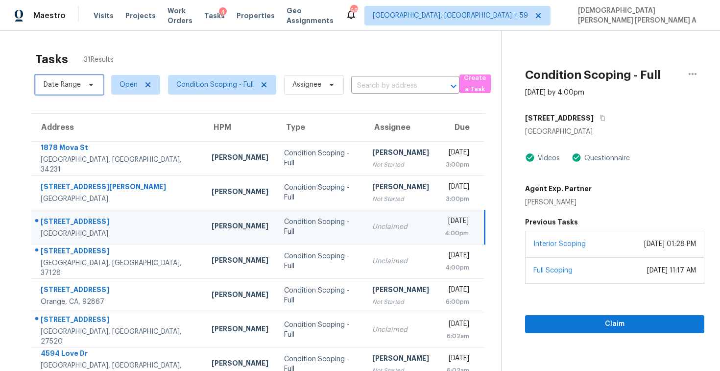
click at [73, 93] on span "Date Range" at bounding box center [69, 85] width 68 height 20
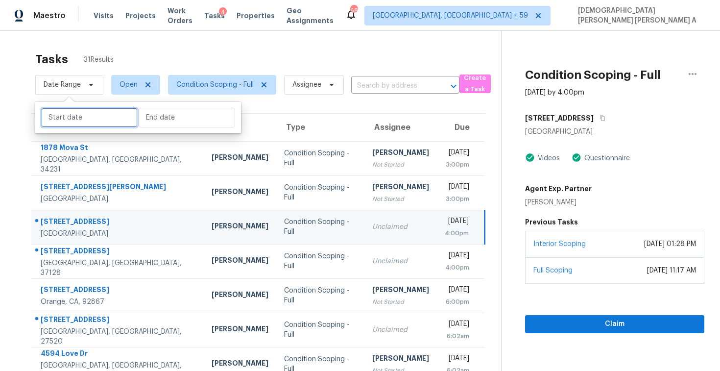
click at [74, 115] on input "text" at bounding box center [89, 118] width 96 height 20
select select "9"
select select "2025"
select select "10"
select select "2025"
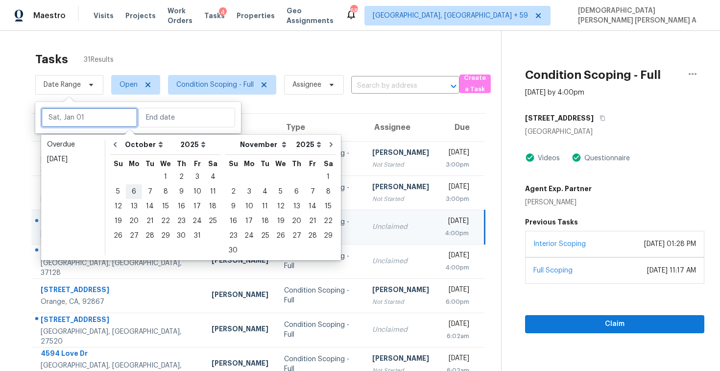
type input "[DATE]"
click at [149, 189] on div "7" at bounding box center [150, 192] width 16 height 14
type input "[DATE]"
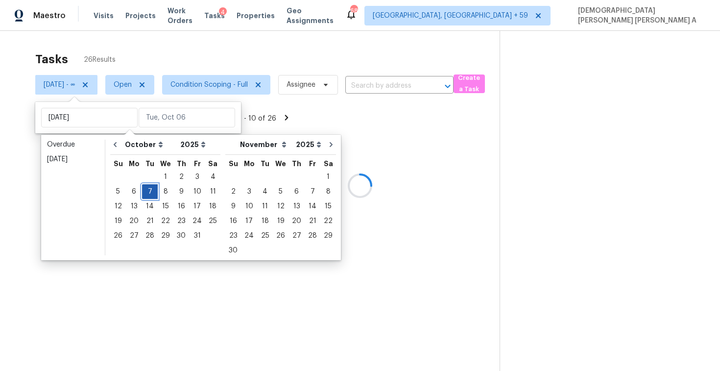
click at [149, 189] on div "7" at bounding box center [150, 192] width 16 height 14
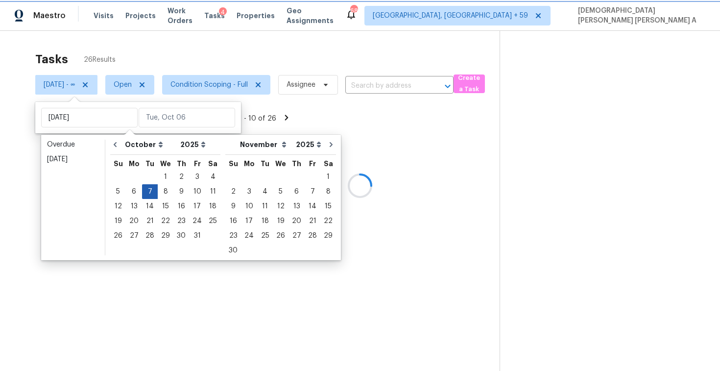
type input "[DATE]"
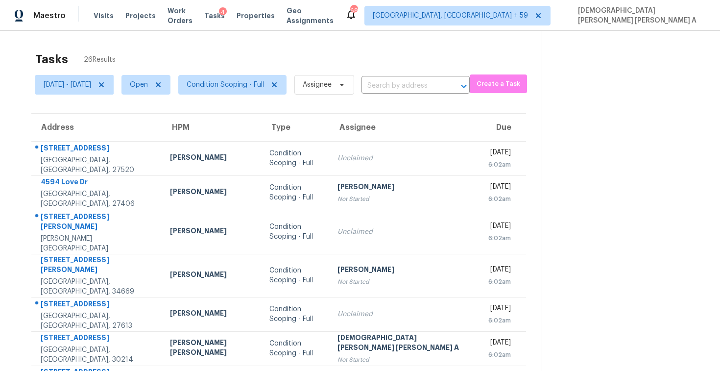
click at [182, 58] on div "Tasks 26 Results" at bounding box center [288, 59] width 506 height 25
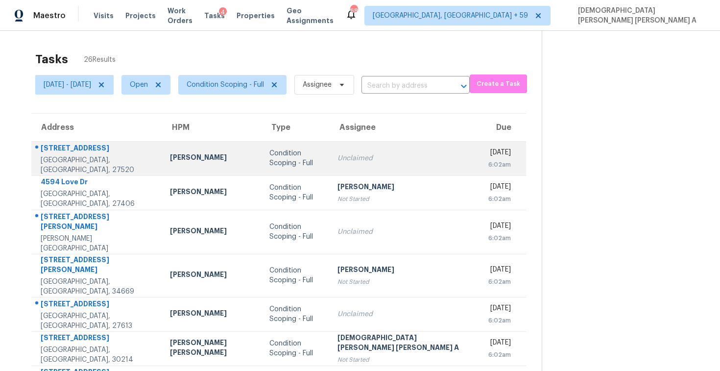
click at [269, 161] on div "Condition Scoping - Full" at bounding box center [295, 158] width 53 height 20
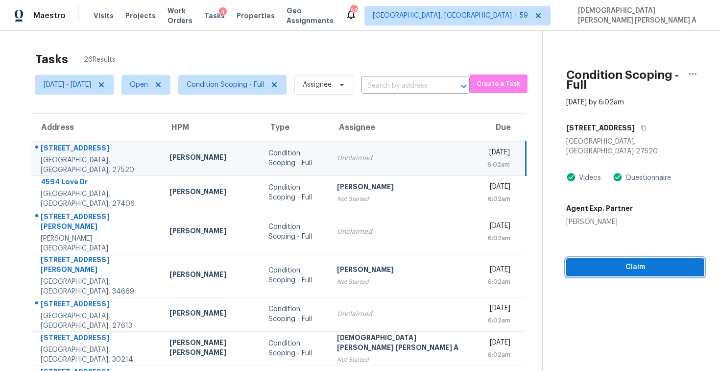
click at [574, 261] on span "Claim" at bounding box center [635, 267] width 122 height 12
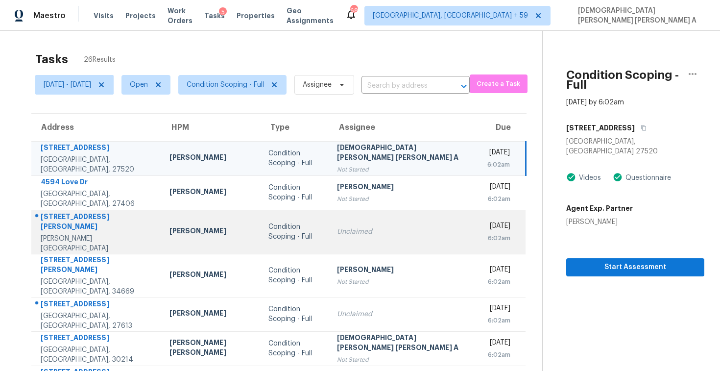
click at [276, 234] on div "Condition Scoping - Full" at bounding box center [294, 232] width 52 height 20
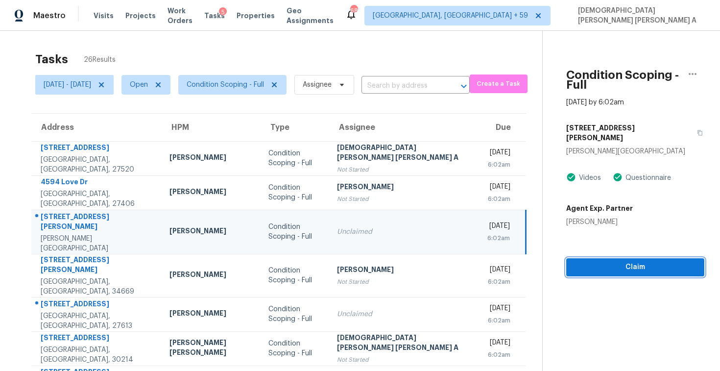
click at [574, 261] on span "Claim" at bounding box center [635, 267] width 122 height 12
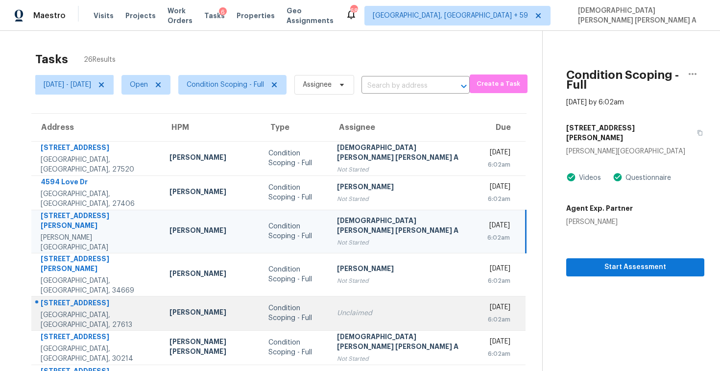
click at [360, 308] on div "Unclaimed" at bounding box center [404, 313] width 135 height 10
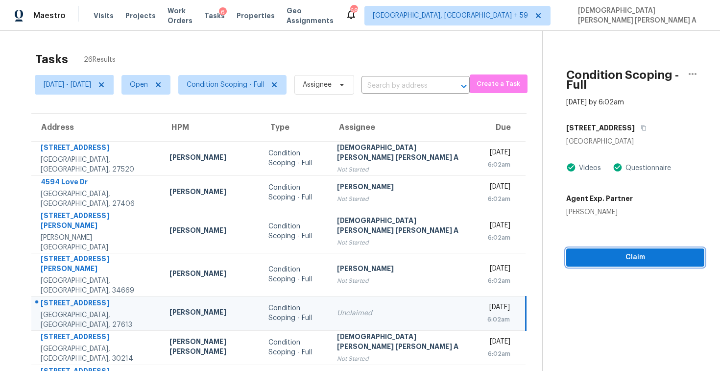
click at [574, 251] on span "Claim" at bounding box center [635, 257] width 122 height 12
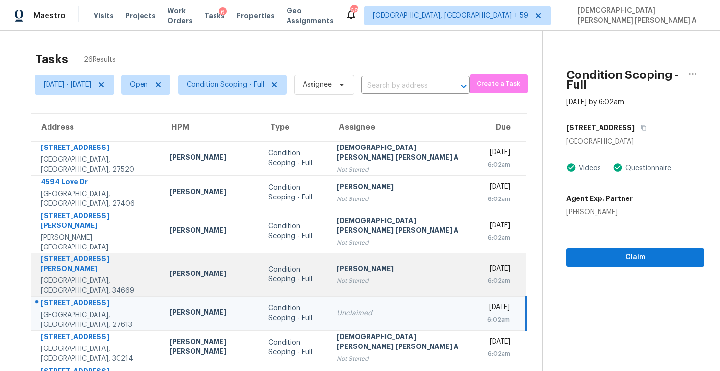
scroll to position [139, 0]
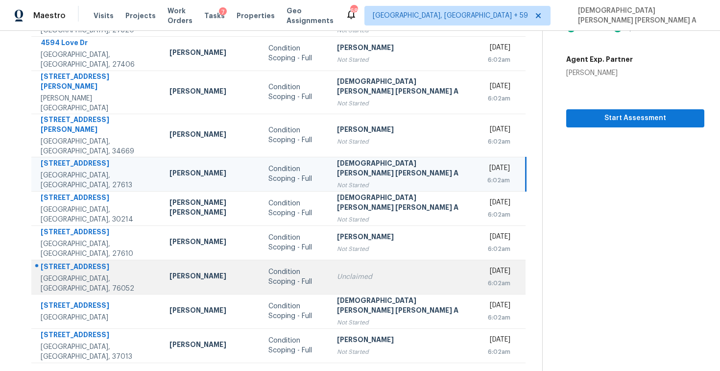
click at [345, 272] on div "Unclaimed" at bounding box center [404, 277] width 135 height 10
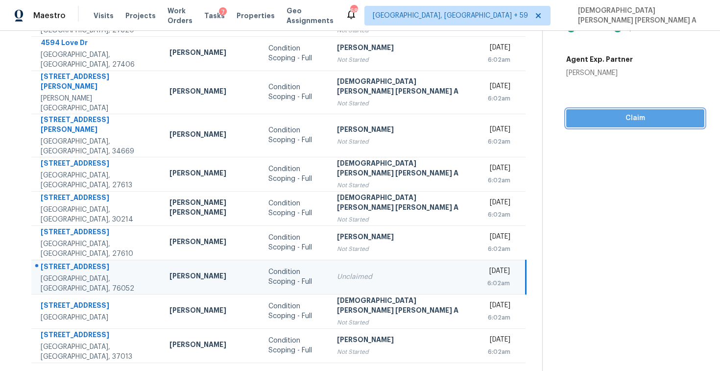
click at [566, 116] on button "Claim" at bounding box center [635, 118] width 138 height 18
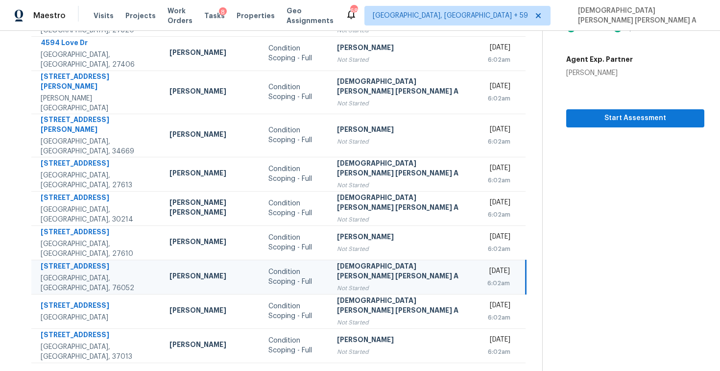
click at [306, 370] on icon at bounding box center [307, 374] width 3 height 5
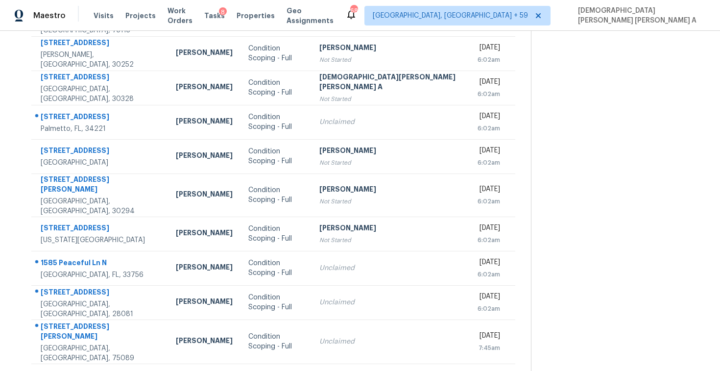
scroll to position [92, 0]
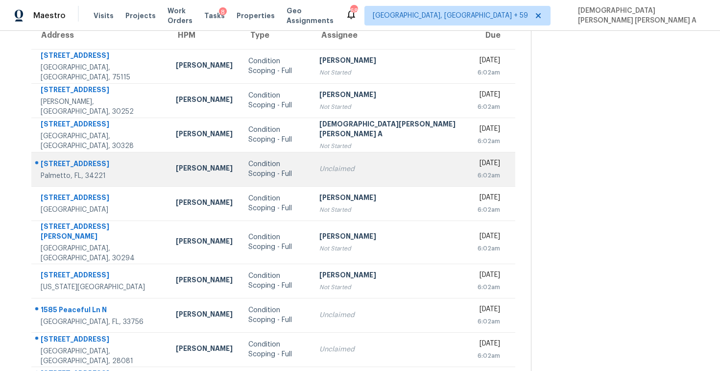
click at [303, 165] on div "Condition Scoping - Full" at bounding box center [275, 169] width 55 height 20
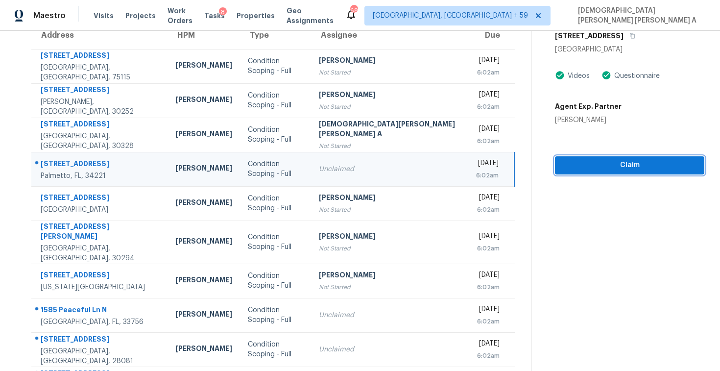
click at [573, 159] on span "Claim" at bounding box center [629, 165] width 134 height 12
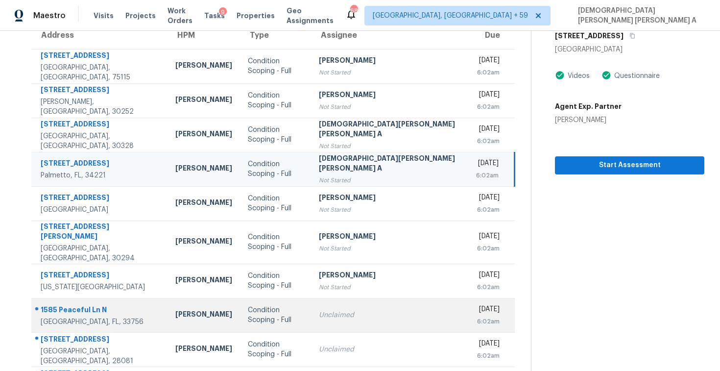
click at [340, 298] on td "Unclaimed" at bounding box center [390, 315] width 158 height 34
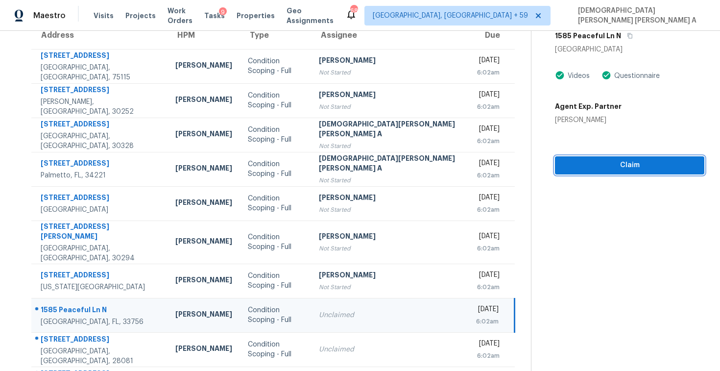
click at [562, 159] on span "Claim" at bounding box center [629, 165] width 134 height 12
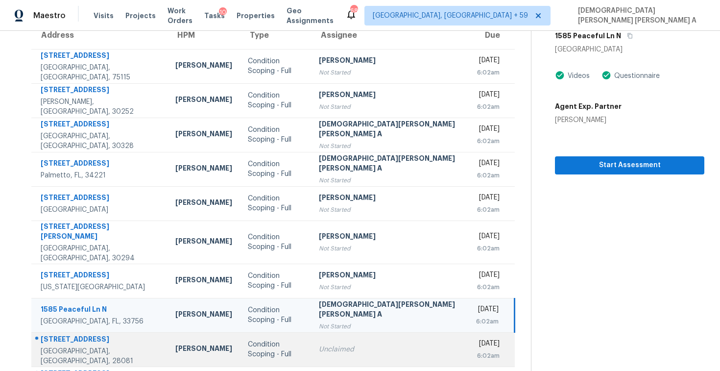
click at [311, 339] on td "Condition Scoping - Full" at bounding box center [275, 349] width 71 height 34
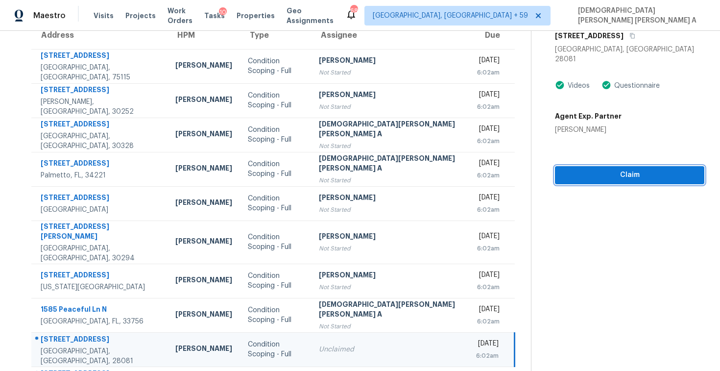
click at [580, 169] on span "Claim" at bounding box center [629, 175] width 134 height 12
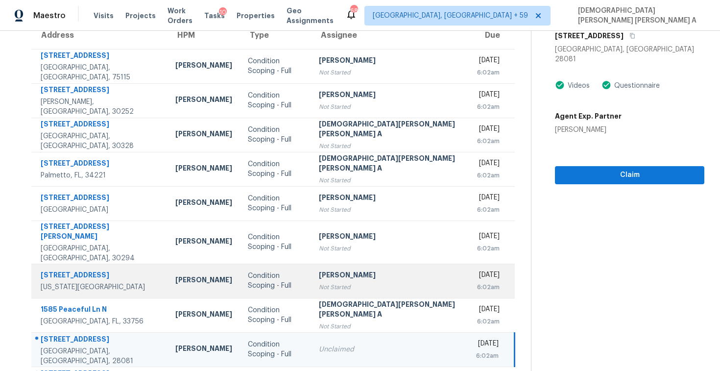
scroll to position [139, 0]
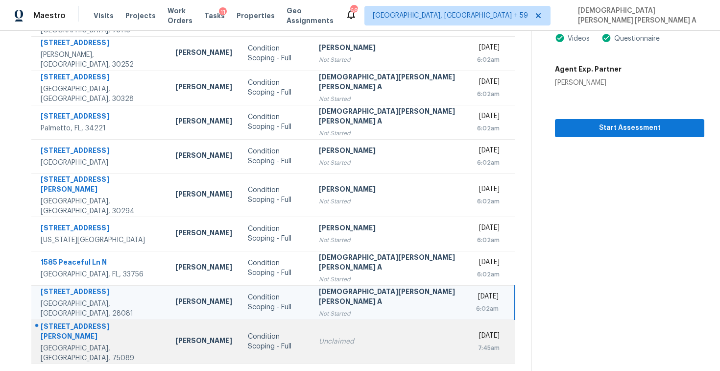
click at [329, 336] on div "Unclaimed" at bounding box center [390, 341] width 142 height 10
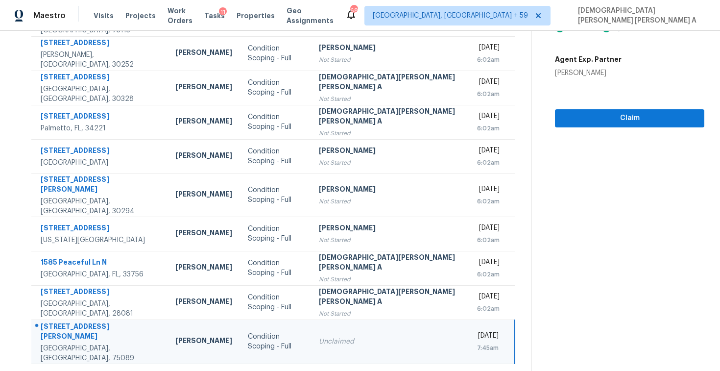
click at [290, 351] on section "Tasks 26 Results [DATE] - [DATE] Open Condition Scoping - Full Assignee ​ Creat…" at bounding box center [273, 148] width 515 height 482
click at [300, 370] on icon at bounding box center [304, 376] width 9 height 9
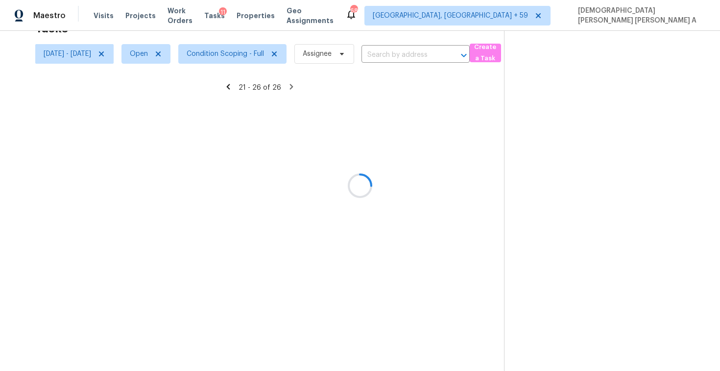
scroll to position [31, 0]
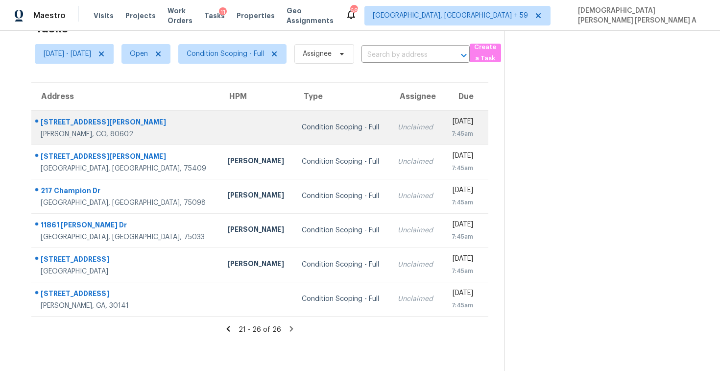
click at [294, 137] on td "Condition Scoping - Full" at bounding box center [342, 127] width 96 height 34
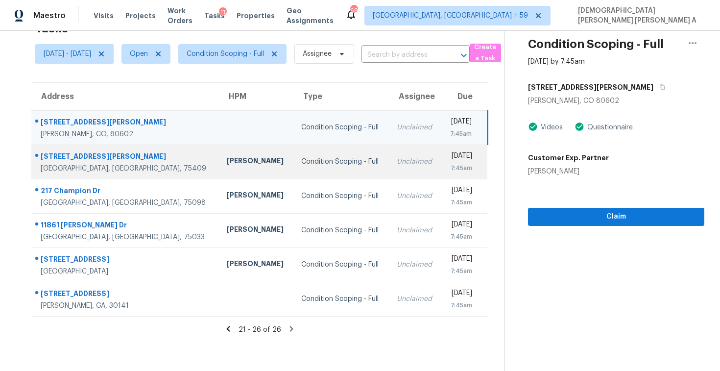
click at [293, 168] on td "Condition Scoping - Full" at bounding box center [340, 161] width 95 height 34
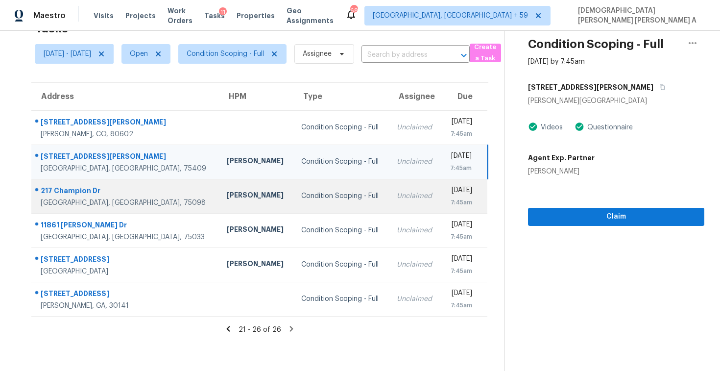
click at [293, 202] on td "Condition Scoping - Full" at bounding box center [340, 196] width 95 height 34
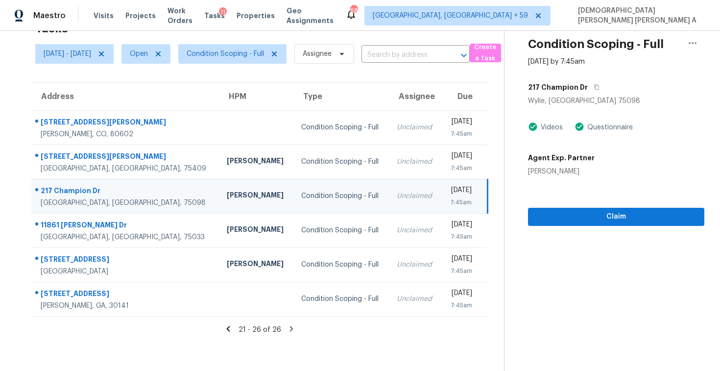
click at [441, 196] on td "[DATE] 7:45am" at bounding box center [464, 196] width 47 height 34
click at [572, 218] on span "Claim" at bounding box center [615, 216] width 161 height 12
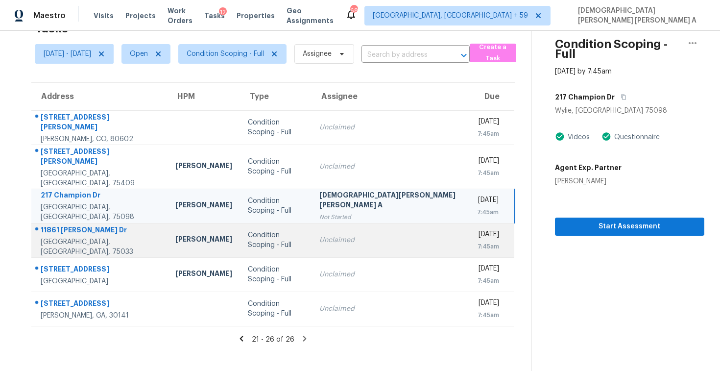
click at [256, 244] on td "Condition Scoping - Full" at bounding box center [275, 240] width 71 height 34
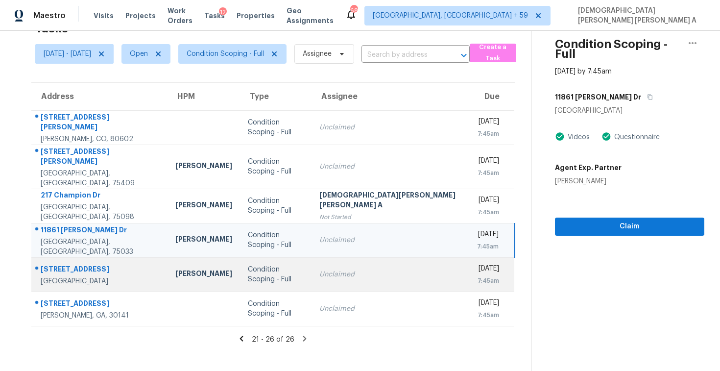
click at [248, 264] on div "Condition Scoping - Full" at bounding box center [275, 274] width 55 height 20
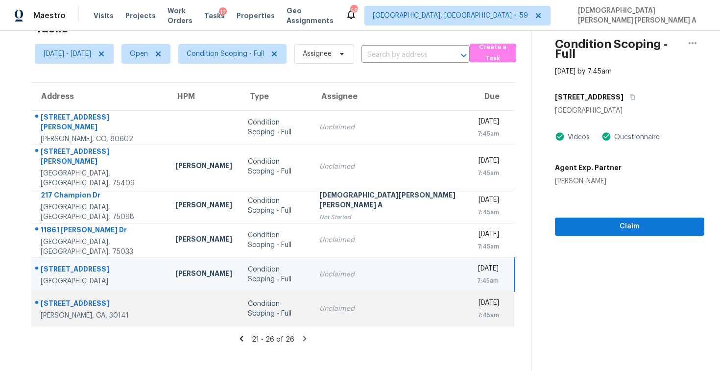
click at [248, 299] on div "Condition Scoping - Full" at bounding box center [275, 309] width 55 height 20
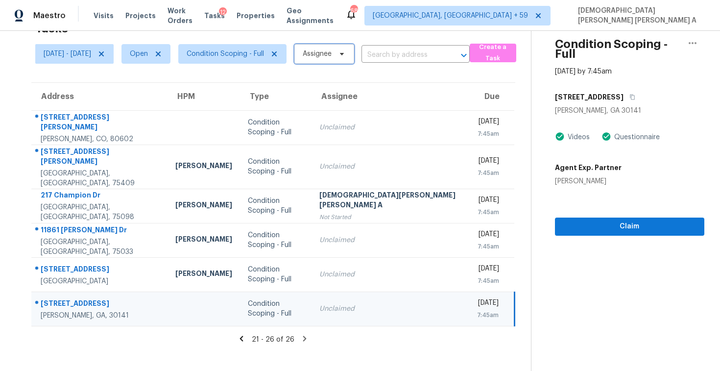
click at [352, 60] on span "Assignee" at bounding box center [324, 54] width 60 height 20
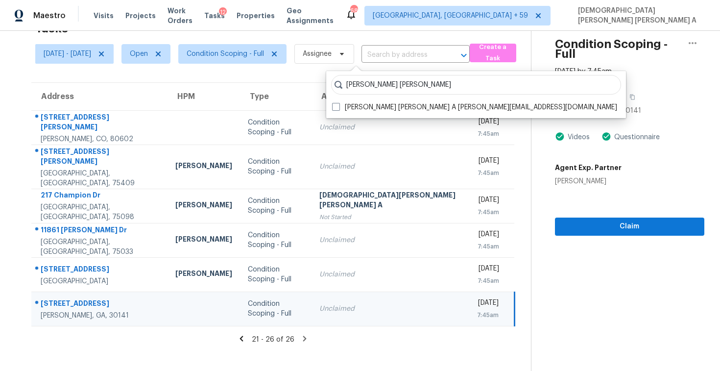
scroll to position [0, 0]
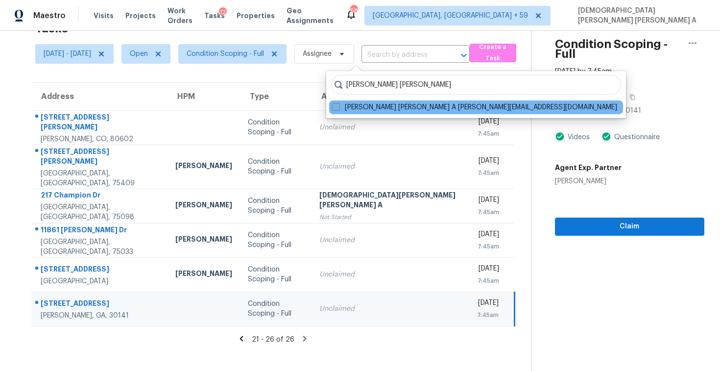
type input "[PERSON_NAME] [PERSON_NAME]"
click at [350, 111] on label "[PERSON_NAME] [PERSON_NAME] A [PERSON_NAME][EMAIL_ADDRESS][DOMAIN_NAME]" at bounding box center [474, 107] width 285 height 10
click at [338, 109] on input "[PERSON_NAME] [PERSON_NAME] A [PERSON_NAME][EMAIL_ADDRESS][DOMAIN_NAME]" at bounding box center [335, 105] width 6 height 6
checkbox input "true"
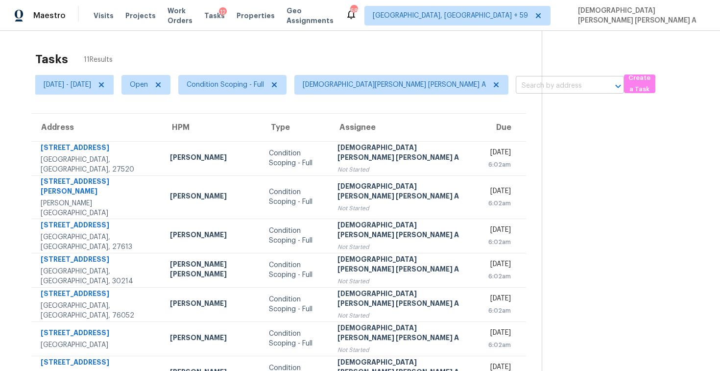
click at [515, 87] on input "text" at bounding box center [555, 85] width 81 height 15
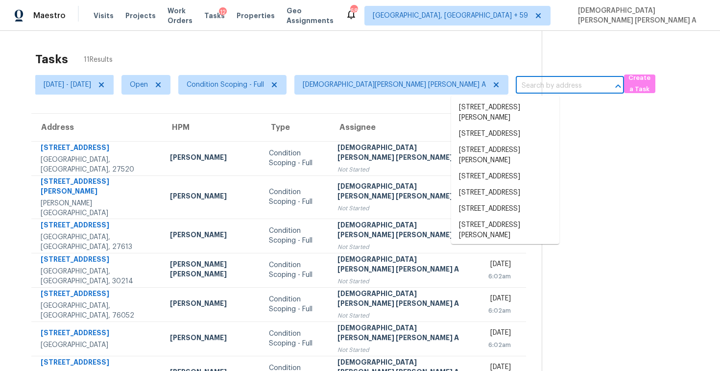
paste input "[STREET_ADDRESS]"
type input "[STREET_ADDRESS]"
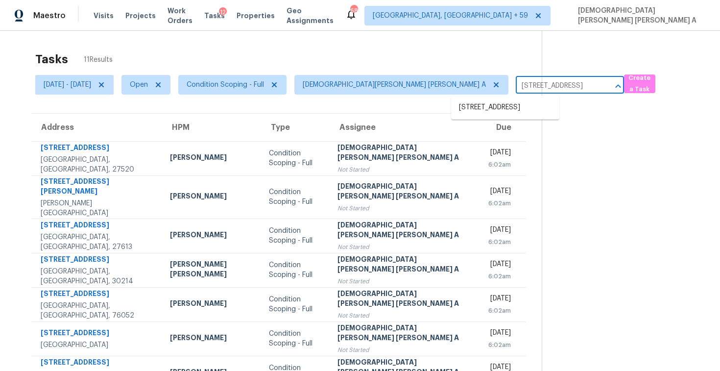
scroll to position [0, 57]
click at [491, 115] on li "[STREET_ADDRESS]" at bounding box center [505, 107] width 108 height 16
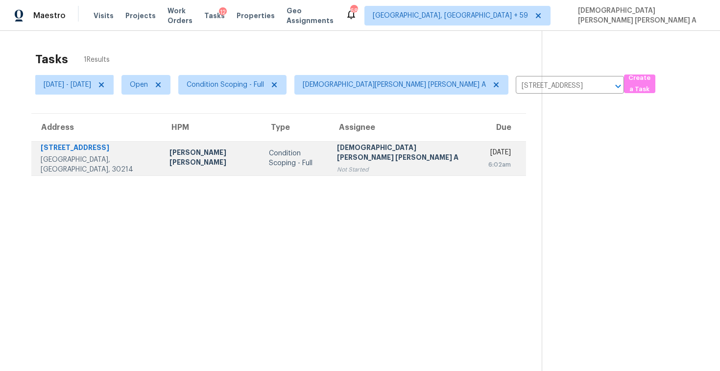
click at [337, 156] on div "[DEMOGRAPHIC_DATA][PERSON_NAME] [PERSON_NAME] A" at bounding box center [404, 153] width 135 height 22
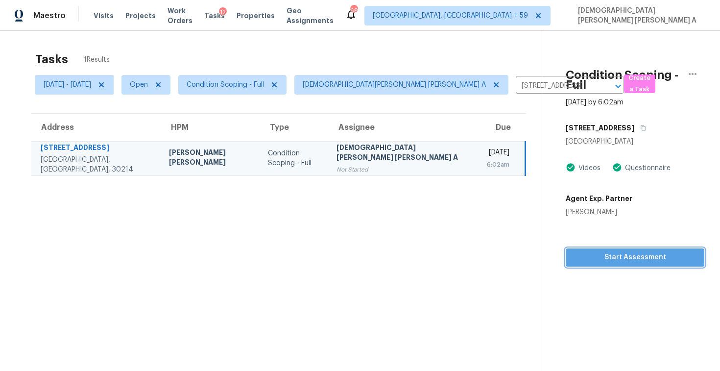
click at [603, 250] on button "Start Assessment" at bounding box center [634, 257] width 139 height 18
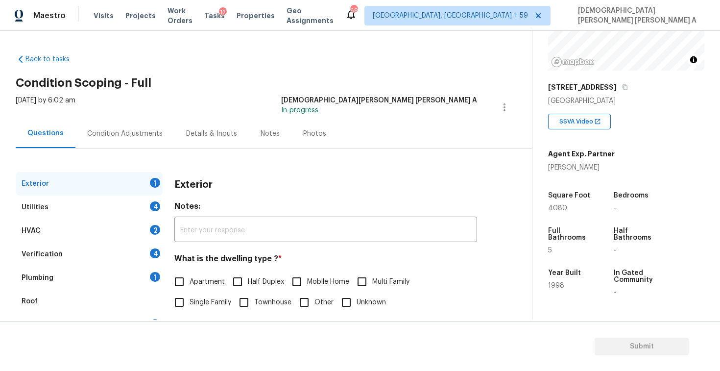
scroll to position [157, 0]
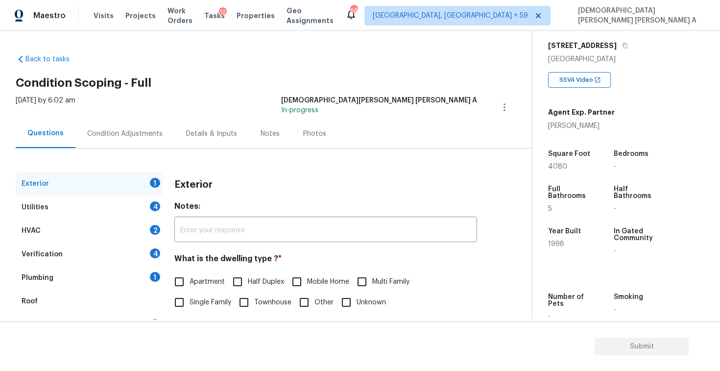
click at [334, 112] on div "[DATE] by 6:02 am [PERSON_NAME] [PERSON_NAME] A In-progress" at bounding box center [274, 106] width 516 height 23
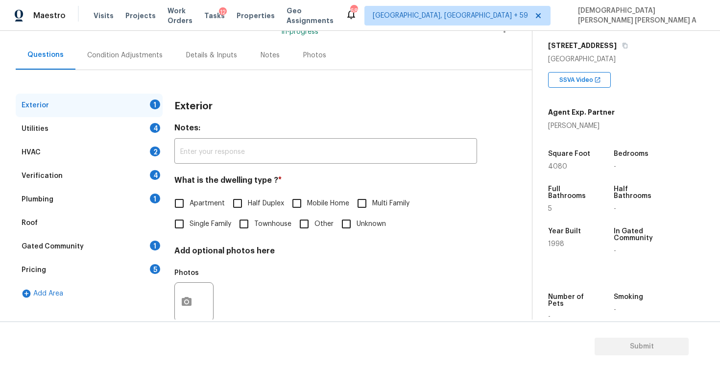
click at [180, 227] on input "Single Family" at bounding box center [179, 223] width 21 height 21
checkbox input "true"
click at [137, 140] on div "HVAC 2" at bounding box center [89, 151] width 147 height 23
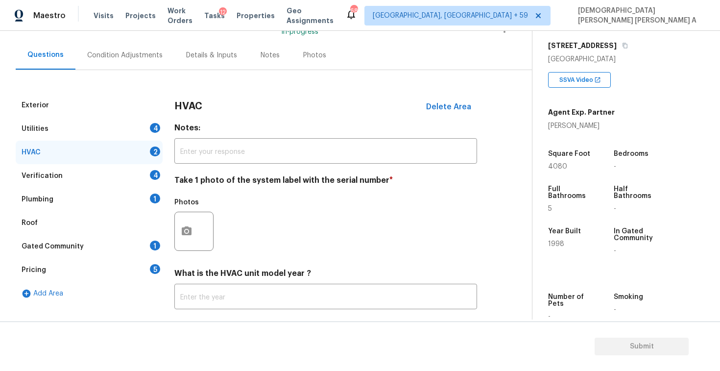
click at [142, 133] on div "Utilities 4" at bounding box center [89, 128] width 147 height 23
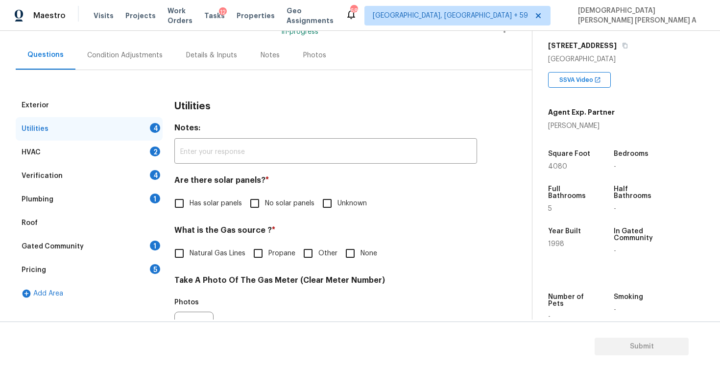
click at [258, 208] on input "No solar panels" at bounding box center [254, 203] width 21 height 21
checkbox input "true"
click at [186, 256] on input "Natural Gas Lines" at bounding box center [179, 254] width 21 height 21
checkbox input "true"
click at [620, 43] on div "[STREET_ADDRESS]" at bounding box center [626, 46] width 156 height 18
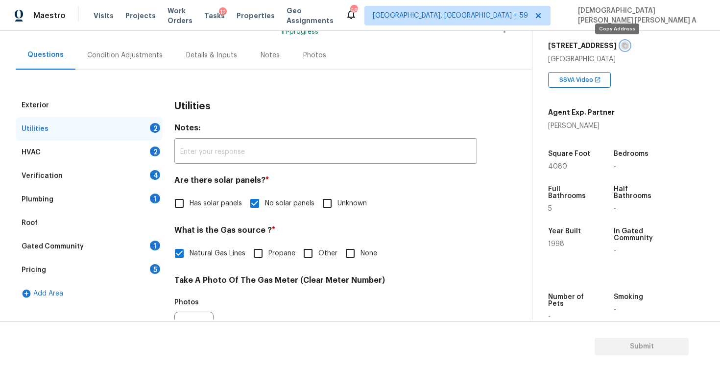
click at [623, 45] on icon "button" at bounding box center [625, 45] width 5 height 5
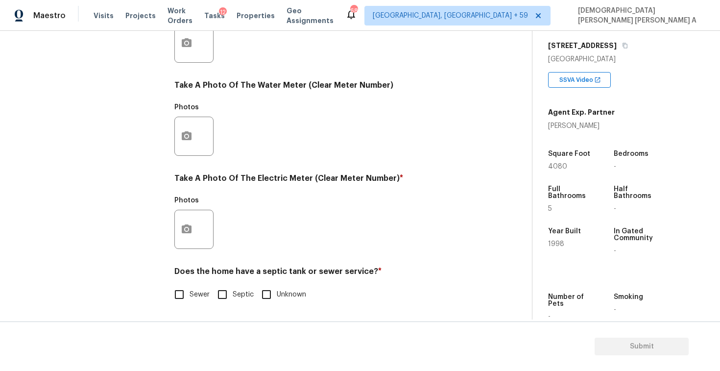
click at [230, 300] on input "Septic" at bounding box center [222, 294] width 21 height 21
checkbox input "true"
click at [194, 234] on button "button" at bounding box center [186, 229] width 23 height 38
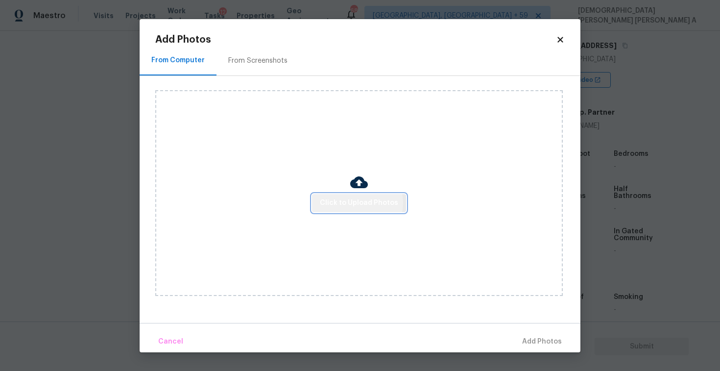
click at [354, 203] on span "Click to Upload Photos" at bounding box center [359, 203] width 78 height 12
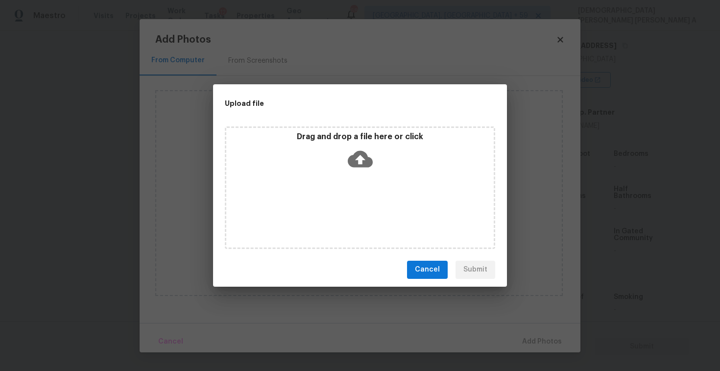
click at [355, 170] on icon at bounding box center [360, 158] width 25 height 25
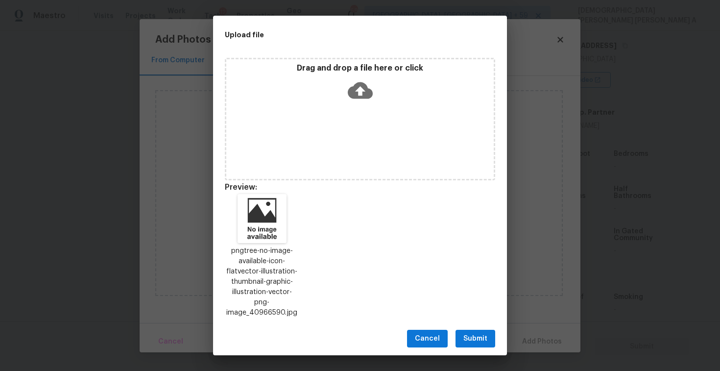
click at [484, 332] on span "Submit" at bounding box center [475, 338] width 24 height 12
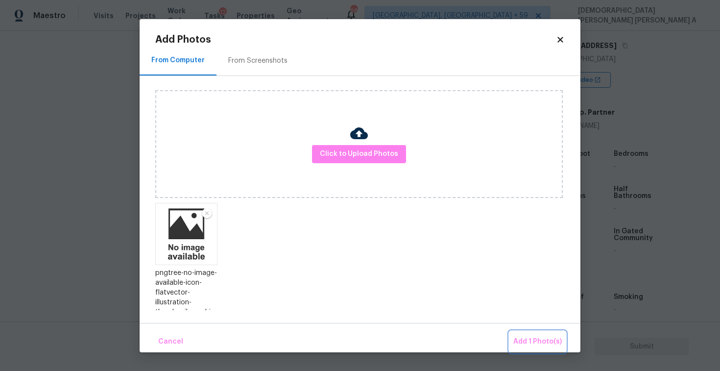
click at [538, 340] on span "Add 1 Photo(s)" at bounding box center [537, 341] width 48 height 12
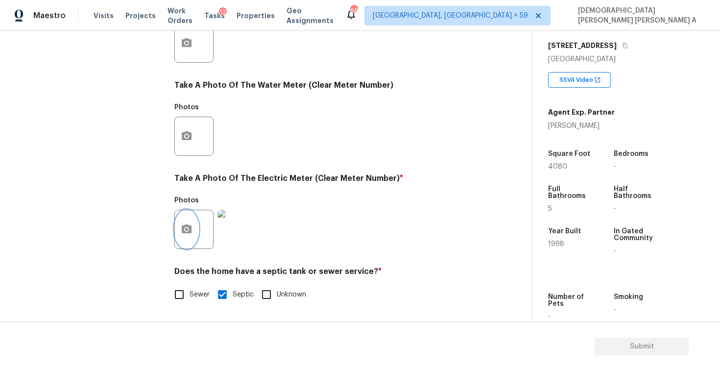
scroll to position [119, 0]
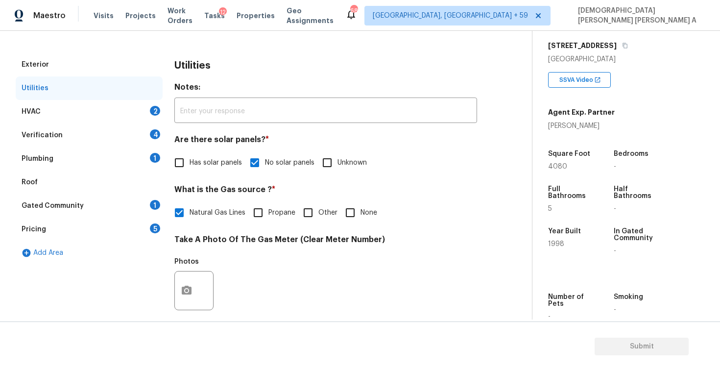
click at [87, 105] on div "HVAC 2" at bounding box center [89, 111] width 147 height 23
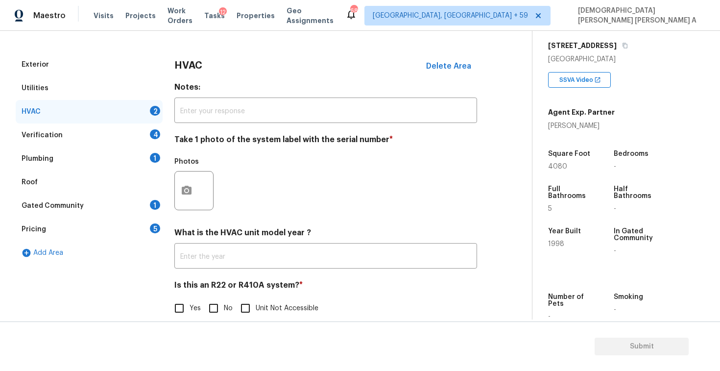
scroll to position [133, 0]
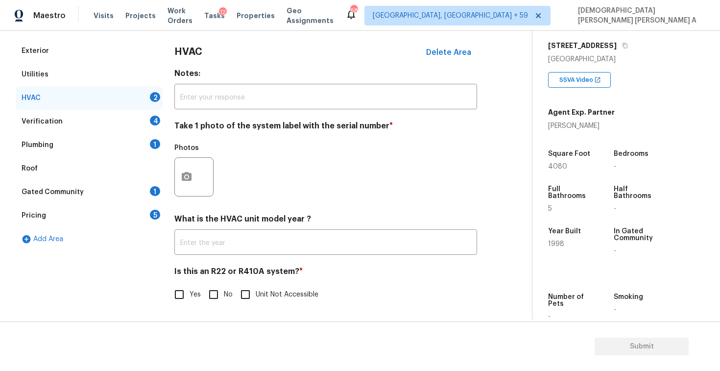
click at [214, 299] on input "No" at bounding box center [213, 294] width 21 height 21
checkbox input "true"
click at [189, 196] on div "Photos" at bounding box center [194, 170] width 41 height 64
click at [184, 176] on icon "button" at bounding box center [187, 176] width 10 height 9
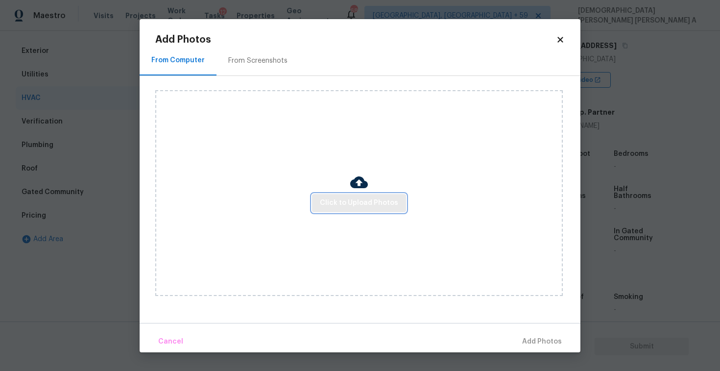
click at [358, 207] on span "Click to Upload Photos" at bounding box center [359, 203] width 78 height 12
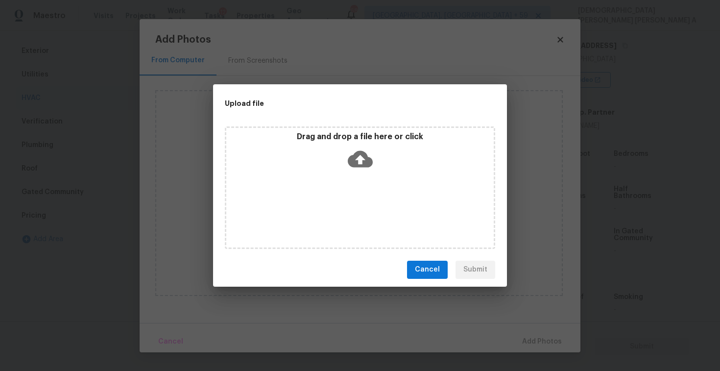
click at [357, 169] on icon at bounding box center [360, 158] width 25 height 25
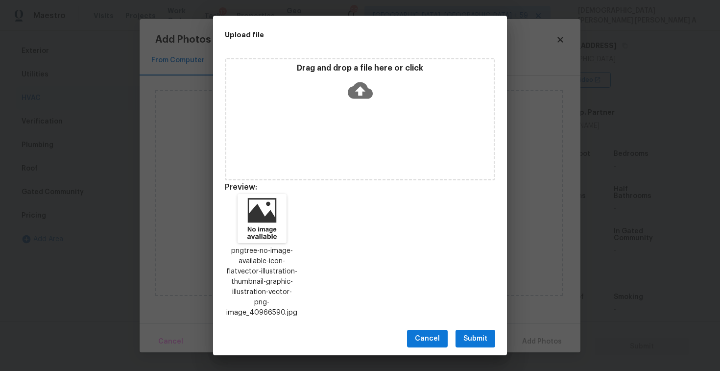
click at [473, 335] on span "Submit" at bounding box center [475, 338] width 24 height 12
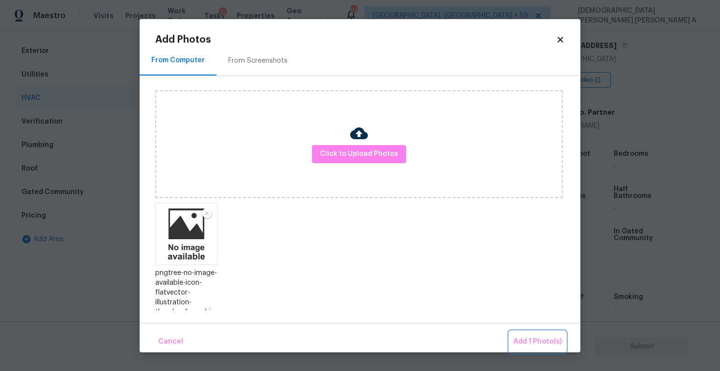
click at [535, 335] on span "Add 1 Photo(s)" at bounding box center [537, 341] width 48 height 12
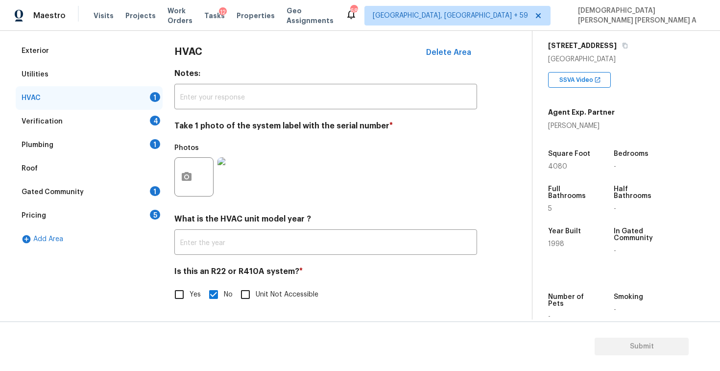
click at [62, 124] on div "Verification 4" at bounding box center [89, 121] width 147 height 23
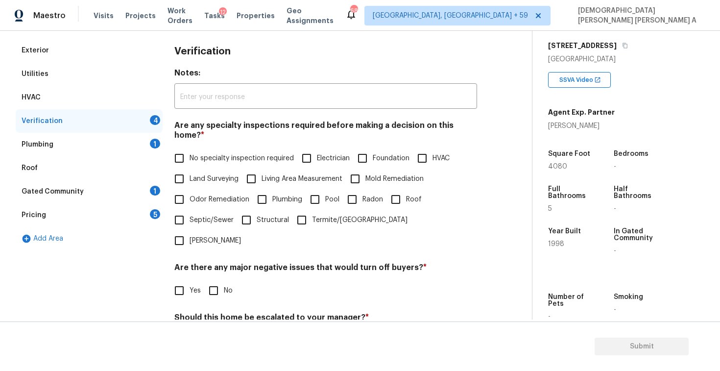
click at [180, 148] on input "No specialty inspection required" at bounding box center [179, 158] width 21 height 21
checkbox input "true"
click at [218, 281] on input "No" at bounding box center [213, 291] width 21 height 21
checkbox input "true"
click at [210, 331] on input "No" at bounding box center [213, 341] width 21 height 21
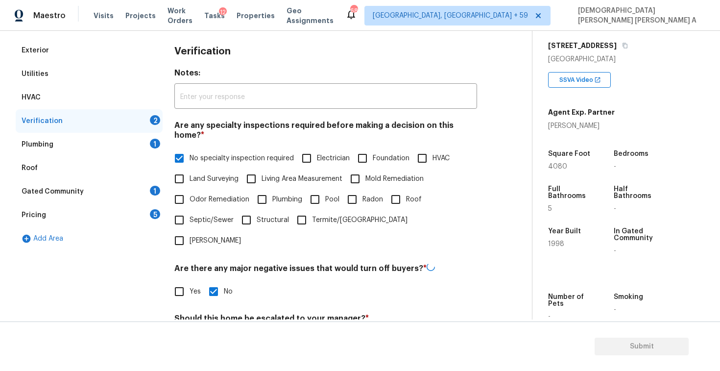
checkbox input "true"
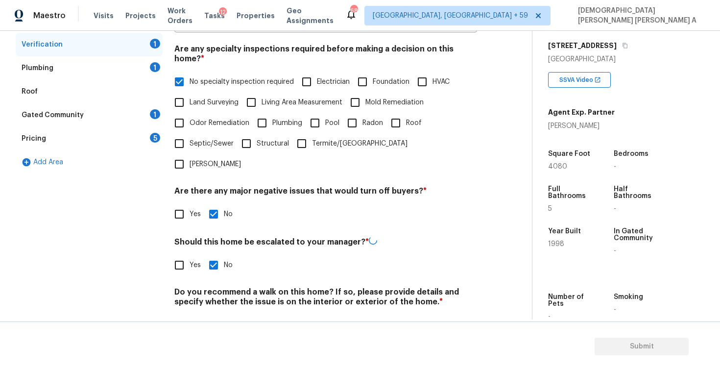
scroll to position [209, 0]
click at [216, 287] on div "Do you recommend a walk on this home? If so, please provide details and specify…" at bounding box center [325, 311] width 302 height 48
click at [213, 314] on input "No" at bounding box center [213, 324] width 21 height 21
checkbox input "true"
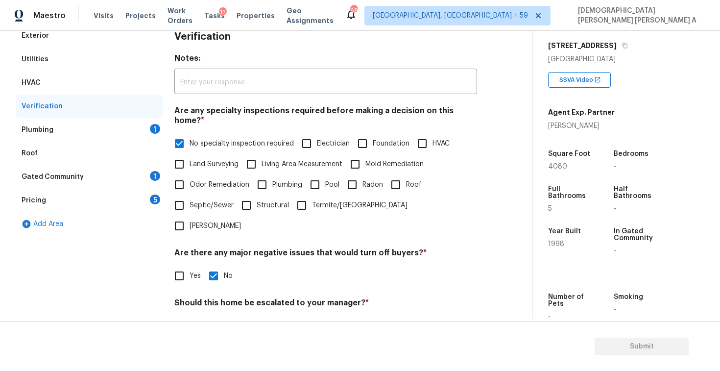
click at [104, 128] on div "Plumbing 1" at bounding box center [89, 129] width 147 height 23
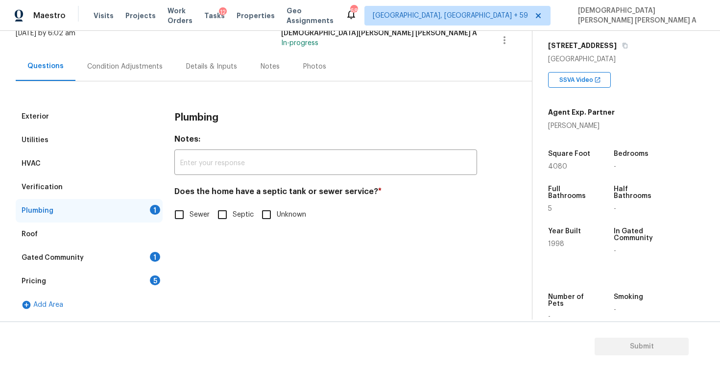
scroll to position [67, 0]
click at [217, 207] on input "Septic" at bounding box center [222, 214] width 21 height 21
checkbox input "true"
click at [89, 135] on div "Utilities" at bounding box center [89, 139] width 147 height 23
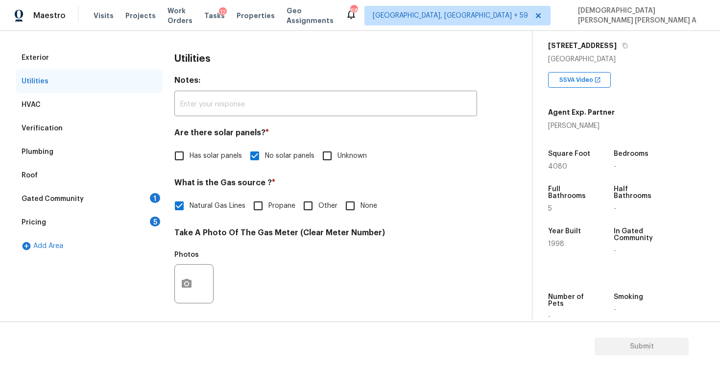
scroll to position [14, 0]
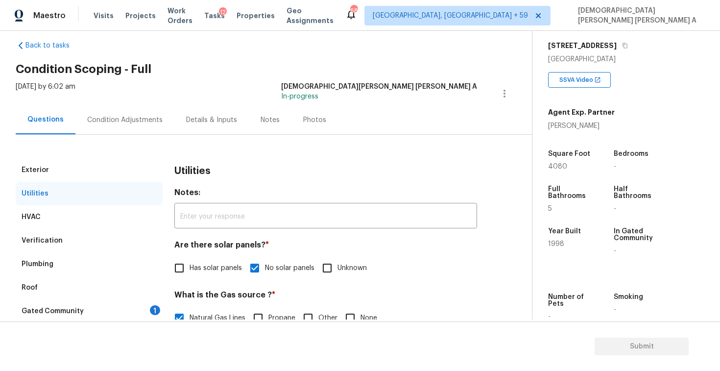
click at [104, 304] on div "Gated Community 1" at bounding box center [89, 310] width 147 height 23
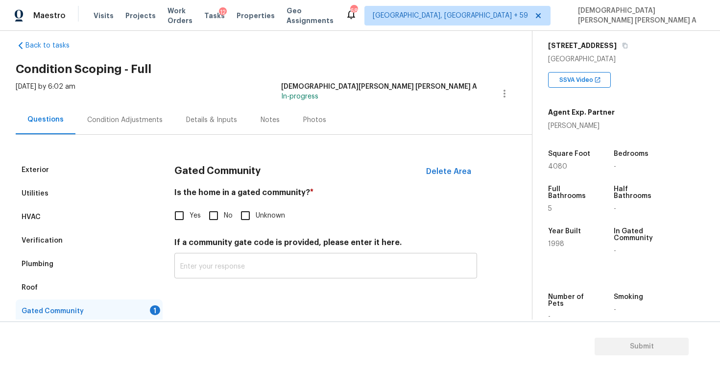
scroll to position [67, 0]
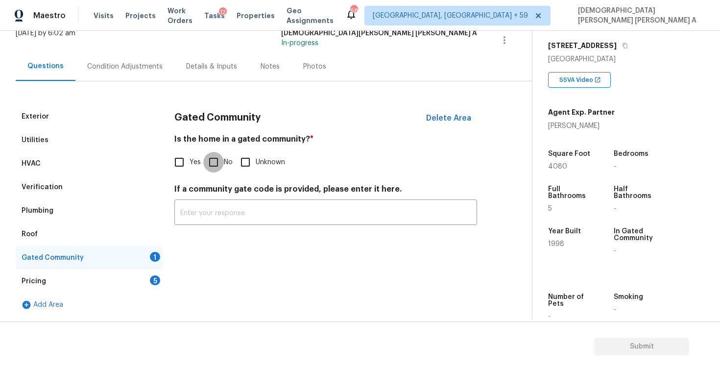
click at [216, 167] on input "No" at bounding box center [213, 162] width 21 height 21
checkbox input "true"
click at [94, 280] on div "Pricing 5" at bounding box center [89, 280] width 147 height 23
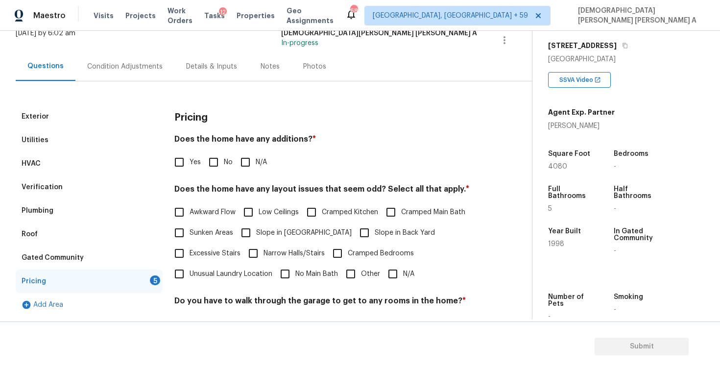
click at [213, 163] on input "No" at bounding box center [213, 162] width 21 height 21
checkbox input "true"
click at [396, 277] on input "N/A" at bounding box center [392, 273] width 21 height 21
checkbox input "true"
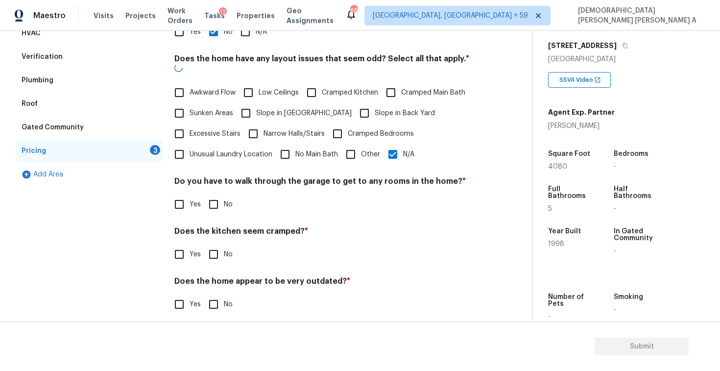
scroll to position [196, 0]
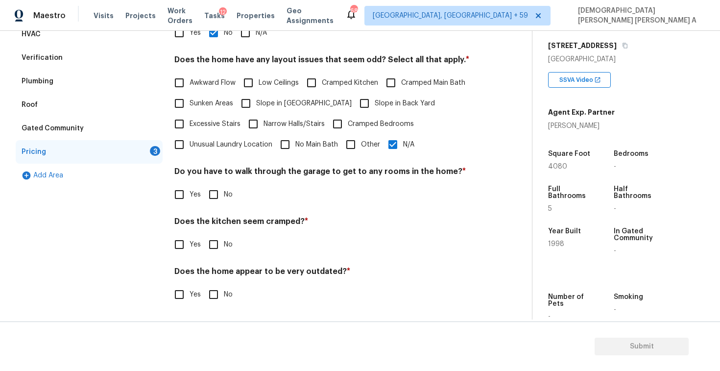
click at [224, 207] on div "Pricing Does the home have any additions? * Yes No N/A Does the home have any l…" at bounding box center [325, 146] width 302 height 341
click at [217, 200] on input "No" at bounding box center [213, 194] width 21 height 21
checkbox input "true"
click at [216, 250] on input "No" at bounding box center [213, 244] width 21 height 21
checkbox input "true"
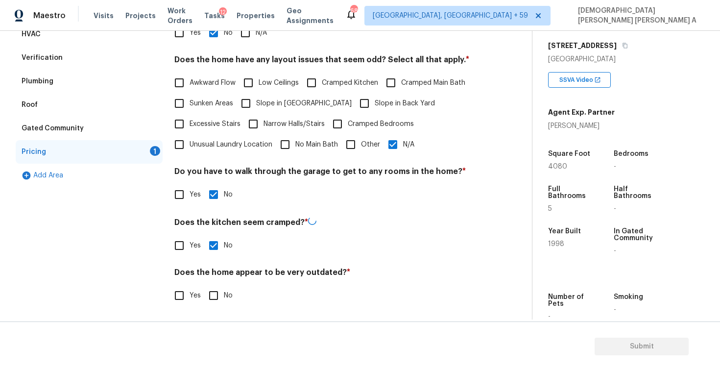
click at [214, 288] on input "No" at bounding box center [213, 295] width 21 height 21
checkbox input "true"
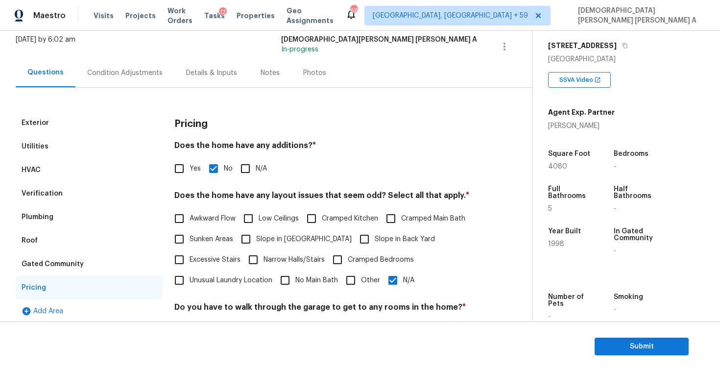
scroll to position [0, 0]
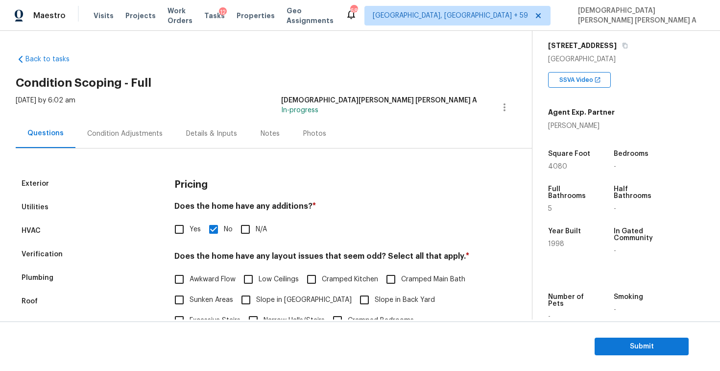
click at [307, 119] on div "Photos" at bounding box center [314, 133] width 47 height 29
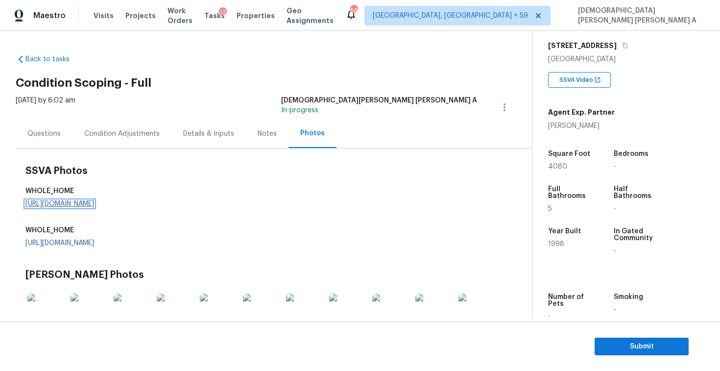
click at [94, 204] on link "[URL][DOMAIN_NAME]" at bounding box center [59, 203] width 69 height 7
click at [112, 142] on div "Condition Adjustments" at bounding box center [121, 133] width 99 height 29
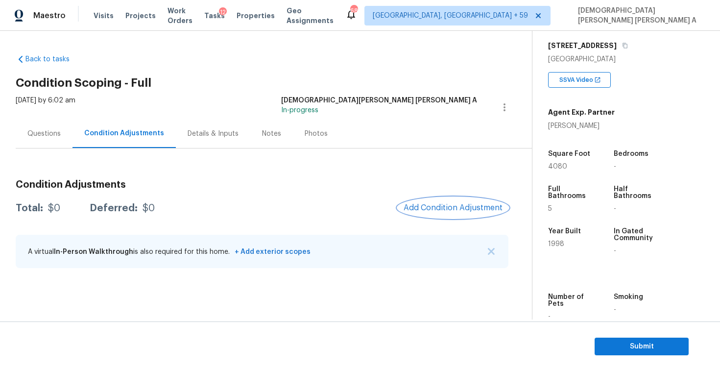
click at [449, 211] on span "Add Condition Adjustment" at bounding box center [452, 207] width 99 height 9
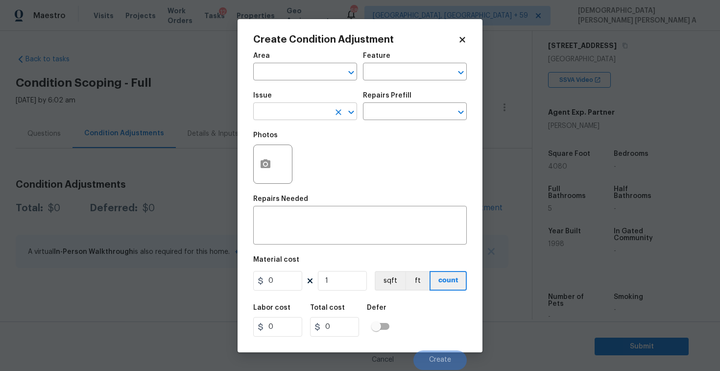
click at [286, 108] on input "text" at bounding box center [291, 112] width 76 height 15
click at [303, 158] on li "Landscape Package" at bounding box center [305, 158] width 104 height 16
type input "Landscape Package"
click at [418, 113] on input "text" at bounding box center [401, 112] width 76 height 15
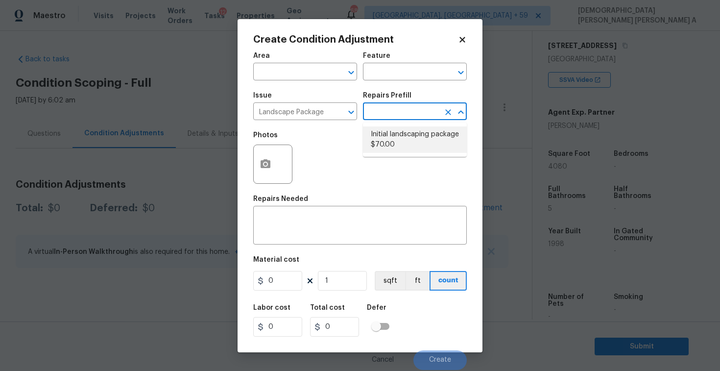
click at [401, 146] on li "Initial landscaping package $70.00" at bounding box center [415, 139] width 104 height 26
type input "Home Readiness Packages"
type textarea "Mowing of grass up to 6" in height. Mow, edge along driveways & sidewalks, trim…"
type input "70"
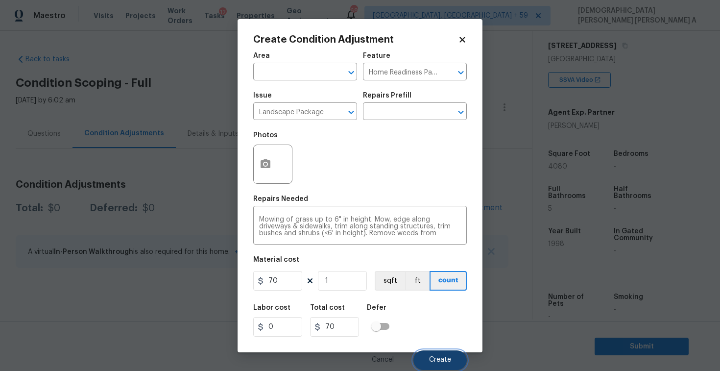
click at [436, 356] on button "Create" at bounding box center [439, 360] width 53 height 20
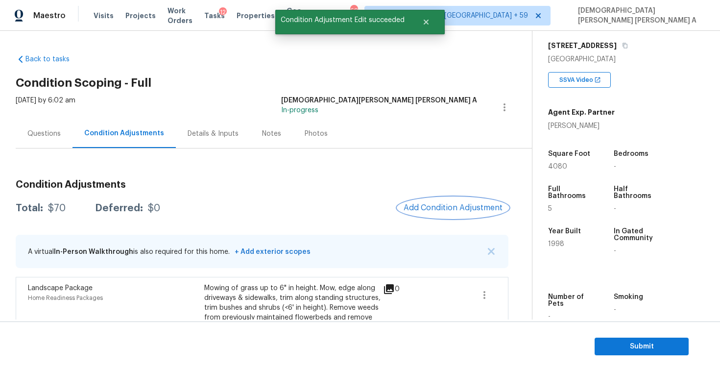
click at [450, 205] on span "Add Condition Adjustment" at bounding box center [452, 207] width 99 height 9
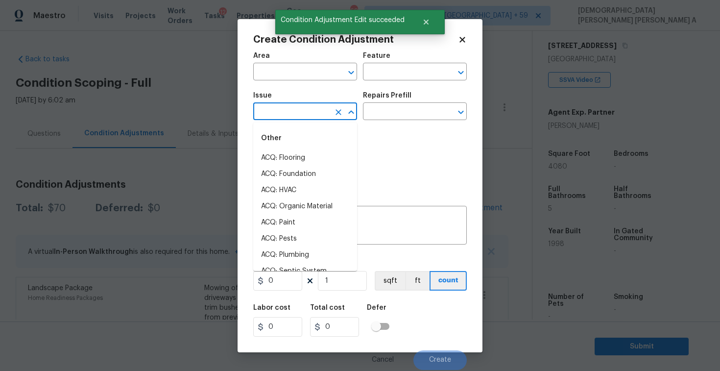
click at [303, 111] on input "text" at bounding box center [291, 112] width 76 height 15
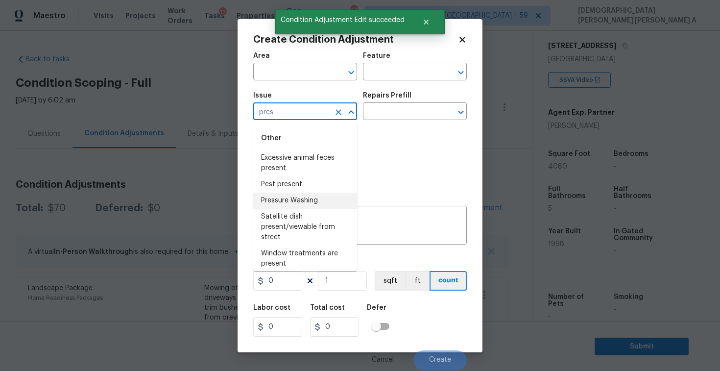
click at [316, 204] on li "Pressure Washing" at bounding box center [305, 200] width 104 height 16
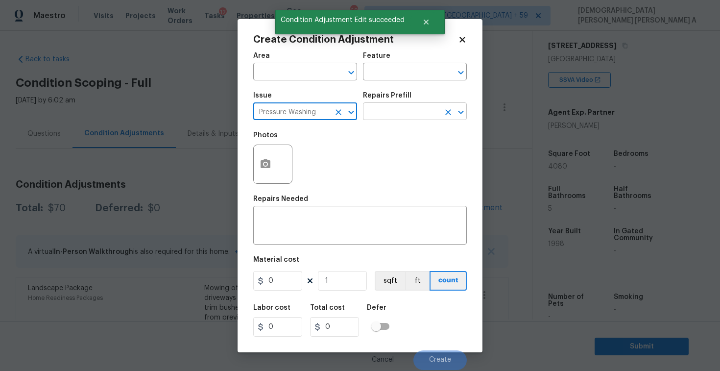
type input "Pressure Washing"
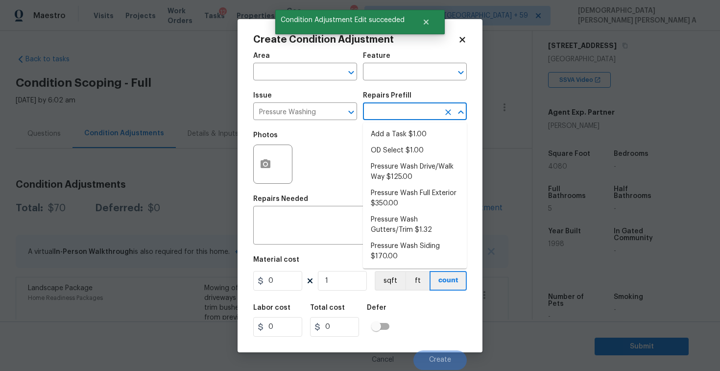
click at [396, 115] on input "text" at bounding box center [401, 112] width 76 height 15
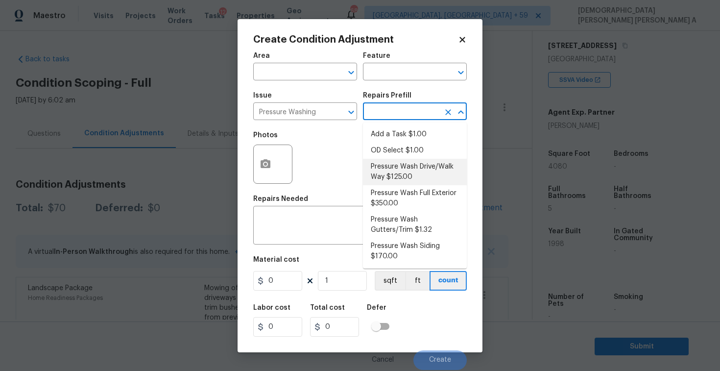
click at [395, 181] on li "Pressure Wash Drive/Walk Way $125.00" at bounding box center [415, 172] width 104 height 26
type input "Siding"
type textarea "Pressure wash the driveways/walkways as directed by the PM. Ensure that all deb…"
type input "125"
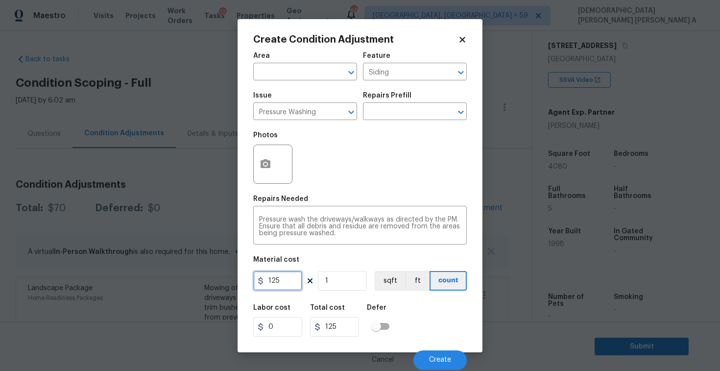
click at [291, 281] on input "125" at bounding box center [277, 281] width 49 height 20
type input "200"
click at [439, 353] on button "Create" at bounding box center [439, 360] width 53 height 20
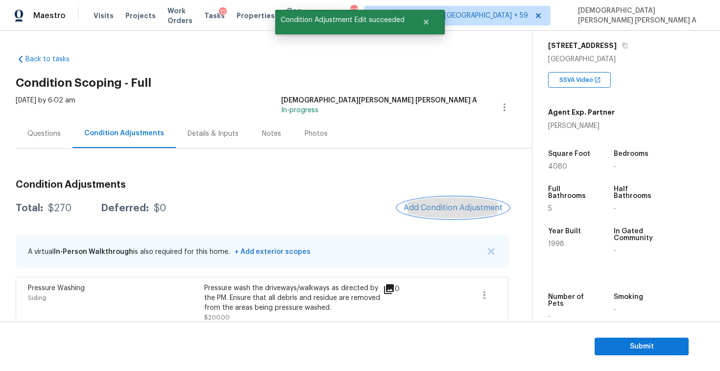
click at [462, 210] on span "Add Condition Adjustment" at bounding box center [452, 207] width 99 height 9
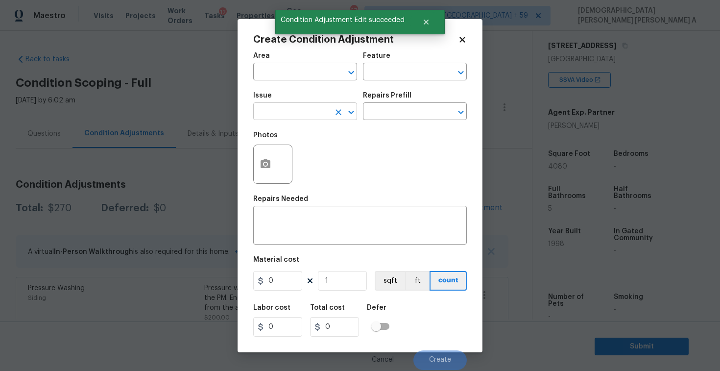
click at [293, 108] on input "text" at bounding box center [291, 112] width 76 height 15
click at [307, 162] on li "Debris/garbage on site" at bounding box center [305, 158] width 104 height 16
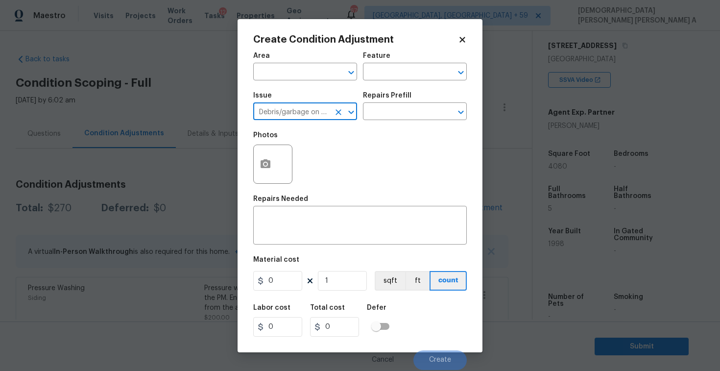
type input "Debris/garbage on site"
click at [400, 121] on div "Issue Debris/garbage on site ​ Repairs Prefill ​" at bounding box center [359, 106] width 213 height 40
click at [400, 116] on input "text" at bounding box center [401, 112] width 76 height 15
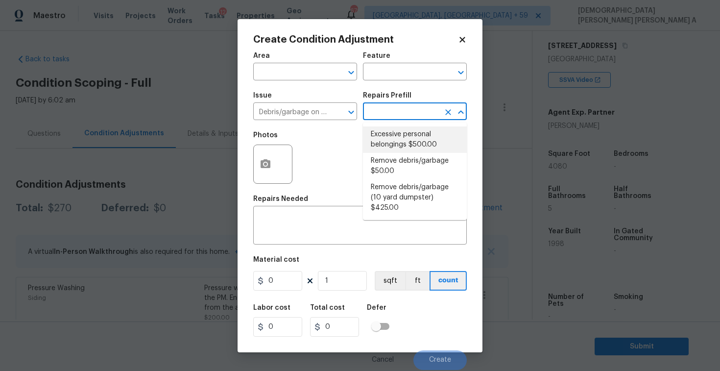
click at [398, 146] on li "Excessive personal belongings $500.00" at bounding box center [415, 139] width 104 height 26
type textarea "Contingency for excessive items to be removed - During assessment, the home con…"
type input "500"
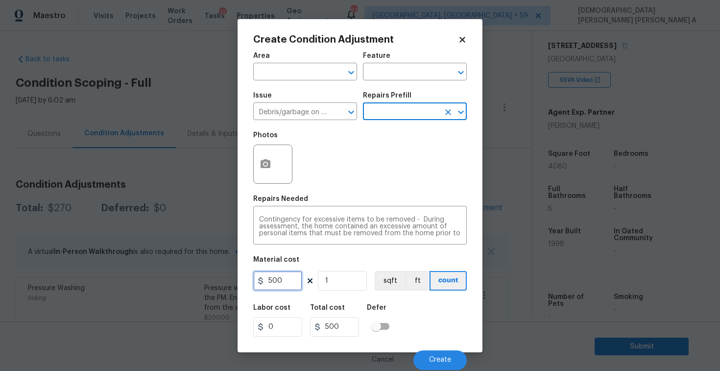
click at [292, 283] on input "500" at bounding box center [277, 281] width 49 height 20
type input "100"
click at [266, 170] on button "button" at bounding box center [265, 164] width 23 height 38
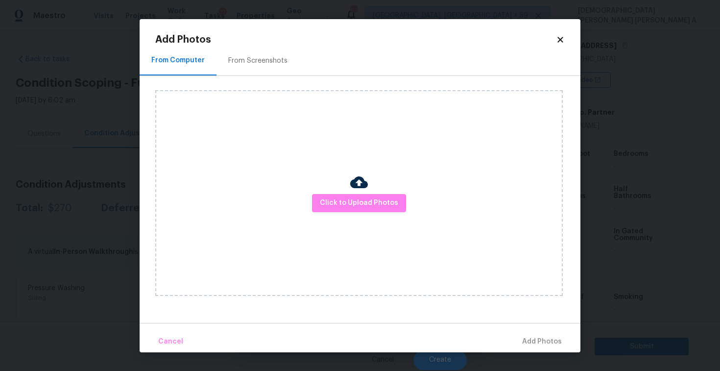
click at [247, 62] on div "From Screenshots" at bounding box center [257, 61] width 59 height 10
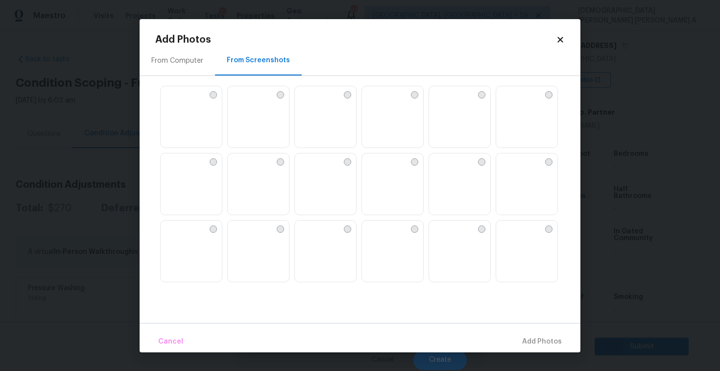
click at [243, 102] on img at bounding box center [236, 94] width 16 height 16
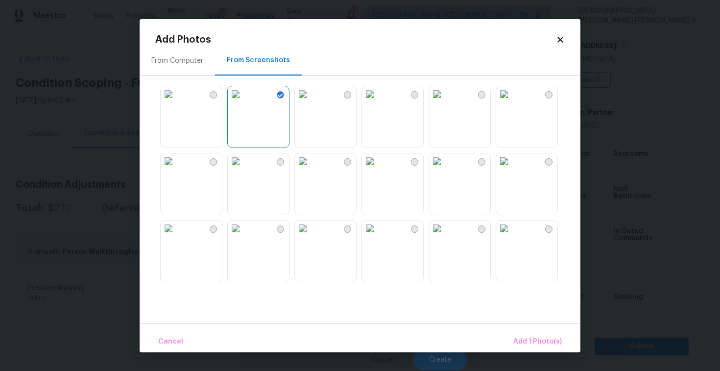
click at [377, 102] on img at bounding box center [370, 94] width 16 height 16
click at [310, 169] on img at bounding box center [303, 161] width 16 height 16
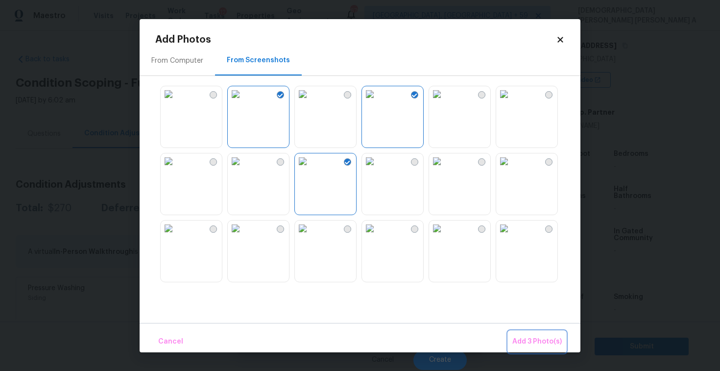
click at [542, 343] on span "Add 3 Photo(s)" at bounding box center [536, 341] width 49 height 12
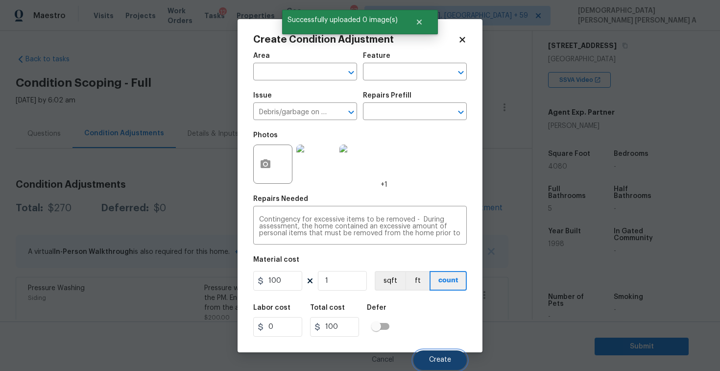
click at [443, 365] on button "Create" at bounding box center [439, 360] width 53 height 20
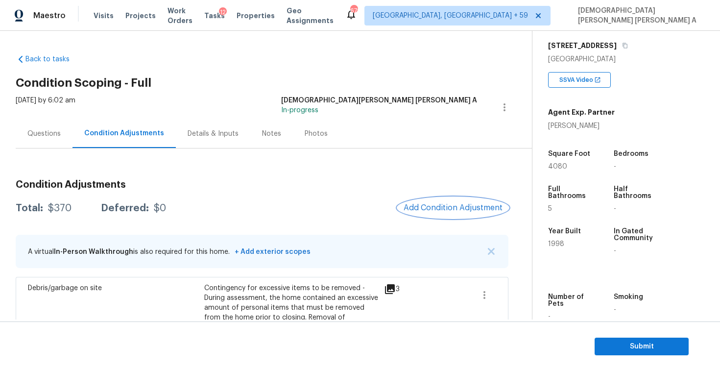
click at [440, 201] on button "Add Condition Adjustment" at bounding box center [452, 207] width 111 height 21
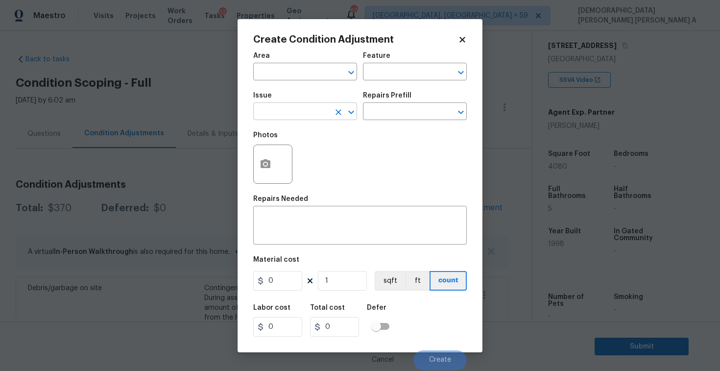
click at [283, 109] on input "text" at bounding box center [291, 112] width 76 height 15
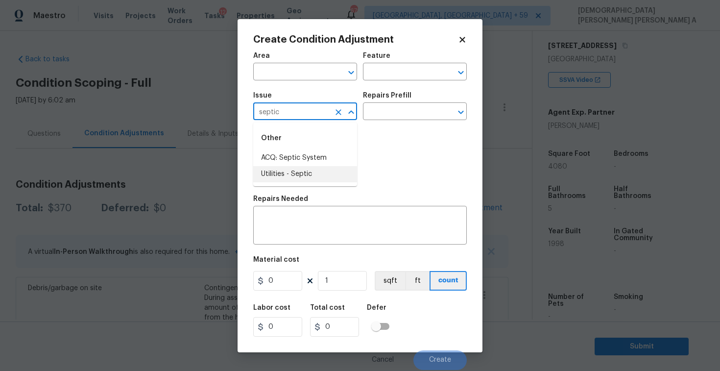
click at [310, 181] on li "Utilities - Septic" at bounding box center [305, 174] width 104 height 16
type input "Utilities - Septic"
click at [408, 117] on input "text" at bounding box center [401, 112] width 76 height 15
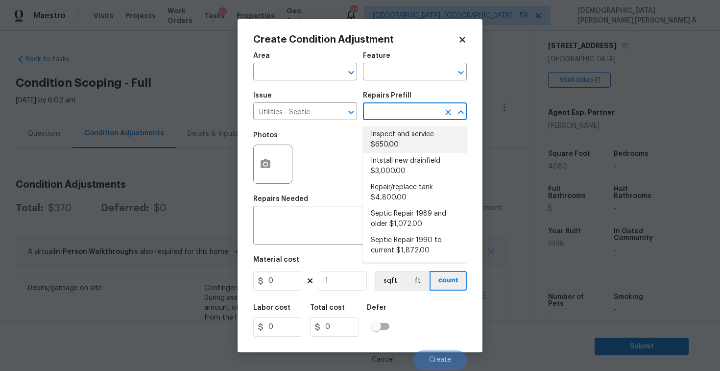
click at [404, 141] on li "Inspect and service $650.00" at bounding box center [415, 139] width 104 height 26
type textarea "Pump and inspect septic tank and provide clean bill of health from specialist c…"
type input "650"
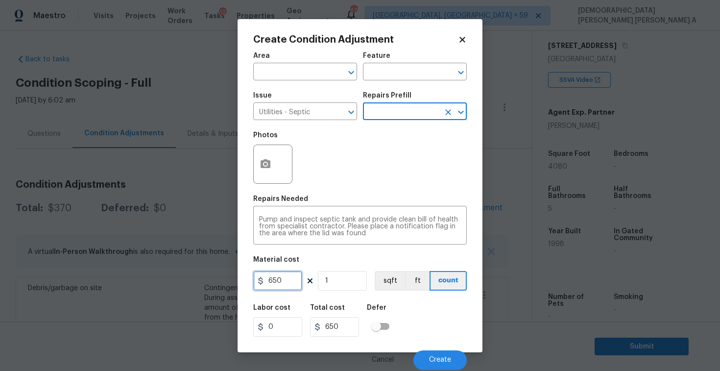
click at [297, 285] on input "650" at bounding box center [277, 281] width 49 height 20
type input "2000"
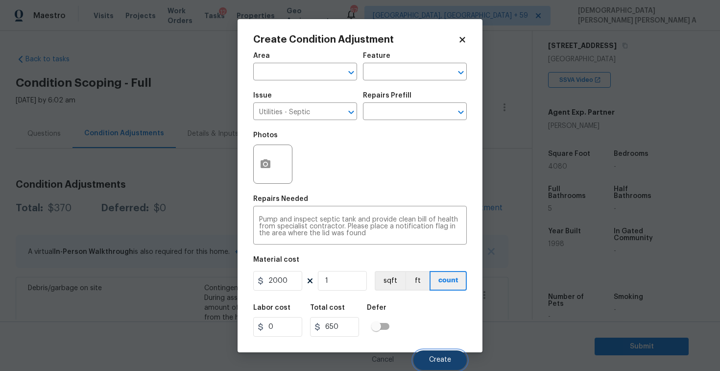
type input "2000"
click at [431, 361] on span "Create" at bounding box center [440, 359] width 22 height 7
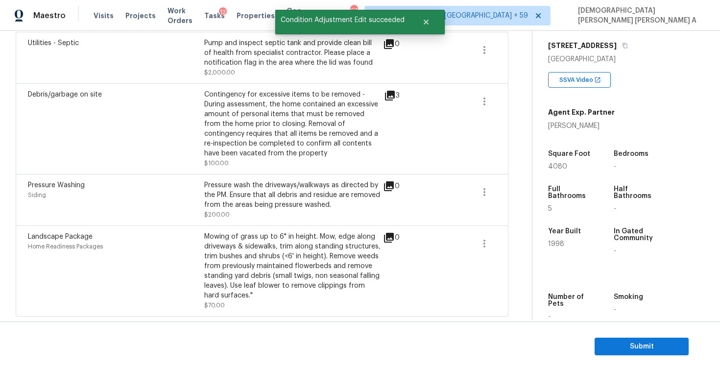
scroll to position [85, 0]
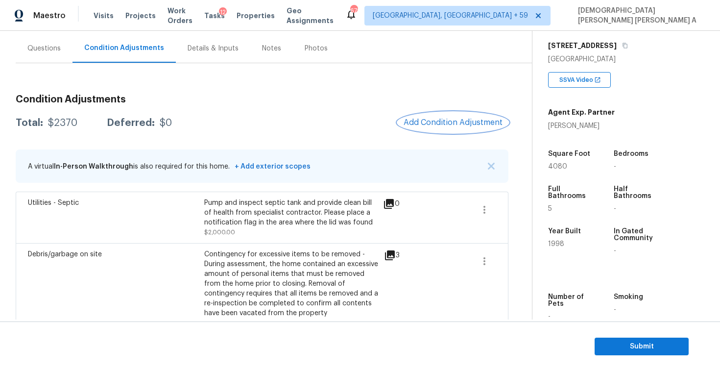
click at [440, 114] on button "Add Condition Adjustment" at bounding box center [452, 122] width 111 height 21
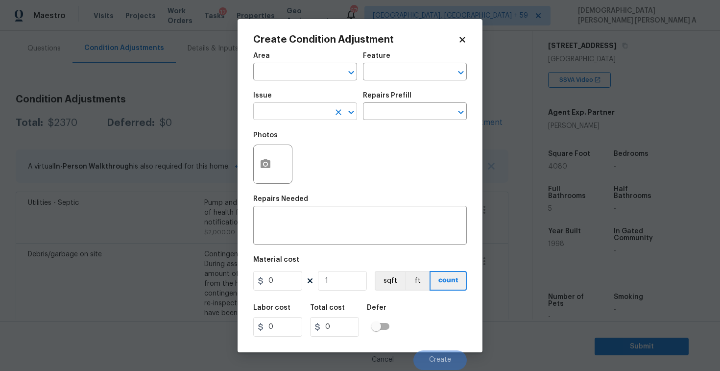
click at [298, 112] on input "text" at bounding box center [291, 112] width 76 height 15
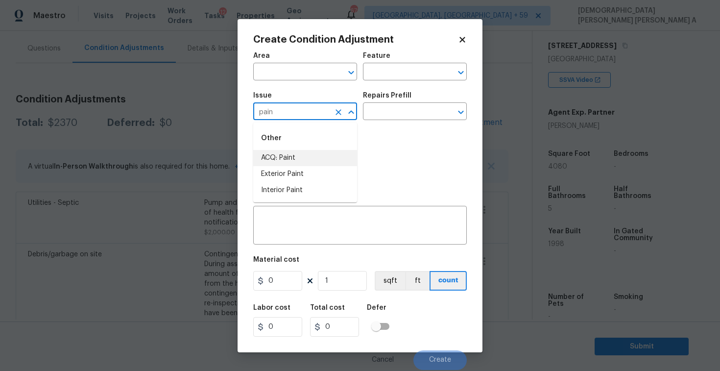
click at [303, 155] on li "ACQ: Paint" at bounding box center [305, 158] width 104 height 16
type input "ACQ: Paint"
click at [395, 114] on input "text" at bounding box center [401, 112] width 76 height 15
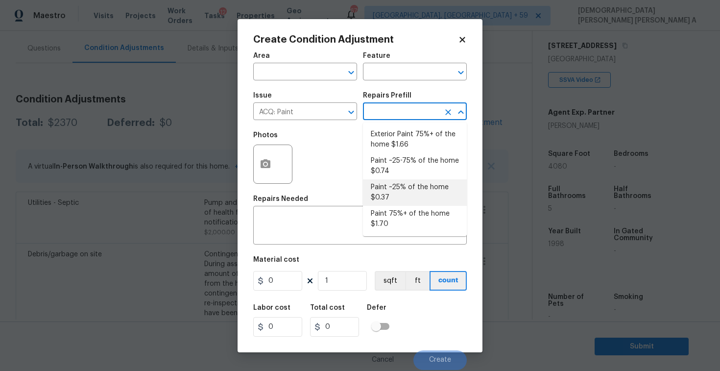
click at [399, 196] on li "Paint ~25% of the home $0.37" at bounding box center [415, 192] width 104 height 26
type input "Acquisition"
type textarea "Acquisition Scope: ~25% of the home needs interior paint"
type input "0.37"
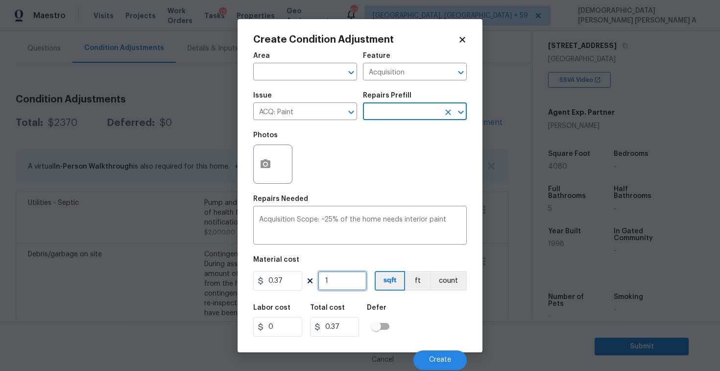
click at [347, 289] on input "1" at bounding box center [342, 281] width 49 height 20
type input "0"
type input "4"
type input "1.48"
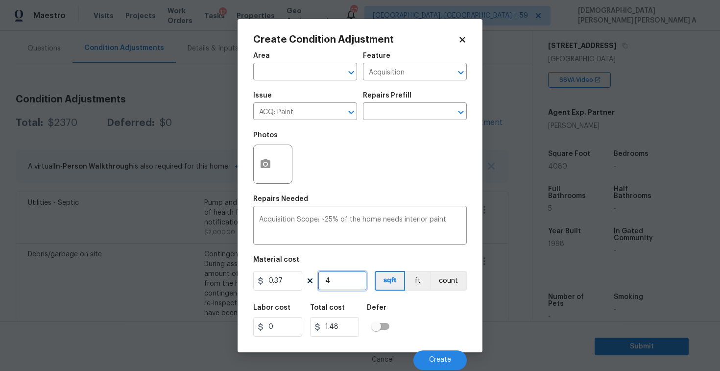
type input "40"
type input "14.8"
type input "408"
type input "150.96"
type input "4080"
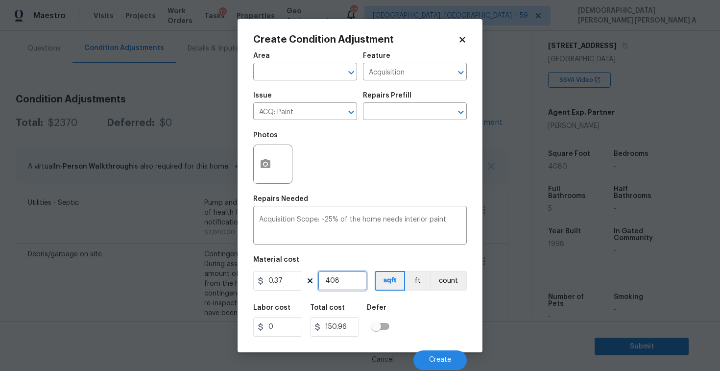
type input "1509.6"
type input "4080"
click at [460, 355] on button "Create" at bounding box center [439, 360] width 53 height 20
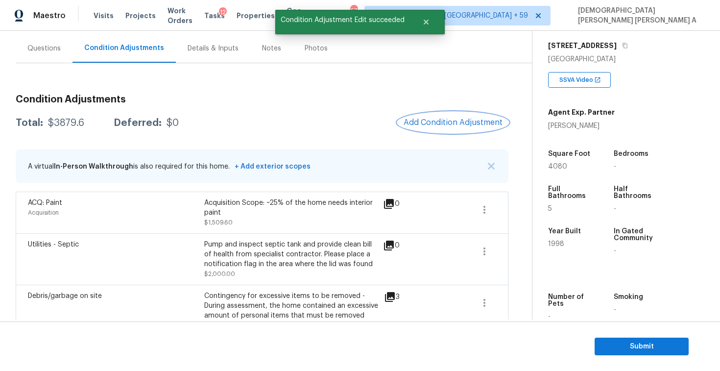
click at [447, 123] on span "Add Condition Adjustment" at bounding box center [452, 122] width 99 height 9
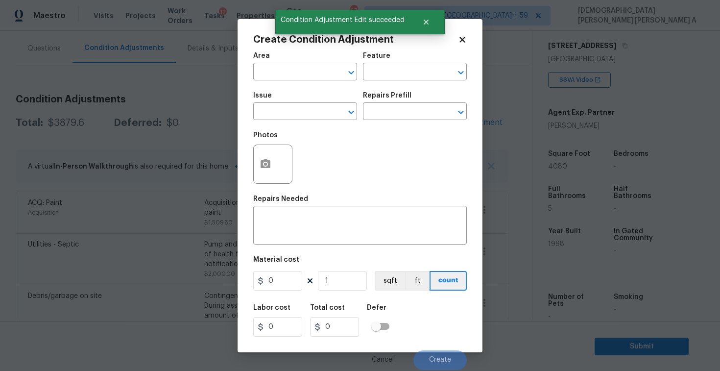
click at [447, 123] on div "Create Condition Adjustment Area ​ Feature ​ Issue ​ Repairs Prefill ​ Photos R…" at bounding box center [359, 185] width 245 height 333
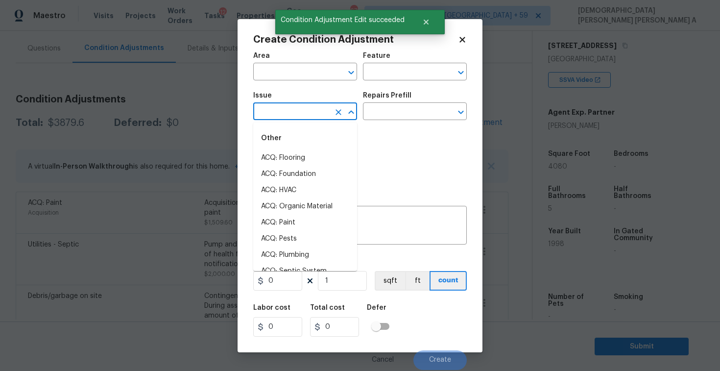
click at [326, 112] on input "text" at bounding box center [291, 112] width 76 height 15
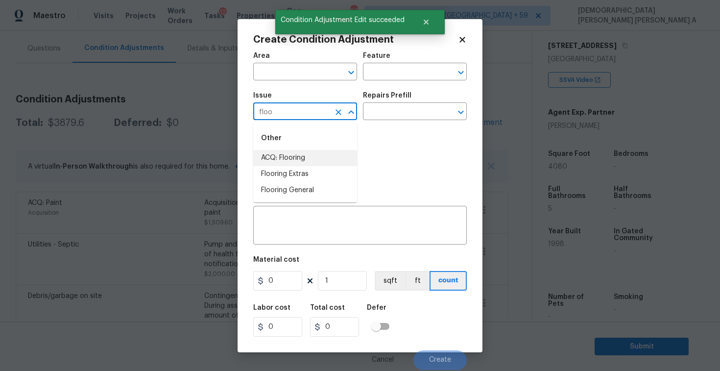
click at [324, 153] on li "ACQ: Flooring" at bounding box center [305, 158] width 104 height 16
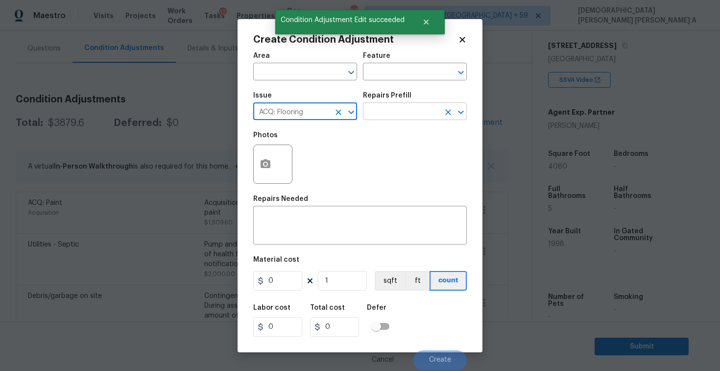
type input "ACQ: Flooring"
click at [397, 117] on input "text" at bounding box center [401, 112] width 76 height 15
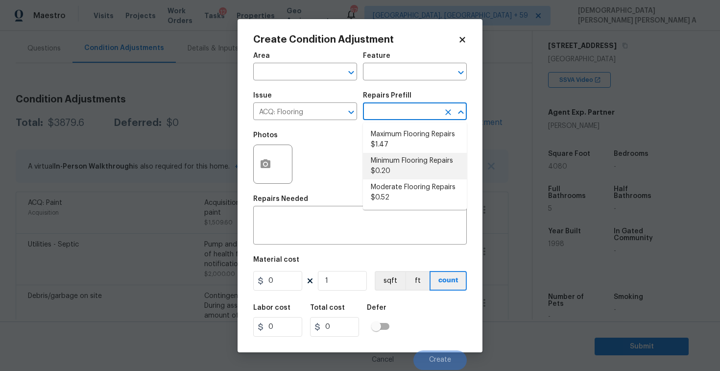
click at [398, 175] on li "Minimum Flooring Repairs $0.20" at bounding box center [415, 166] width 104 height 26
type input "Acquisition"
type textarea "Acquisition Scope: Minimum flooring repairs"
type input "0.2"
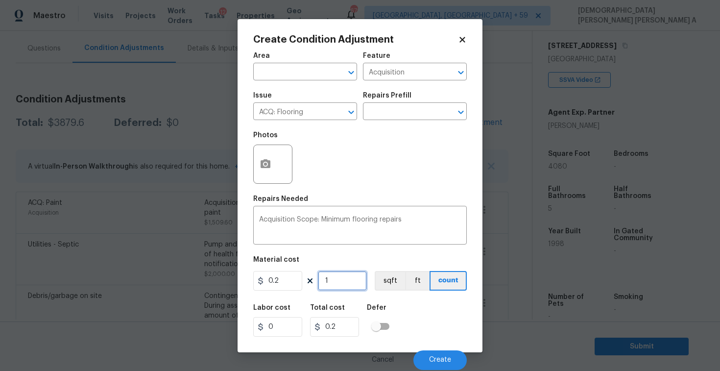
click at [347, 277] on input "1" at bounding box center [342, 281] width 49 height 20
type input "0"
type input "4"
type input "0.8"
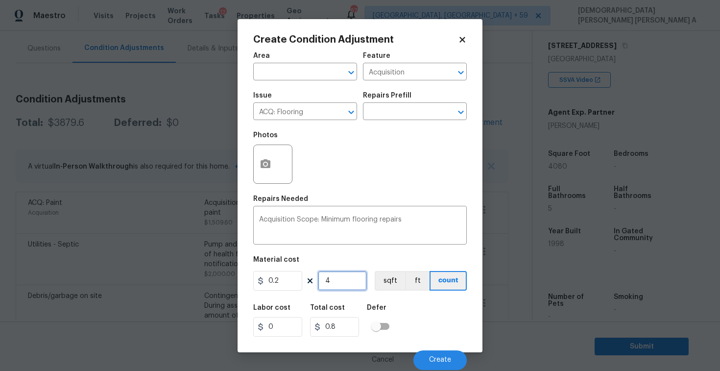
type input "40"
type input "8"
type input "408"
type input "81.6"
type input "4080"
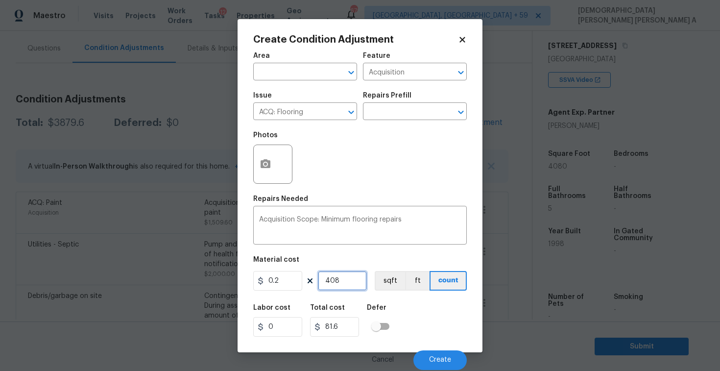
type input "816"
type input "4080"
click at [388, 287] on button "sqft" at bounding box center [389, 281] width 30 height 20
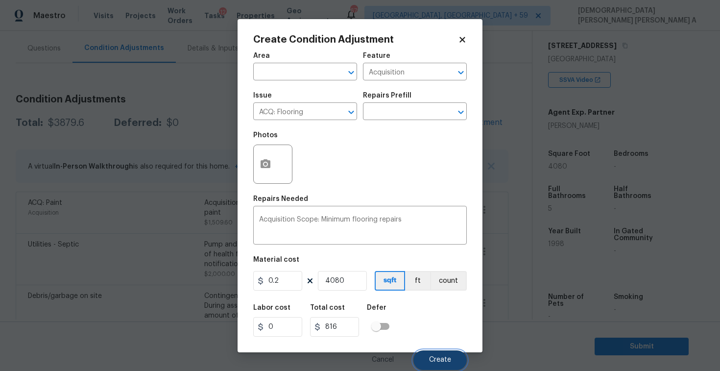
click at [429, 358] on span "Create" at bounding box center [440, 359] width 22 height 7
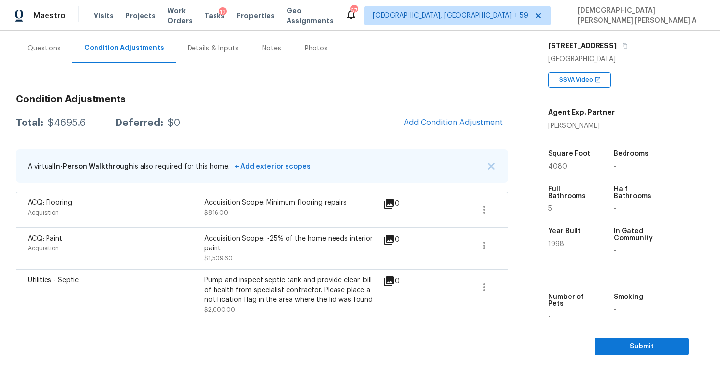
click at [44, 51] on div "Questions" at bounding box center [43, 49] width 33 height 10
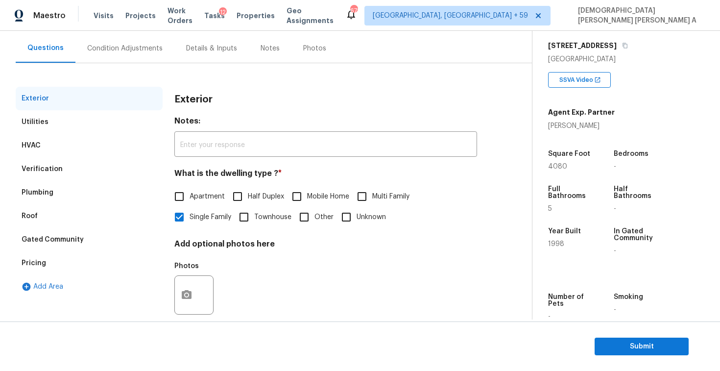
scroll to position [85, 0]
click at [48, 256] on div "Pricing" at bounding box center [89, 262] width 147 height 23
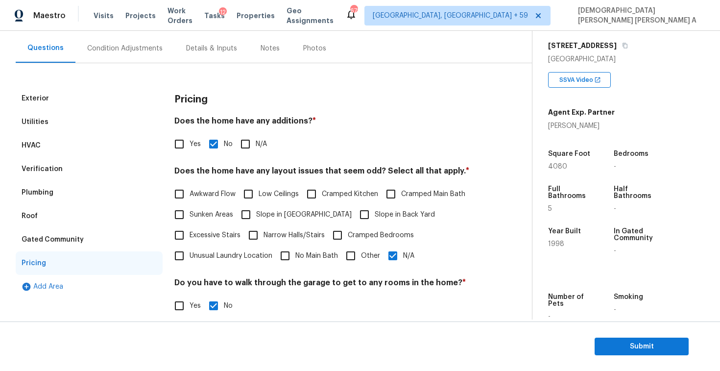
click at [354, 213] on input "Slope in Back Yard" at bounding box center [364, 214] width 21 height 21
checkbox input "true"
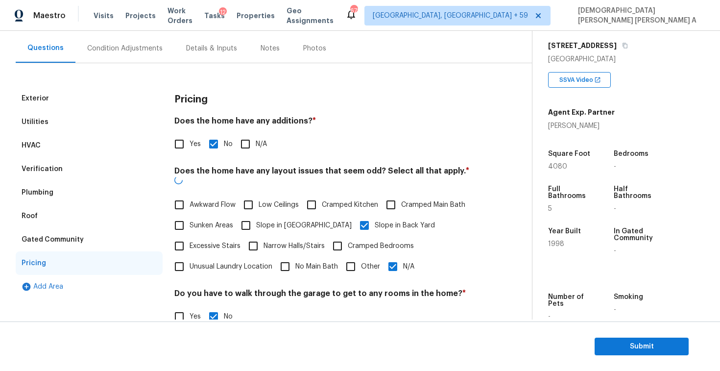
click at [398, 256] on input "N/A" at bounding box center [392, 266] width 21 height 21
checkbox input "false"
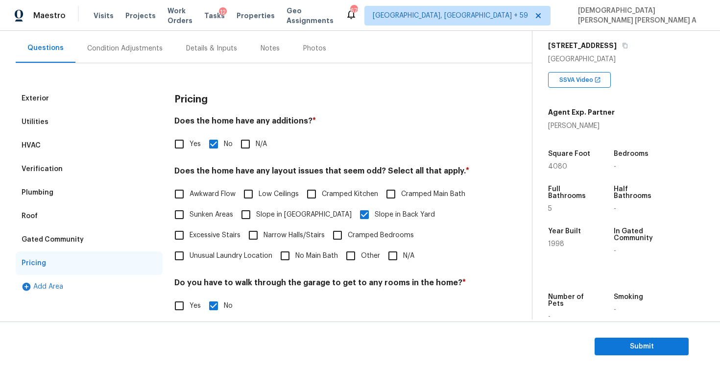
click at [246, 213] on input "Slope in [GEOGRAPHIC_DATA]" at bounding box center [245, 214] width 21 height 21
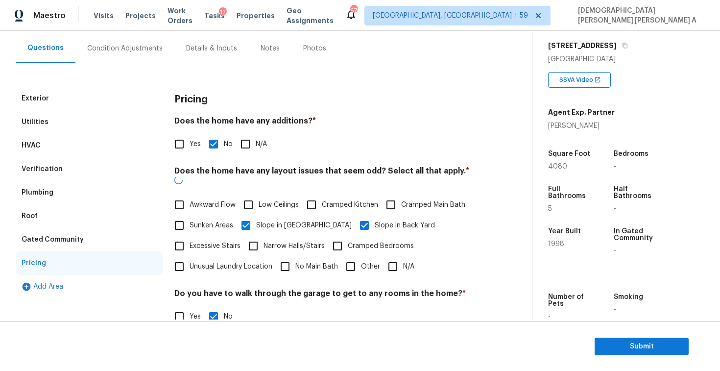
click at [246, 215] on input "Slope in [GEOGRAPHIC_DATA]" at bounding box center [245, 225] width 21 height 21
checkbox input "true"
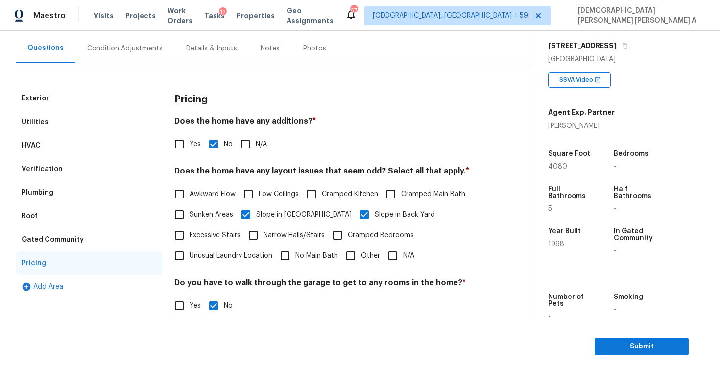
click at [136, 51] on div "Condition Adjustments" at bounding box center [124, 49] width 75 height 10
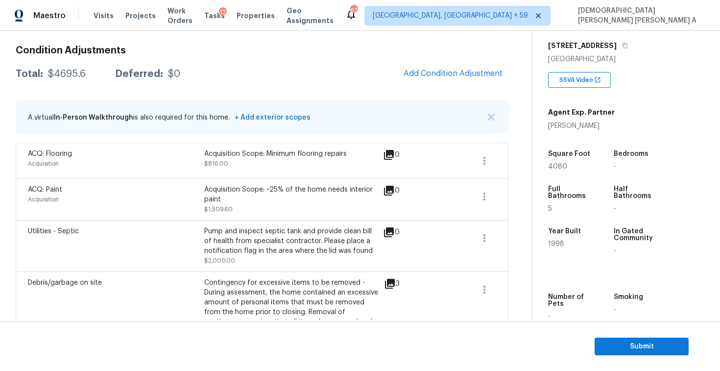
scroll to position [119, 0]
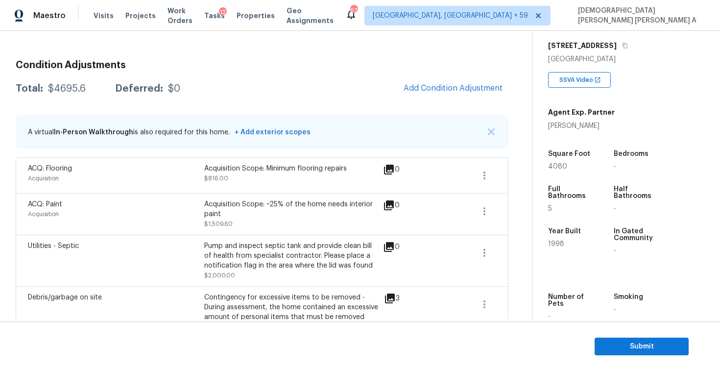
click at [467, 68] on h3 "Condition Adjustments" at bounding box center [262, 65] width 492 height 10
click at [435, 93] on button "Add Condition Adjustment" at bounding box center [452, 88] width 111 height 21
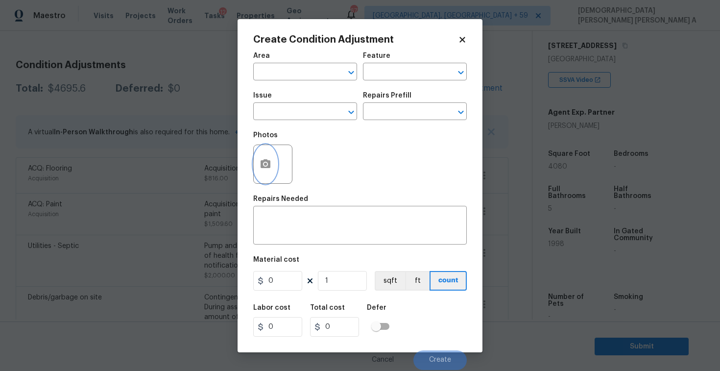
click at [268, 163] on icon "button" at bounding box center [265, 163] width 10 height 9
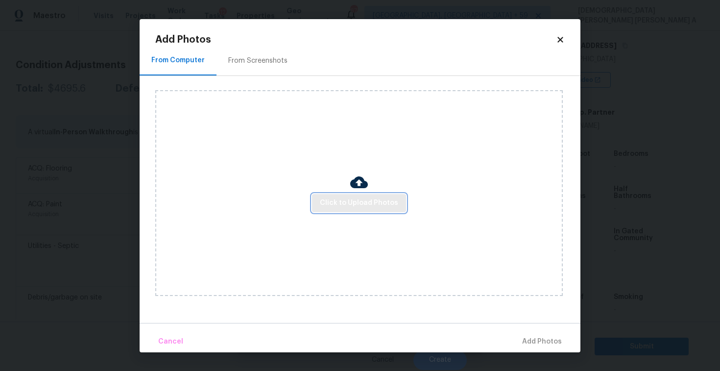
click at [356, 203] on span "Click to Upload Photos" at bounding box center [359, 203] width 78 height 12
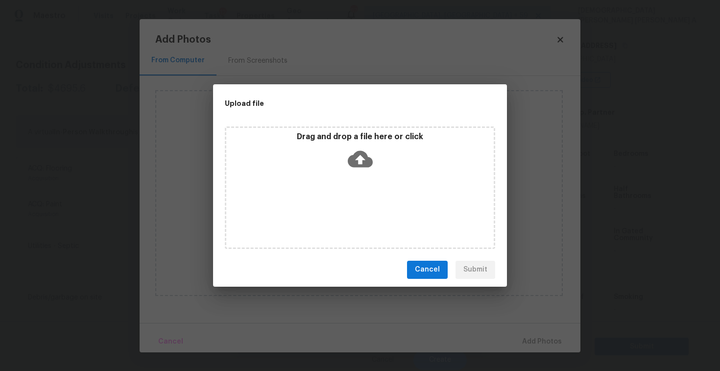
click at [359, 154] on icon at bounding box center [360, 158] width 25 height 25
click at [426, 272] on span "Cancel" at bounding box center [427, 269] width 25 height 12
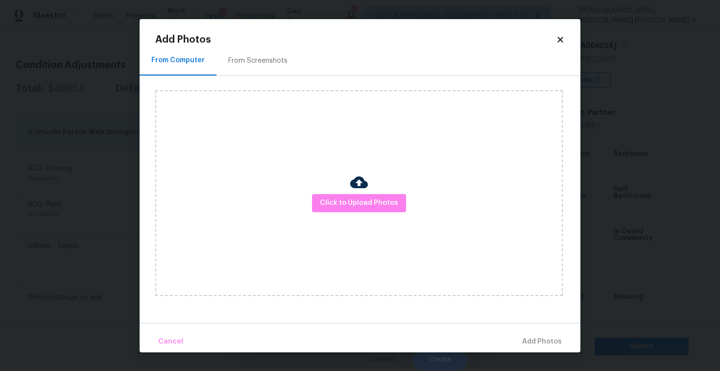
click at [560, 40] on icon at bounding box center [559, 39] width 5 height 5
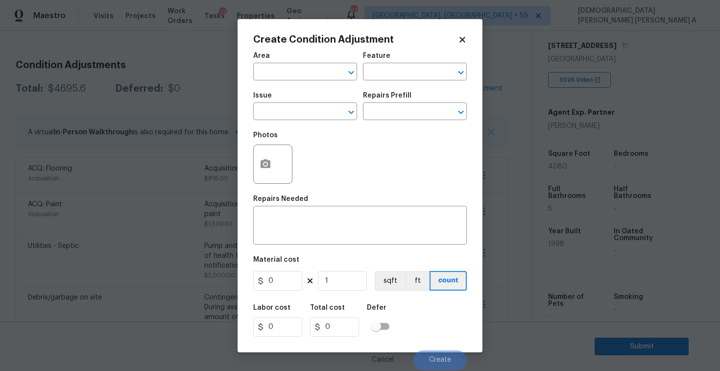
click at [460, 40] on icon at bounding box center [462, 39] width 9 height 9
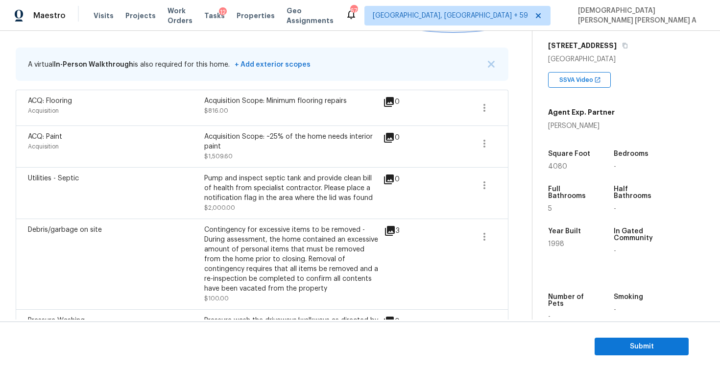
scroll to position [147, 0]
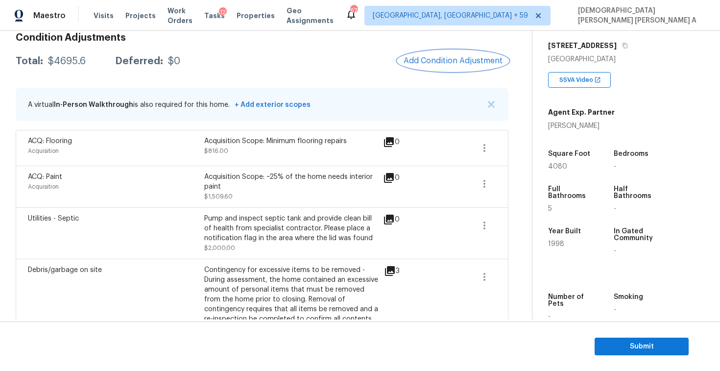
click at [430, 63] on span "Add Condition Adjustment" at bounding box center [452, 60] width 99 height 9
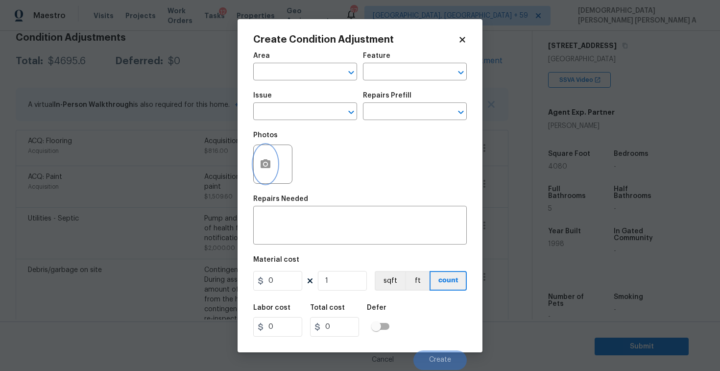
click at [273, 171] on button "button" at bounding box center [265, 164] width 23 height 38
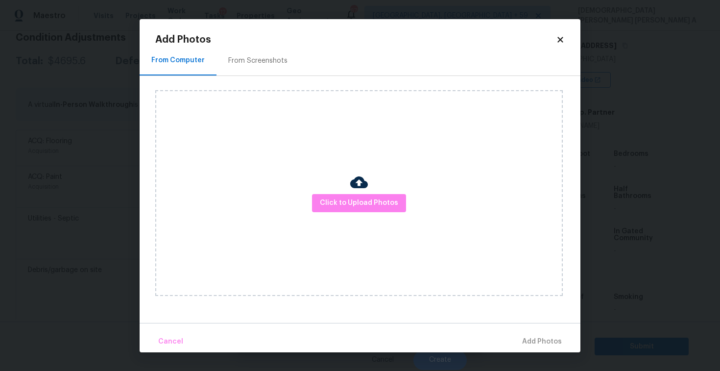
click at [265, 64] on div "From Screenshots" at bounding box center [257, 61] width 59 height 10
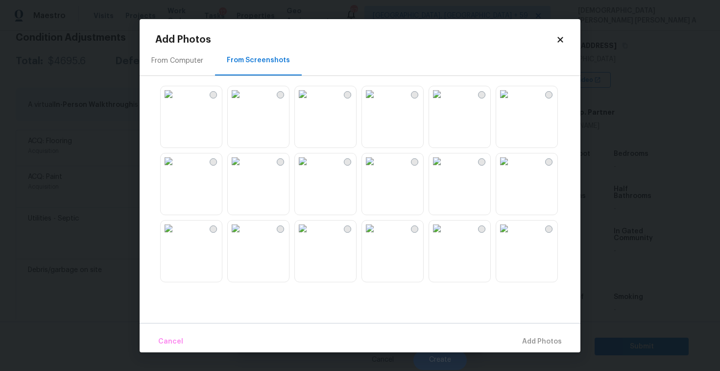
click at [243, 102] on img at bounding box center [236, 94] width 16 height 16
click at [310, 102] on img at bounding box center [303, 94] width 16 height 16
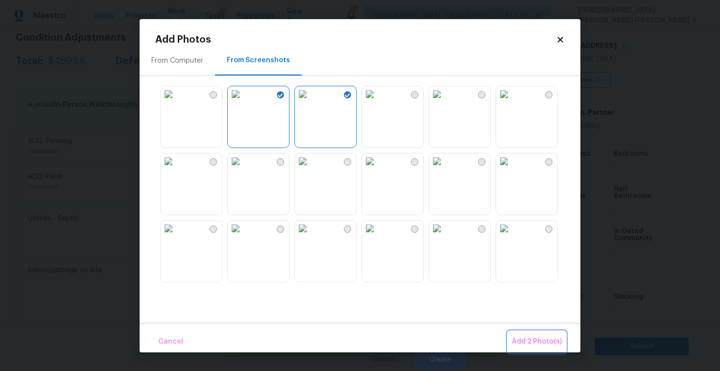
click at [533, 339] on span "Add 2 Photo(s)" at bounding box center [537, 341] width 50 height 12
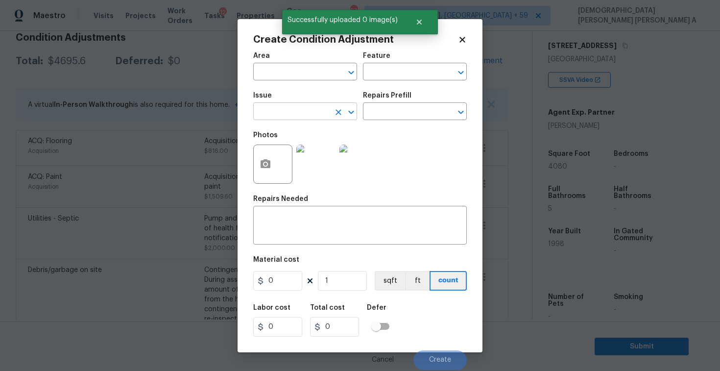
click at [313, 112] on input "text" at bounding box center [291, 112] width 76 height 15
click at [323, 155] on li "Siding" at bounding box center [305, 158] width 104 height 16
type input "Siding"
click at [423, 118] on input "text" at bounding box center [401, 112] width 76 height 15
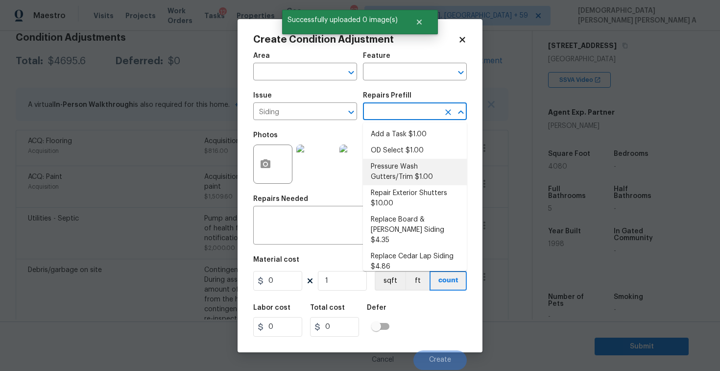
click at [404, 179] on li "Pressure Wash Gutters/Trim $1.00" at bounding box center [415, 172] width 104 height 26
type input "Siding"
type textarea "Protect areas as needed for pressure washing. Pressure wash the gutters and tri…"
type input "1"
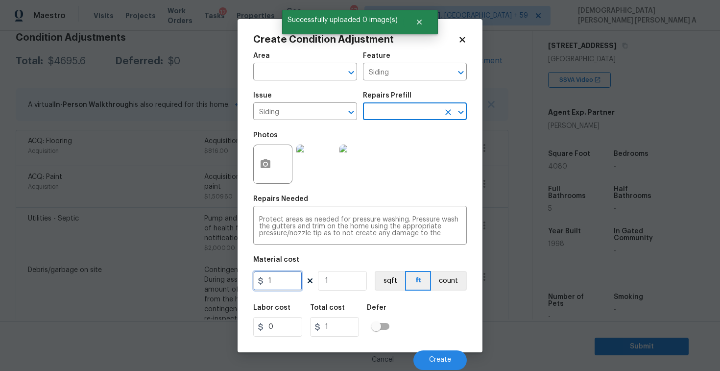
click at [289, 283] on input "1" at bounding box center [277, 281] width 49 height 20
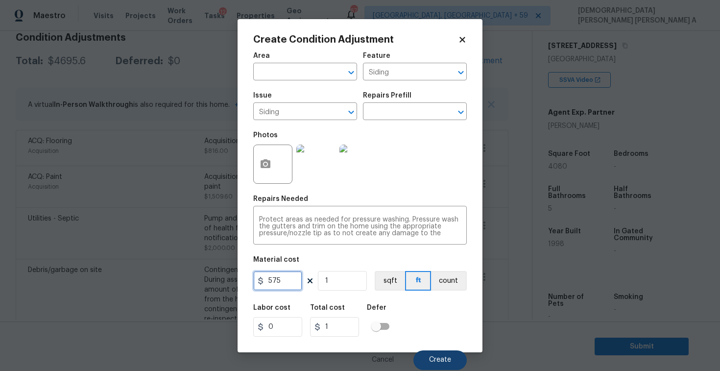
type input "575"
click at [437, 363] on span "Create" at bounding box center [440, 359] width 22 height 7
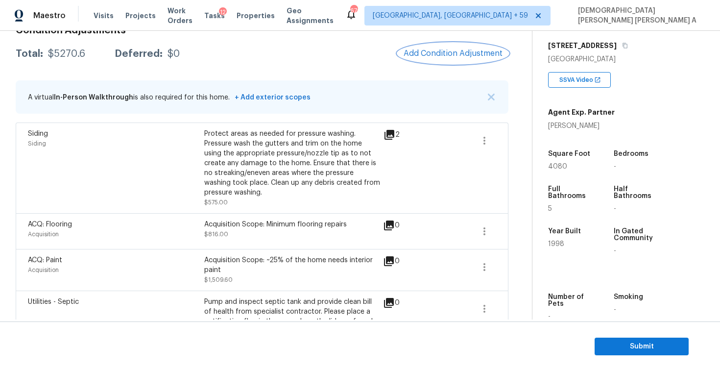
scroll to position [76, 0]
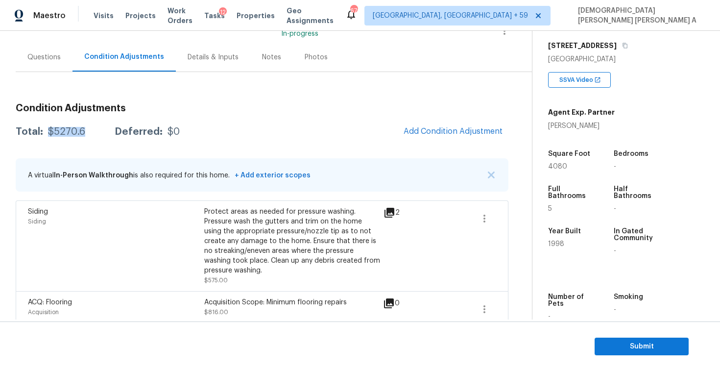
drag, startPoint x: 90, startPoint y: 133, endPoint x: 45, endPoint y: 131, distance: 45.1
click at [45, 131] on div "Total: $5270.6 Deferred: $0" at bounding box center [98, 132] width 164 height 10
copy div "$5270.6"
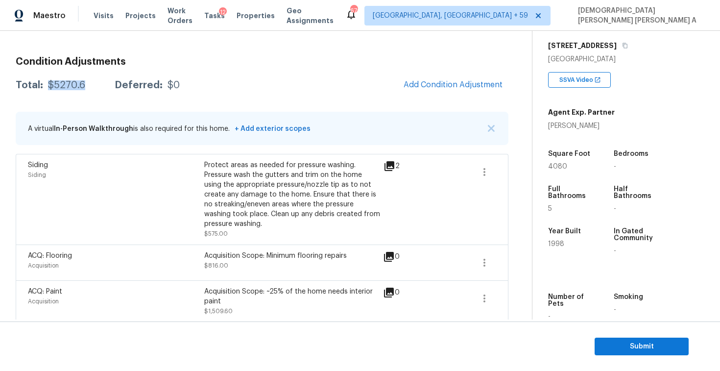
scroll to position [108, 0]
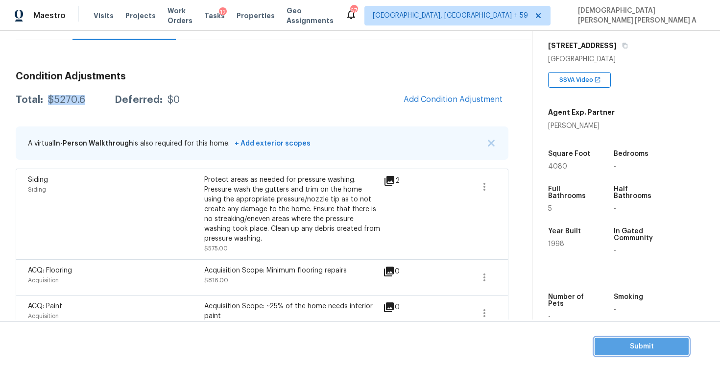
click at [663, 344] on span "Submit" at bounding box center [641, 346] width 78 height 12
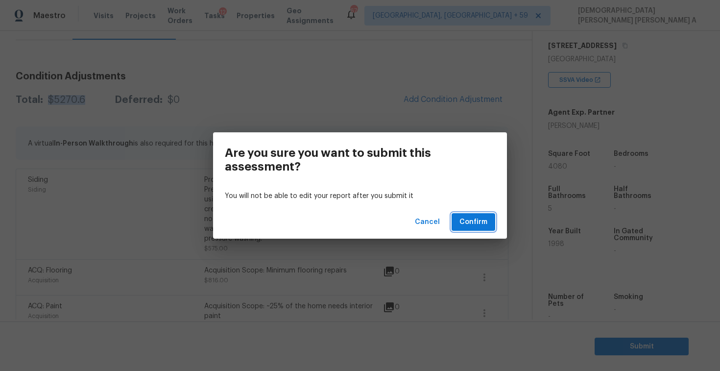
click at [476, 219] on span "Confirm" at bounding box center [473, 222] width 28 height 12
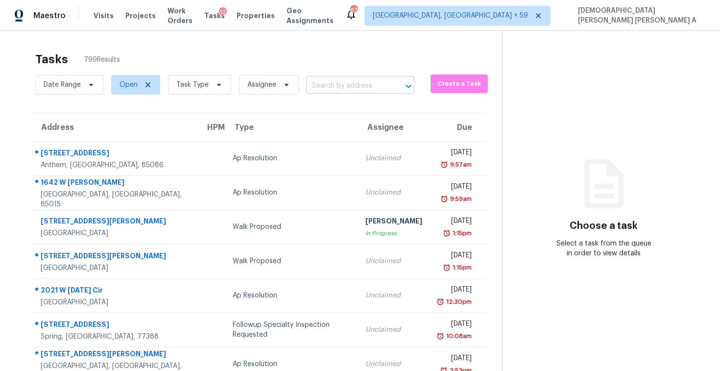
click at [359, 86] on input "text" at bounding box center [346, 85] width 81 height 15
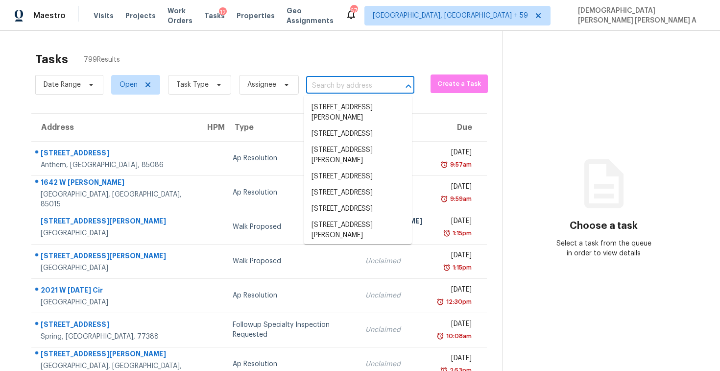
paste input "[STREET_ADDRESS]"
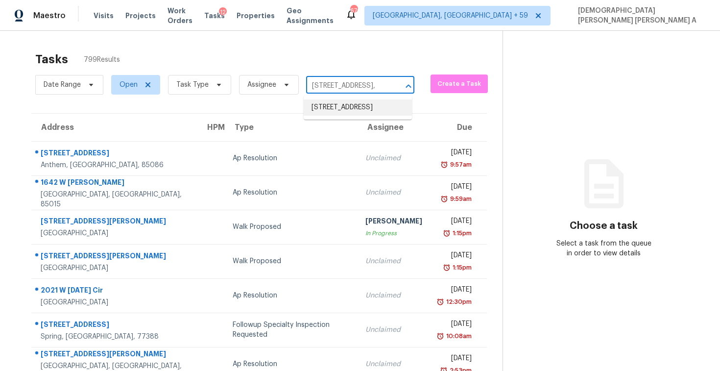
type input "[STREET_ADDRESS]"
click at [367, 112] on li "[STREET_ADDRESS]" at bounding box center [357, 107] width 108 height 16
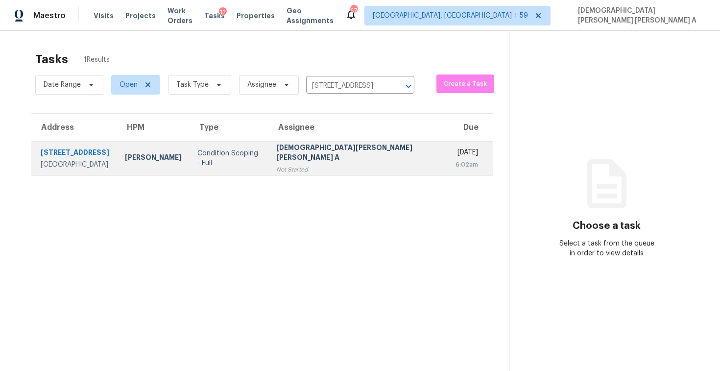
click at [260, 163] on div "Condition Scoping - Full" at bounding box center [228, 158] width 63 height 20
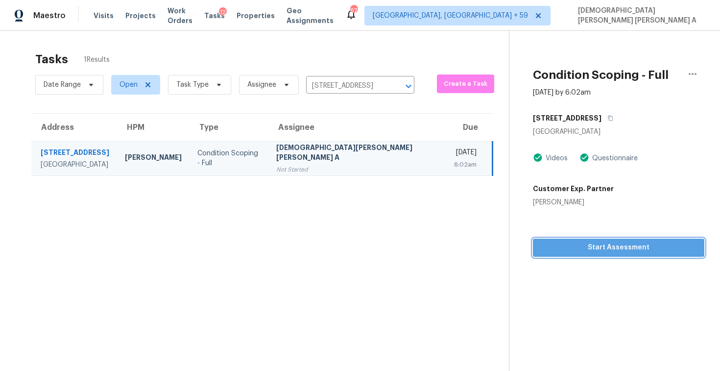
click at [548, 247] on span "Start Assessment" at bounding box center [618, 247] width 156 height 12
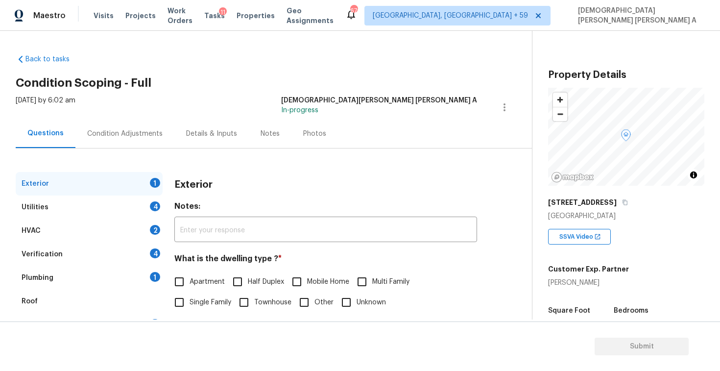
click at [341, 85] on h2 "Condition Scoping - Full" at bounding box center [274, 83] width 516 height 10
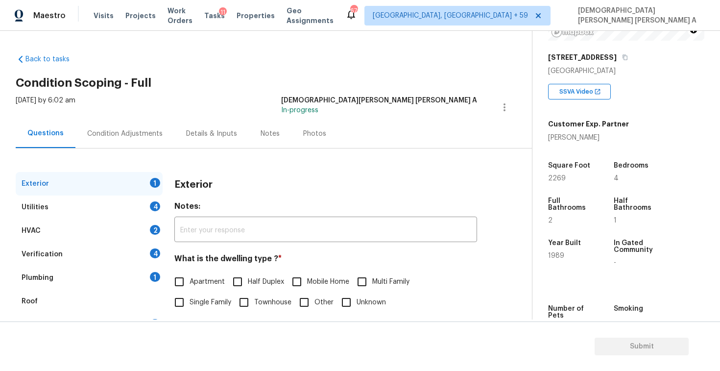
click at [178, 304] on input "Single Family" at bounding box center [179, 302] width 21 height 21
checkbox input "true"
click at [133, 195] on div "Utilities 4" at bounding box center [89, 206] width 147 height 23
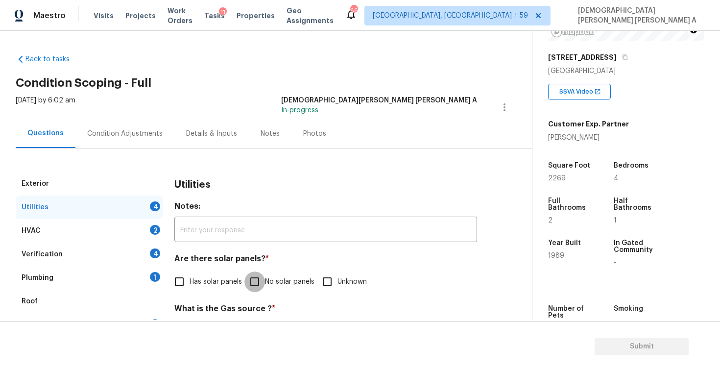
click at [262, 282] on input "No solar panels" at bounding box center [254, 281] width 21 height 21
checkbox input "true"
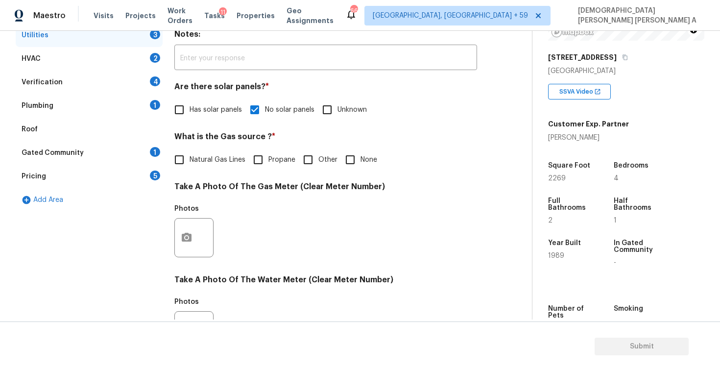
click at [181, 161] on input "Natural Gas Lines" at bounding box center [179, 159] width 21 height 21
checkbox input "true"
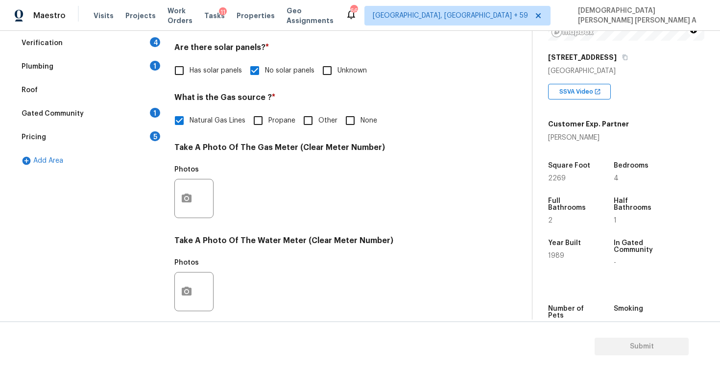
scroll to position [366, 0]
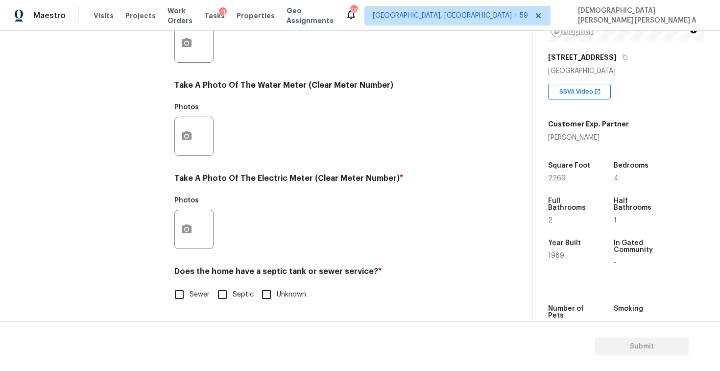
click at [181, 299] on input "Sewer" at bounding box center [179, 294] width 21 height 21
checkbox input "true"
click at [182, 202] on h5 "Photos" at bounding box center [186, 200] width 24 height 7
click at [185, 222] on button "button" at bounding box center [186, 229] width 23 height 38
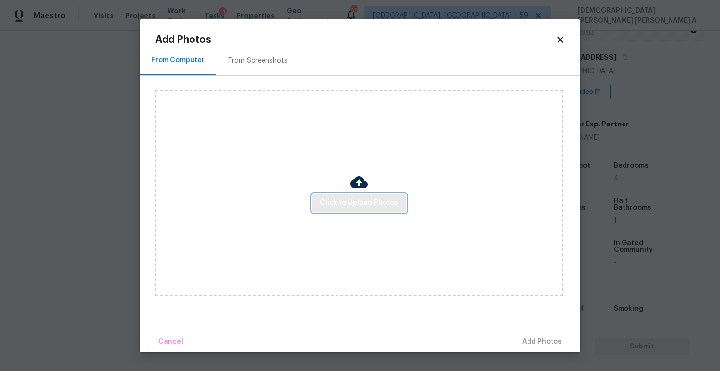
click at [375, 200] on span "Click to Upload Photos" at bounding box center [359, 203] width 78 height 12
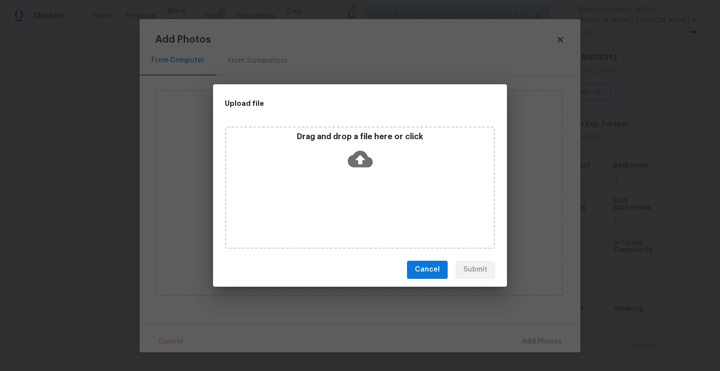
click at [360, 155] on icon at bounding box center [360, 158] width 25 height 25
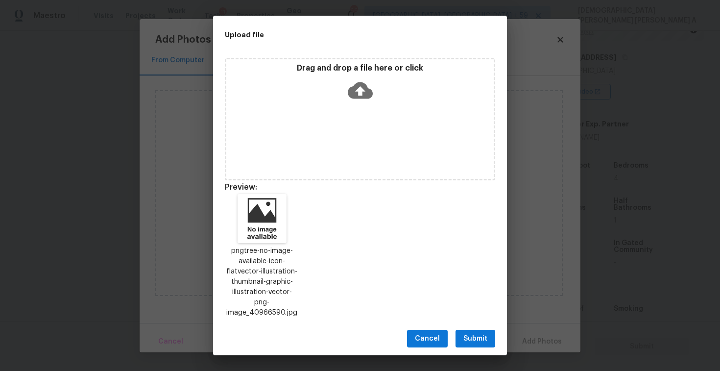
click at [479, 334] on span "Submit" at bounding box center [475, 338] width 24 height 12
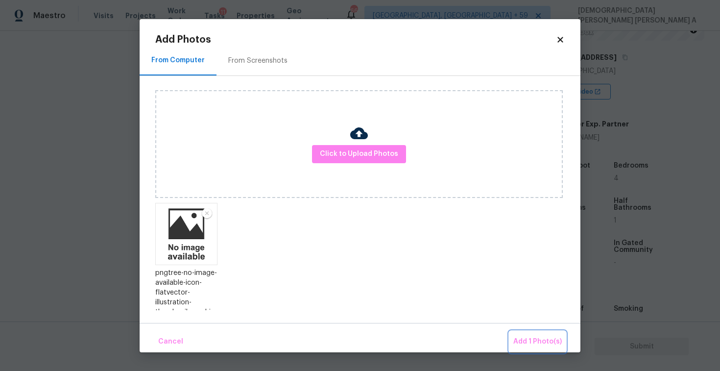
click at [520, 337] on span "Add 1 Photo(s)" at bounding box center [537, 341] width 48 height 12
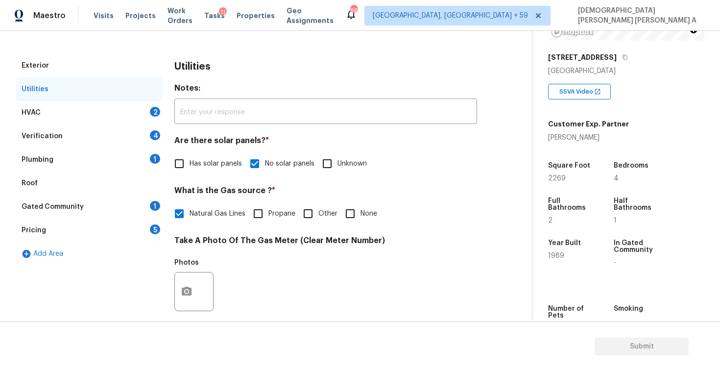
click at [79, 112] on div "HVAC 2" at bounding box center [89, 112] width 147 height 23
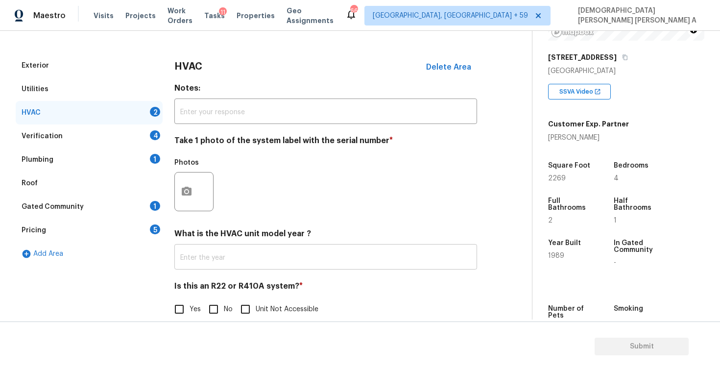
scroll to position [133, 0]
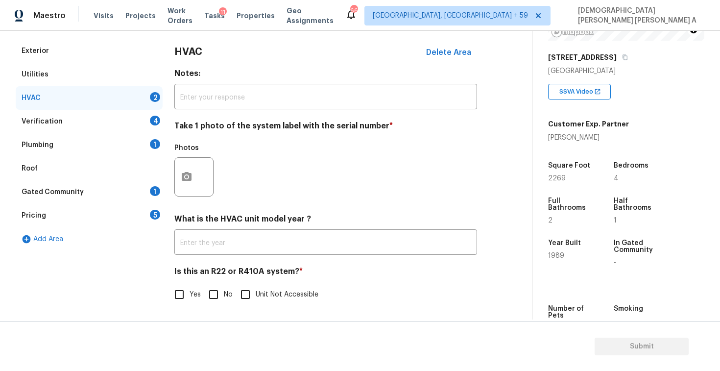
click at [212, 292] on input "No" at bounding box center [213, 294] width 21 height 21
checkbox input "true"
click at [188, 191] on button "button" at bounding box center [186, 177] width 23 height 38
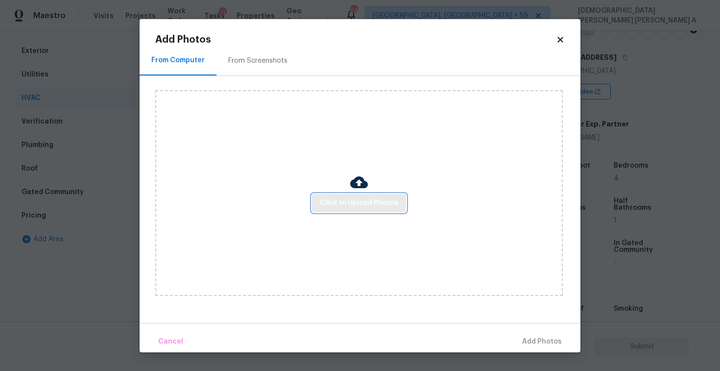
click at [368, 200] on span "Click to Upload Photos" at bounding box center [359, 203] width 78 height 12
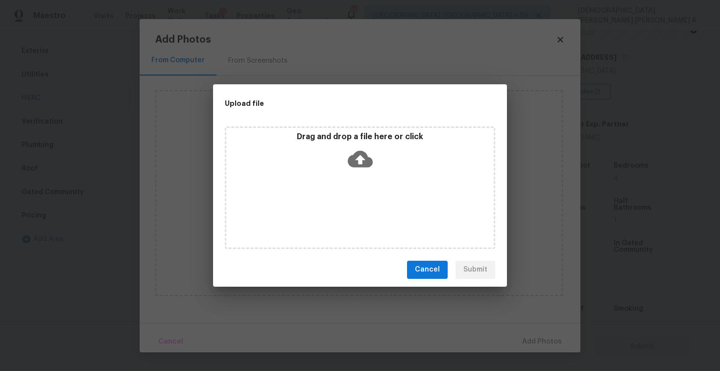
click at [358, 153] on icon at bounding box center [360, 158] width 25 height 17
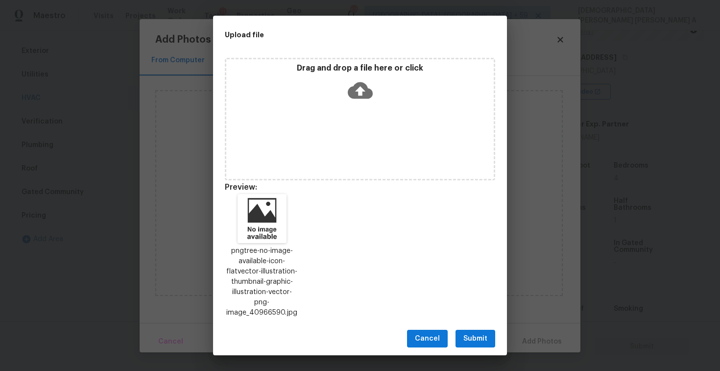
click at [473, 334] on span "Submit" at bounding box center [475, 338] width 24 height 12
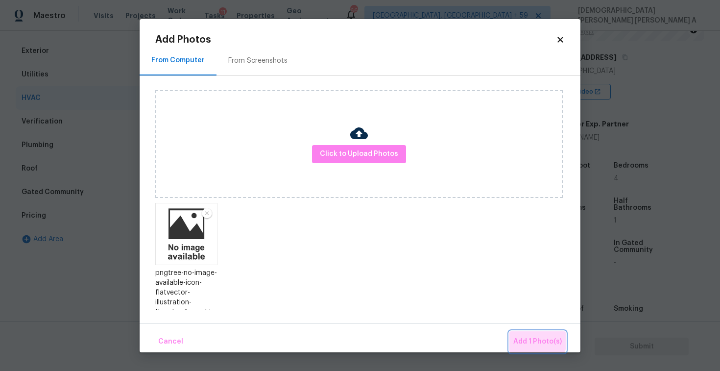
click at [527, 334] on button "Add 1 Photo(s)" at bounding box center [537, 341] width 56 height 21
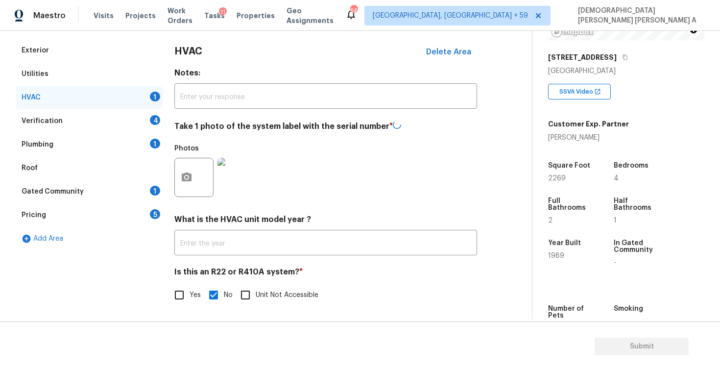
click at [109, 122] on div "Verification 4" at bounding box center [89, 120] width 147 height 23
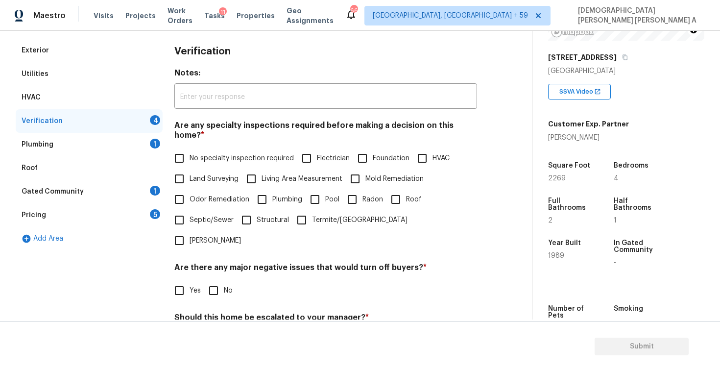
click at [180, 149] on input "No specialty inspection required" at bounding box center [179, 158] width 21 height 21
checkbox input "true"
click at [215, 280] on input "No" at bounding box center [213, 290] width 21 height 21
checkbox input "true"
click at [218, 330] on input "No" at bounding box center [213, 340] width 21 height 21
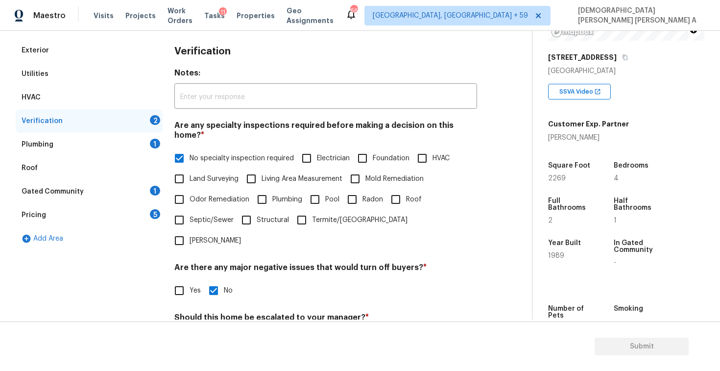
checkbox input "true"
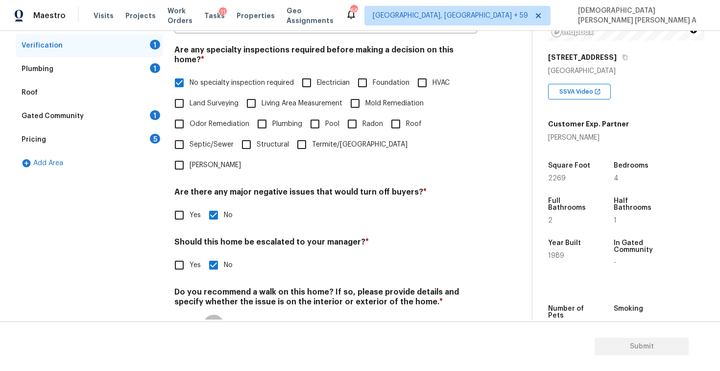
click at [215, 314] on input "No" at bounding box center [213, 324] width 21 height 21
checkbox input "true"
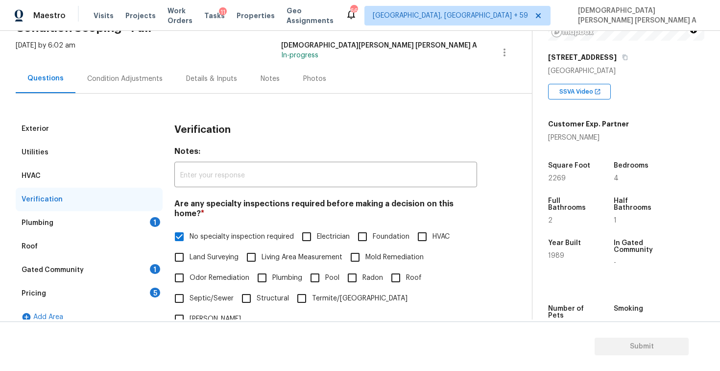
scroll to position [0, 0]
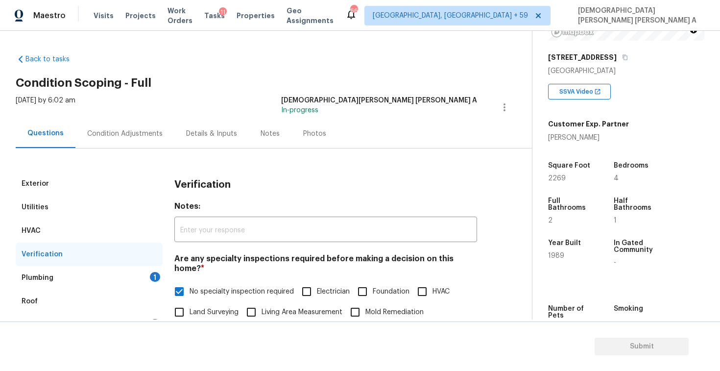
click at [137, 280] on div "Plumbing 1" at bounding box center [89, 277] width 147 height 23
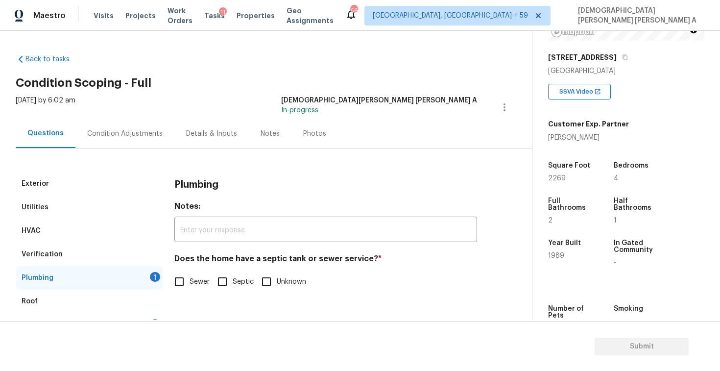
click at [183, 284] on input "Sewer" at bounding box center [179, 281] width 21 height 21
checkbox input "true"
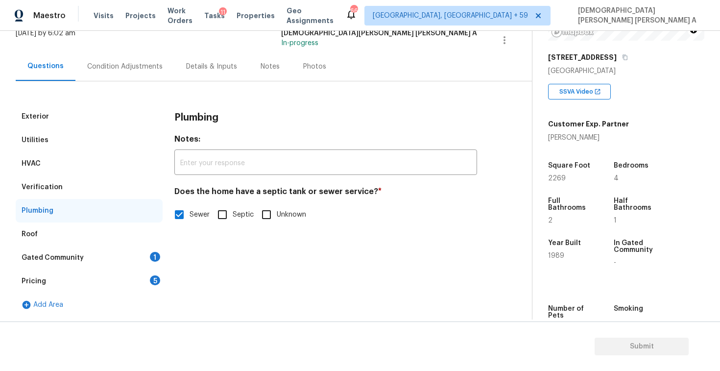
click at [111, 257] on div "Gated Community 1" at bounding box center [89, 257] width 147 height 23
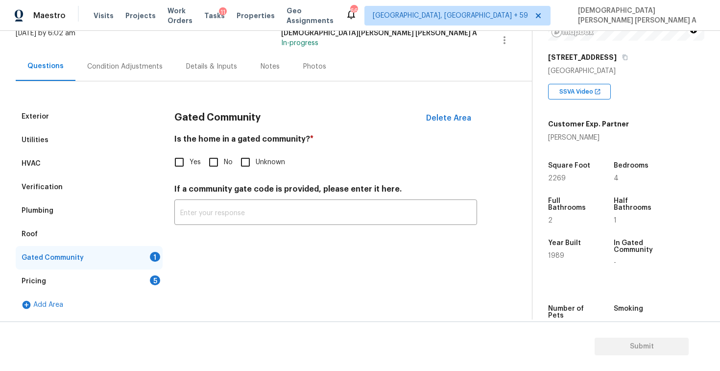
click at [215, 161] on input "No" at bounding box center [213, 162] width 21 height 21
checkbox input "true"
click at [134, 283] on div "Pricing 5" at bounding box center [89, 280] width 147 height 23
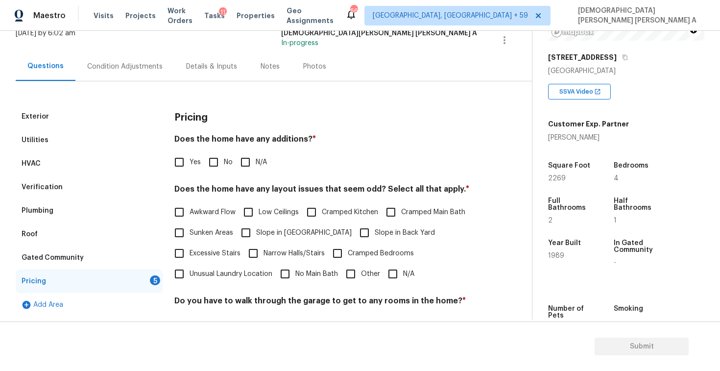
click at [215, 167] on input "No" at bounding box center [213, 162] width 21 height 21
checkbox input "true"
click at [392, 270] on input "N/A" at bounding box center [392, 273] width 21 height 21
checkbox input "true"
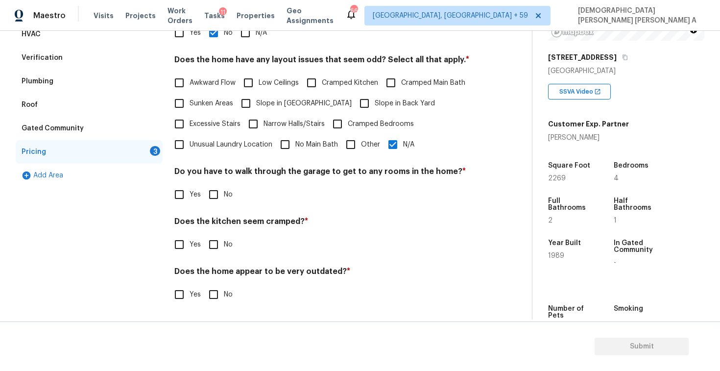
scroll to position [196, 0]
click at [214, 192] on input "No" at bounding box center [213, 194] width 21 height 21
checkbox input "true"
click at [215, 235] on input "No" at bounding box center [213, 245] width 21 height 21
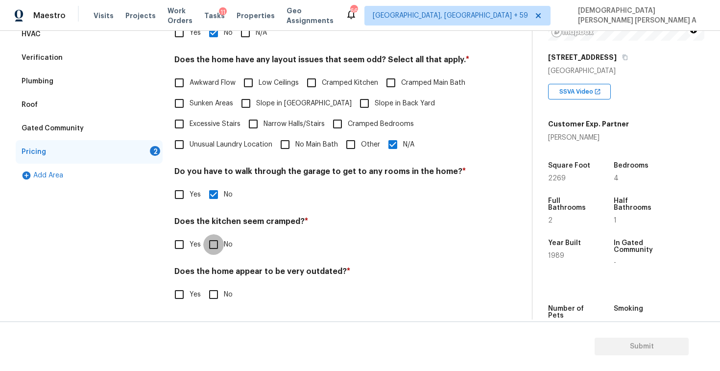
click at [212, 243] on input "No" at bounding box center [213, 244] width 21 height 21
checkbox input "true"
click at [211, 290] on input "No" at bounding box center [213, 294] width 21 height 21
checkbox input "true"
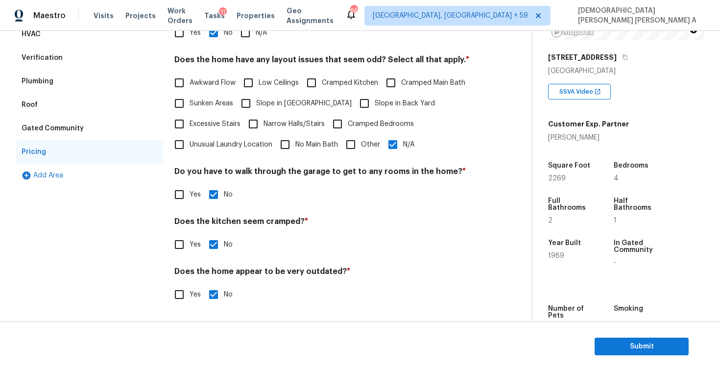
scroll to position [6, 0]
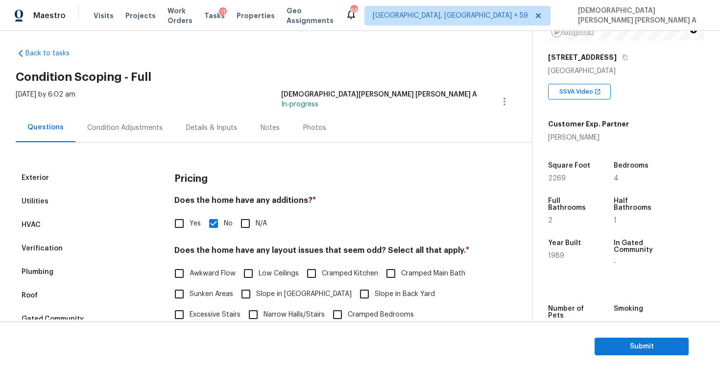
click at [305, 133] on div "Photos" at bounding box center [314, 127] width 47 height 29
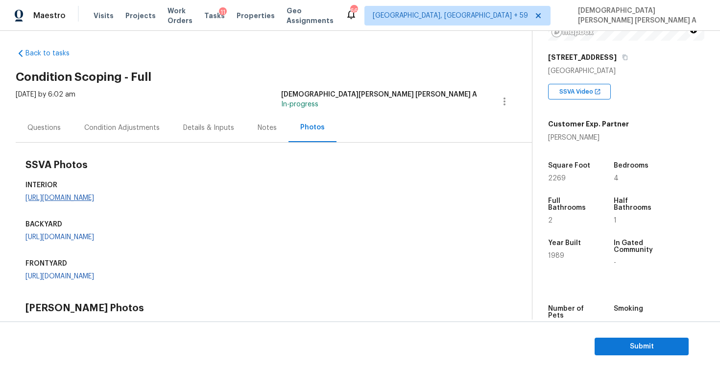
scroll to position [202, 0]
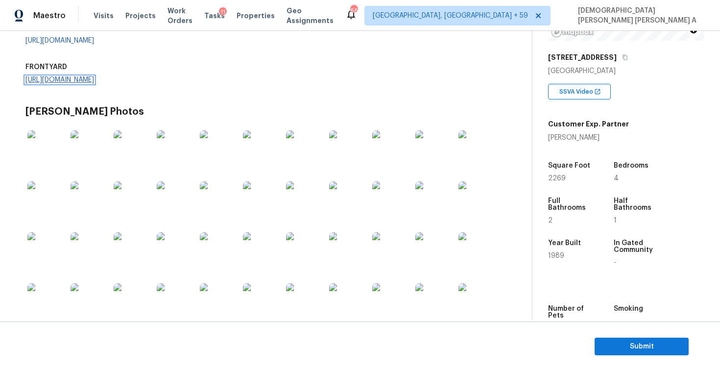
click at [94, 83] on link "[URL][DOMAIN_NAME]" at bounding box center [59, 79] width 69 height 7
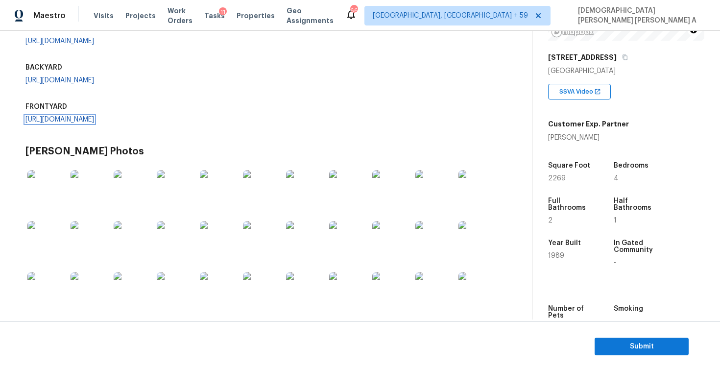
scroll to position [151, 0]
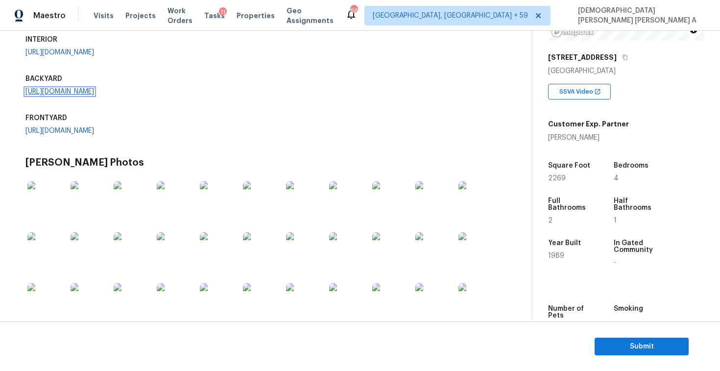
click at [78, 95] on link "[URL][DOMAIN_NAME]" at bounding box center [59, 91] width 69 height 7
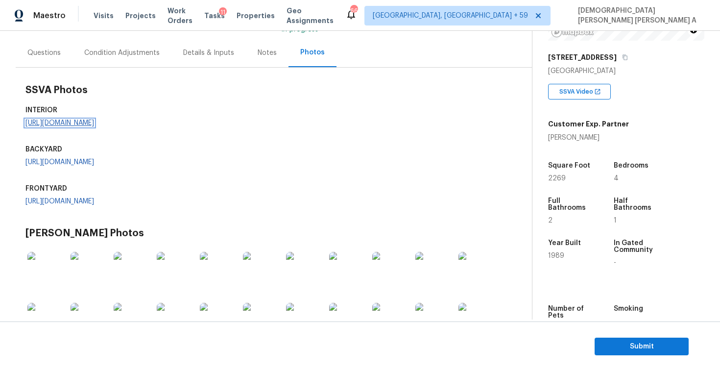
click at [52, 126] on link "[URL][DOMAIN_NAME]" at bounding box center [59, 122] width 69 height 7
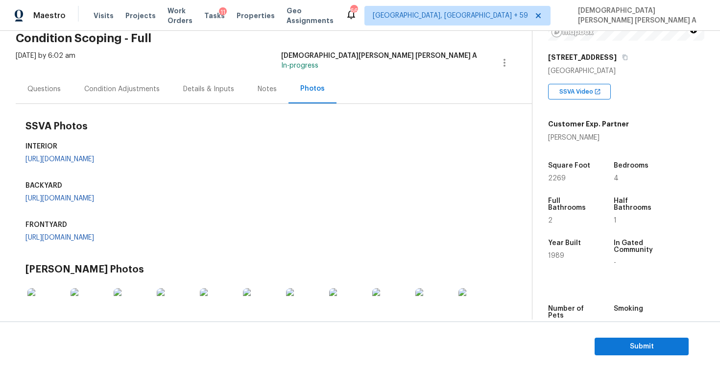
click at [116, 76] on div "Condition Adjustments" at bounding box center [121, 88] width 99 height 29
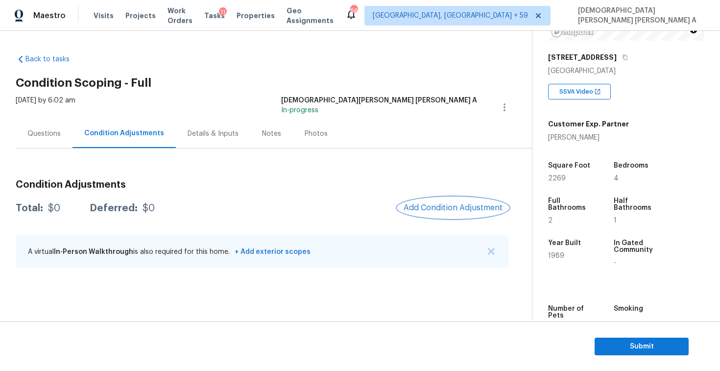
click at [485, 211] on span "Add Condition Adjustment" at bounding box center [452, 207] width 99 height 9
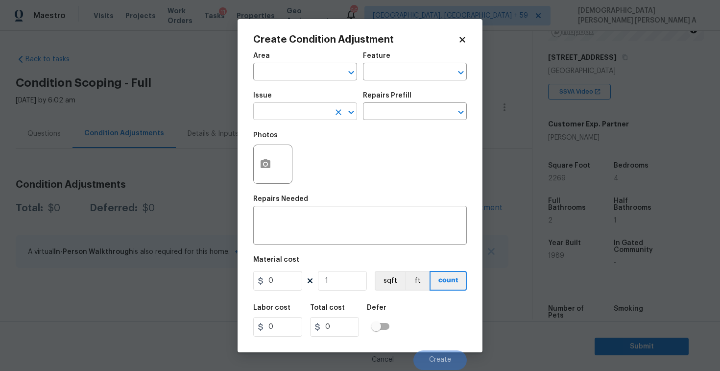
click at [305, 118] on input "text" at bounding box center [291, 112] width 76 height 15
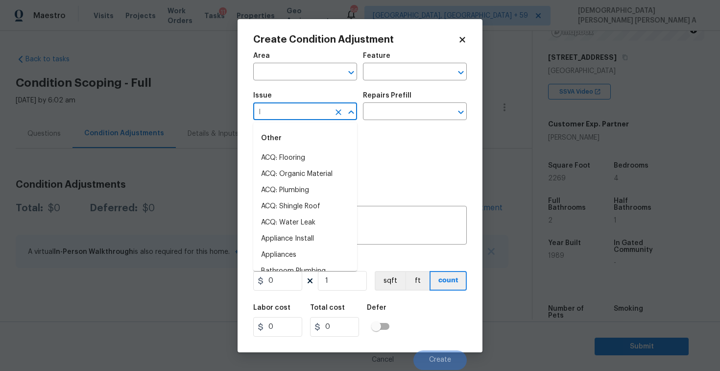
type input "la"
type input "n"
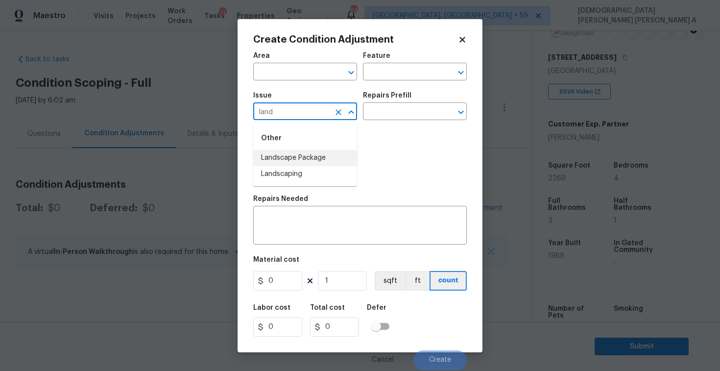
click at [318, 158] on li "Landscape Package" at bounding box center [305, 158] width 104 height 16
type input "Landscape Package"
click at [403, 112] on input "text" at bounding box center [401, 112] width 76 height 15
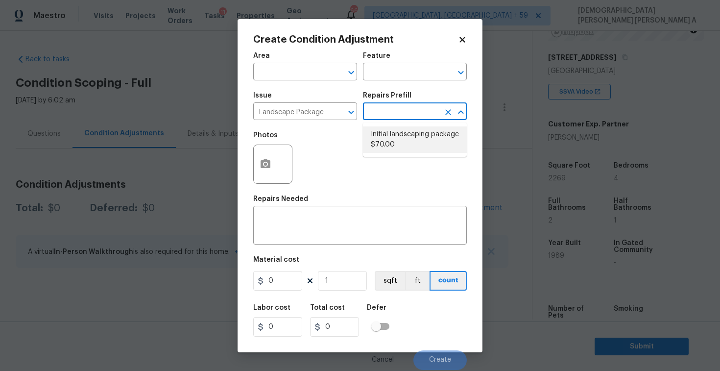
click at [400, 132] on li "Initial landscaping package $70.00" at bounding box center [415, 139] width 104 height 26
type input "Home Readiness Packages"
type textarea "Mowing of grass up to 6" in height. Mow, edge along driveways & sidewalks, trim…"
type input "70"
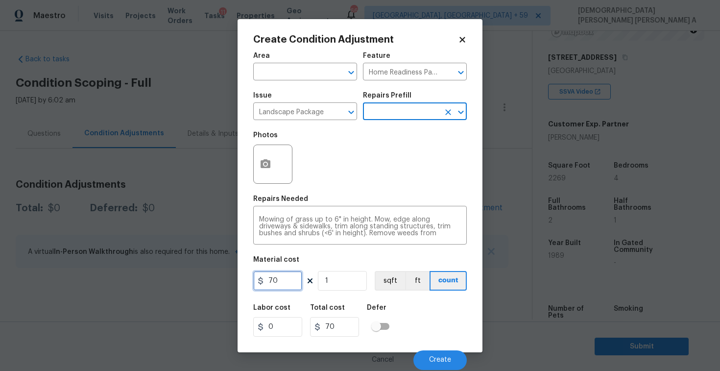
click at [290, 284] on input "70" at bounding box center [277, 281] width 49 height 20
type input "700"
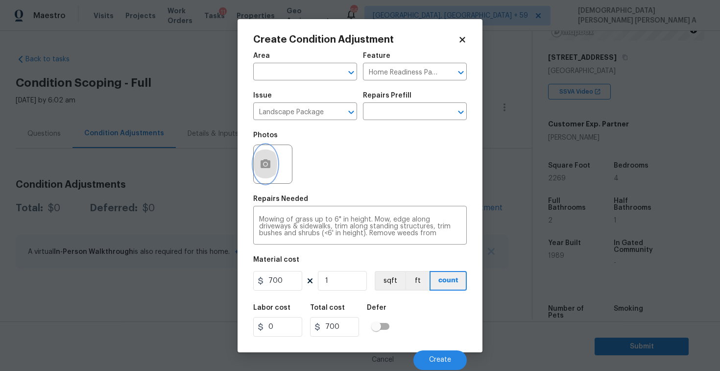
click at [271, 176] on button "button" at bounding box center [265, 164] width 23 height 38
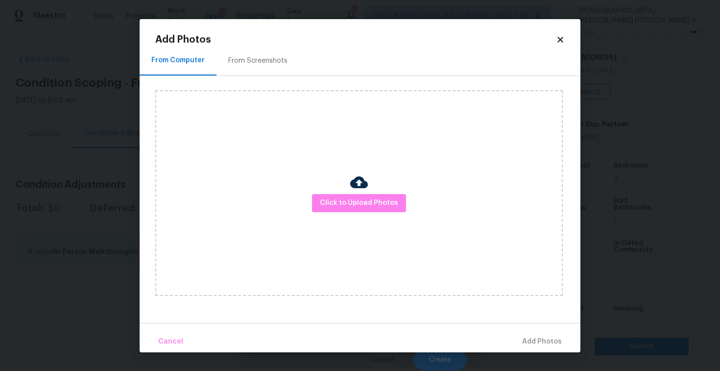
click at [249, 67] on div "From Screenshots" at bounding box center [257, 61] width 83 height 29
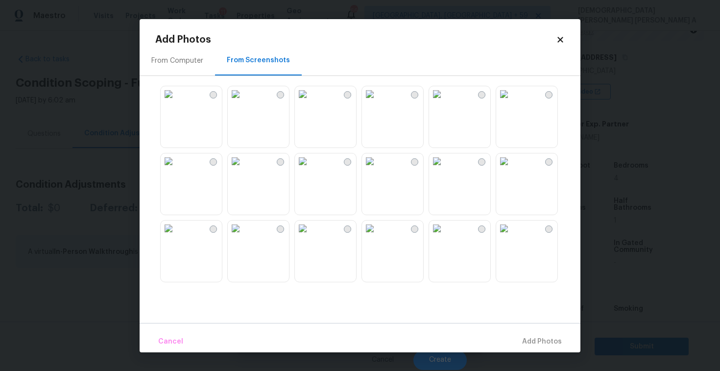
click at [176, 102] on img at bounding box center [169, 94] width 16 height 16
click at [243, 102] on img at bounding box center [236, 94] width 16 height 16
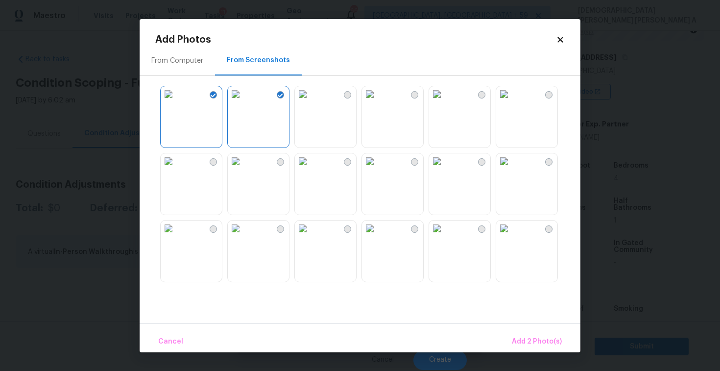
click at [505, 102] on img at bounding box center [504, 94] width 16 height 16
click at [530, 342] on span "Add 3 Photo(s)" at bounding box center [536, 341] width 49 height 12
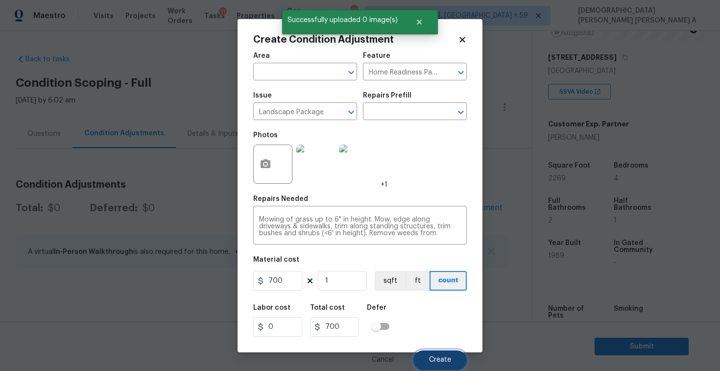
click at [435, 358] on span "Create" at bounding box center [440, 359] width 22 height 7
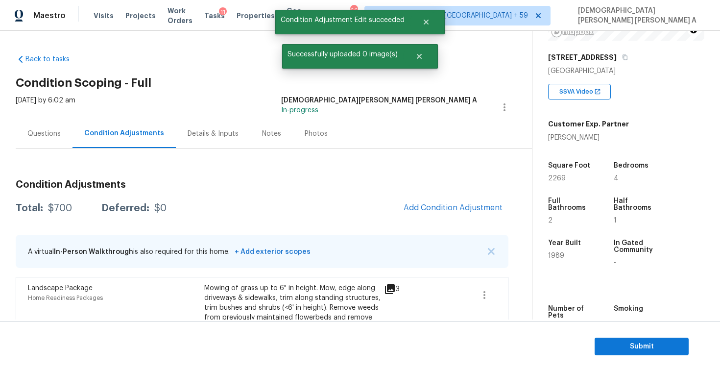
click at [440, 217] on span "Add Condition Adjustment" at bounding box center [452, 208] width 111 height 22
click at [433, 203] on span "Add Condition Adjustment" at bounding box center [452, 207] width 99 height 9
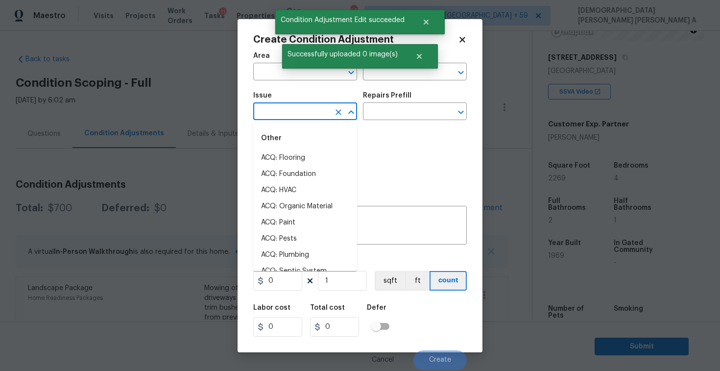
click at [282, 114] on input "text" at bounding box center [291, 112] width 76 height 15
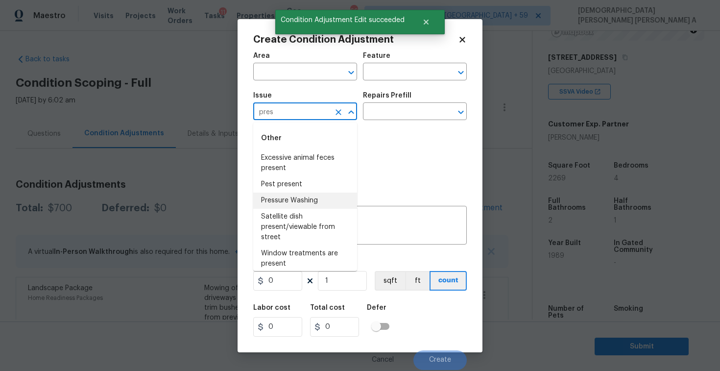
click at [300, 208] on li "Pressure Washing" at bounding box center [305, 200] width 104 height 16
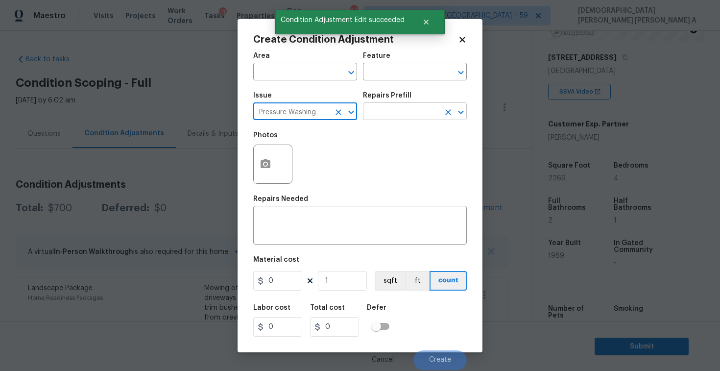
type input "Pressure Washing"
click at [419, 111] on input "text" at bounding box center [401, 112] width 76 height 15
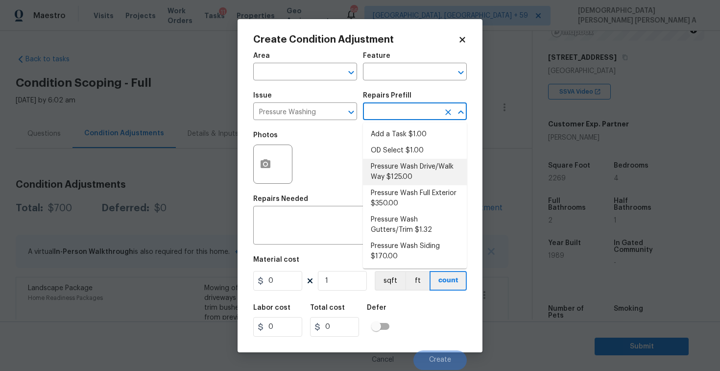
click at [404, 166] on li "Pressure Wash Drive/Walk Way $125.00" at bounding box center [415, 172] width 104 height 26
type input "Siding"
type textarea "Pressure wash the driveways/walkways as directed by the PM. Ensure that all deb…"
type input "125"
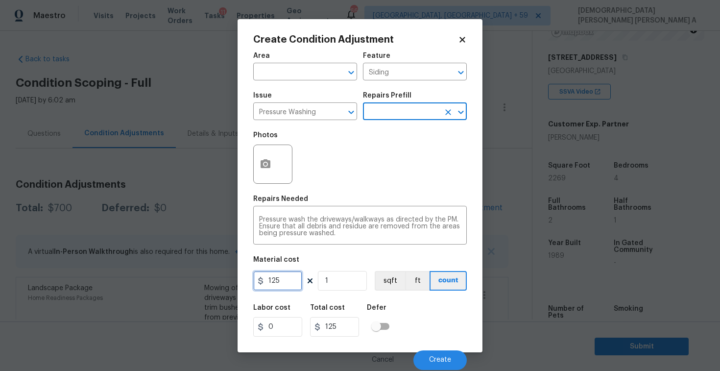
click at [290, 286] on input "125" at bounding box center [277, 281] width 49 height 20
type input "200"
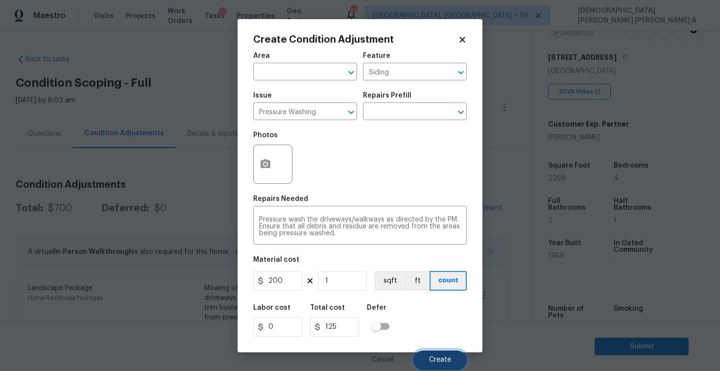
type input "200"
click at [440, 353] on button "Create" at bounding box center [439, 360] width 53 height 20
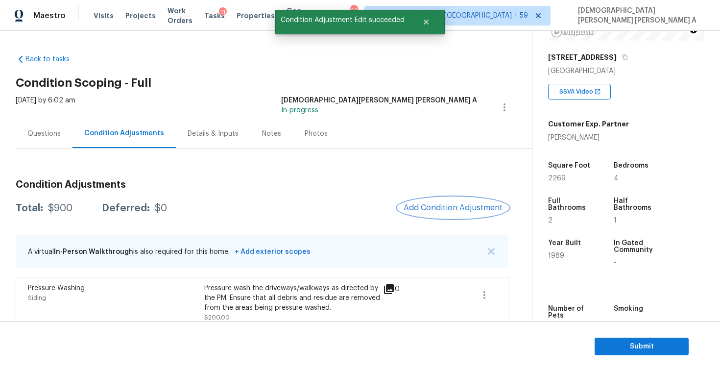
scroll to position [103, 0]
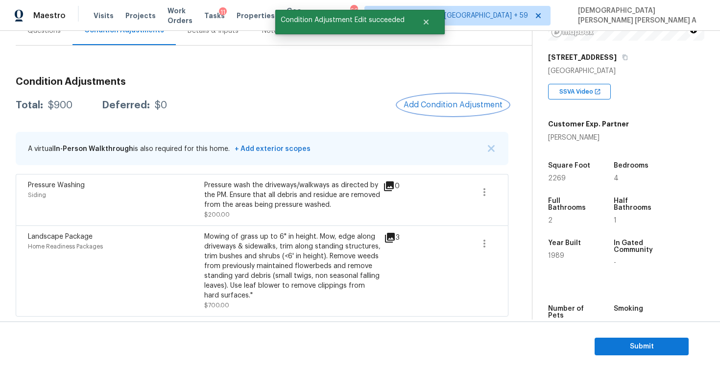
click at [477, 104] on span "Add Condition Adjustment" at bounding box center [452, 104] width 99 height 9
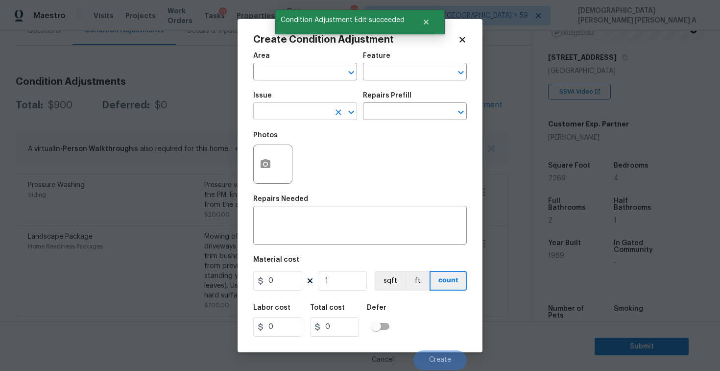
click at [273, 113] on input "text" at bounding box center [291, 112] width 76 height 15
click at [292, 156] on li "Debris/garbage on site" at bounding box center [305, 158] width 104 height 16
type input "Debris/garbage on site"
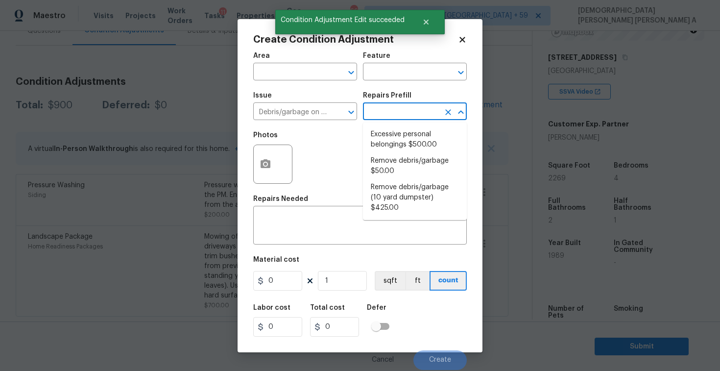
click at [407, 116] on input "text" at bounding box center [401, 112] width 76 height 15
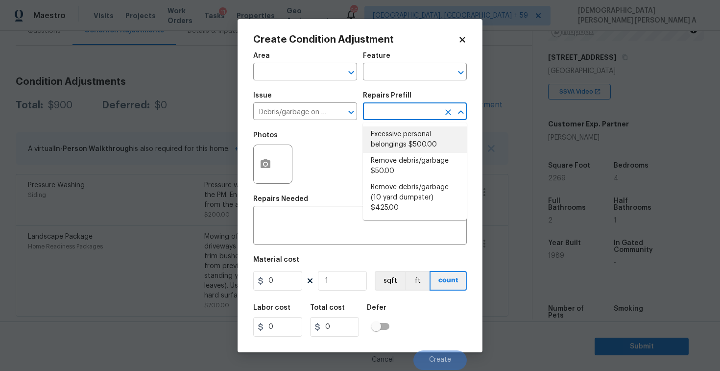
click at [398, 145] on li "Excessive personal belongings $500.00" at bounding box center [415, 139] width 104 height 26
type textarea "Contingency for excessive items to be removed - During assessment, the home con…"
type input "500"
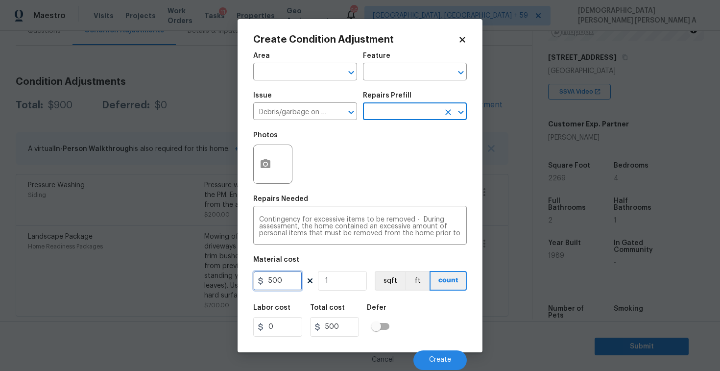
click at [287, 279] on input "500" at bounding box center [277, 281] width 49 height 20
type input "100"
click at [255, 160] on button "button" at bounding box center [265, 164] width 23 height 38
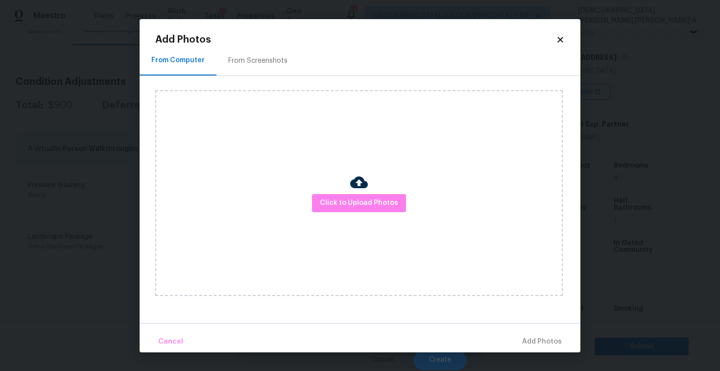
click at [234, 81] on div "Click to Upload Photos" at bounding box center [367, 193] width 425 height 234
click at [240, 61] on div "From Screenshots" at bounding box center [257, 61] width 59 height 10
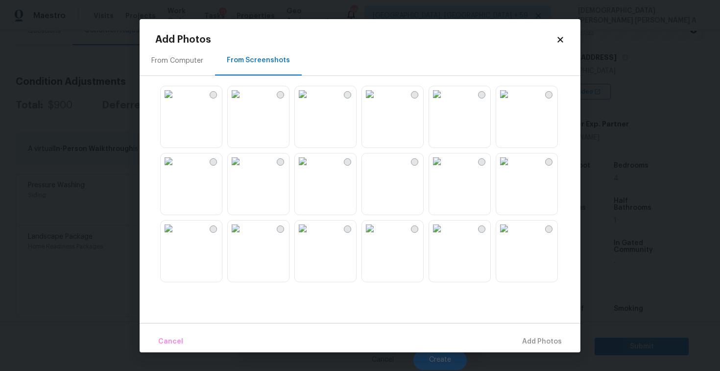
click at [562, 40] on icon at bounding box center [560, 39] width 9 height 9
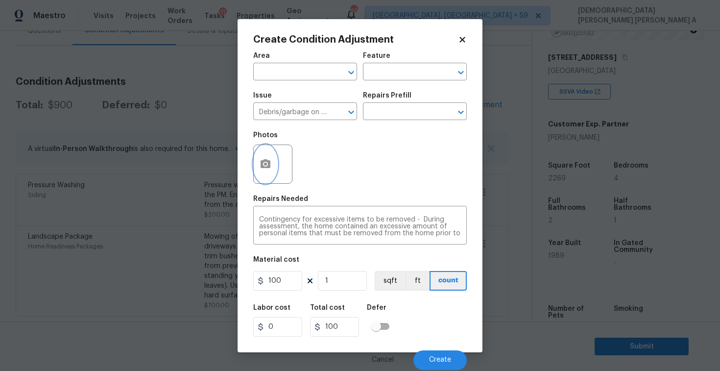
click at [259, 159] on button "button" at bounding box center [265, 164] width 23 height 38
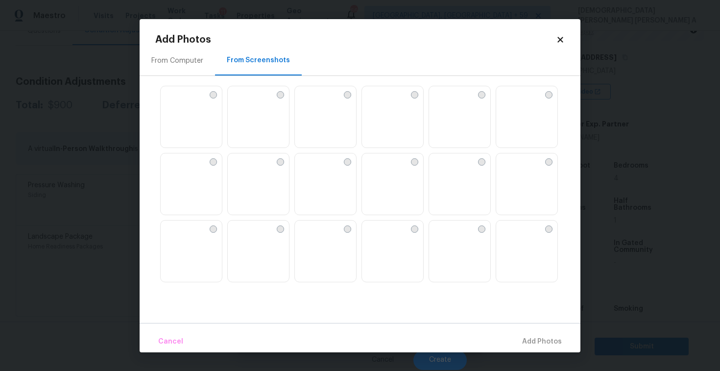
click at [176, 102] on img at bounding box center [169, 94] width 16 height 16
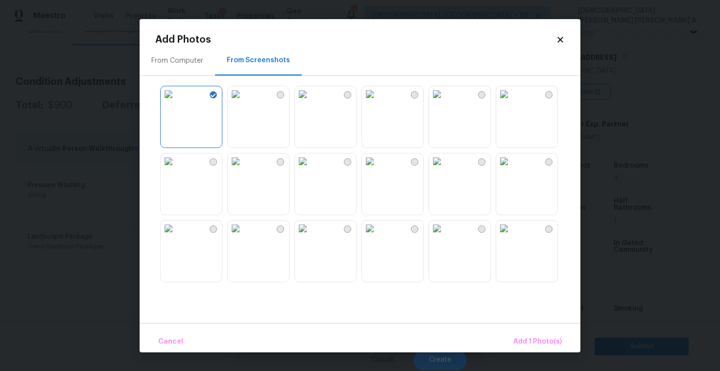
click at [243, 102] on img at bounding box center [236, 94] width 16 height 16
click at [548, 347] on span "Add 2 Photo(s)" at bounding box center [537, 341] width 50 height 12
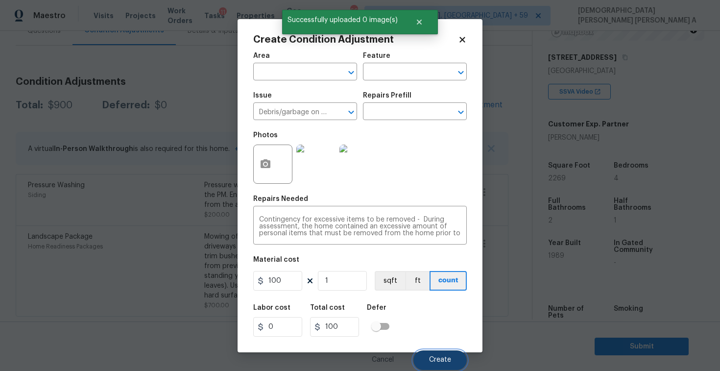
click at [439, 351] on button "Create" at bounding box center [439, 360] width 53 height 20
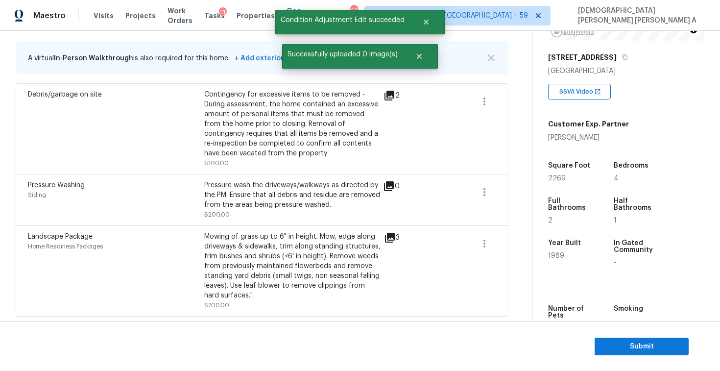
scroll to position [140, 0]
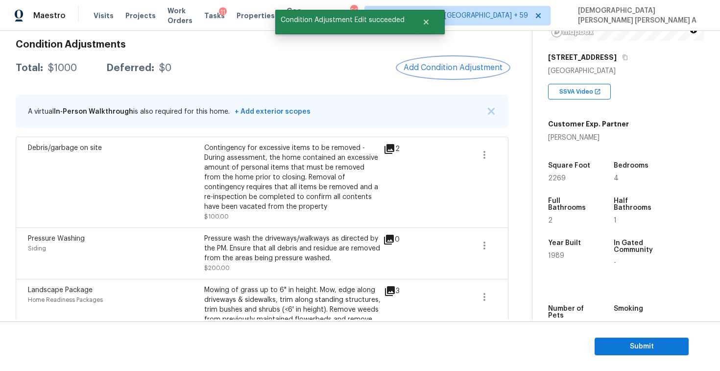
click at [456, 70] on span "Add Condition Adjustment" at bounding box center [452, 67] width 99 height 9
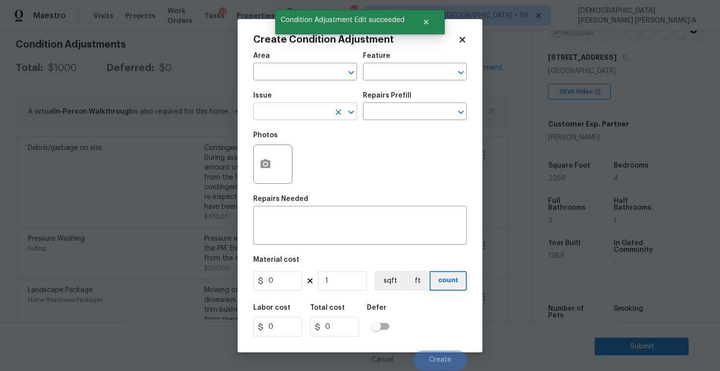
click at [303, 114] on input "text" at bounding box center [291, 112] width 76 height 15
click at [315, 162] on li "Siding" at bounding box center [305, 158] width 104 height 16
type input "Siding"
click at [397, 108] on input "text" at bounding box center [401, 112] width 76 height 15
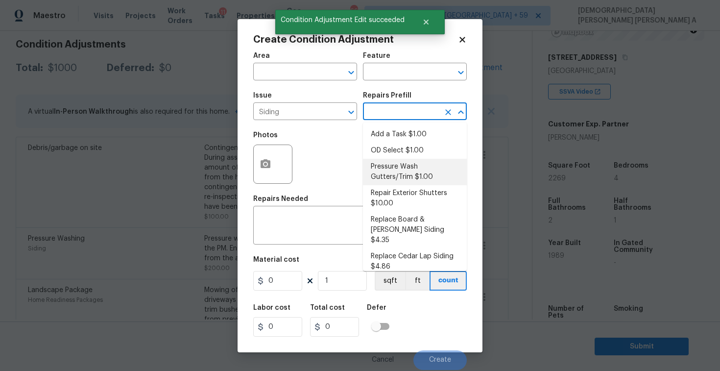
click at [387, 170] on li "Pressure Wash Gutters/Trim $1.00" at bounding box center [415, 172] width 104 height 26
type input "Siding"
type textarea "Protect areas as needed for pressure washing. Pressure wash the gutters and tri…"
type input "1"
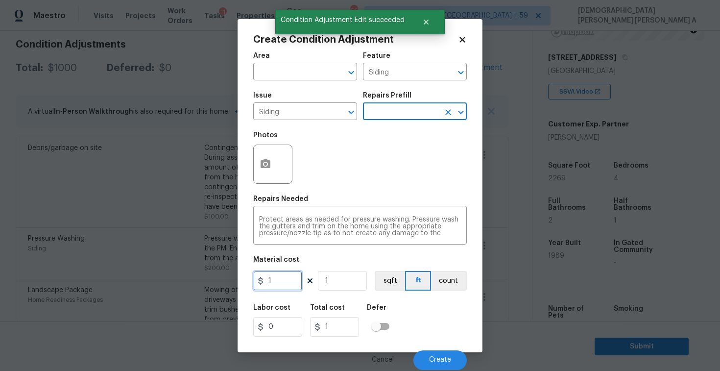
click at [287, 280] on input "1" at bounding box center [277, 281] width 49 height 20
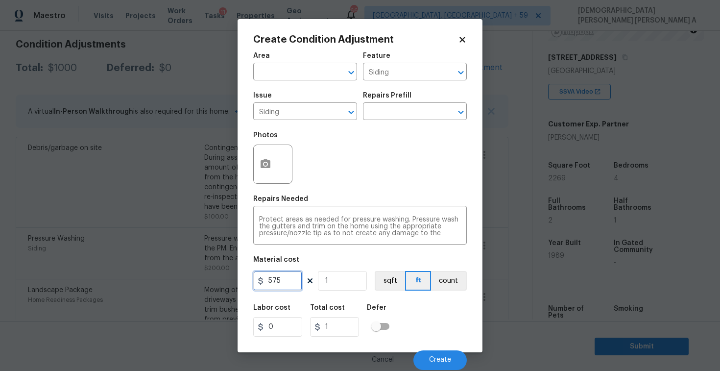
type input "575"
click at [261, 156] on button "button" at bounding box center [265, 164] width 23 height 38
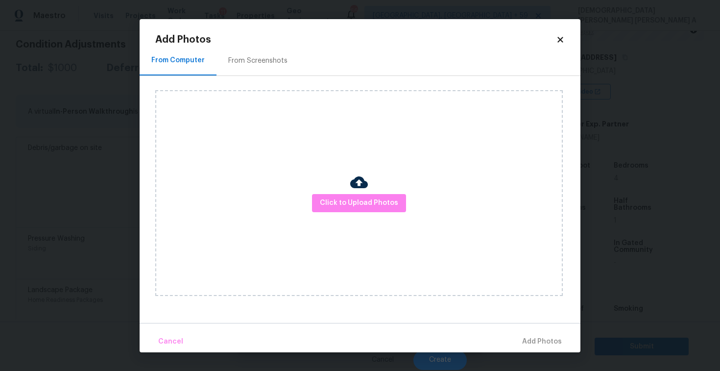
click at [241, 69] on div "From Screenshots" at bounding box center [257, 61] width 83 height 29
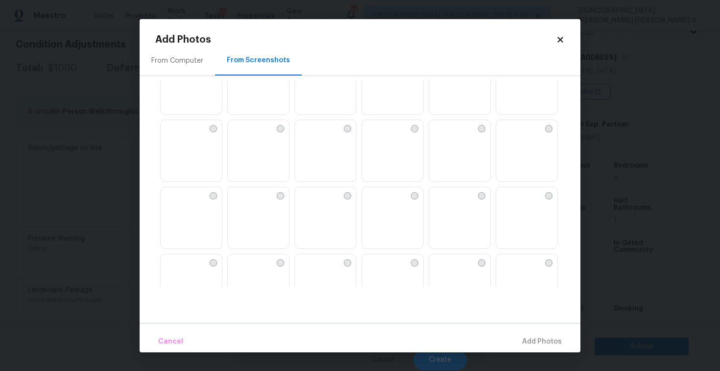
scroll to position [125, 0]
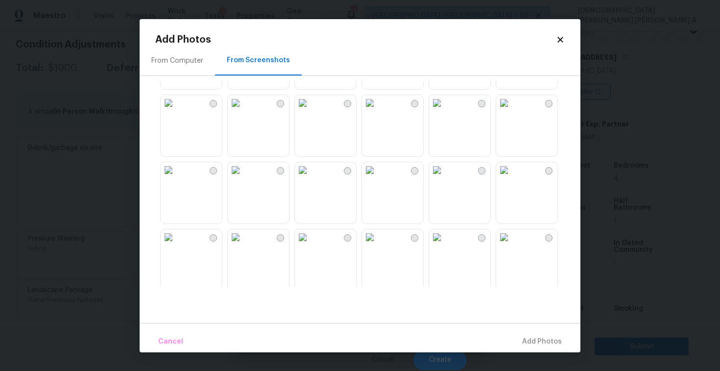
click at [310, 245] on img at bounding box center [303, 237] width 16 height 16
click at [512, 170] on img at bounding box center [504, 170] width 16 height 16
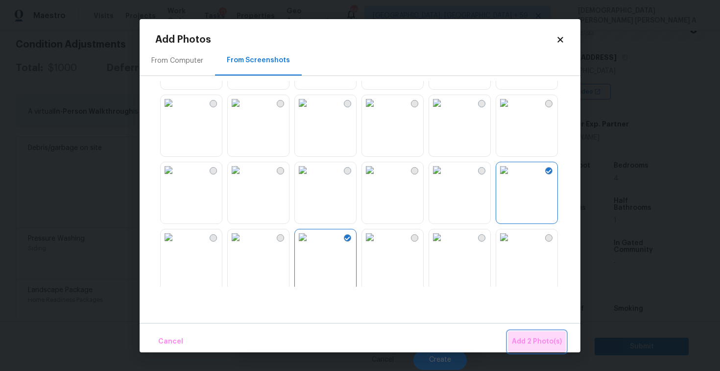
click at [538, 340] on span "Add 2 Photo(s)" at bounding box center [537, 341] width 50 height 12
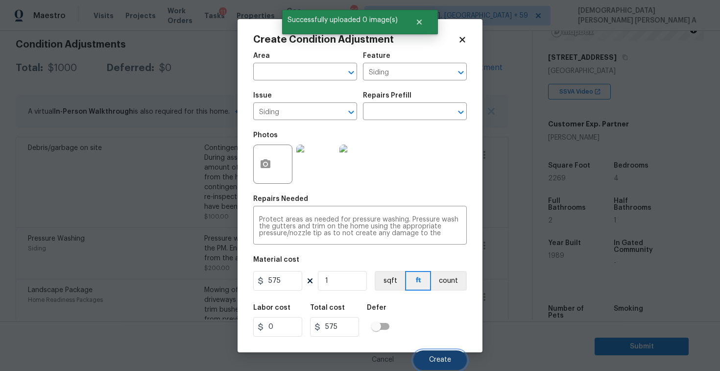
click at [427, 367] on button "Create" at bounding box center [439, 360] width 53 height 20
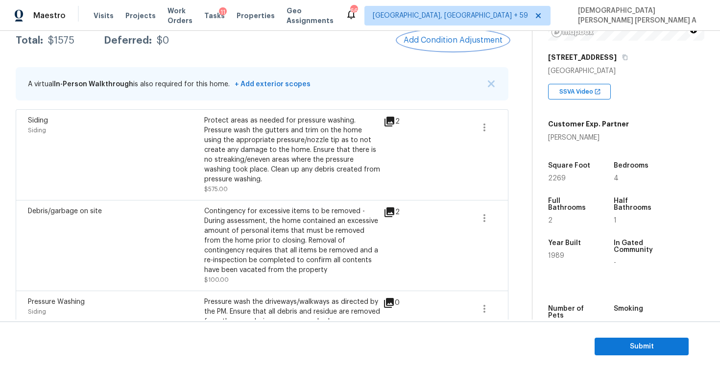
scroll to position [69, 0]
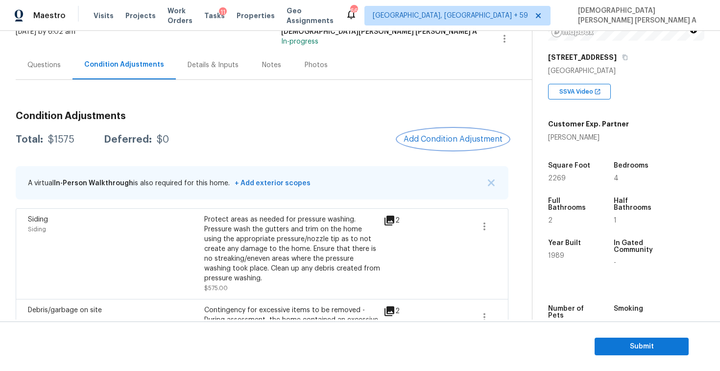
click at [448, 136] on span "Add Condition Adjustment" at bounding box center [452, 139] width 99 height 9
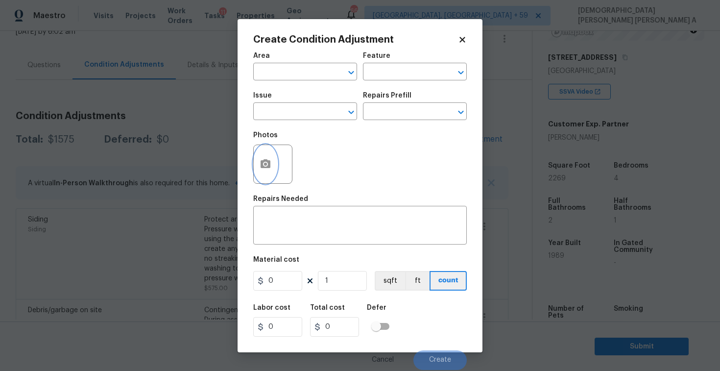
click at [259, 157] on button "button" at bounding box center [265, 164] width 23 height 38
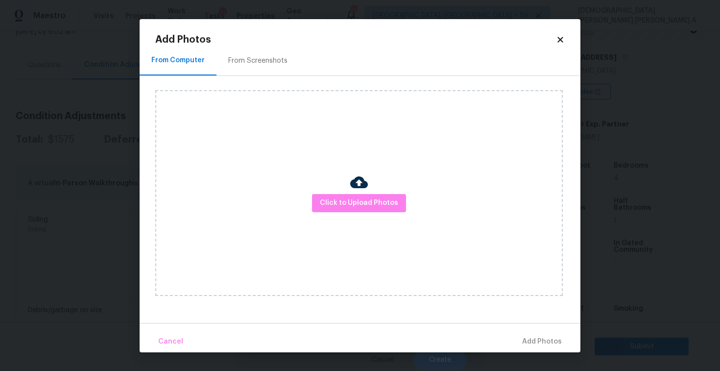
click at [237, 71] on div "From Screenshots" at bounding box center [257, 61] width 83 height 29
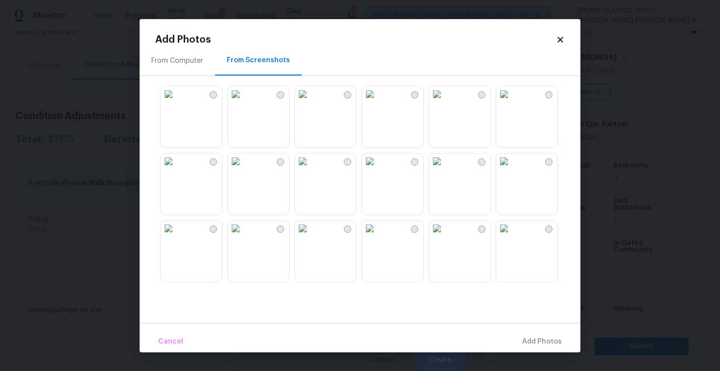
click at [242, 169] on img at bounding box center [236, 161] width 16 height 16
click at [539, 343] on span "Add 1 Photo(s)" at bounding box center [537, 341] width 48 height 12
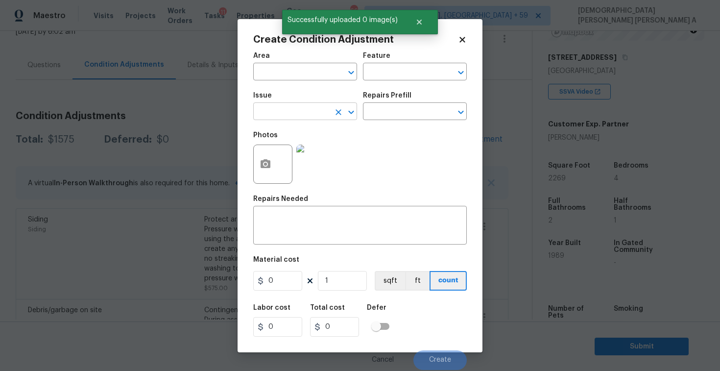
click at [279, 115] on input "text" at bounding box center [291, 112] width 76 height 15
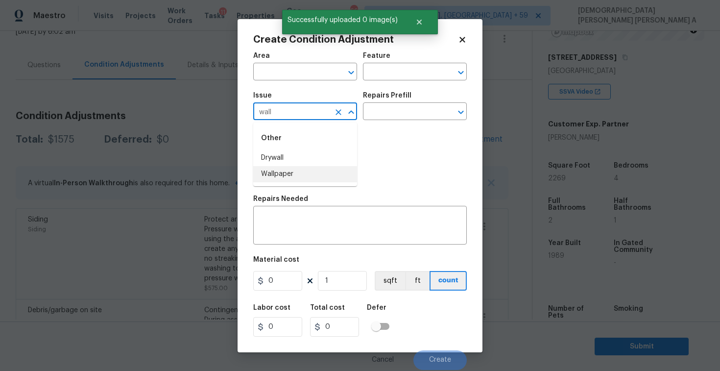
click at [299, 172] on li "Wallpaper" at bounding box center [305, 174] width 104 height 16
type input "Wallpaper"
click at [403, 116] on input "text" at bounding box center [401, 112] width 76 height 15
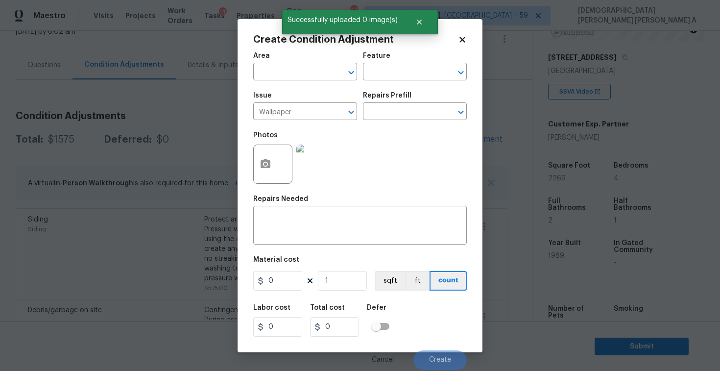
click at [385, 120] on div "Issue Wallpaper ​ Repairs Prefill ​" at bounding box center [359, 106] width 213 height 40
click at [386, 119] on input "text" at bounding box center [401, 112] width 76 height 15
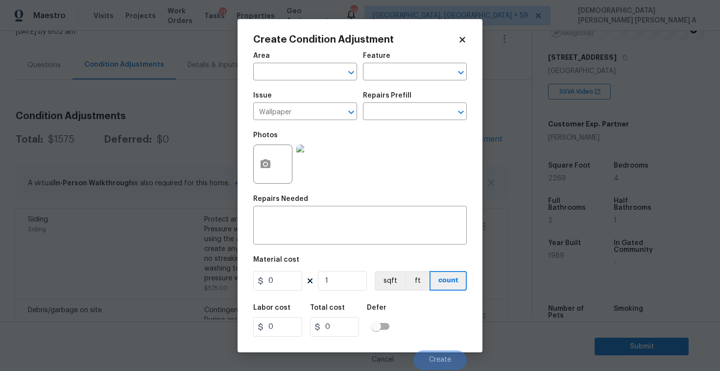
click at [398, 200] on div "Repairs Needed" at bounding box center [359, 201] width 213 height 13
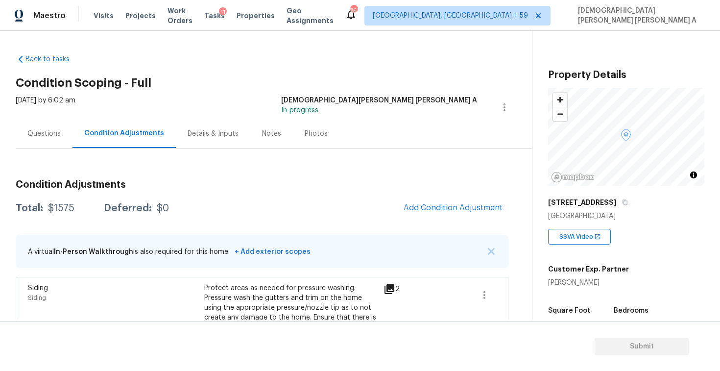
scroll to position [122, 0]
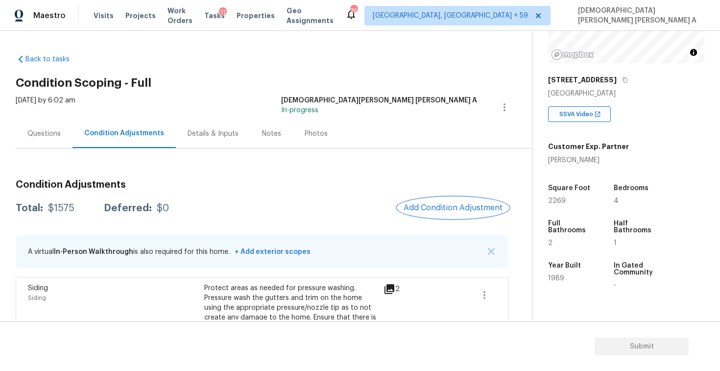
click at [449, 205] on span "Add Condition Adjustment" at bounding box center [452, 207] width 99 height 9
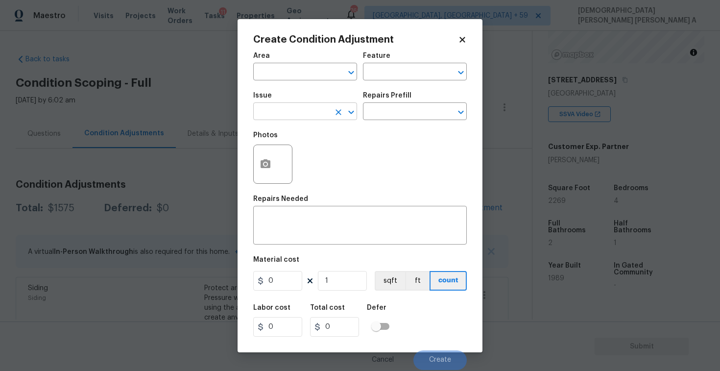
click at [304, 109] on input "text" at bounding box center [291, 112] width 76 height 15
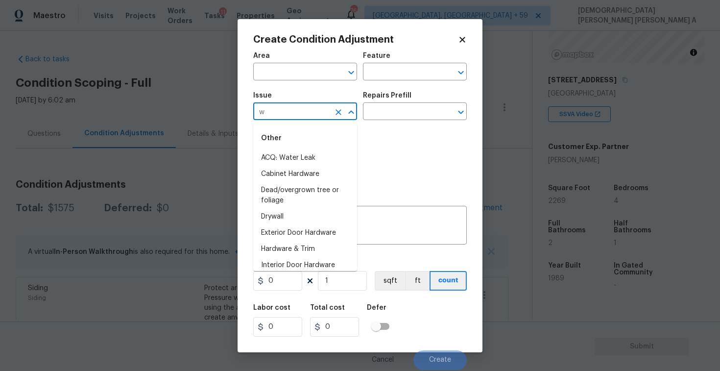
type input "wa"
type input "l"
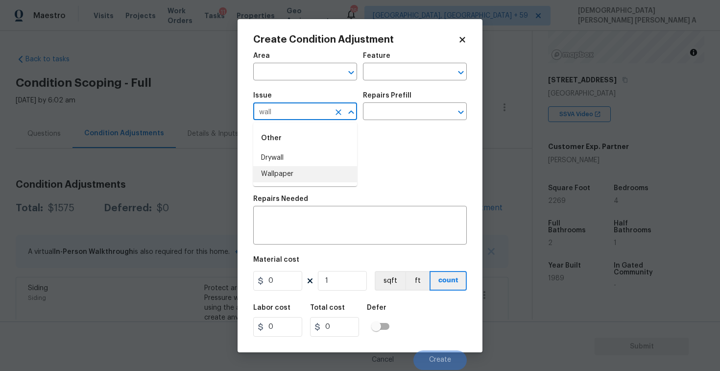
click at [319, 170] on li "Wallpaper" at bounding box center [305, 174] width 104 height 16
type input "Wallpaper"
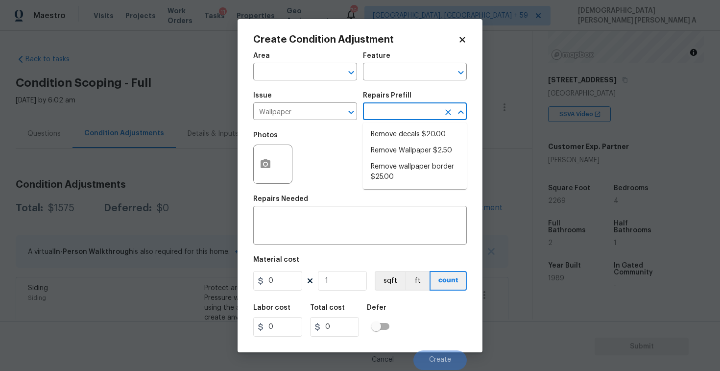
click at [392, 116] on input "text" at bounding box center [401, 112] width 76 height 15
click at [391, 133] on li "Remove decals $20.00" at bounding box center [415, 134] width 104 height 16
type input "Walls and Ceiling"
type textarea "Remove decals from door/wall/ceiling"
type input "20"
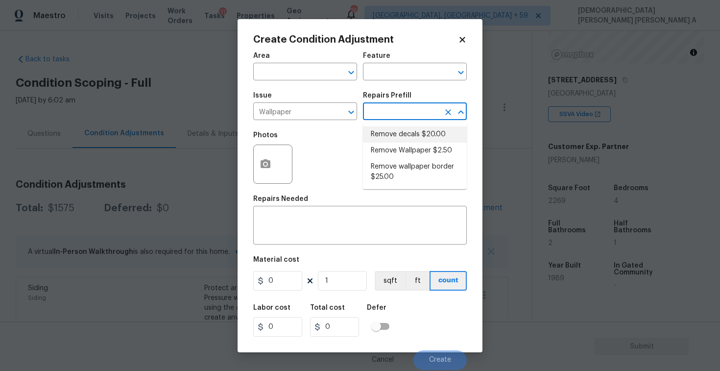
type input "20"
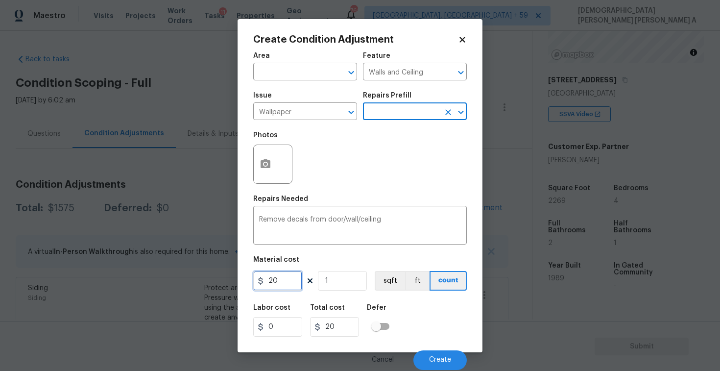
click at [277, 288] on input "20" at bounding box center [277, 281] width 49 height 20
type input "200"
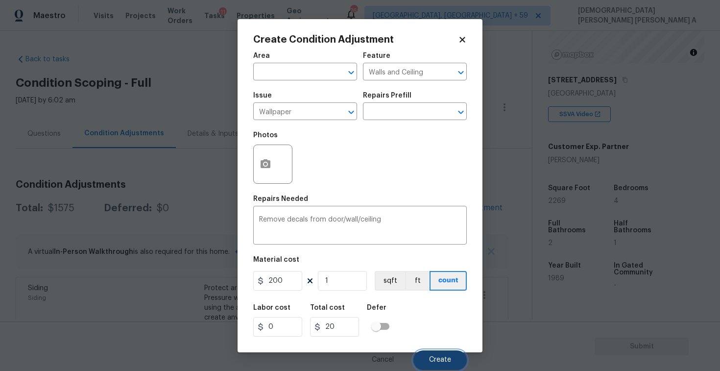
type input "200"
click at [444, 364] on button "Create" at bounding box center [439, 360] width 53 height 20
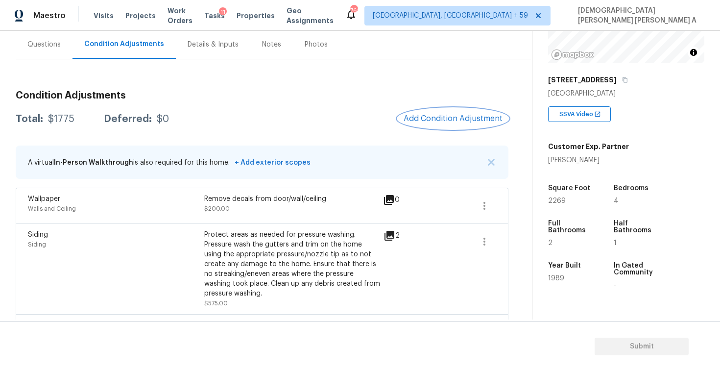
scroll to position [66, 0]
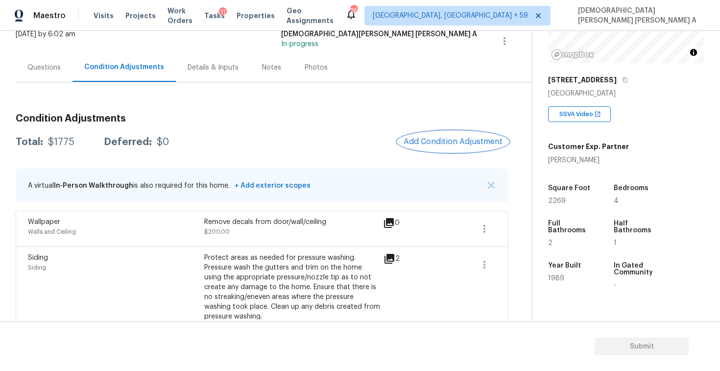
click at [454, 145] on span "Add Condition Adjustment" at bounding box center [452, 141] width 99 height 9
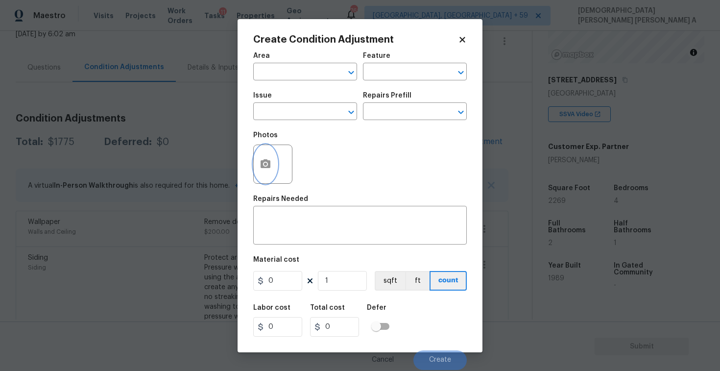
click at [267, 160] on icon "button" at bounding box center [265, 163] width 10 height 9
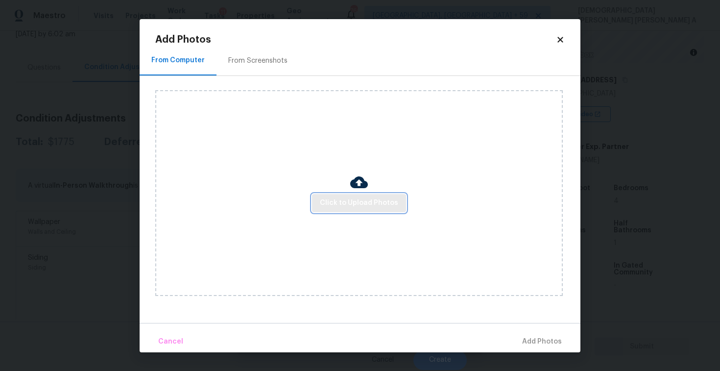
click at [387, 209] on button "Click to Upload Photos" at bounding box center [359, 203] width 94 height 18
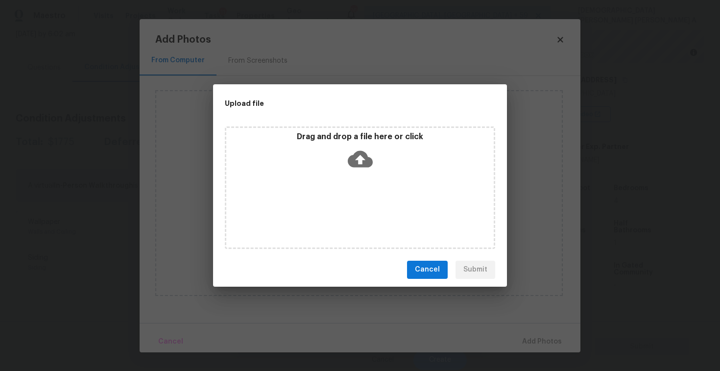
click at [356, 166] on icon at bounding box center [360, 158] width 25 height 25
click at [427, 273] on span "Cancel" at bounding box center [427, 269] width 25 height 12
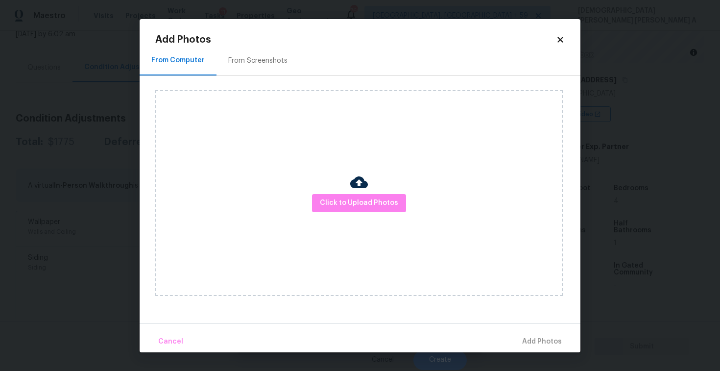
click at [240, 69] on div "From Screenshots" at bounding box center [257, 61] width 83 height 29
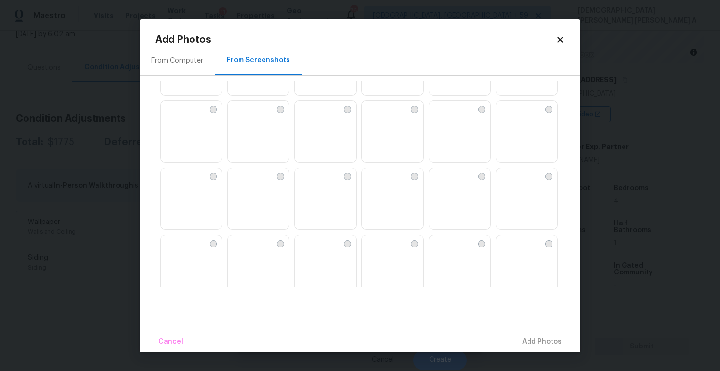
scroll to position [237, 0]
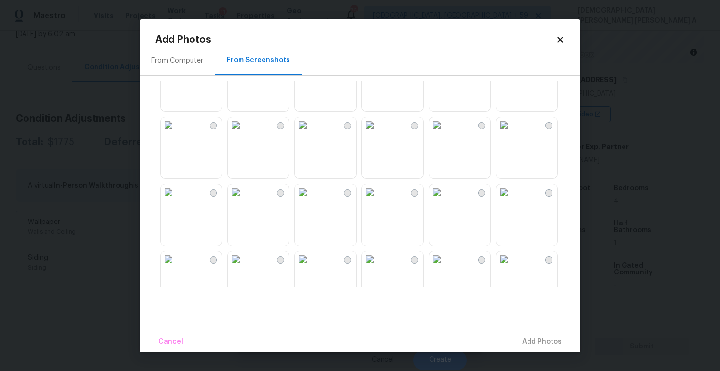
click at [243, 133] on img at bounding box center [236, 125] width 16 height 16
click at [542, 335] on span "Add 1 Photo(s)" at bounding box center [537, 341] width 48 height 12
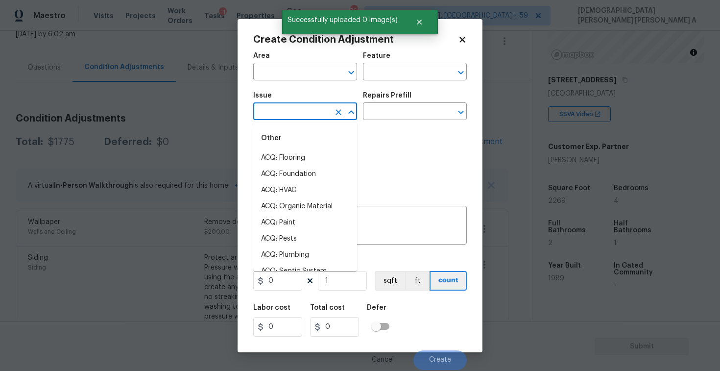
click at [275, 113] on input "text" at bounding box center [291, 112] width 76 height 15
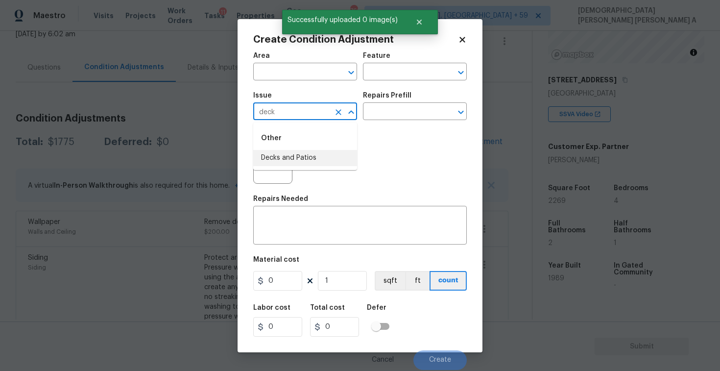
click at [314, 154] on li "Decks and Patios" at bounding box center [305, 158] width 104 height 16
type input "Decks and Patios"
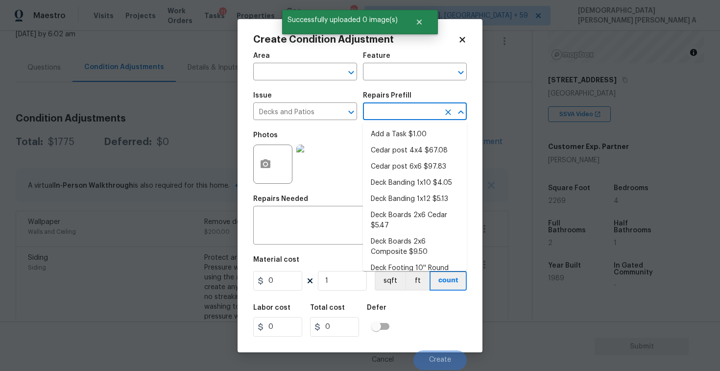
click at [406, 111] on input "text" at bounding box center [401, 112] width 76 height 15
click at [403, 141] on li "Add a Task $1.00" at bounding box center [415, 134] width 104 height 16
type input "Deck"
type textarea "HPM to detail"
type input "1"
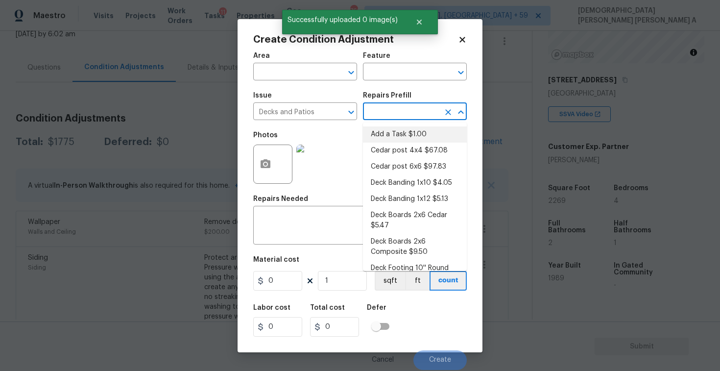
type input "1"
click at [397, 116] on input "text" at bounding box center [401, 112] width 76 height 15
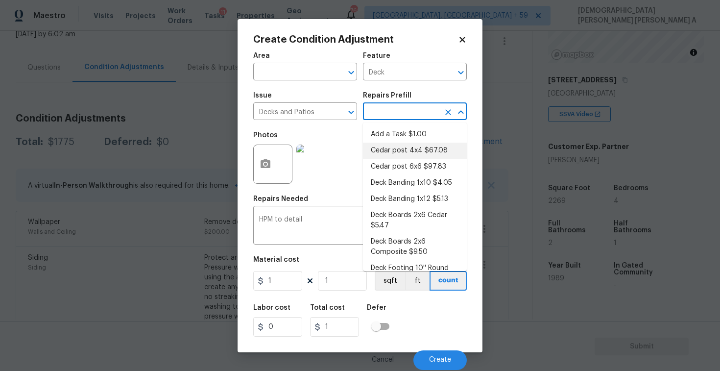
click at [399, 147] on li "Cedar post 4x4 $67.08" at bounding box center [415, 150] width 104 height 16
type textarea "Remove the existing 4x4x8 cedar post/footing (if needed) and prep the area for …"
type input "67.08"
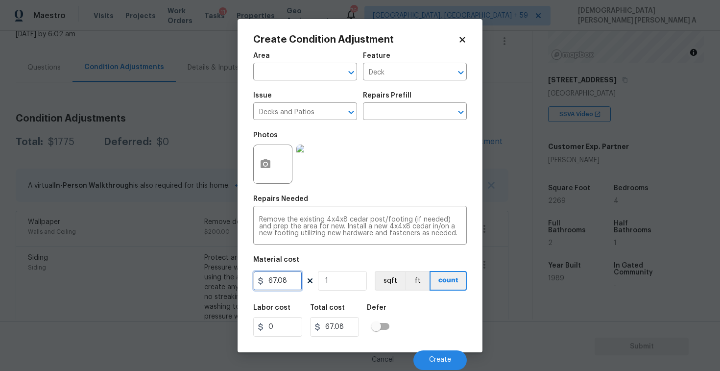
click at [292, 281] on input "67.08" at bounding box center [277, 281] width 49 height 20
type input "800"
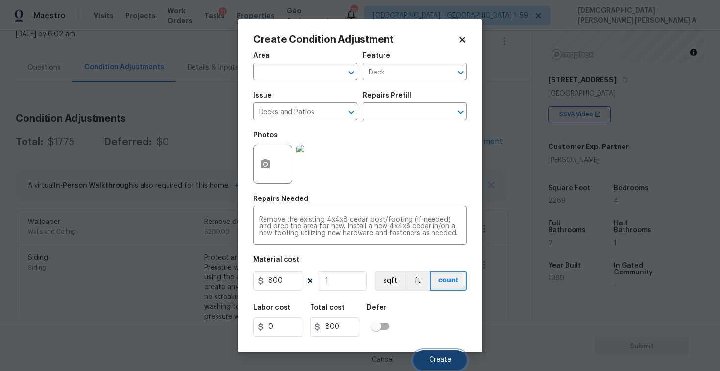
click at [434, 355] on button "Create" at bounding box center [439, 360] width 53 height 20
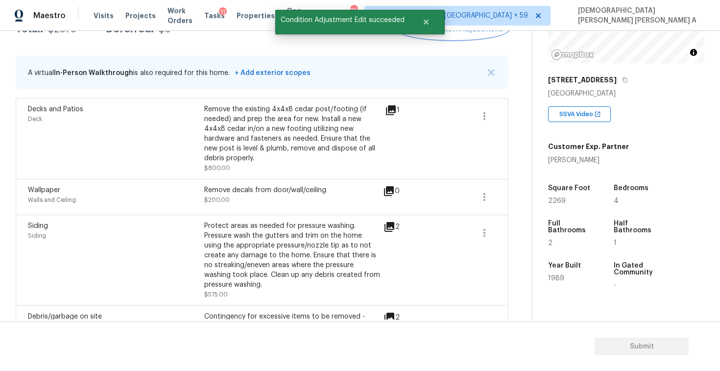
scroll to position [116, 0]
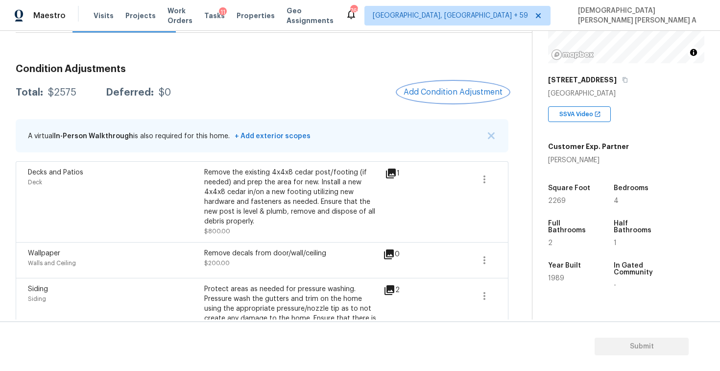
click at [437, 84] on button "Add Condition Adjustment" at bounding box center [452, 92] width 111 height 21
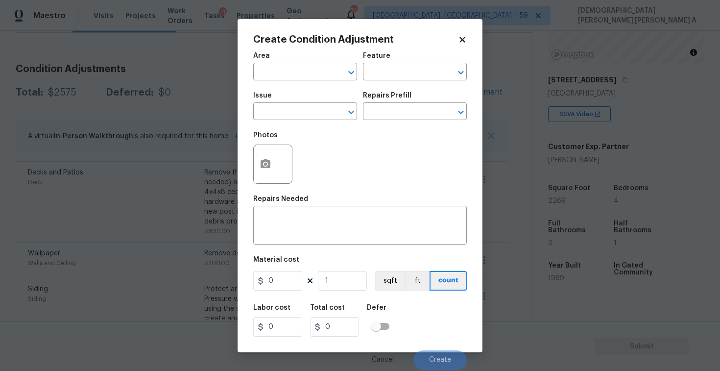
click at [307, 103] on div "Issue" at bounding box center [305, 98] width 104 height 13
click at [307, 119] on input "text" at bounding box center [291, 112] width 76 height 15
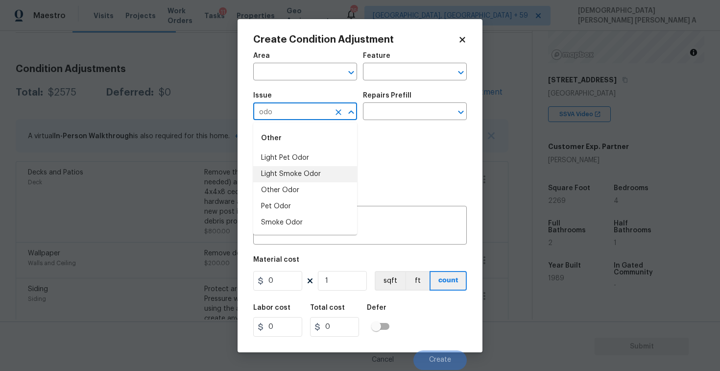
click at [319, 160] on li "Light Pet Odor" at bounding box center [305, 158] width 104 height 16
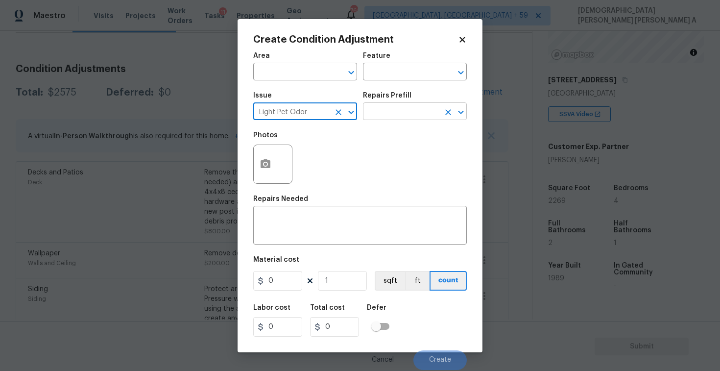
type input "Light Pet Odor"
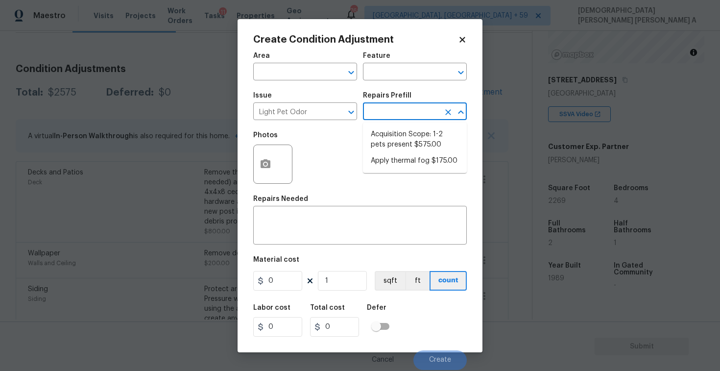
click at [388, 109] on input "text" at bounding box center [401, 112] width 76 height 15
click at [391, 137] on li "Acquisition Scope: 1-2 pets present $575.00" at bounding box center [415, 139] width 104 height 26
type textarea "Acquisition Scope: 1-2 pets present"
type input "575"
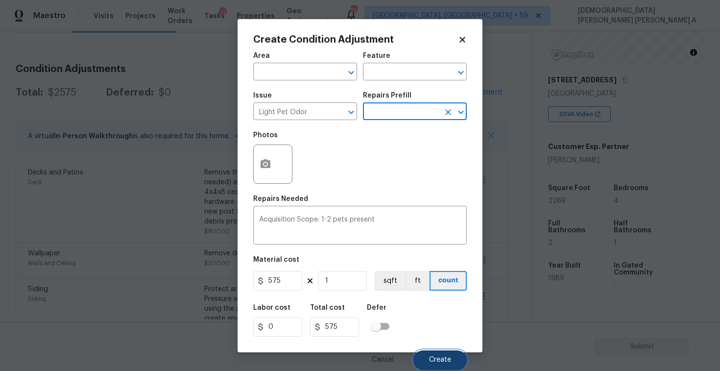
click at [435, 359] on span "Create" at bounding box center [440, 359] width 22 height 7
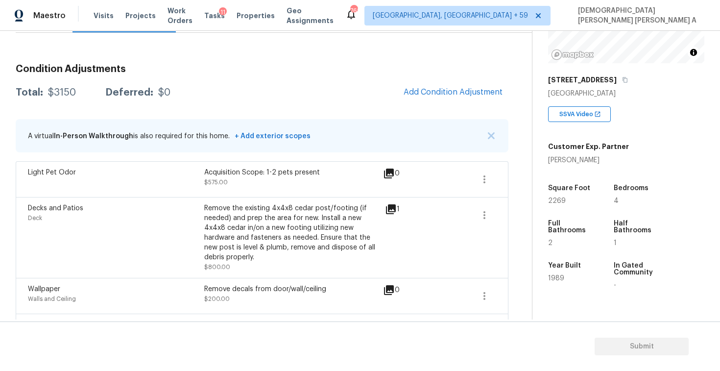
click at [435, 80] on div "Condition Adjustments Total: $3150 Deferred: $0 Add Condition Adjustment A virt…" at bounding box center [262, 346] width 492 height 581
click at [435, 88] on span "Add Condition Adjustment" at bounding box center [452, 92] width 99 height 9
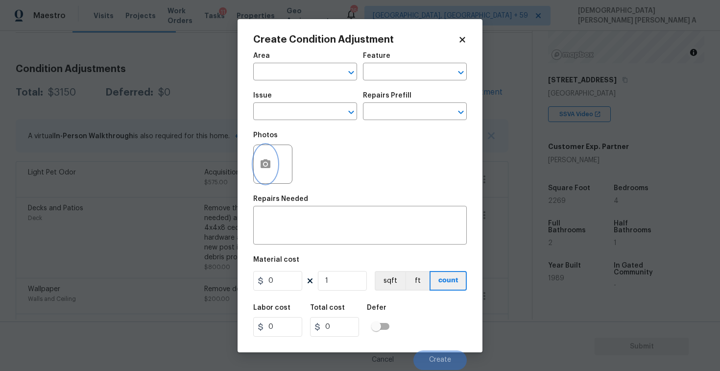
click at [262, 161] on icon "button" at bounding box center [265, 163] width 10 height 9
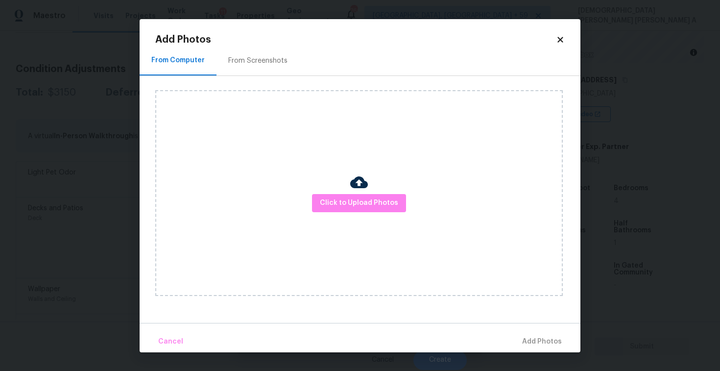
click at [241, 62] on div "From Screenshots" at bounding box center [257, 61] width 59 height 10
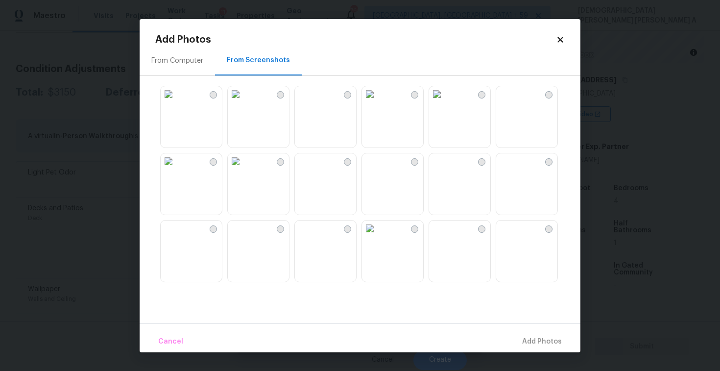
click at [310, 169] on img at bounding box center [303, 161] width 16 height 16
click at [512, 169] on img at bounding box center [504, 161] width 16 height 16
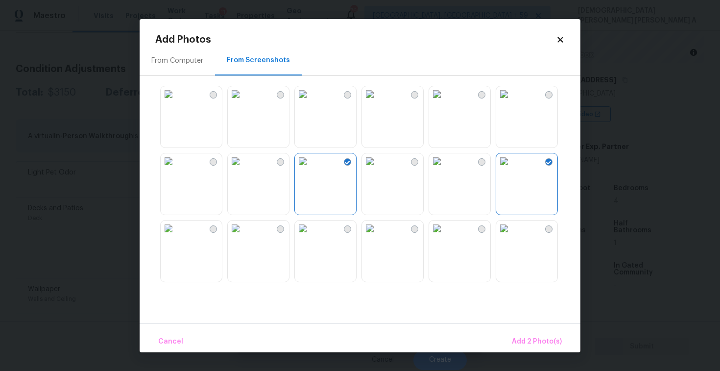
click at [512, 234] on img at bounding box center [504, 228] width 16 height 16
click at [310, 236] on img at bounding box center [303, 228] width 16 height 16
click at [298, 102] on img at bounding box center [303, 94] width 16 height 16
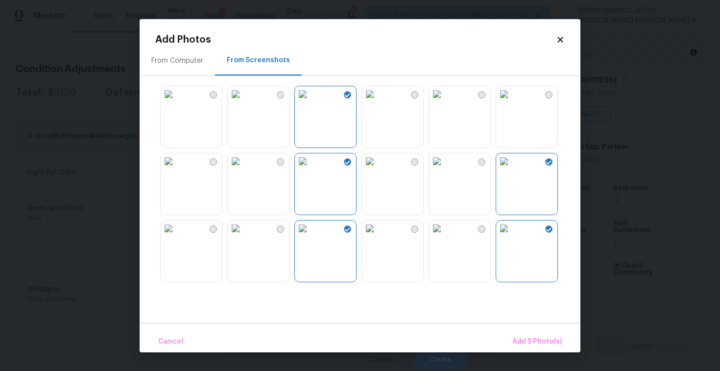
click at [367, 102] on img at bounding box center [370, 94] width 16 height 16
click at [536, 331] on button "Add 6 Photo(s)" at bounding box center [537, 341] width 58 height 21
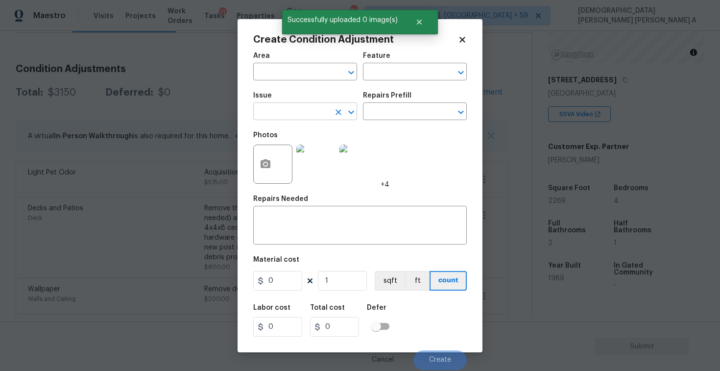
click at [299, 107] on input "text" at bounding box center [291, 112] width 76 height 15
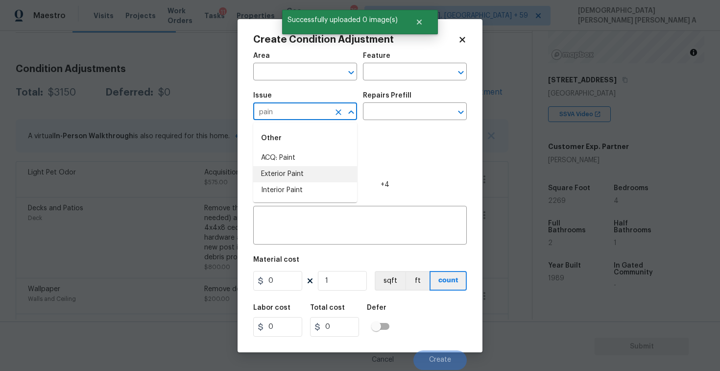
click at [315, 158] on li "ACQ: Paint" at bounding box center [305, 158] width 104 height 16
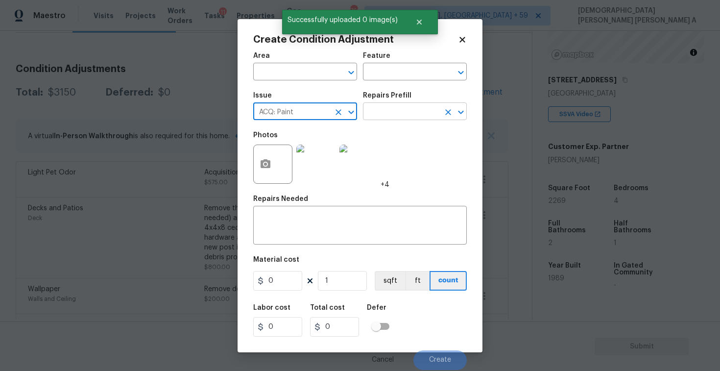
type input "ACQ: Paint"
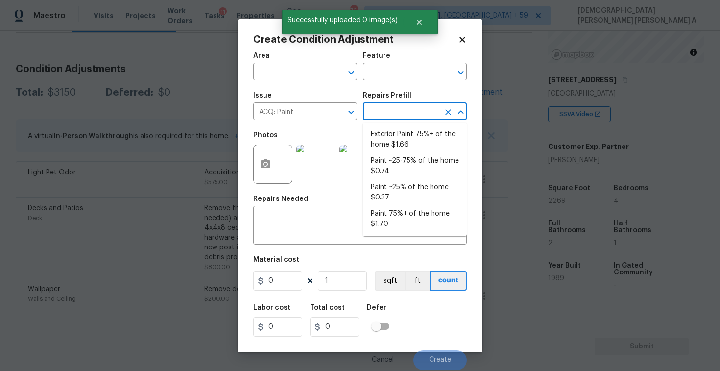
click at [405, 115] on input "text" at bounding box center [401, 112] width 76 height 15
click at [405, 168] on li "Paint ~25-75% of the home $0.74" at bounding box center [415, 166] width 104 height 26
type input "Acquisition"
type textarea "Acquisition Scope: ~25 - 75% of the home needs interior paint"
type input "0.74"
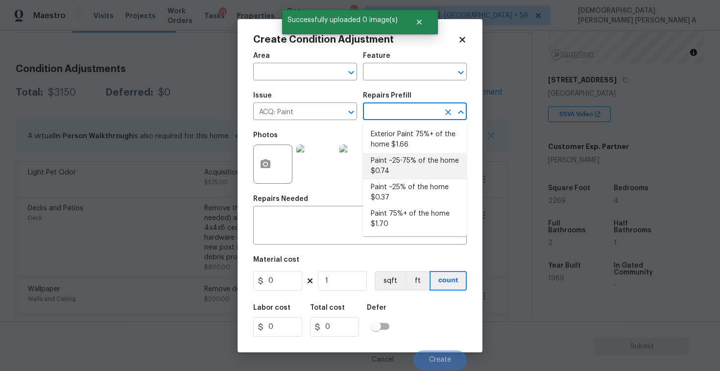
type input "0.74"
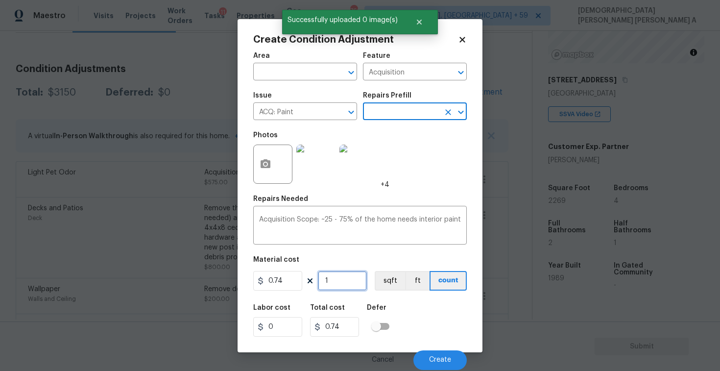
click at [350, 282] on input "1" at bounding box center [342, 281] width 49 height 20
type input "0"
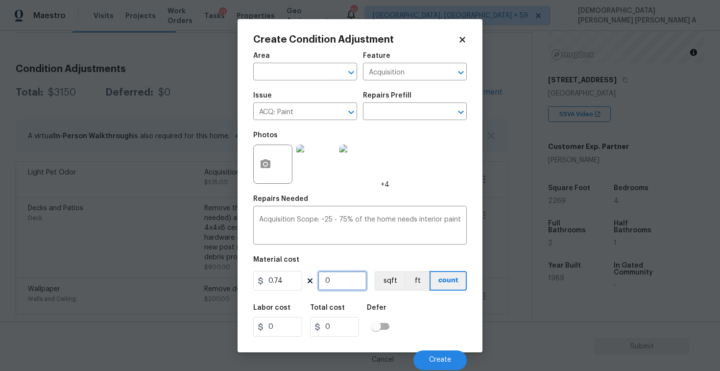
type input "2"
type input "1.48"
type input "22"
type input "16.28"
type input "226"
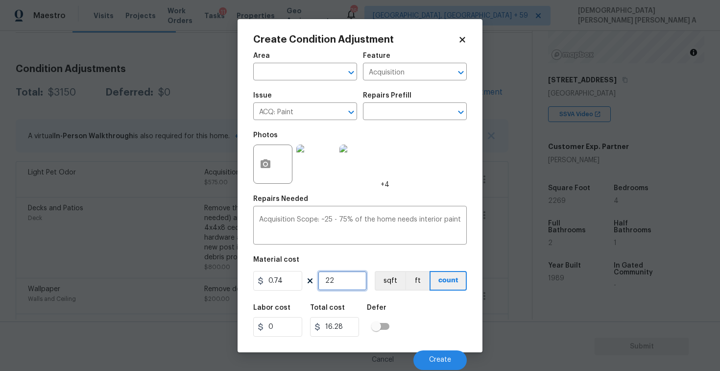
type input "167.24"
type input "2269"
type input "1679.06"
type input "2269"
click at [396, 284] on button "sqft" at bounding box center [389, 281] width 30 height 20
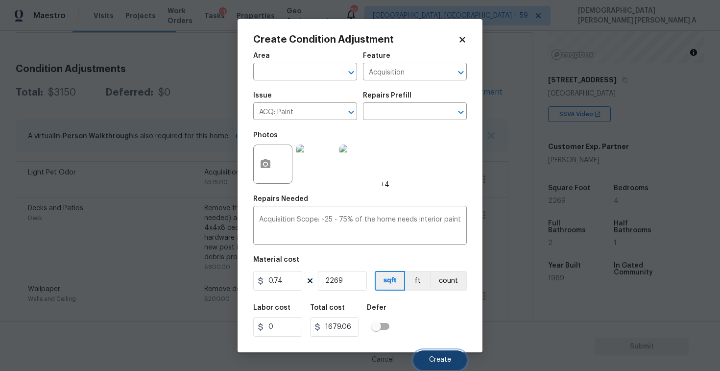
click at [457, 361] on button "Create" at bounding box center [439, 360] width 53 height 20
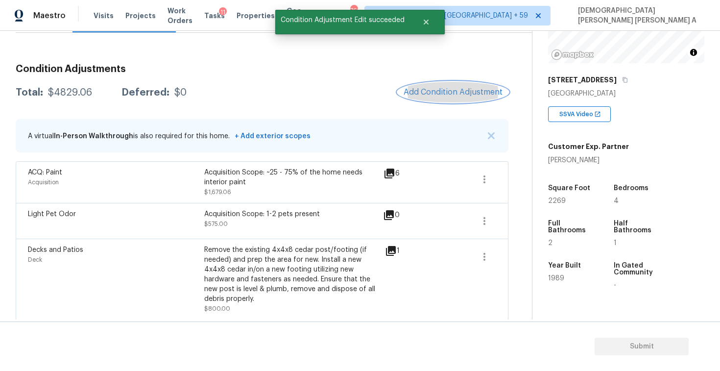
click at [431, 90] on span "Add Condition Adjustment" at bounding box center [452, 92] width 99 height 9
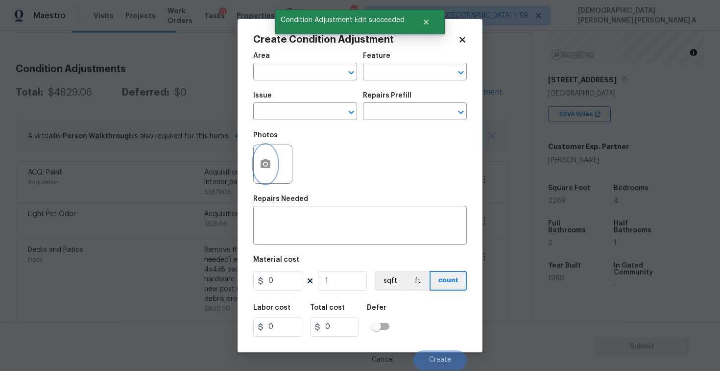
click at [267, 161] on icon "button" at bounding box center [265, 163] width 10 height 9
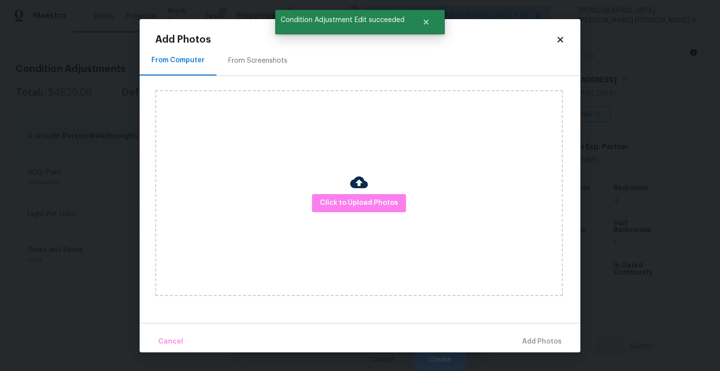
click at [241, 62] on div "From Screenshots" at bounding box center [257, 61] width 59 height 10
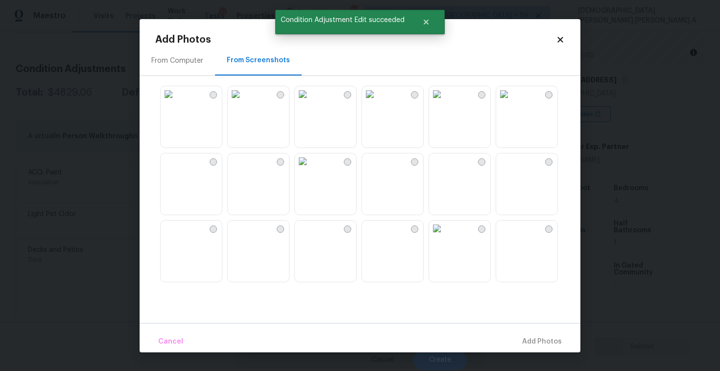
click at [310, 102] on img at bounding box center [303, 94] width 16 height 16
click at [310, 169] on img at bounding box center [303, 161] width 16 height 16
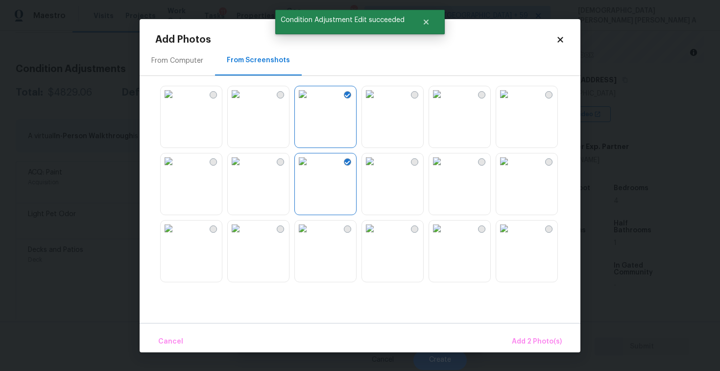
click at [310, 236] on img at bounding box center [303, 228] width 16 height 16
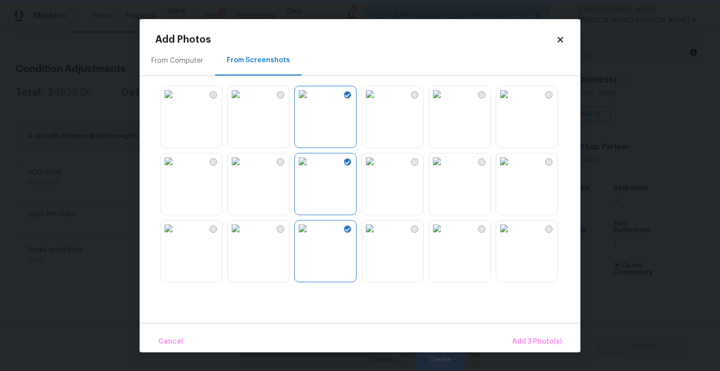
scroll to position [156, 0]
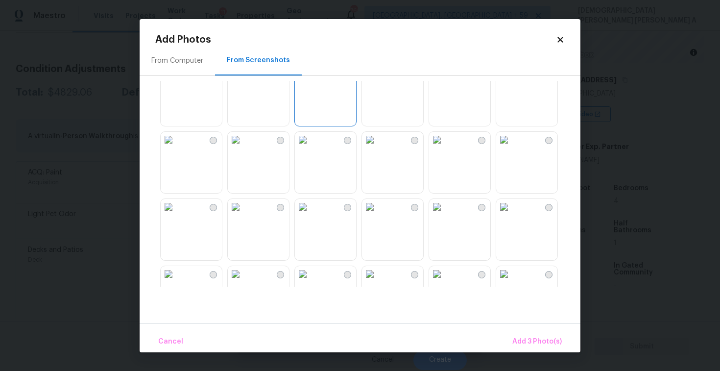
click at [176, 147] on img at bounding box center [169, 140] width 16 height 16
click at [521, 337] on span "Add 4 Photo(s)" at bounding box center [536, 341] width 50 height 12
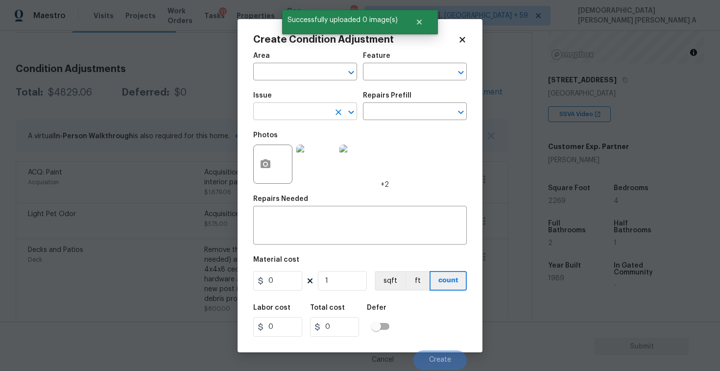
click at [304, 114] on input "text" at bounding box center [291, 112] width 76 height 15
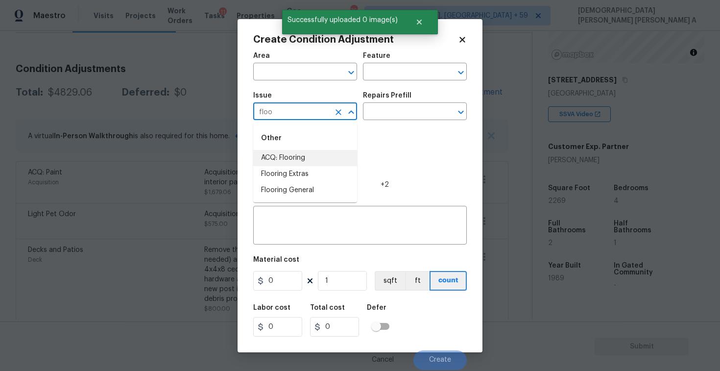
click at [318, 156] on li "ACQ: Flooring" at bounding box center [305, 158] width 104 height 16
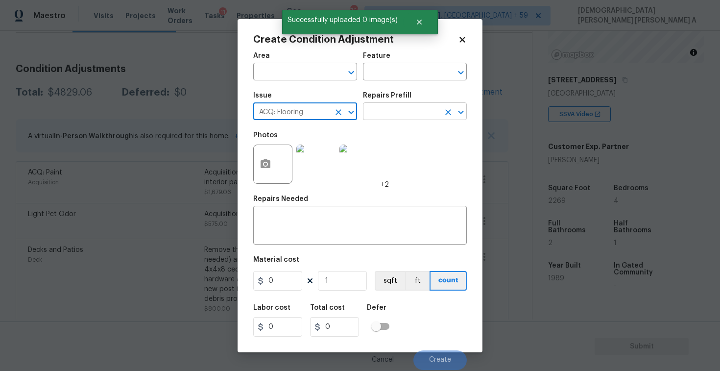
type input "ACQ: Flooring"
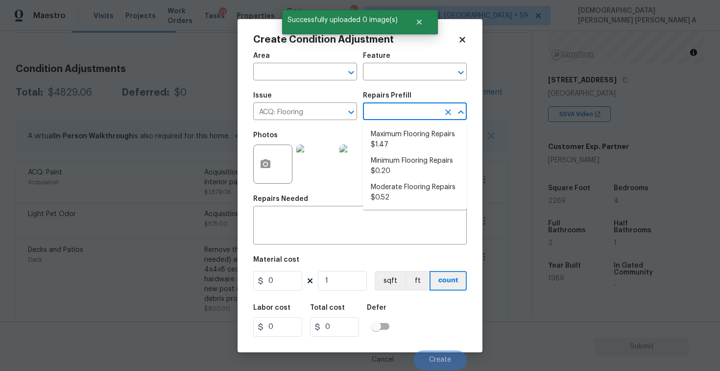
click at [415, 110] on input "text" at bounding box center [401, 112] width 76 height 15
click at [402, 184] on li "Moderate Flooring Repairs $0.52" at bounding box center [415, 192] width 104 height 26
type input "Acquisition"
type textarea "Acquisition Scope: Moderate flooring repairs"
type input "0.52"
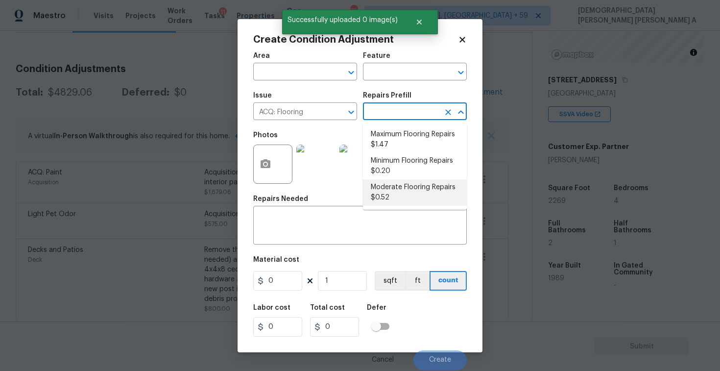
type input "0.52"
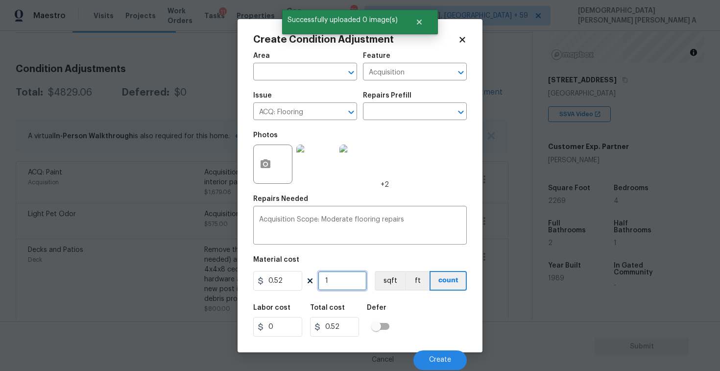
click at [346, 285] on input "1" at bounding box center [342, 281] width 49 height 20
type input "0"
type input "2"
type input "1.04"
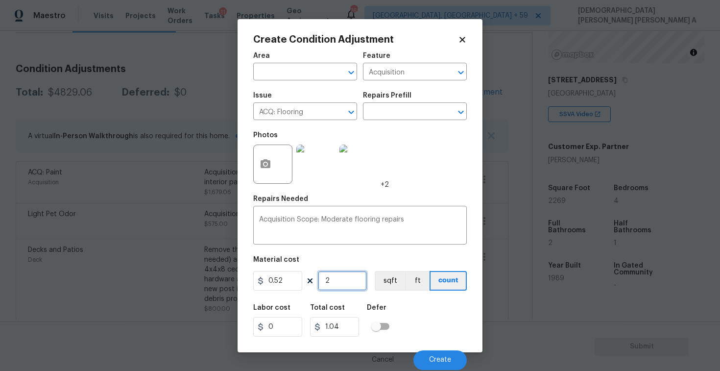
type input "22"
type input "11.44"
type input "226"
type input "117.52"
type input "2269"
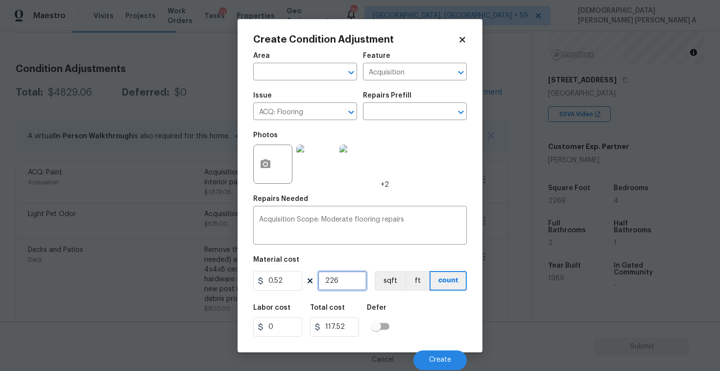
type input "1179.88"
type input "2269"
click at [374, 279] on button "sqft" at bounding box center [389, 281] width 30 height 20
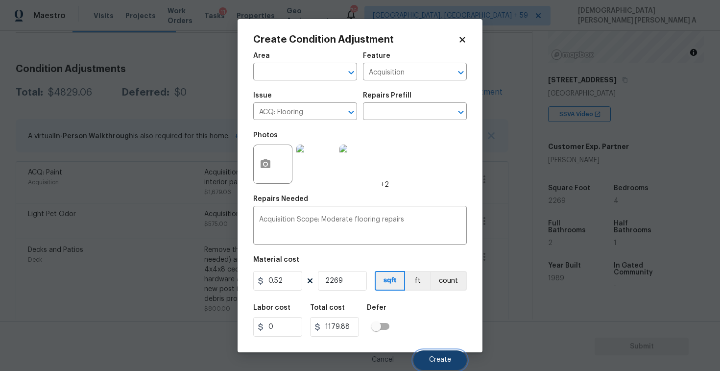
click at [439, 362] on span "Create" at bounding box center [440, 359] width 22 height 7
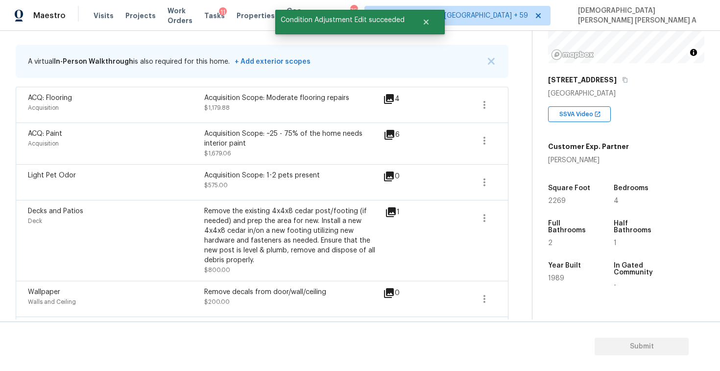
scroll to position [140, 0]
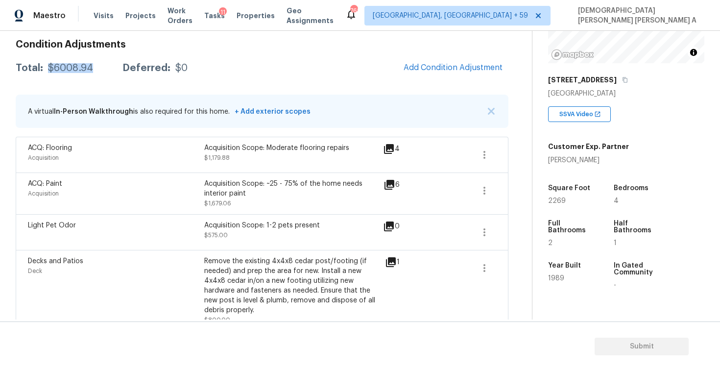
drag, startPoint x: 97, startPoint y: 68, endPoint x: 45, endPoint y: 67, distance: 52.4
click at [45, 67] on div "Total: $6008.94 Deferred: $0" at bounding box center [102, 68] width 172 height 10
copy div "$6008.94"
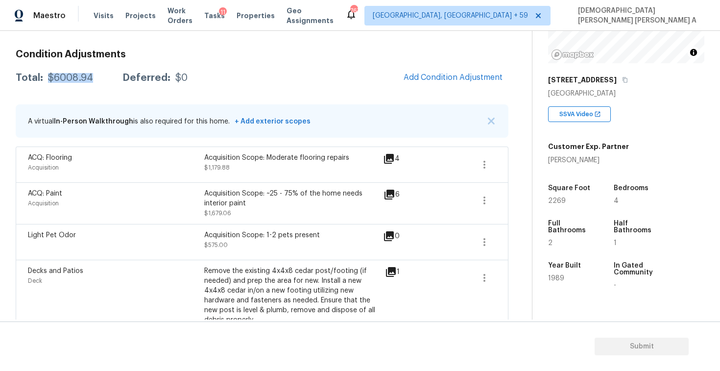
scroll to position [87, 0]
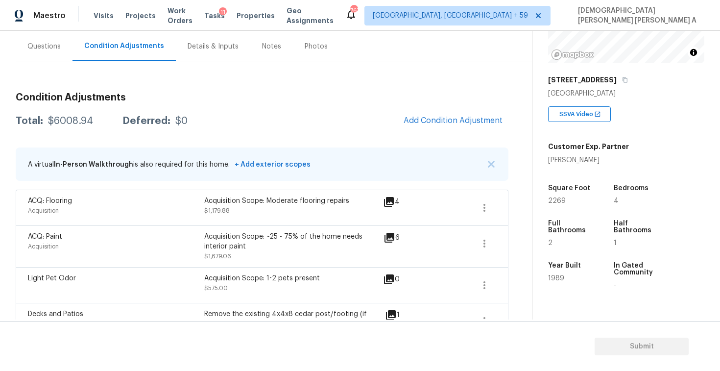
click at [45, 52] on div "Questions" at bounding box center [44, 46] width 57 height 29
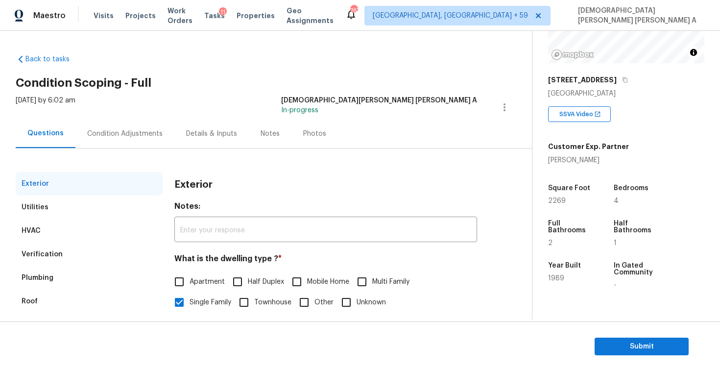
scroll to position [101, 0]
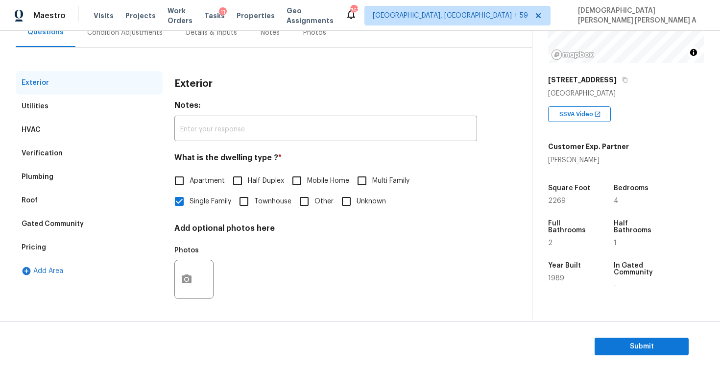
click at [74, 246] on div "Pricing" at bounding box center [89, 246] width 147 height 23
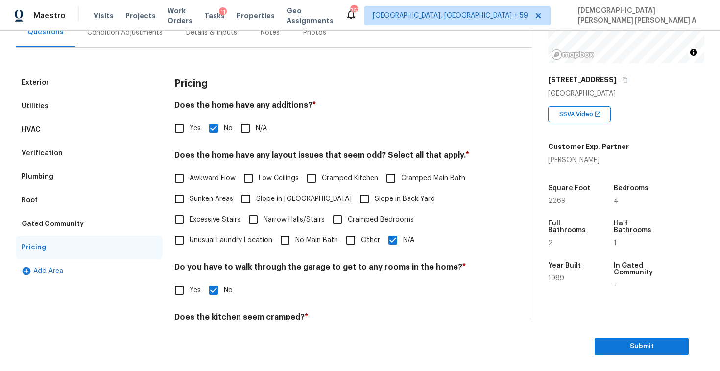
click at [126, 38] on div "Condition Adjustments" at bounding box center [124, 32] width 99 height 29
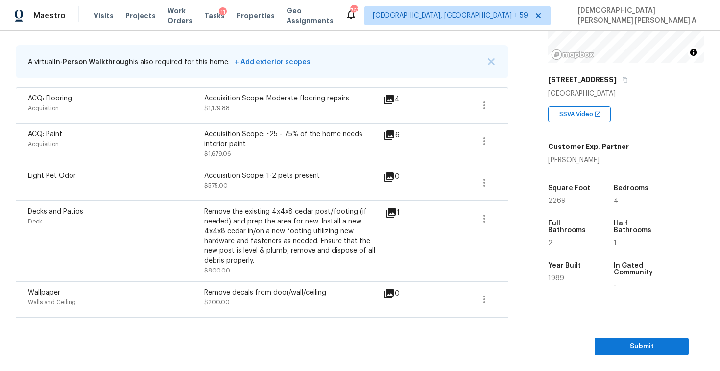
scroll to position [175, 0]
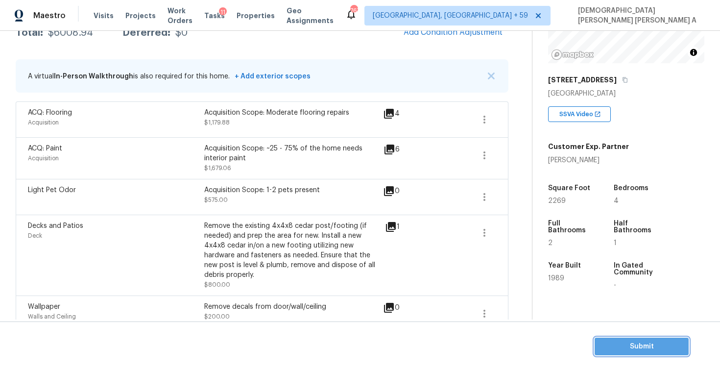
click at [629, 349] on span "Submit" at bounding box center [641, 346] width 78 height 12
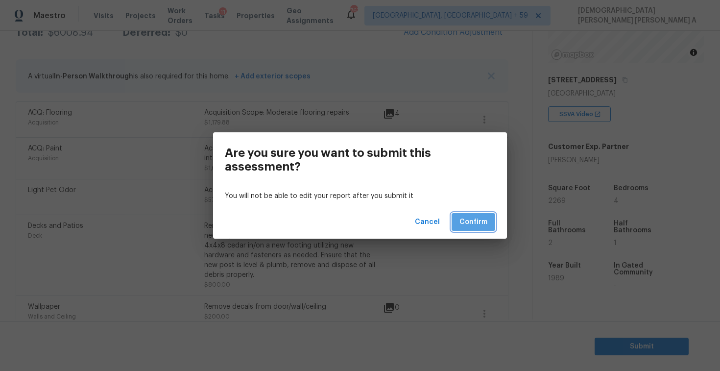
click at [477, 214] on button "Confirm" at bounding box center [473, 222] width 44 height 18
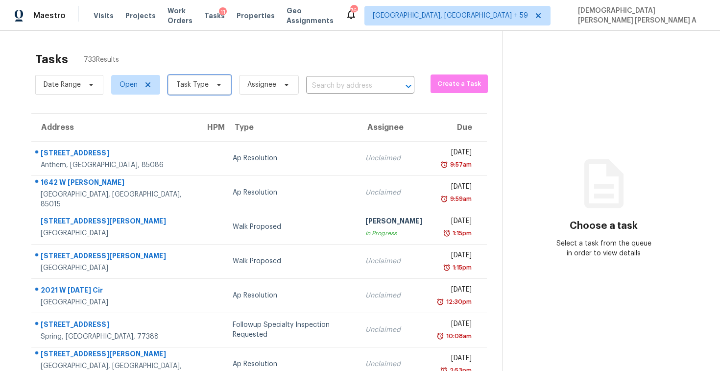
click at [196, 90] on span "Task Type" at bounding box center [199, 85] width 63 height 20
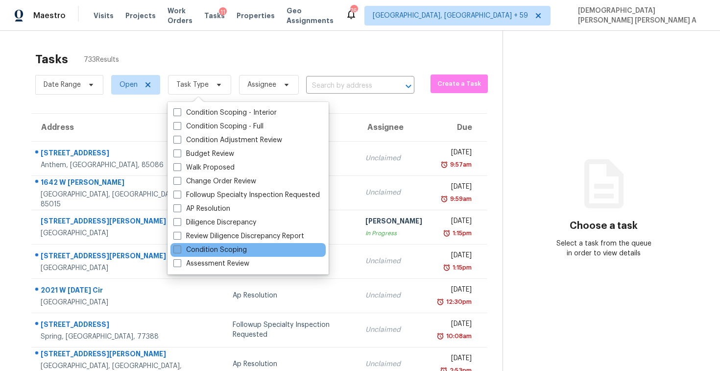
click at [189, 245] on label "Condition Scoping" at bounding box center [209, 250] width 73 height 10
click at [180, 245] on input "Condition Scoping" at bounding box center [176, 248] width 6 height 6
checkbox input "true"
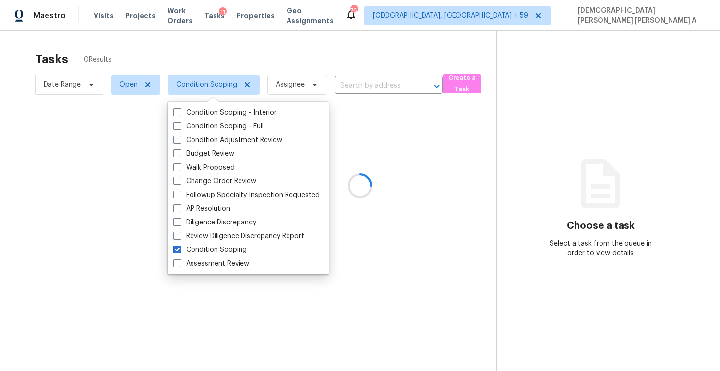
click at [202, 56] on div at bounding box center [360, 185] width 720 height 371
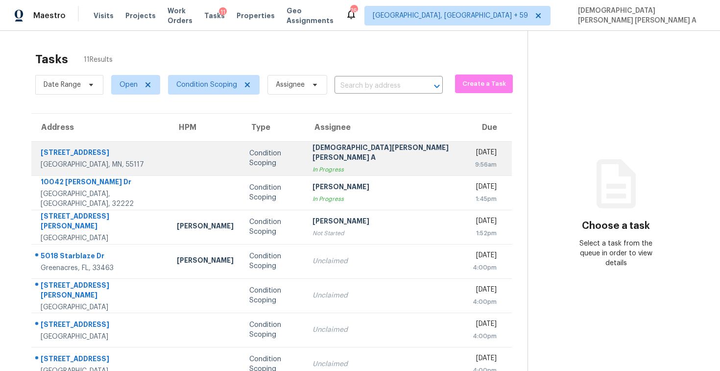
click at [321, 166] on div "In Progress" at bounding box center [384, 169] width 144 height 10
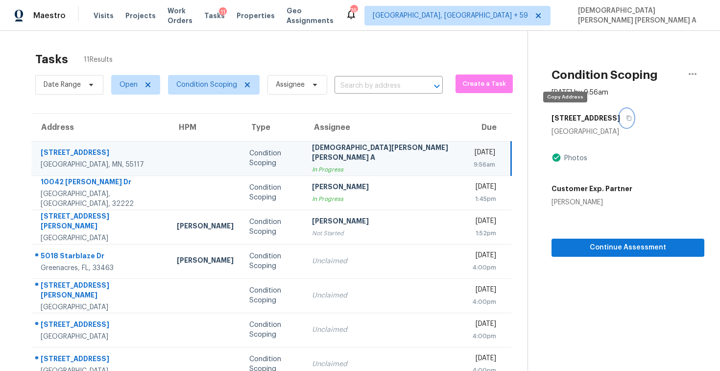
click at [626, 119] on icon "button" at bounding box center [629, 118] width 6 height 6
click at [568, 248] on span "Continue Assessment" at bounding box center [627, 247] width 137 height 12
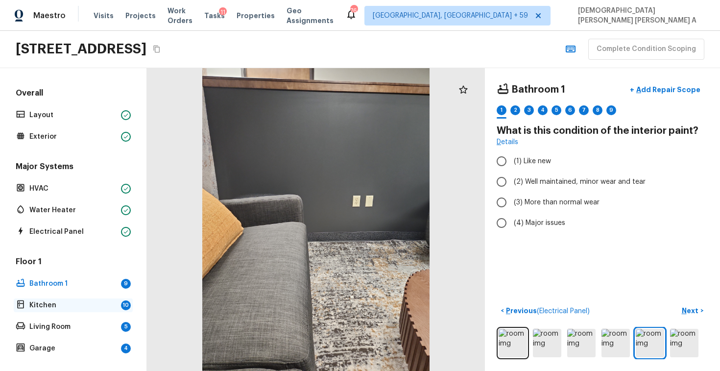
click at [55, 302] on p "Kitchen" at bounding box center [73, 305] width 88 height 10
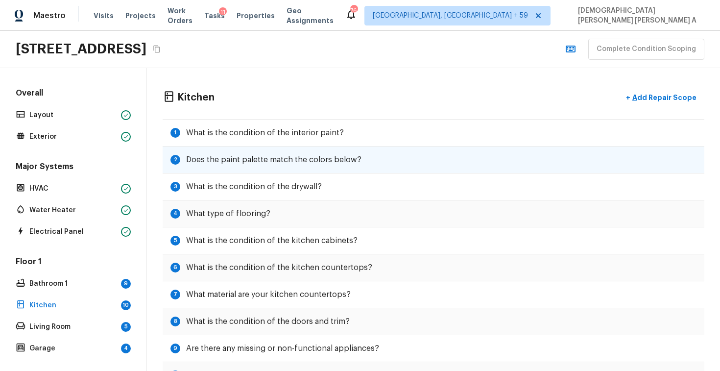
click at [209, 163] on h5 "Does the paint palette match the colors below?" at bounding box center [273, 159] width 175 height 11
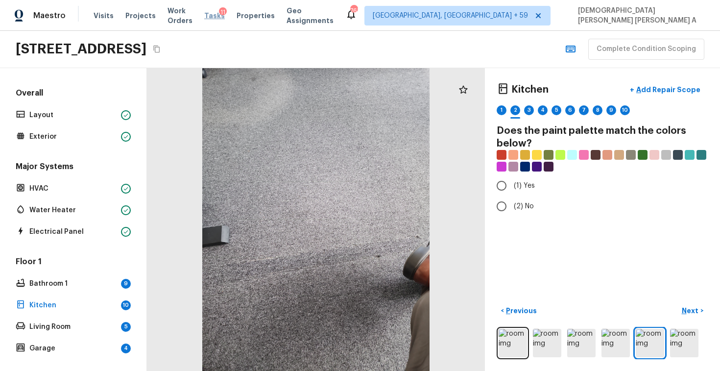
click at [220, 15] on span "Tasks" at bounding box center [214, 15] width 21 height 7
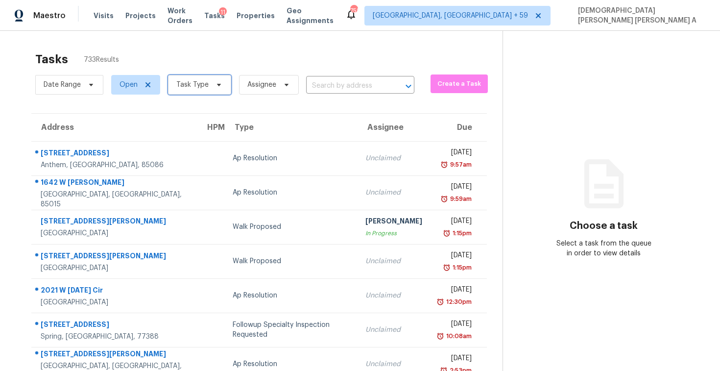
click at [212, 85] on span at bounding box center [217, 85] width 11 height 8
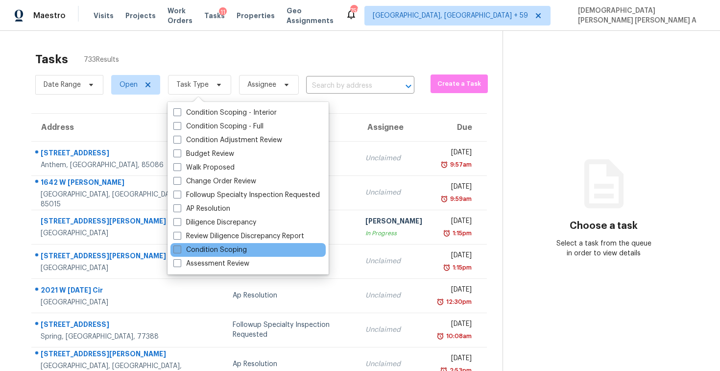
click at [216, 253] on label "Condition Scoping" at bounding box center [209, 250] width 73 height 10
click at [180, 251] on input "Condition Scoping" at bounding box center [176, 248] width 6 height 6
checkbox input "true"
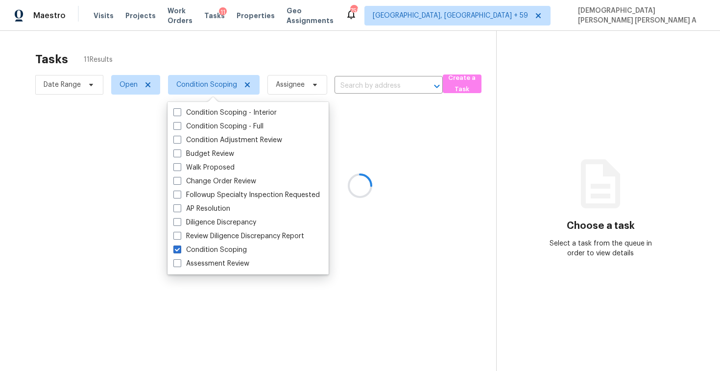
click at [216, 59] on div at bounding box center [360, 185] width 720 height 371
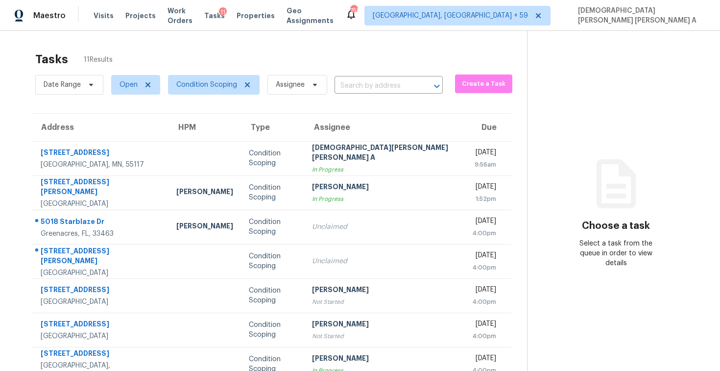
click at [333, 158] on div "[DEMOGRAPHIC_DATA][PERSON_NAME] [PERSON_NAME] A" at bounding box center [384, 153] width 145 height 22
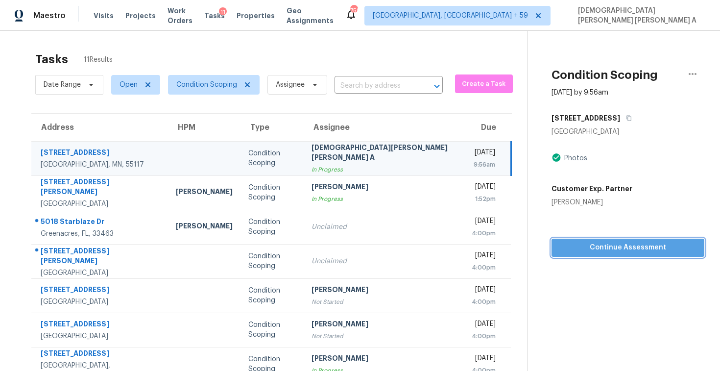
click at [590, 244] on span "Continue Assessment" at bounding box center [627, 247] width 137 height 12
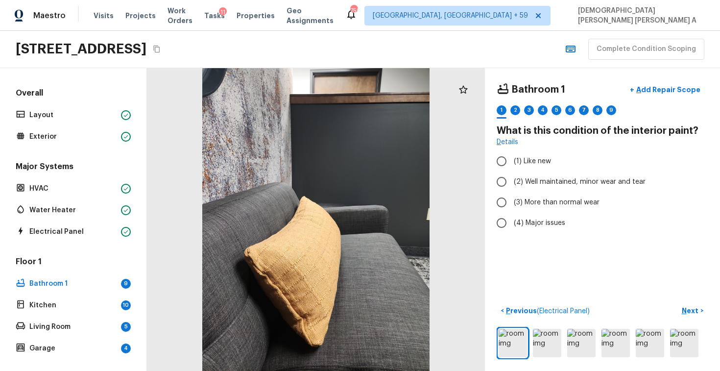
click at [330, 59] on div "464 Fir Ave, Maplewood, MN 55117 Complete Condition Scoping" at bounding box center [360, 49] width 720 height 37
click at [225, 17] on span "Tasks" at bounding box center [214, 15] width 21 height 7
